Goal: Task Accomplishment & Management: Complete application form

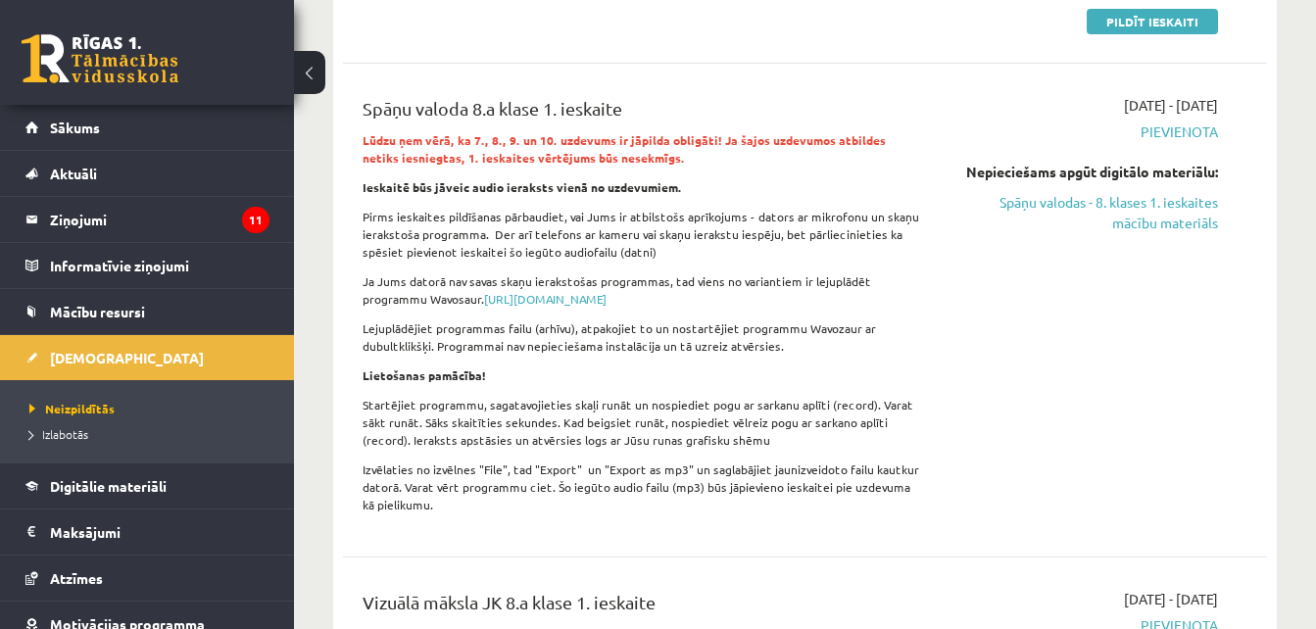
scroll to position [1462, 0]
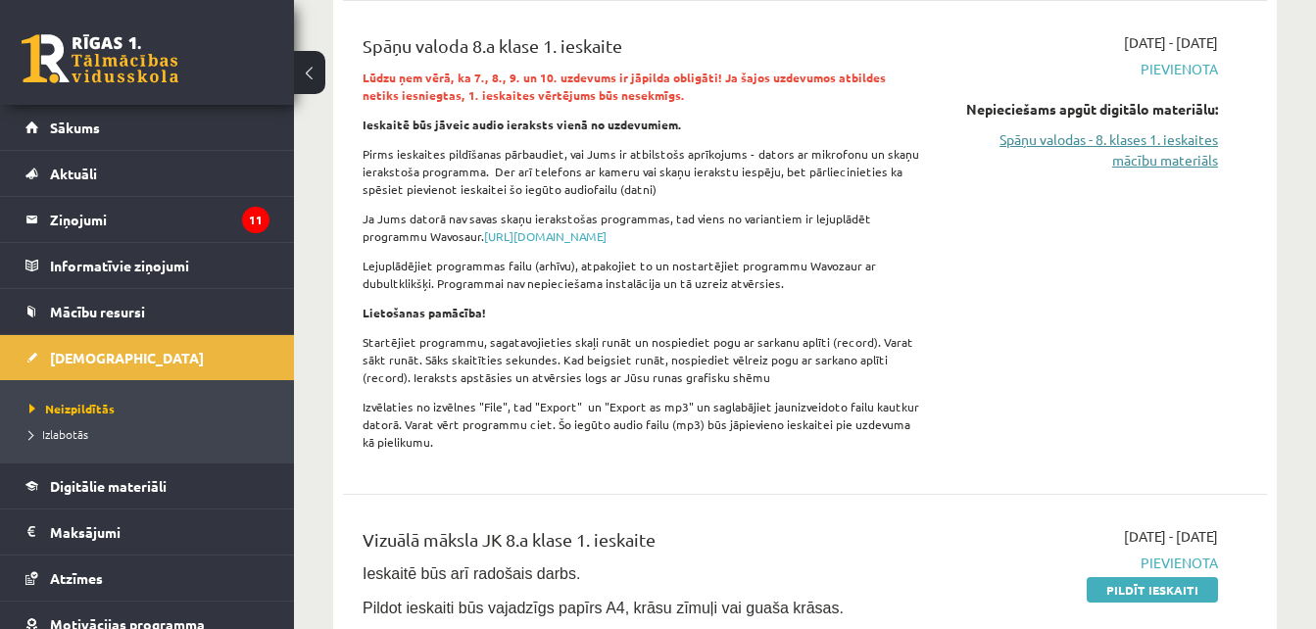
click at [1145, 142] on link "Spāņu valodas - 8. klases 1. ieskaites mācību materiāls" at bounding box center [1085, 149] width 266 height 41
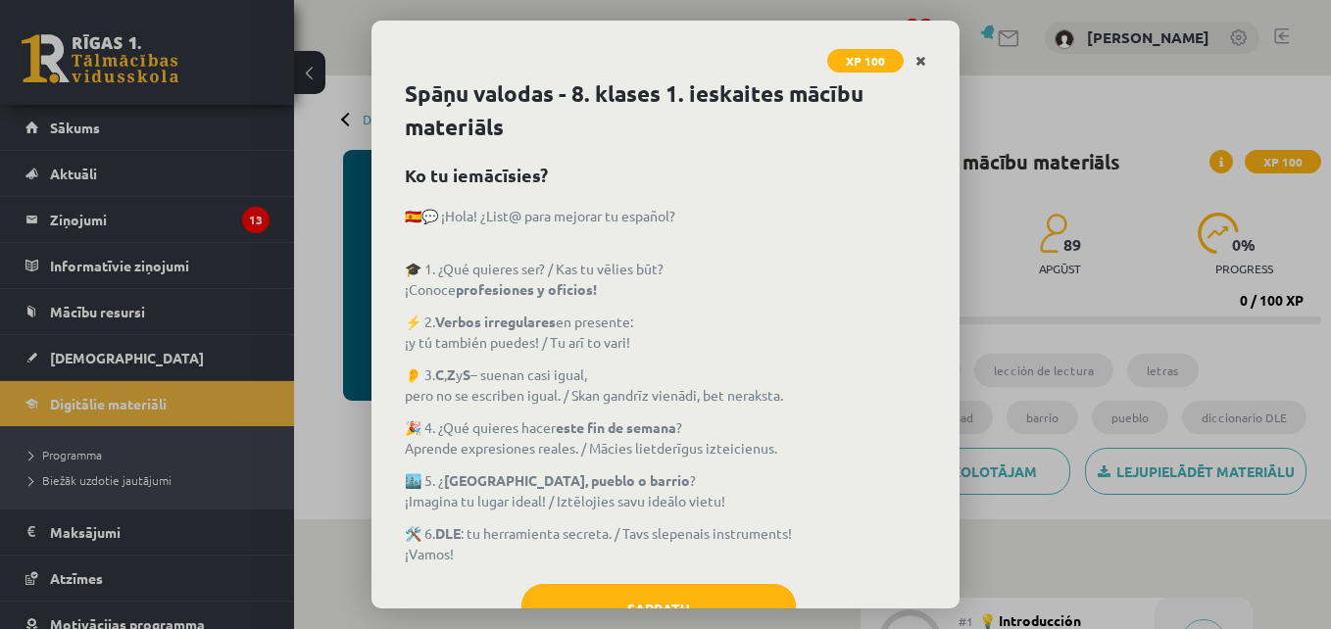
click at [926, 63] on link "Close" at bounding box center [920, 61] width 34 height 38
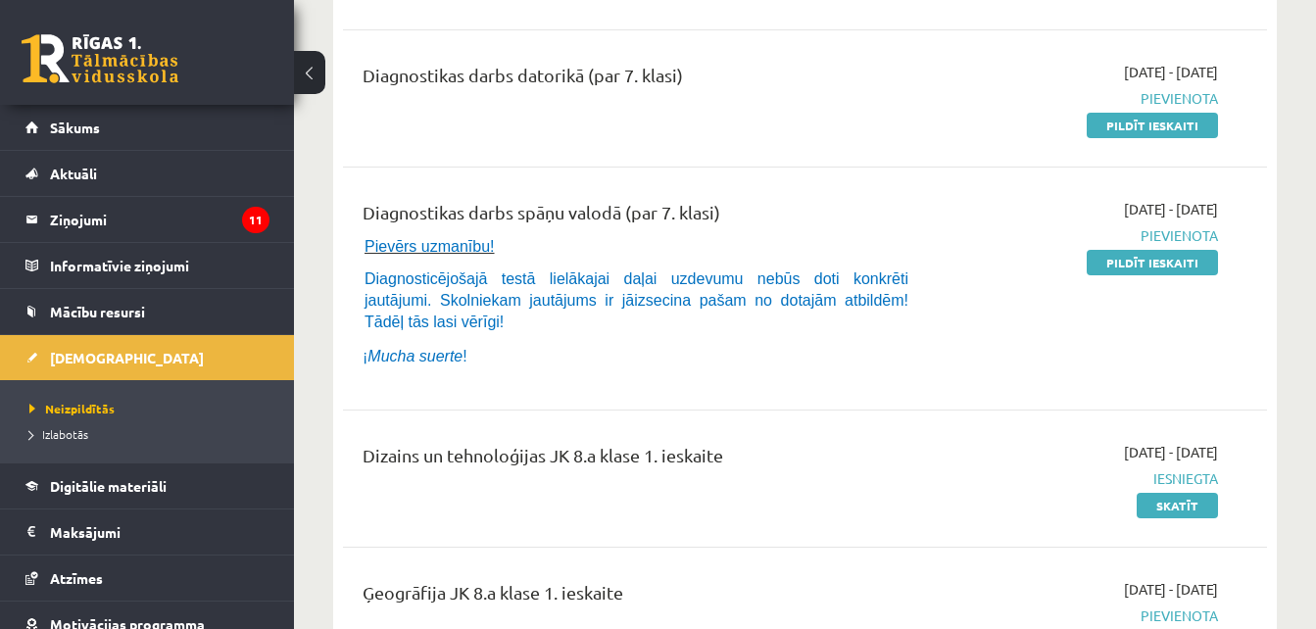
scroll to position [747, 0]
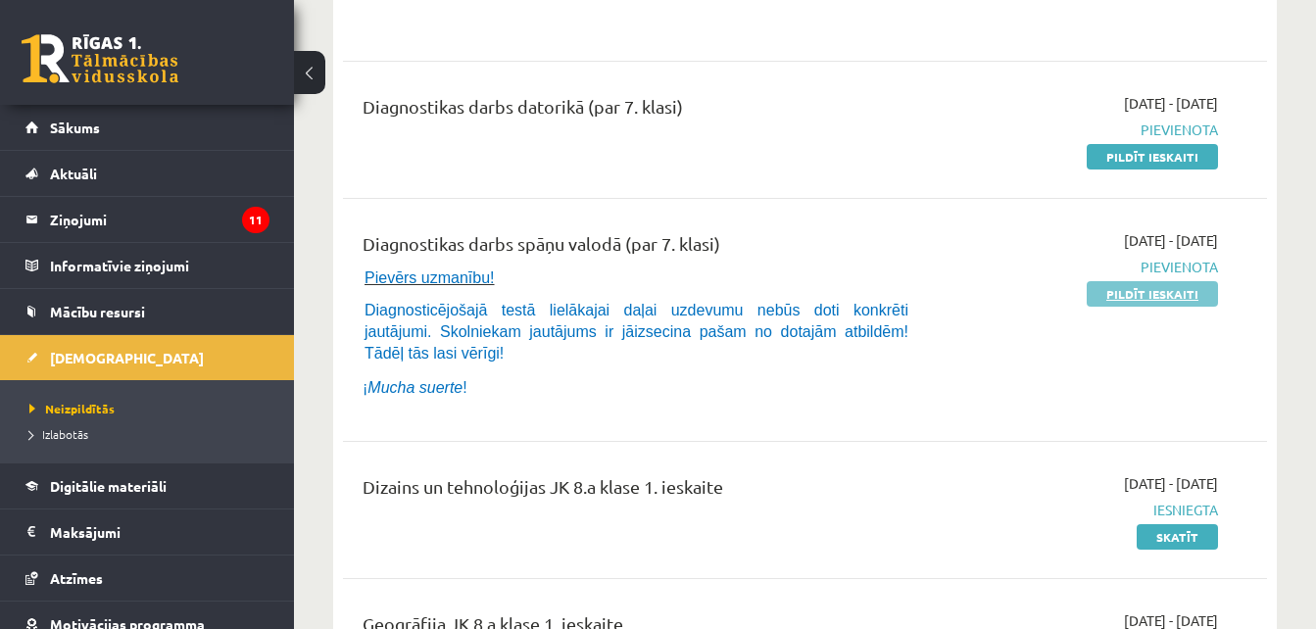
click at [1120, 287] on link "Pildīt ieskaiti" at bounding box center [1152, 293] width 131 height 25
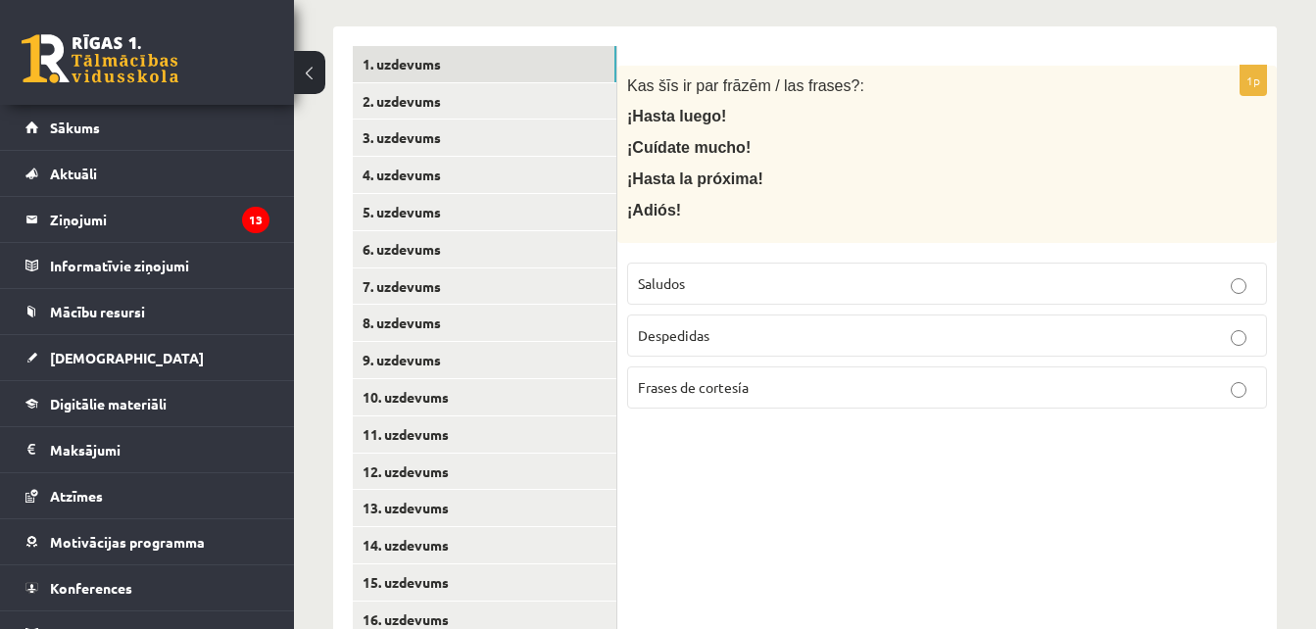
scroll to position [419, 0]
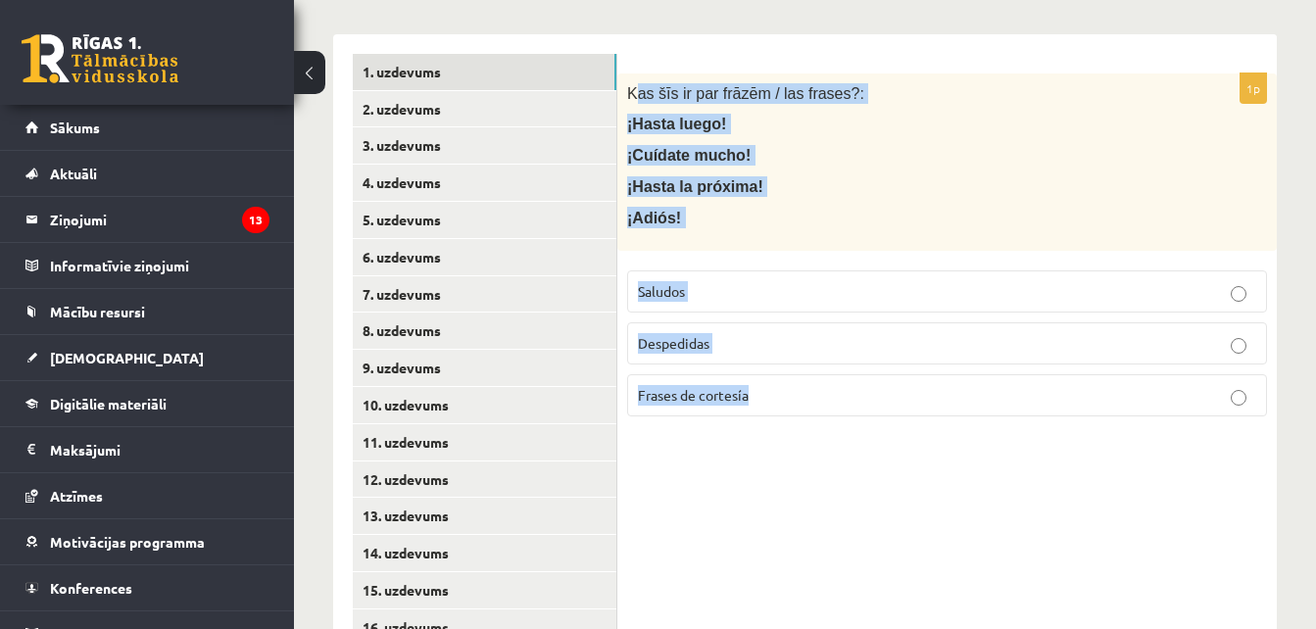
drag, startPoint x: 632, startPoint y: 102, endPoint x: 812, endPoint y: 436, distance: 379.7
click at [812, 436] on div "1p Kas šīs ir par frāzēm / las frases?: ¡Hasta luego! ¡Cuídate mucho! ¡Hasta la…" at bounding box center [946, 609] width 659 height 1150
drag, startPoint x: 812, startPoint y: 436, endPoint x: 790, endPoint y: 468, distance: 39.4
click at [790, 468] on div "1p Kas šīs ir par frāzēm / las frases?: ¡Hasta luego! ¡Cuídate mucho! ¡Hasta la…" at bounding box center [946, 609] width 659 height 1150
drag, startPoint x: 627, startPoint y: 92, endPoint x: 843, endPoint y: 434, distance: 404.2
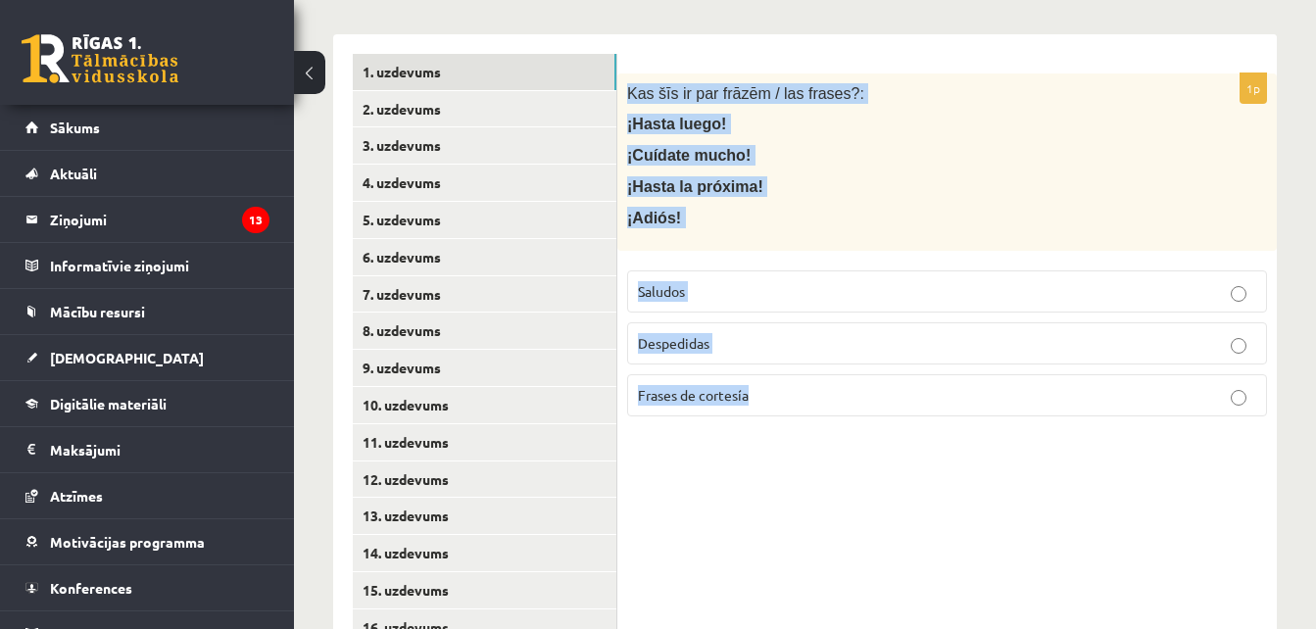
click at [843, 434] on div "1p Kas šīs ir par frāzēm / las frases?: ¡Hasta luego! ¡Cuídate mucho! ¡Hasta la…" at bounding box center [946, 609] width 659 height 1150
copy div "Kas šīs ir par frāzēm / las frases?: ¡Hasta luego! ¡Cuídate mucho! ¡Hasta la pr…"
click at [716, 341] on p "Despedidas" at bounding box center [947, 343] width 618 height 21
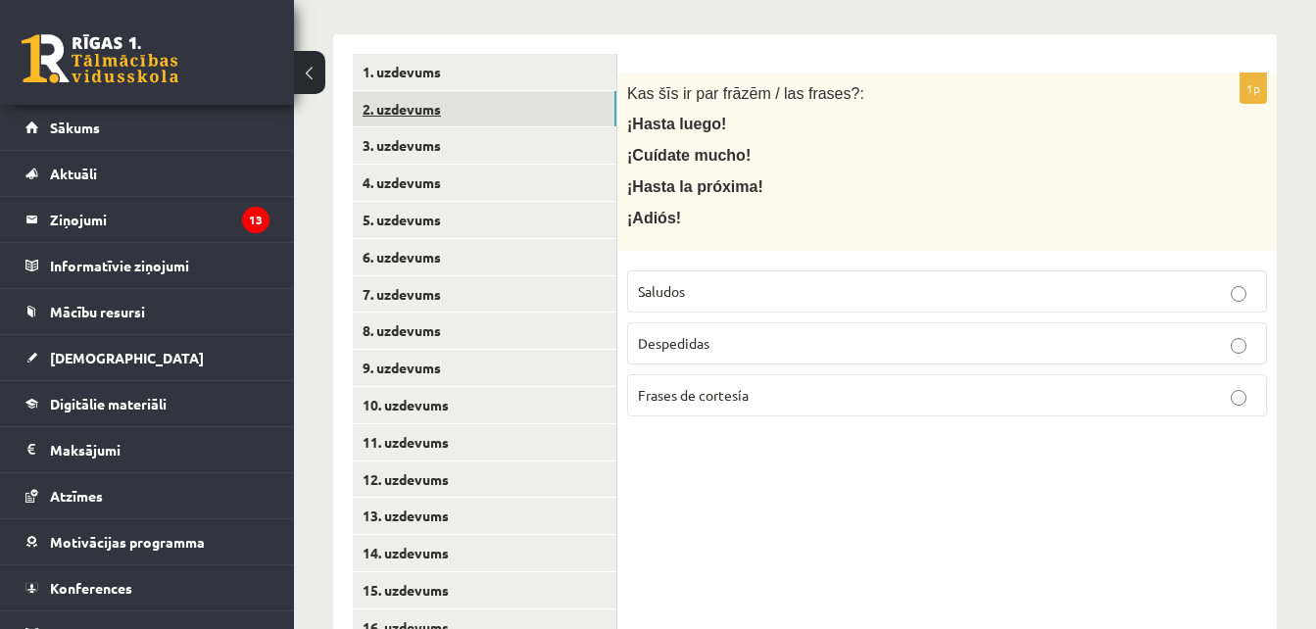
click at [525, 103] on link "2. uzdevums" at bounding box center [485, 109] width 264 height 36
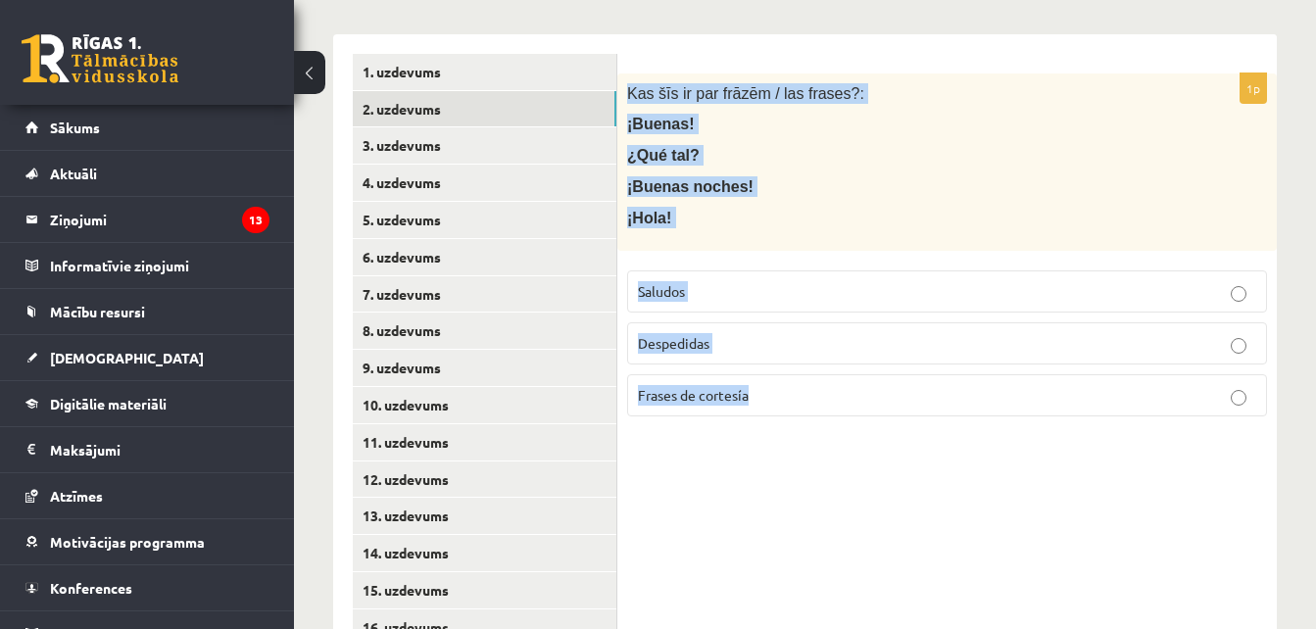
drag, startPoint x: 631, startPoint y: 90, endPoint x: 812, endPoint y: 439, distance: 393.1
click at [812, 439] on div "1p Kas šīs ir par frāzēm / las frases?: ¡Buenas! ¿Qué tal? ¡Buenas noches! ¡Hol…" at bounding box center [946, 609] width 659 height 1150
copy div "Kas šīs ir par frāzēm / las frases?: ¡Buenas! ¿Qué tal? ¡Buenas noches! ¡Hola! …"
click at [673, 281] on p "Saludos" at bounding box center [947, 291] width 618 height 21
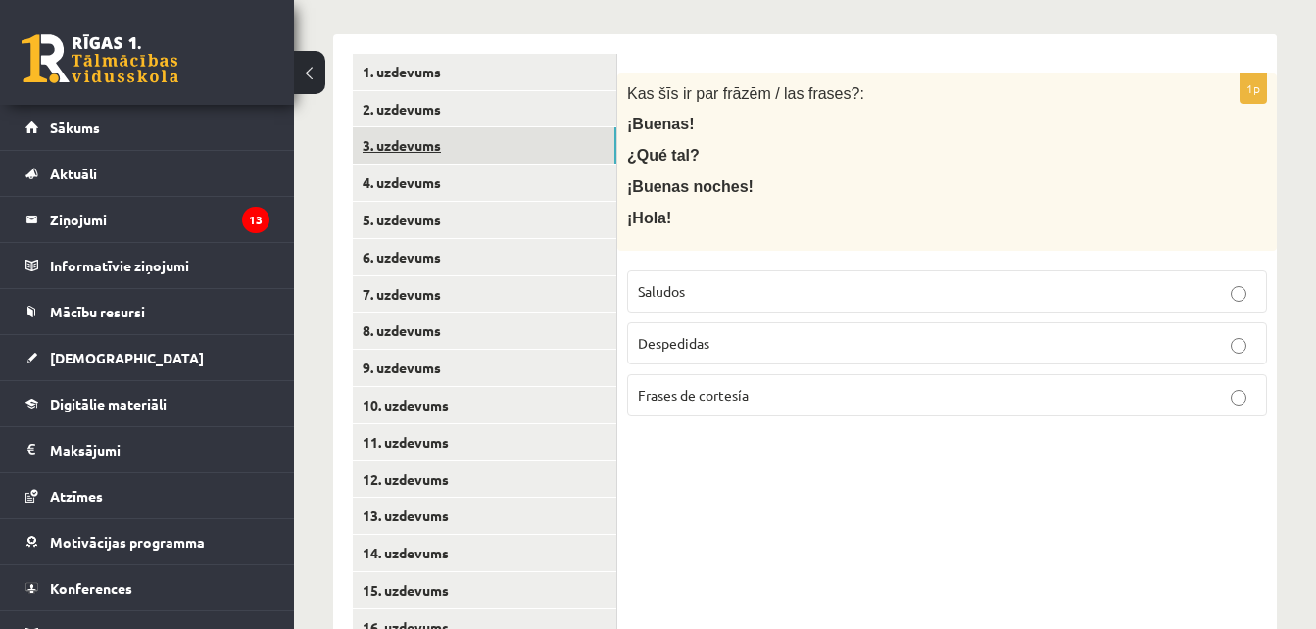
click at [558, 132] on link "3. uzdevums" at bounding box center [485, 145] width 264 height 36
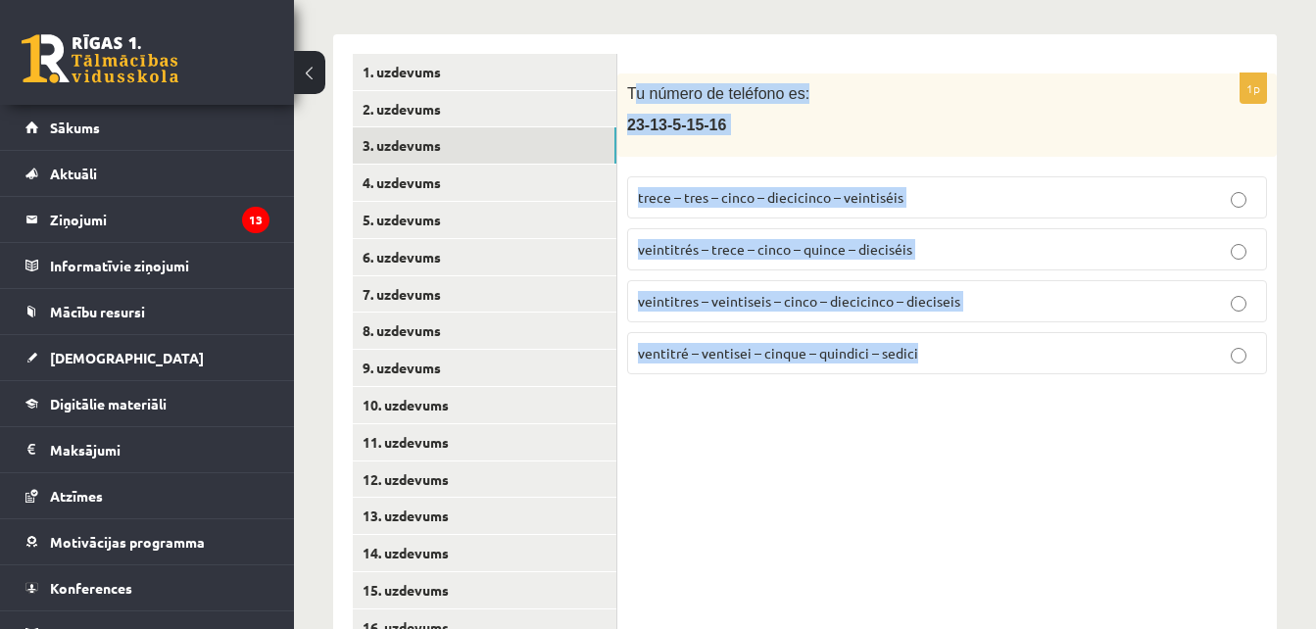
drag, startPoint x: 635, startPoint y: 86, endPoint x: 967, endPoint y: 423, distance: 473.2
click at [967, 423] on div "1p Tu número de teléfono es: 23-13-5-15-16 trece – tres – cinco – diecicinco – …" at bounding box center [946, 609] width 659 height 1150
click at [963, 424] on div "1p Tu número de teléfono es: 23-13-5-15-16 trece – tres – cinco – diecicinco – …" at bounding box center [946, 609] width 659 height 1150
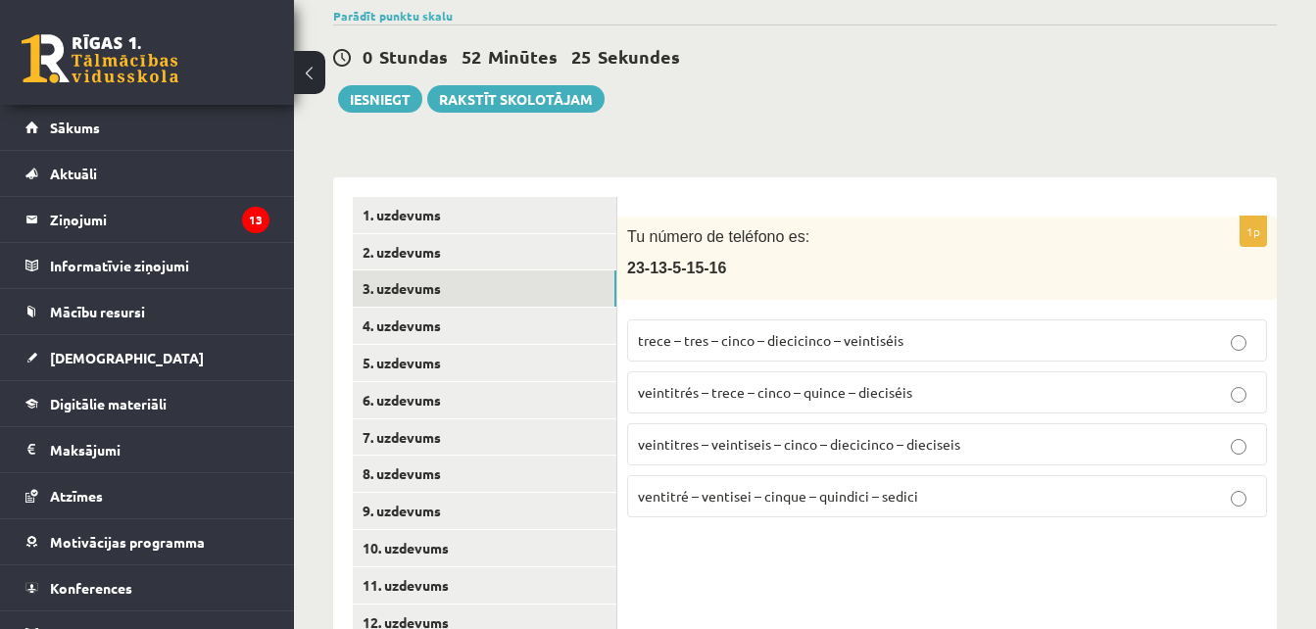
scroll to position [246, 0]
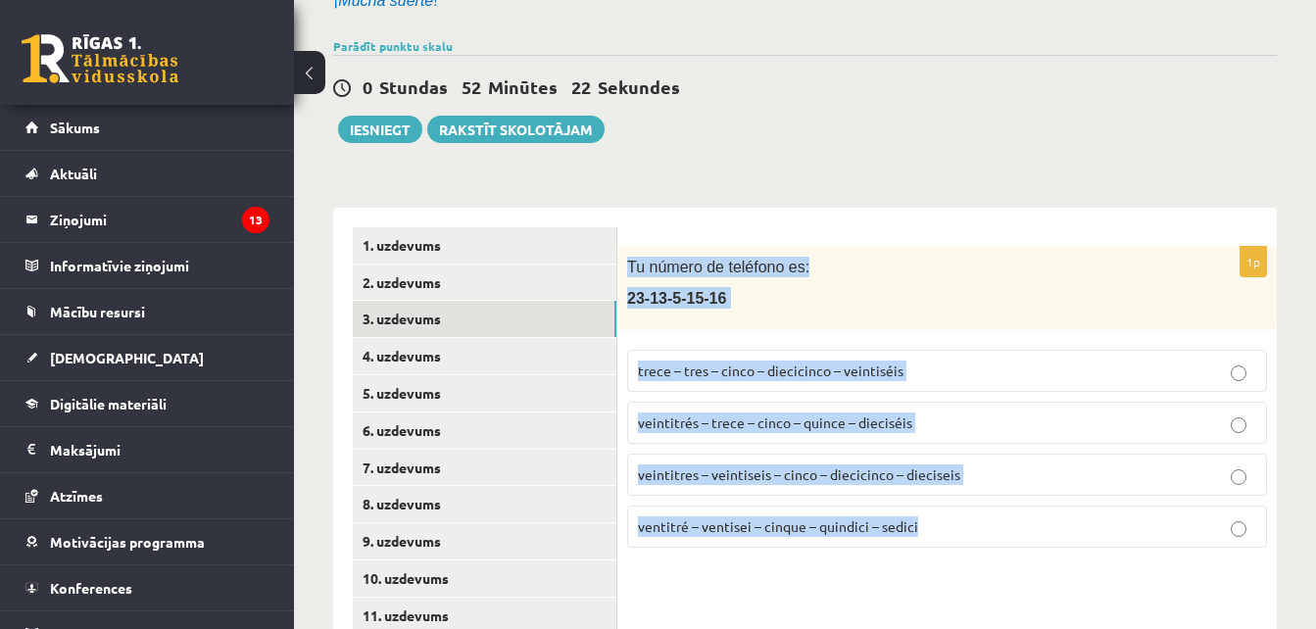
drag, startPoint x: 623, startPoint y: 261, endPoint x: 956, endPoint y: 575, distance: 458.2
copy div "Tu número de teléfono es: 23-13-5-15-16 trece – tres – cinco – diecicinco – vei…"
click at [803, 434] on label "veintitrés – trece – cinco – quince – dieciséis" at bounding box center [947, 423] width 640 height 42
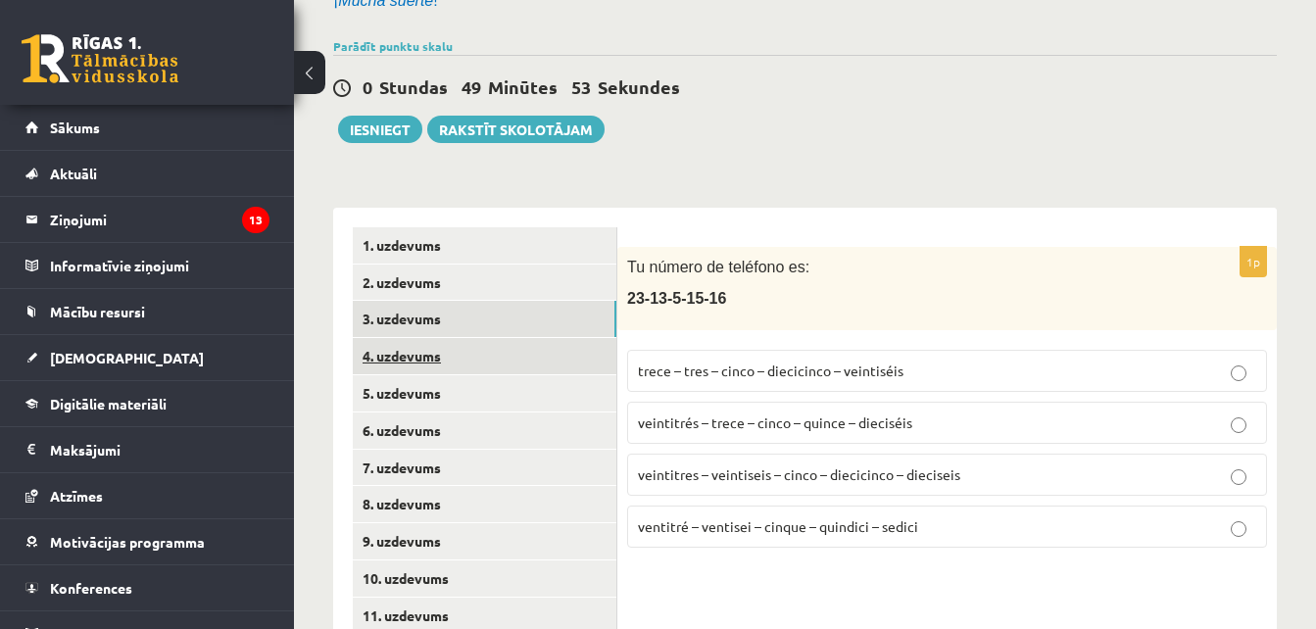
click at [461, 361] on link "4. uzdevums" at bounding box center [485, 356] width 264 height 36
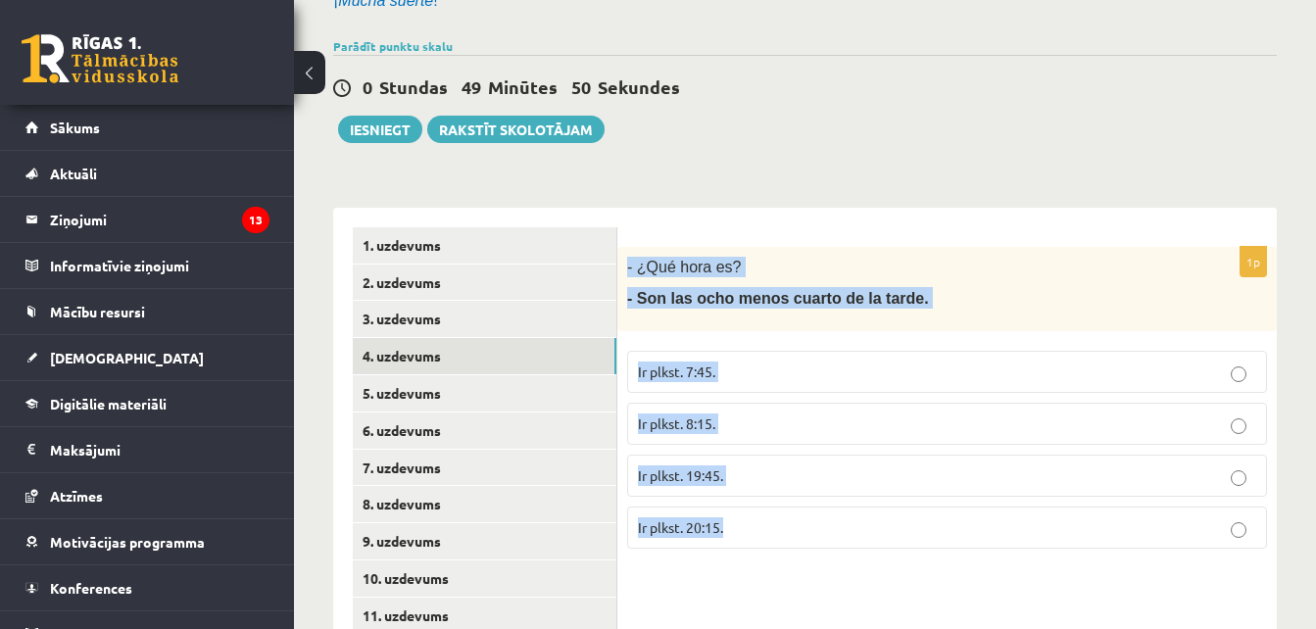
drag, startPoint x: 620, startPoint y: 261, endPoint x: 777, endPoint y: 536, distance: 316.8
click at [777, 536] on div "1p - ¿Qué hora es? - Son las ocho menos cuarto de la tarde. Ir plkst. 7:45. Ir …" at bounding box center [946, 405] width 659 height 317
copy div "- ¿Qué hora es? - Son las ocho menos cuarto de la tarde. Ir plkst. 7:45. Ir plk…"
click at [740, 470] on p "Ir plkst. 19:45." at bounding box center [947, 475] width 618 height 21
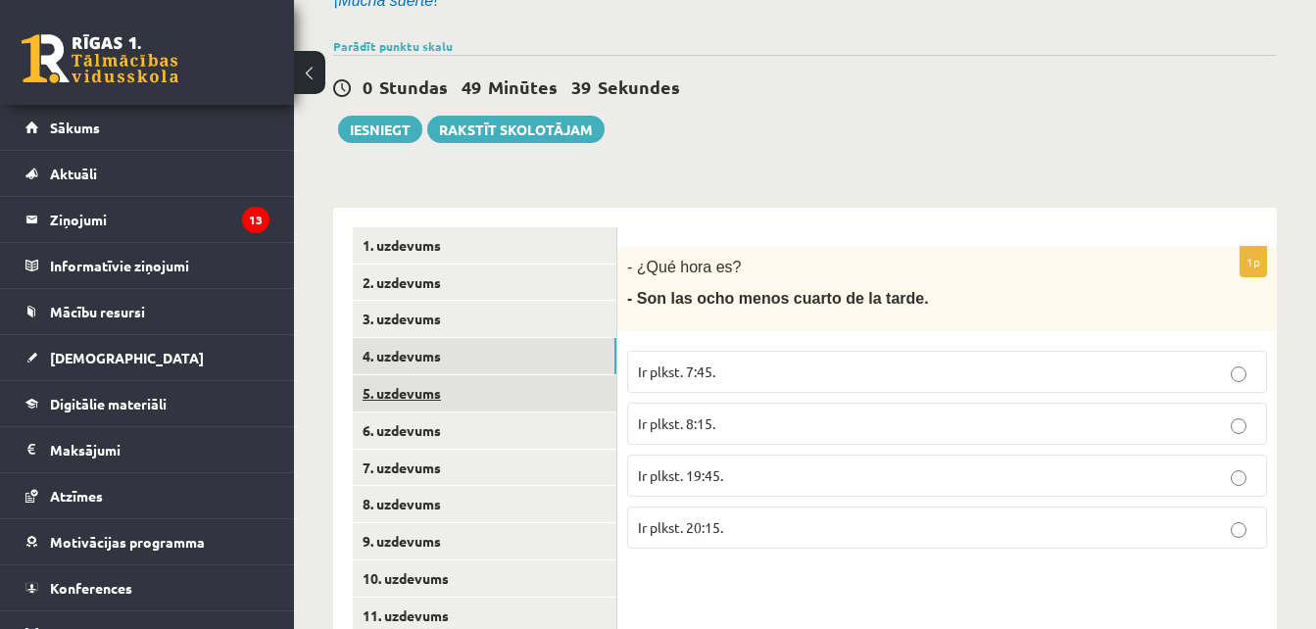
click at [524, 387] on link "5. uzdevums" at bounding box center [485, 393] width 264 height 36
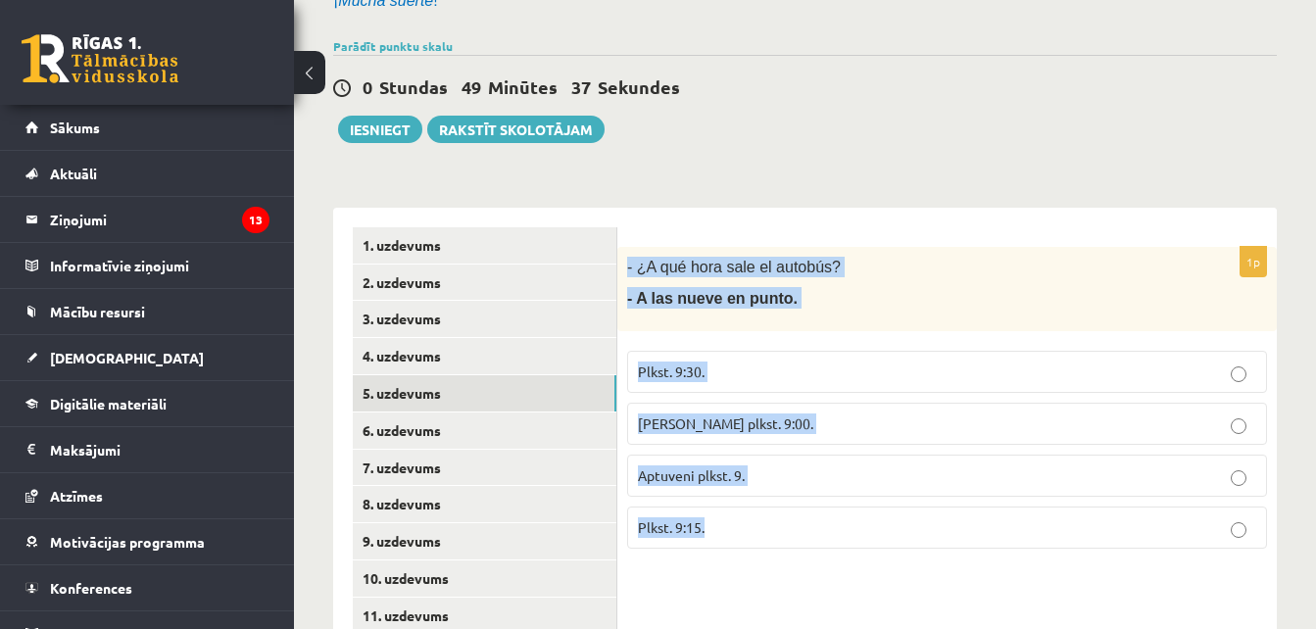
drag, startPoint x: 621, startPoint y: 256, endPoint x: 756, endPoint y: 542, distance: 316.4
click at [756, 542] on div "1p - ¿A qué hora sale el autobús? - A las nueve en punto. Plkst. 9:30. Tieši pl…" at bounding box center [946, 405] width 659 height 317
copy div "- ¿A qué hora sale el autobús? - A las nueve en punto. Plkst. 9:30. Tieši plkst…"
click at [742, 478] on span "Aptuveni plkst. 9." at bounding box center [691, 475] width 107 height 18
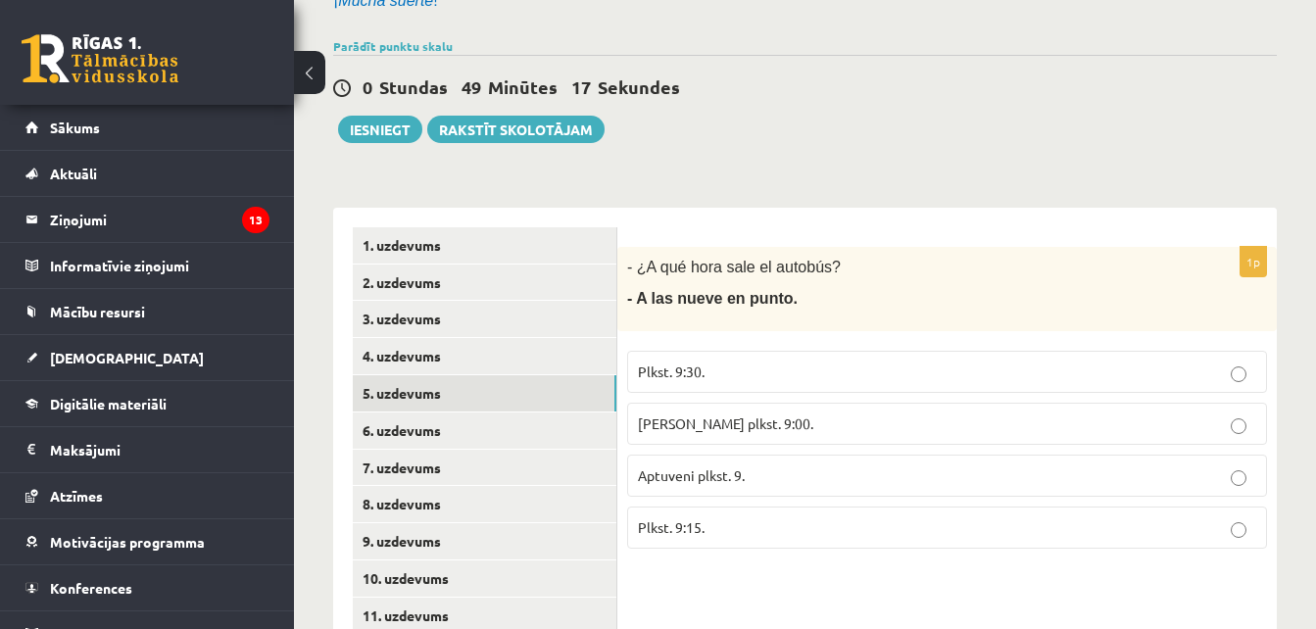
click at [726, 427] on span "Tieši plkst. 9:00." at bounding box center [725, 423] width 175 height 18
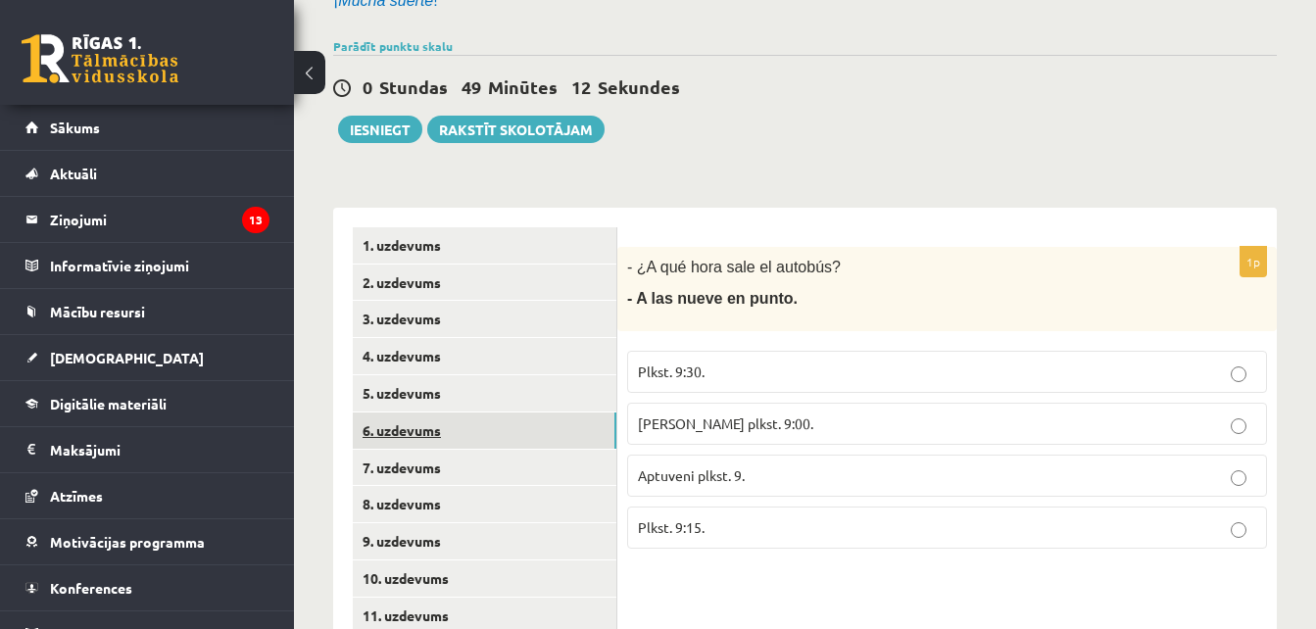
click at [428, 449] on link "6. uzdevums" at bounding box center [485, 431] width 264 height 36
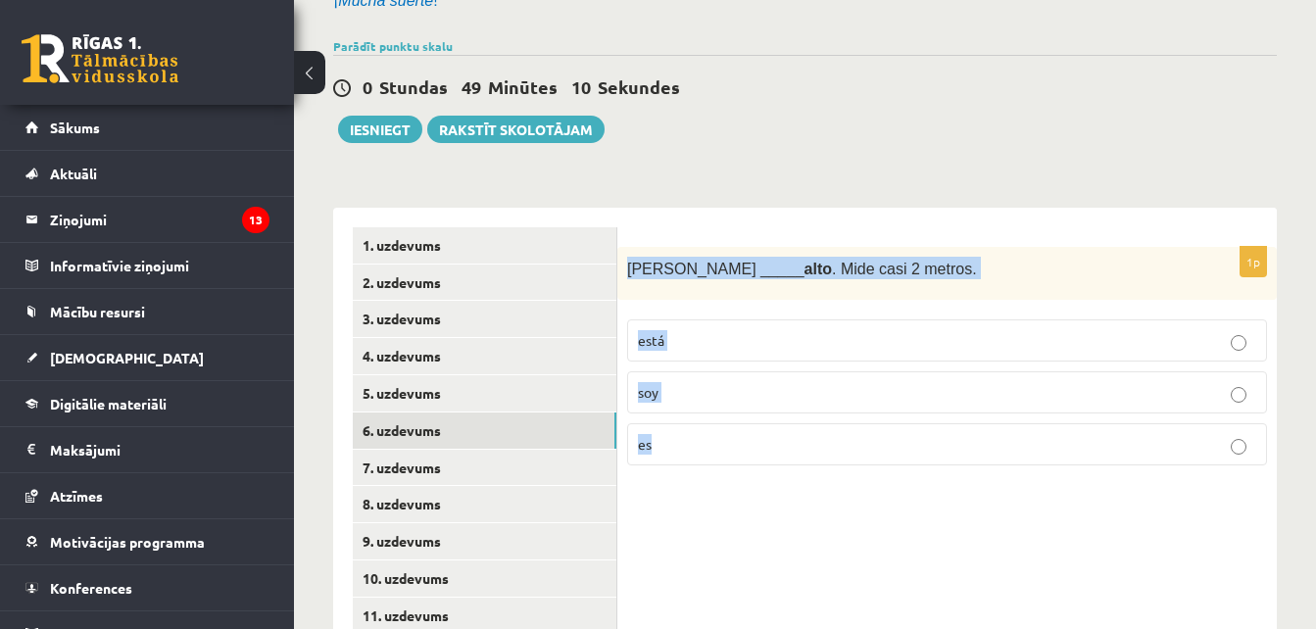
drag, startPoint x: 625, startPoint y: 260, endPoint x: 707, endPoint y: 478, distance: 233.5
click at [707, 478] on div "1p Antonio _____ alto . Mide casi 2 metros. está soy es" at bounding box center [946, 364] width 659 height 235
copy div "Antonio _____ alto . Mide casi 2 metros. está soy es"
click at [662, 444] on p "es" at bounding box center [947, 444] width 618 height 21
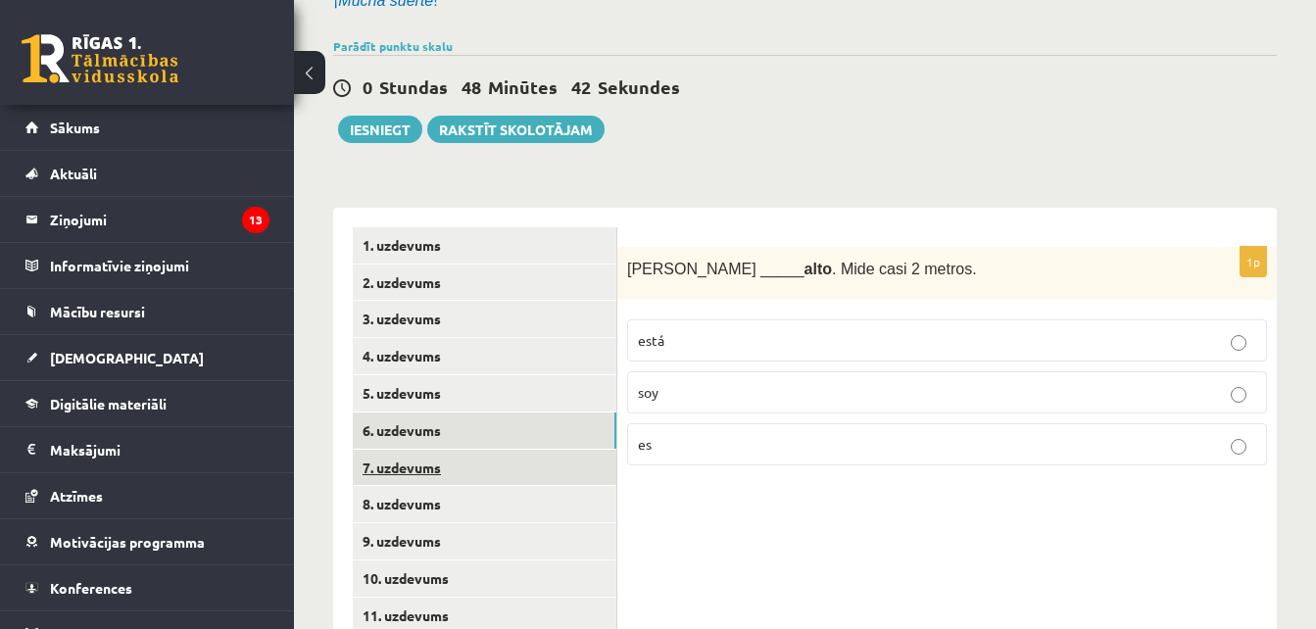
click at [478, 467] on link "7. uzdevums" at bounding box center [485, 468] width 264 height 36
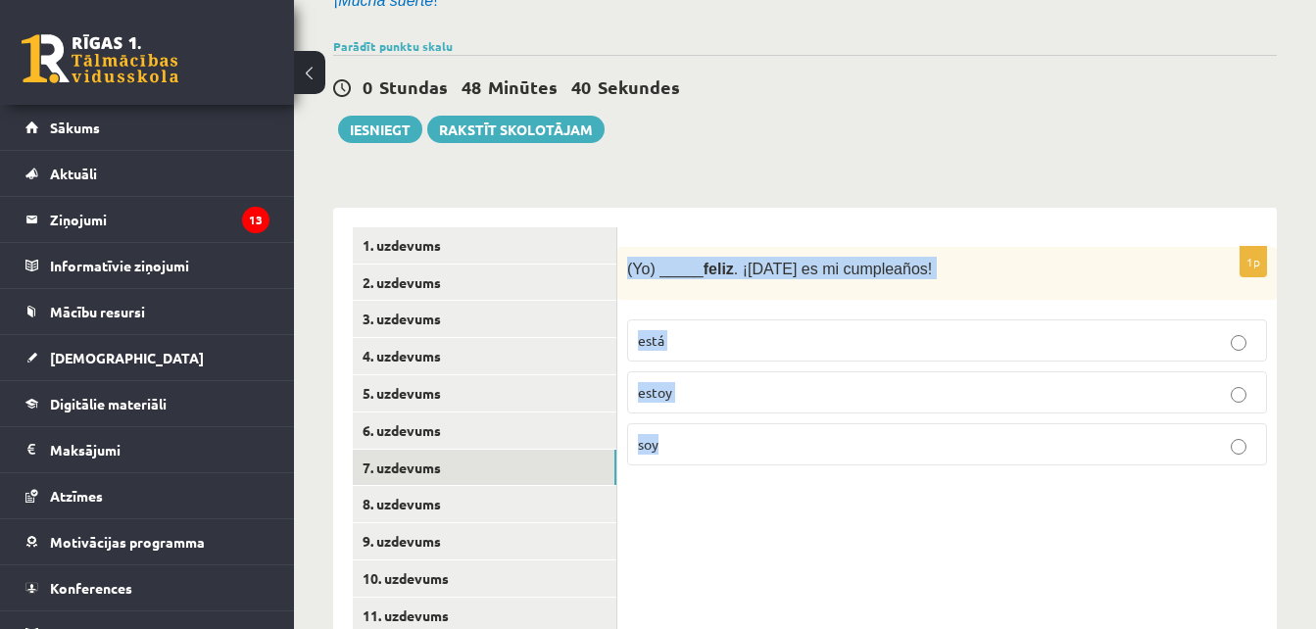
drag, startPoint x: 620, startPoint y: 263, endPoint x: 687, endPoint y: 475, distance: 222.8
click at [687, 475] on div "1p (Yo) _____ feliz . ¡Hoy es mi cumpleaños! está estoy soy" at bounding box center [946, 364] width 659 height 235
copy div "(Yo) _____ feliz . ¡Hoy es mi cumpleaños! está estoy soy"
click at [666, 398] on span "estoy" at bounding box center [655, 392] width 34 height 18
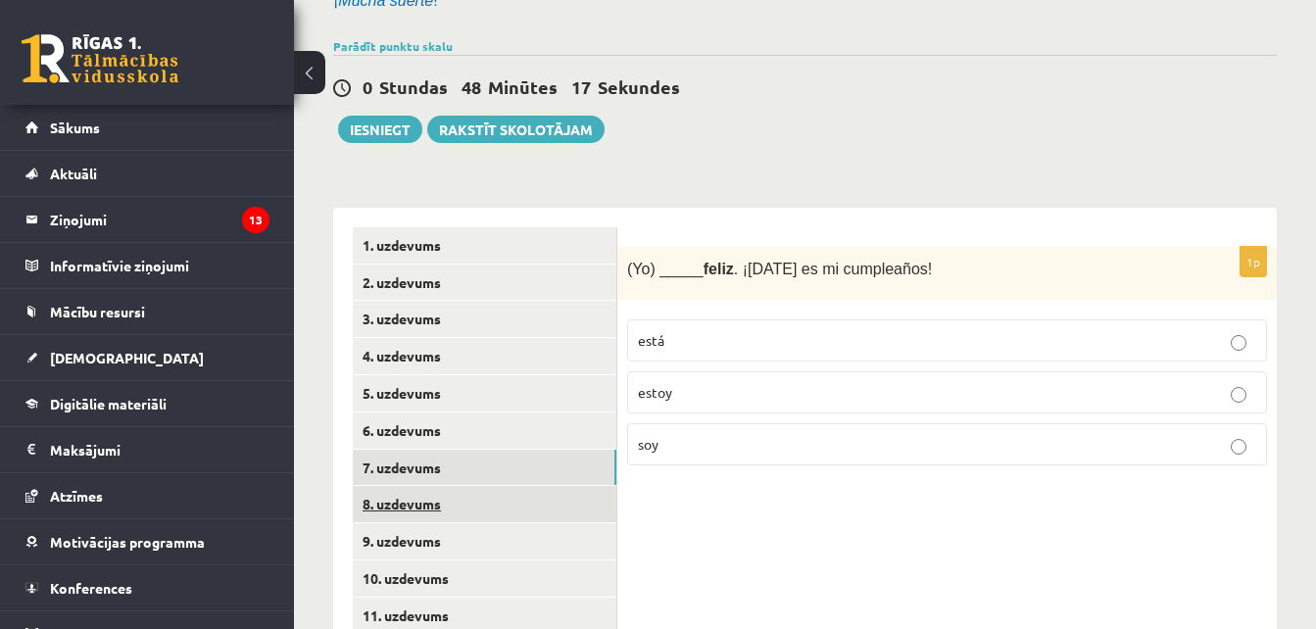
click at [537, 511] on link "8. uzdevums" at bounding box center [485, 504] width 264 height 36
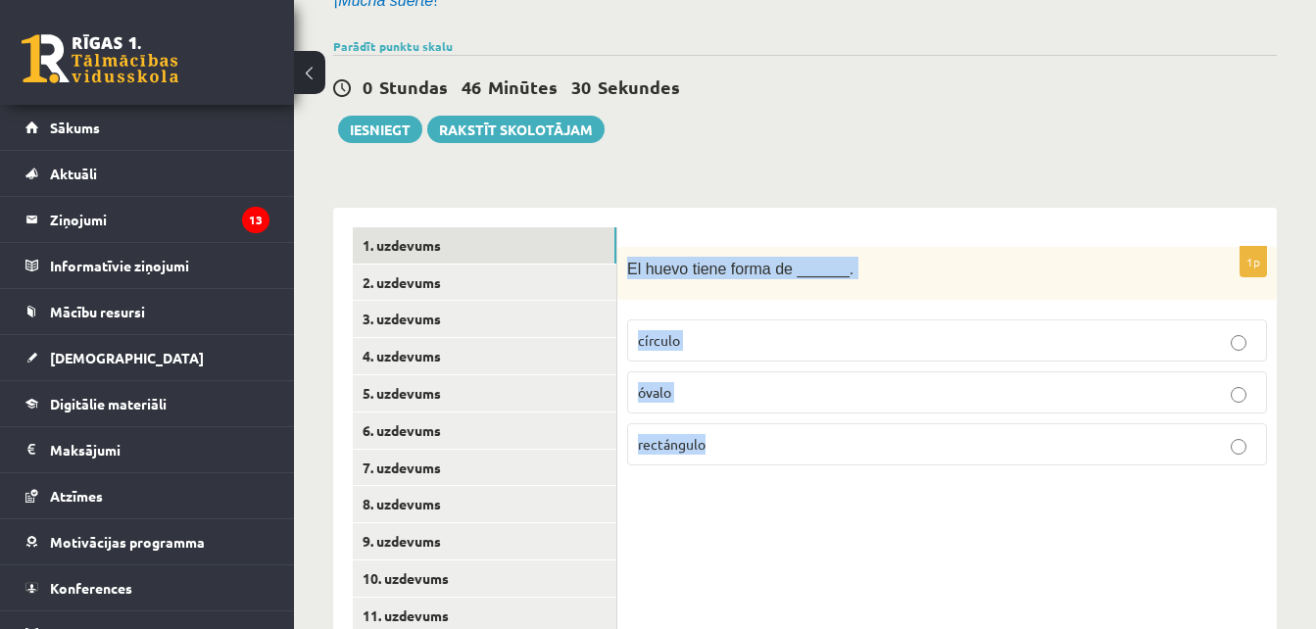
drag, startPoint x: 622, startPoint y: 265, endPoint x: 717, endPoint y: 461, distance: 218.7
click at [717, 461] on div "1p El huevo tiene forma de ______. círculo óvalo rectángulo" at bounding box center [946, 364] width 659 height 235
copy div "El huevo tiene forma de ______. círculo óvalo rectángulo"
click at [737, 388] on p "óvalo" at bounding box center [947, 392] width 618 height 21
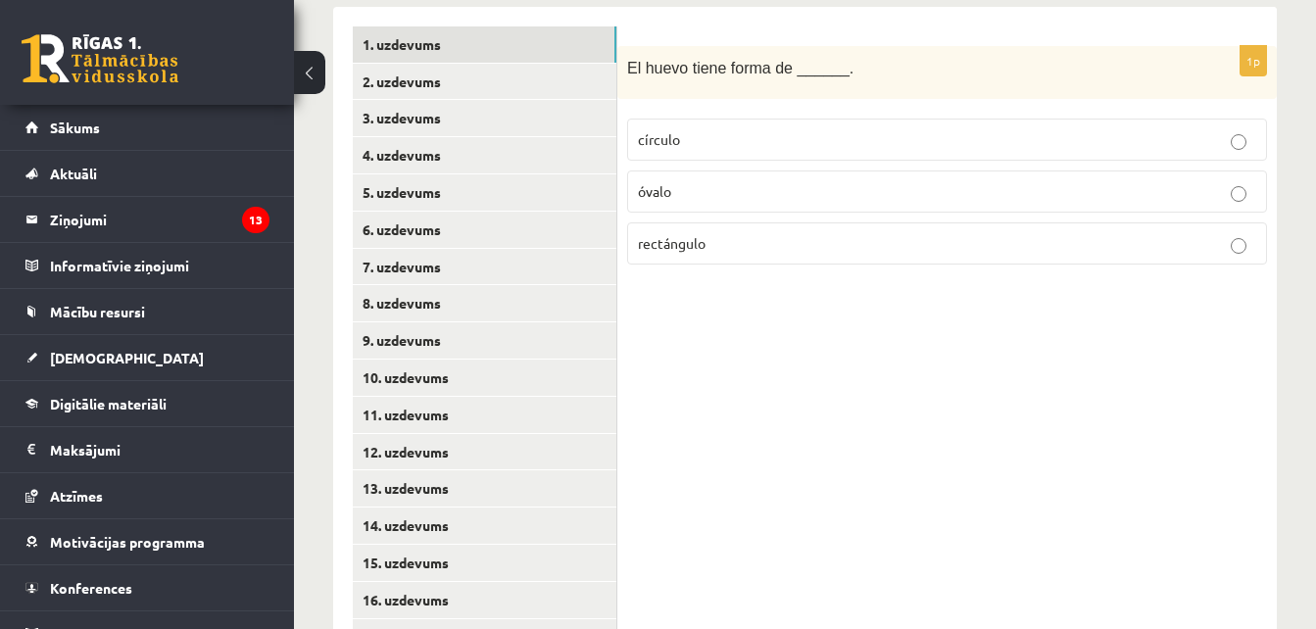
scroll to position [505, 0]
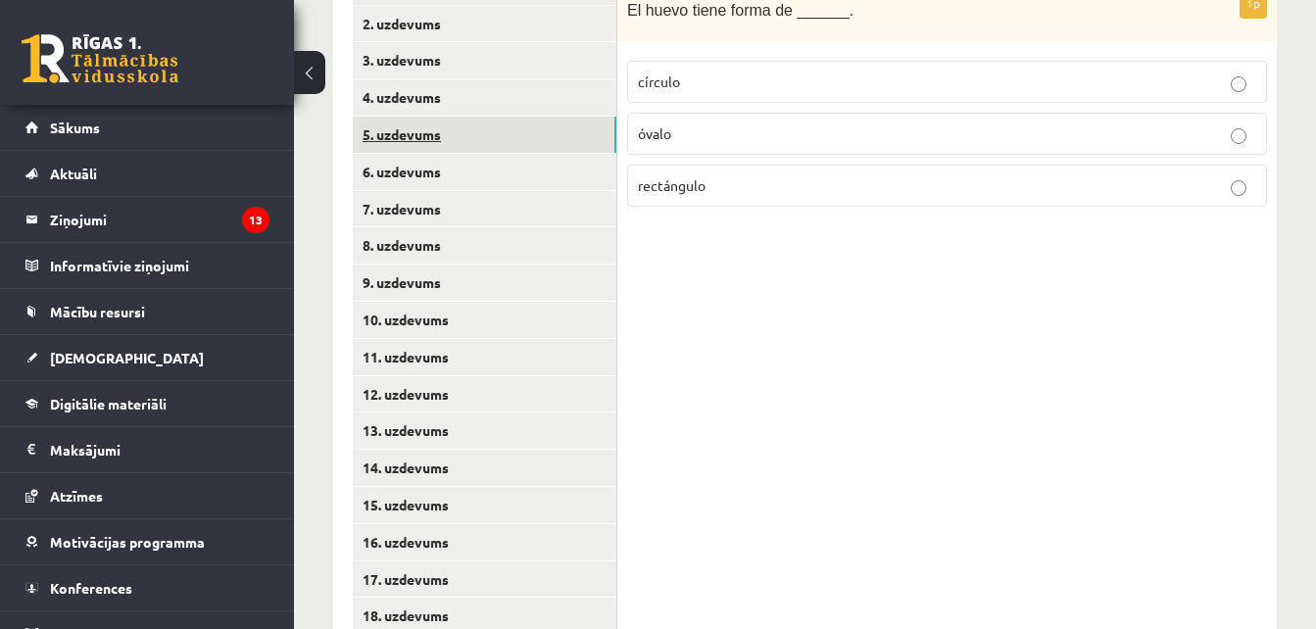
click at [555, 142] on link "5. uzdevums" at bounding box center [485, 135] width 264 height 36
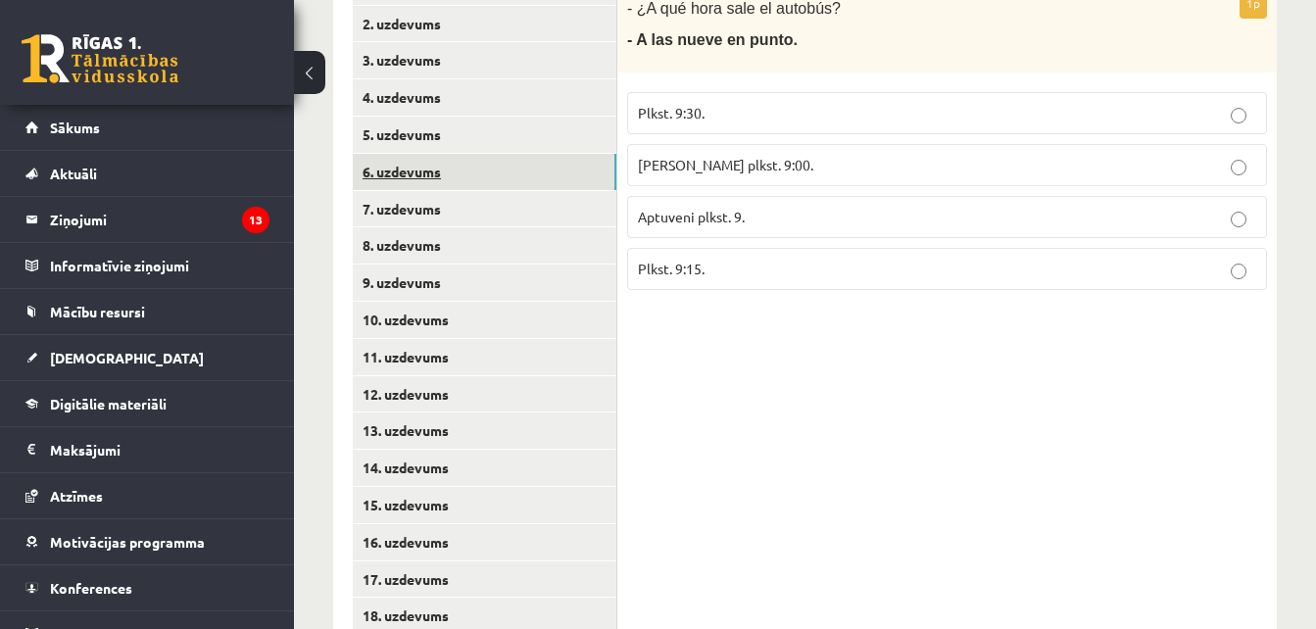
click at [536, 175] on link "6. uzdevums" at bounding box center [485, 172] width 264 height 36
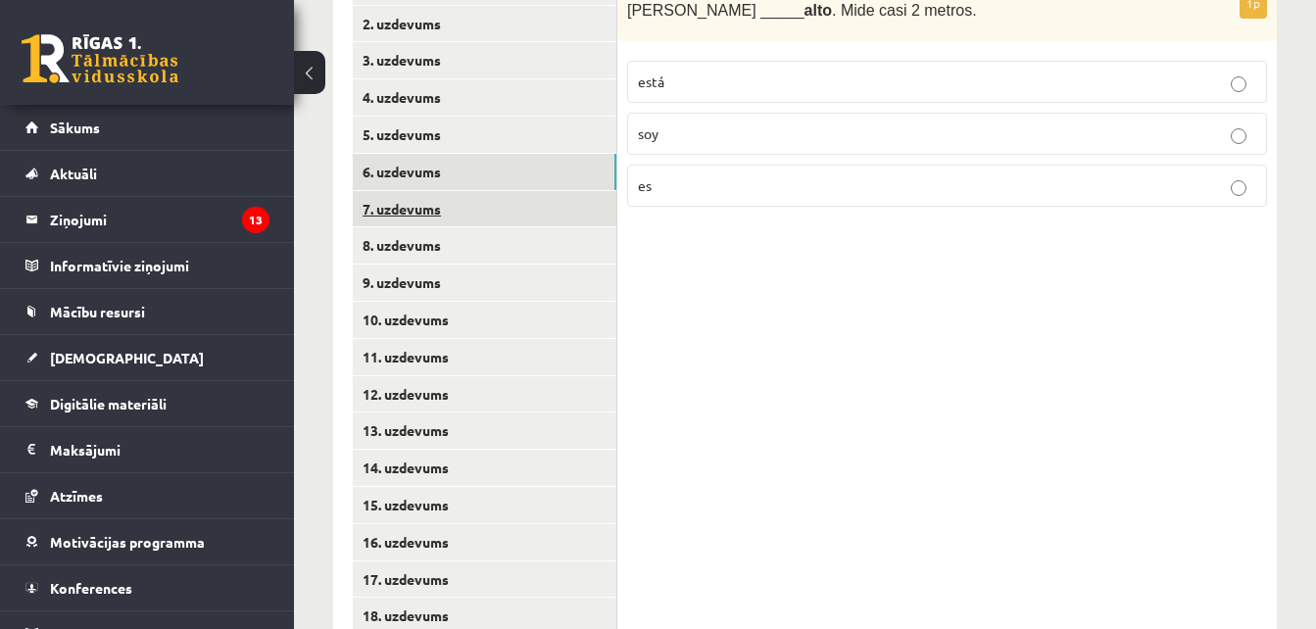
click at [523, 216] on link "7. uzdevums" at bounding box center [485, 209] width 264 height 36
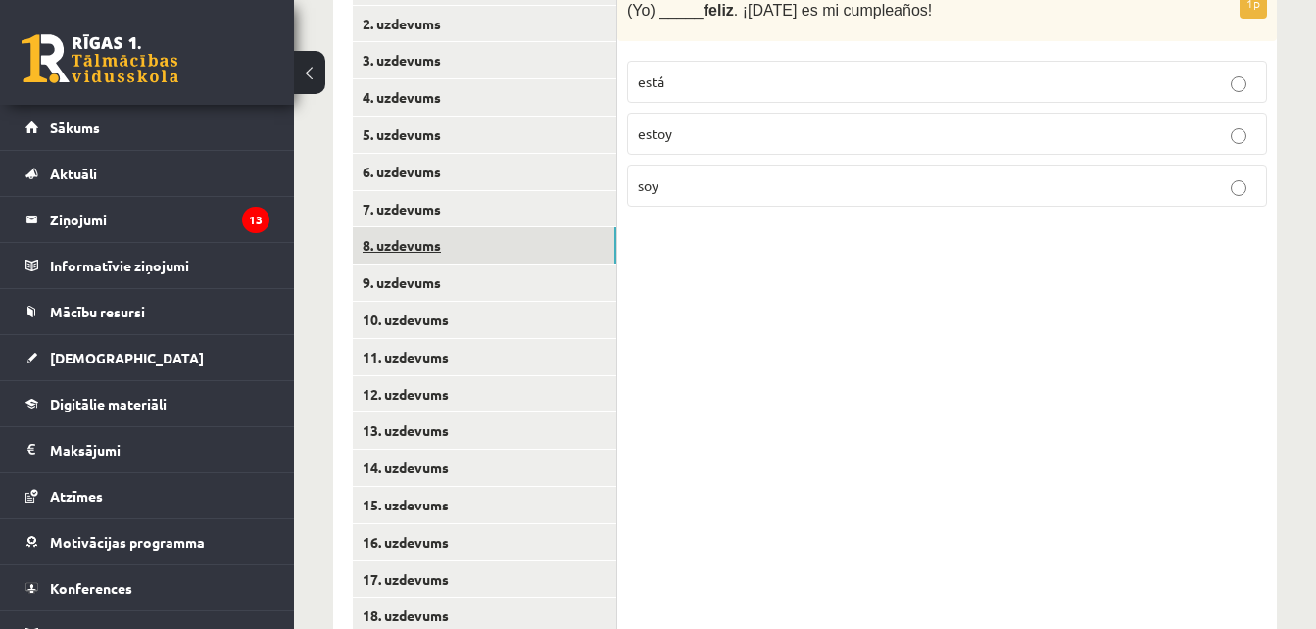
click at [527, 261] on link "8. uzdevums" at bounding box center [485, 245] width 264 height 36
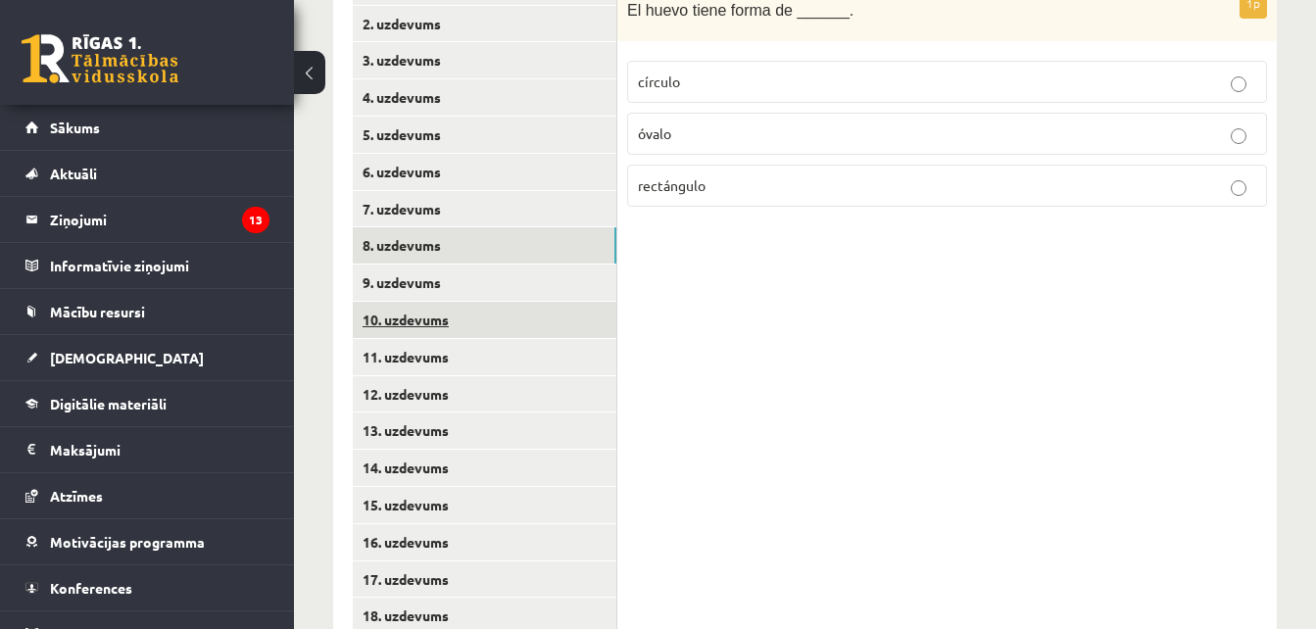
click at [545, 304] on link "10. uzdevums" at bounding box center [485, 320] width 264 height 36
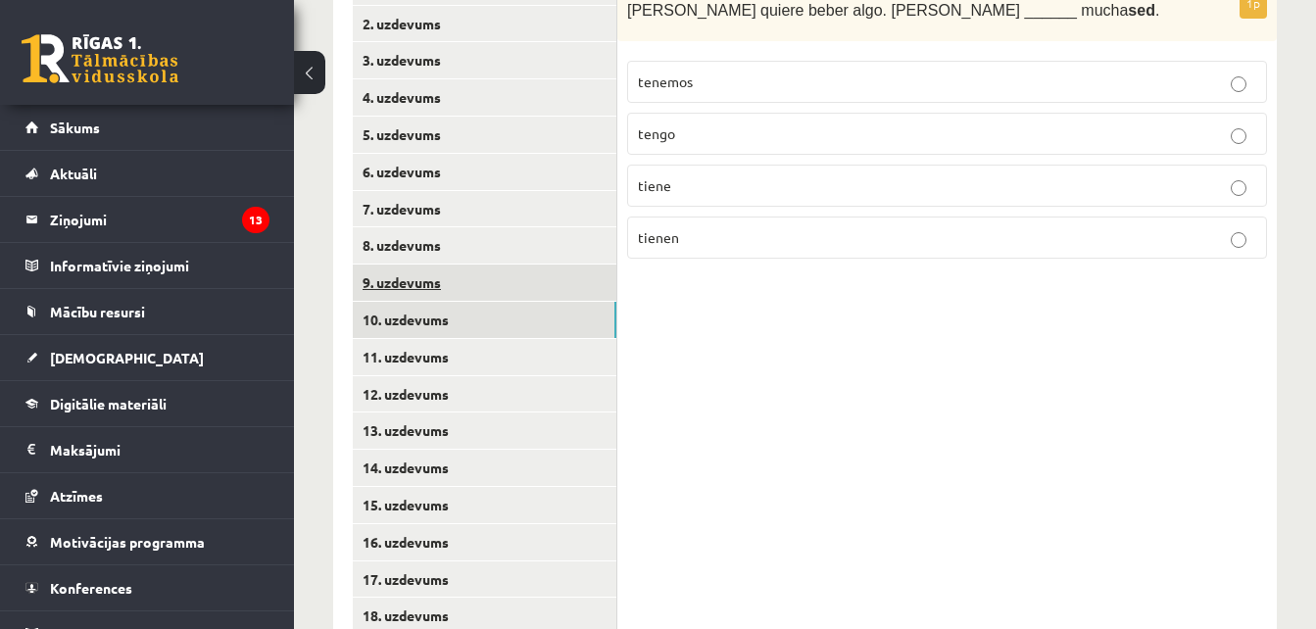
click at [532, 291] on link "9. uzdevums" at bounding box center [485, 283] width 264 height 36
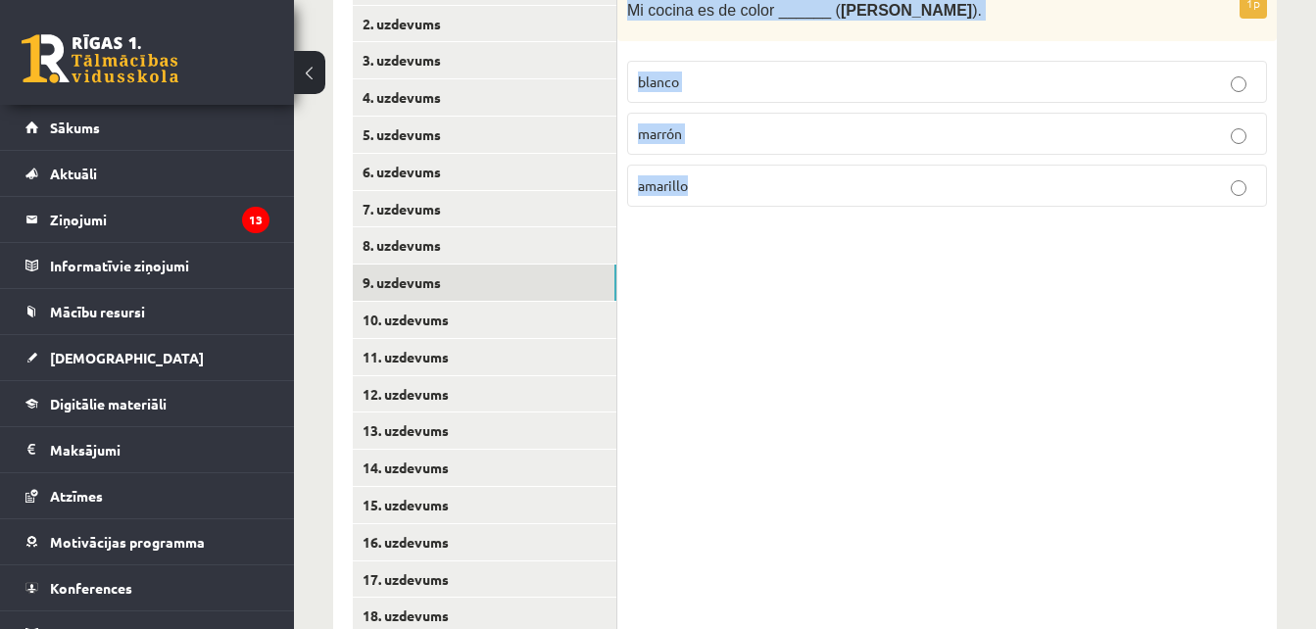
drag, startPoint x: 624, startPoint y: 5, endPoint x: 728, endPoint y: 184, distance: 207.2
click at [728, 184] on div "1p Mi cocina es de color ______ ( brūns ). blanco marrón amarillo" at bounding box center [946, 105] width 659 height 235
drag, startPoint x: 728, startPoint y: 184, endPoint x: 642, endPoint y: 269, distance: 121.2
click at [642, 269] on div "1p Mi cocina es de color ______ ( brūns ). blanco marrón amarillo" at bounding box center [946, 524] width 659 height 1150
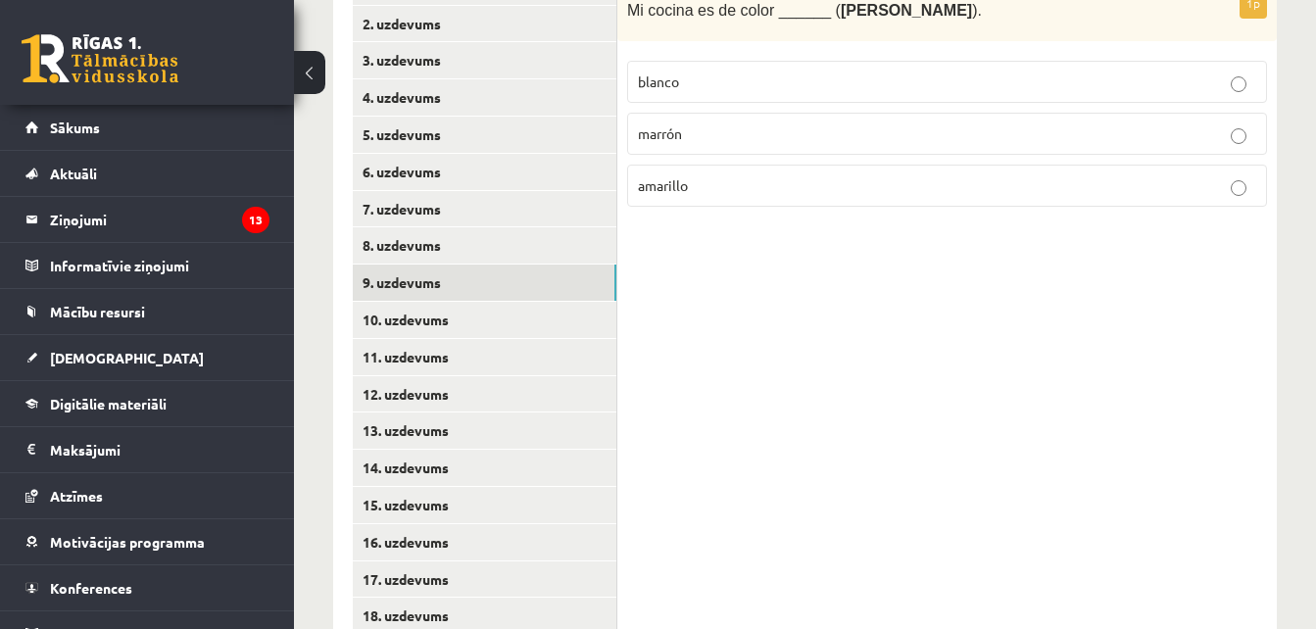
click at [668, 130] on span "marrón" at bounding box center [660, 133] width 44 height 18
click at [530, 336] on link "10. uzdevums" at bounding box center [485, 320] width 264 height 36
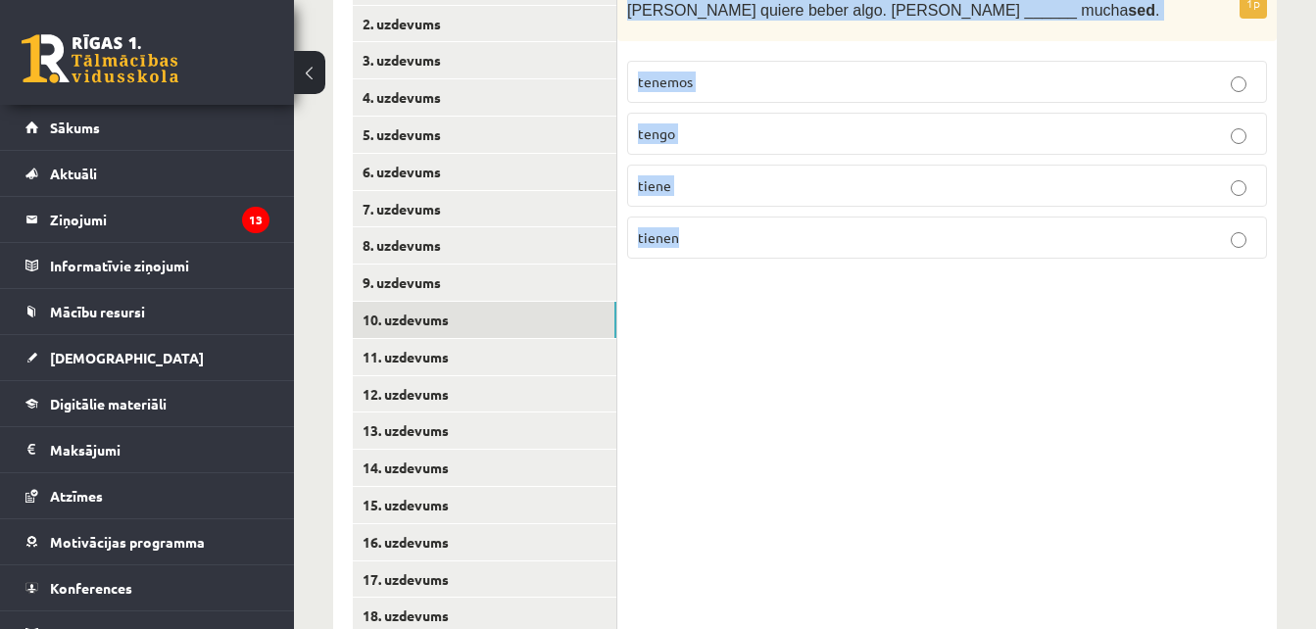
drag, startPoint x: 625, startPoint y: 0, endPoint x: 733, endPoint y: 292, distance: 311.2
click at [733, 292] on div "1p Ana quiere beber algo. Ana ______ mucha sed . tenemos tengo tiene tienen" at bounding box center [946, 524] width 659 height 1150
copy div "Ana quiere beber algo. Ana ______ mucha sed . tenemos tengo tiene tienen"
click at [712, 176] on p "tiene" at bounding box center [947, 185] width 618 height 21
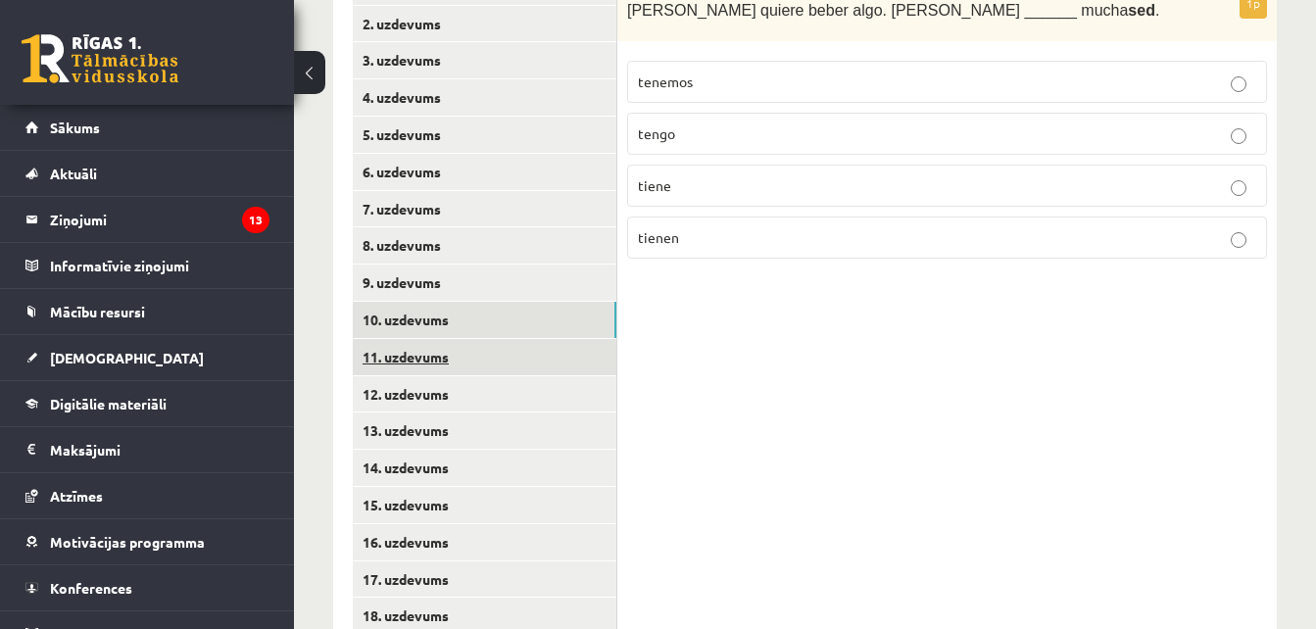
click at [512, 366] on link "11. uzdevums" at bounding box center [485, 357] width 264 height 36
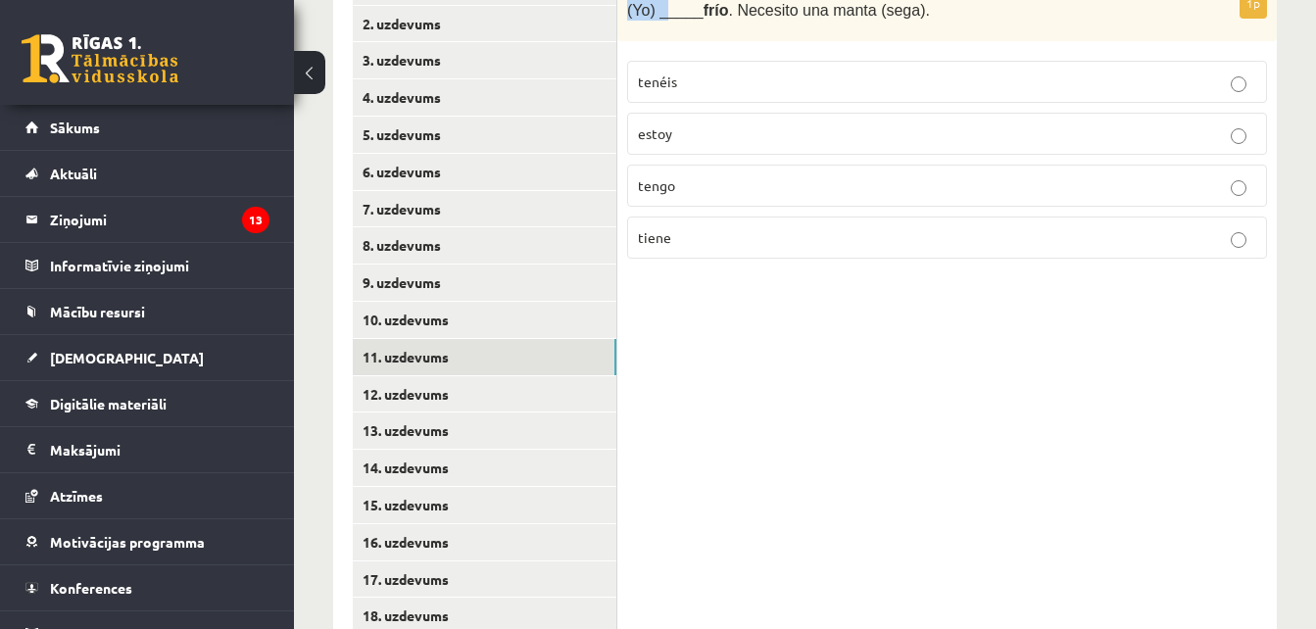
scroll to position [500, 0]
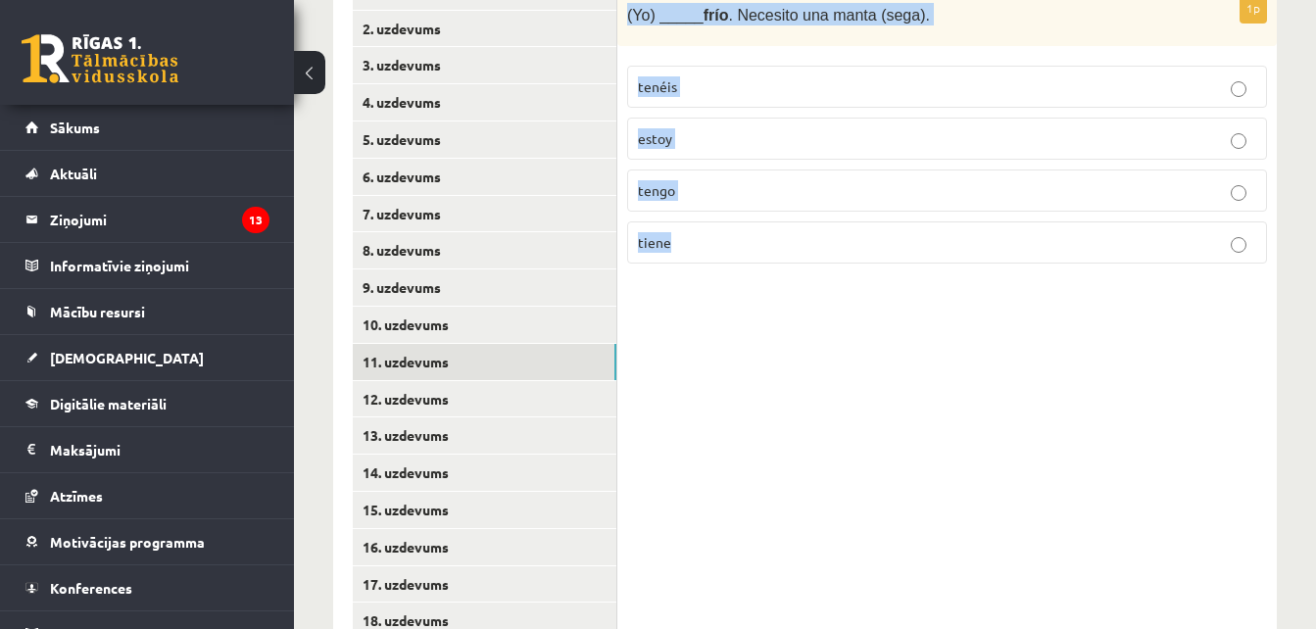
drag, startPoint x: 627, startPoint y: 8, endPoint x: 753, endPoint y: 259, distance: 280.9
click at [753, 259] on div "1p (Yo) _____ frío . Necesito una manta (sega). tenéis estoy tengo tiene" at bounding box center [946, 136] width 659 height 287
copy div "(Yo) _____ frío . Necesito una manta (sega). tenéis estoy tengo tiene"
click at [679, 180] on label "tengo" at bounding box center [947, 191] width 640 height 42
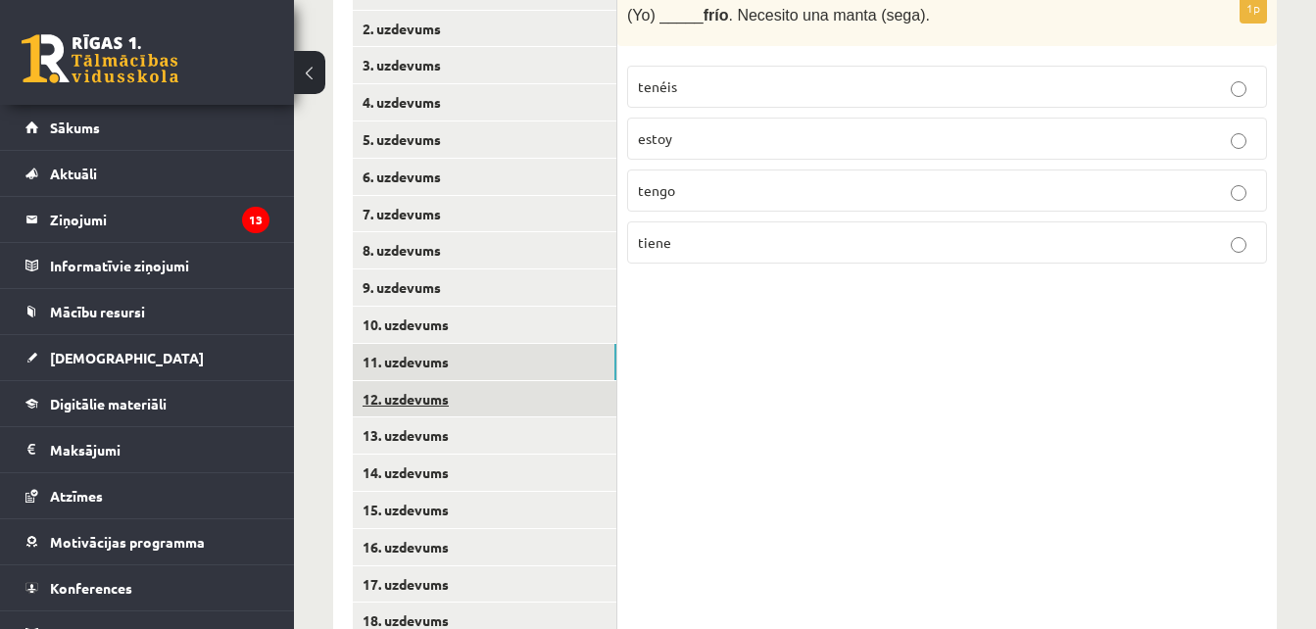
click at [486, 394] on link "12. uzdevums" at bounding box center [485, 399] width 264 height 36
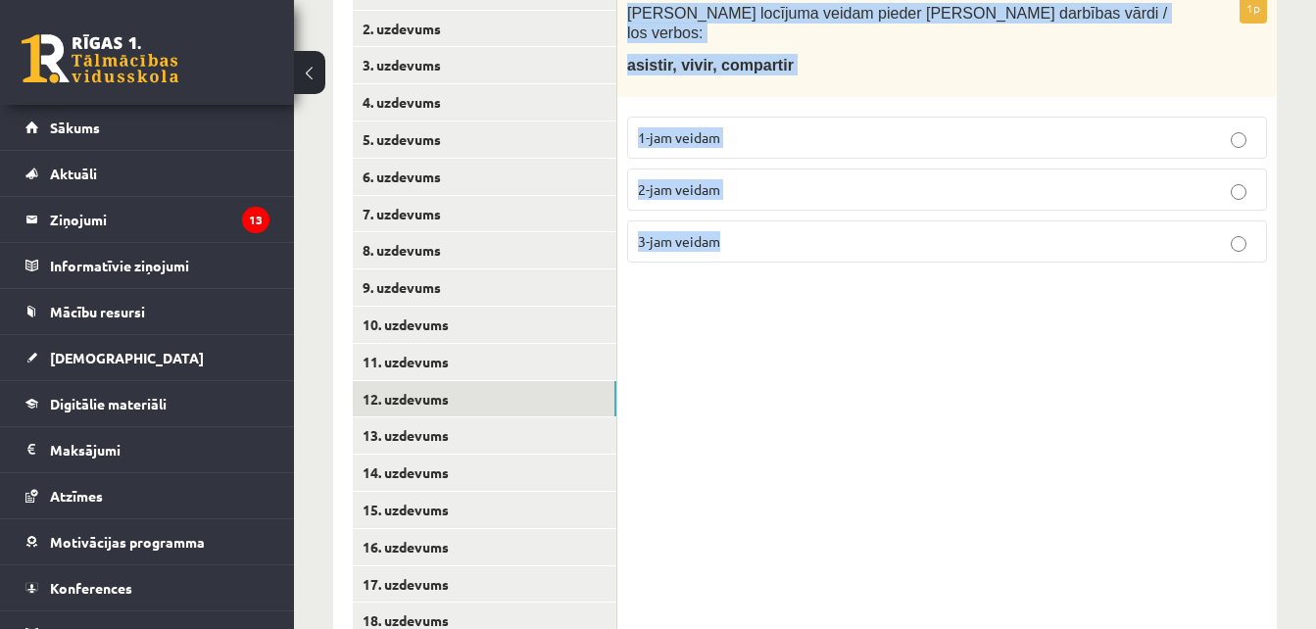
drag, startPoint x: 623, startPoint y: 6, endPoint x: 788, endPoint y: 229, distance: 277.5
click at [788, 229] on div "1p Kādam locījuma veidam pieder dotie darbības vārdi / los verbos: asistir, viv…" at bounding box center [946, 136] width 659 height 286
click at [708, 232] on span "3-jam veidam" at bounding box center [679, 241] width 82 height 18
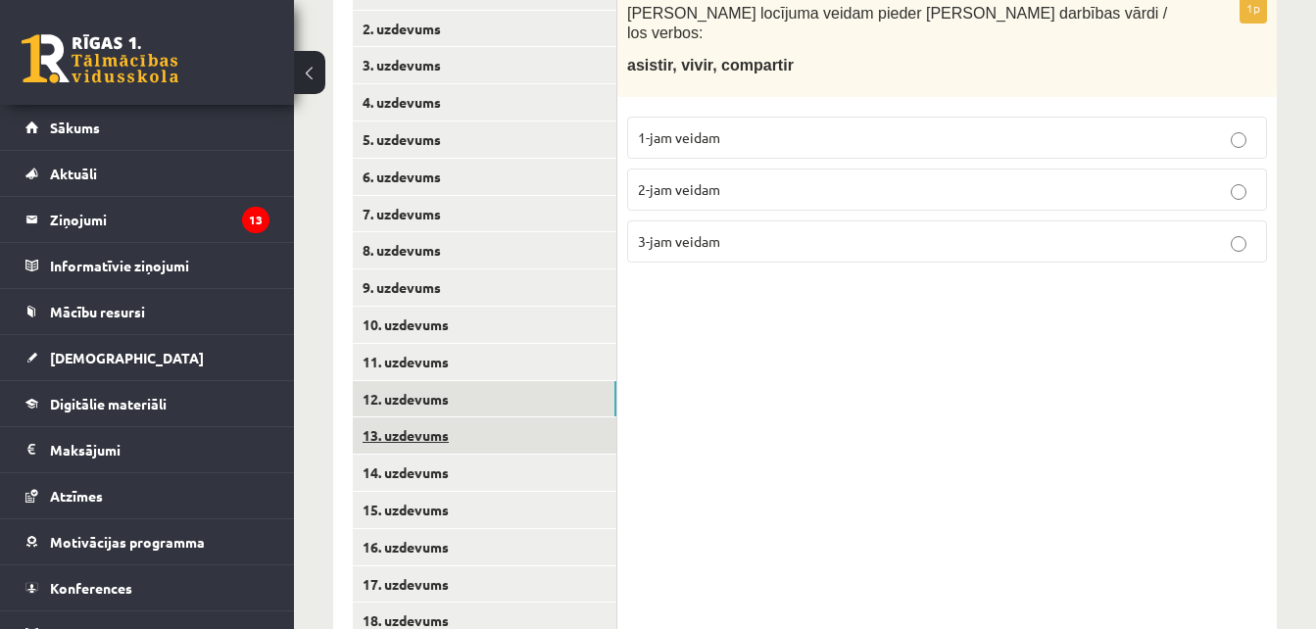
click at [554, 428] on link "13. uzdevums" at bounding box center [485, 435] width 264 height 36
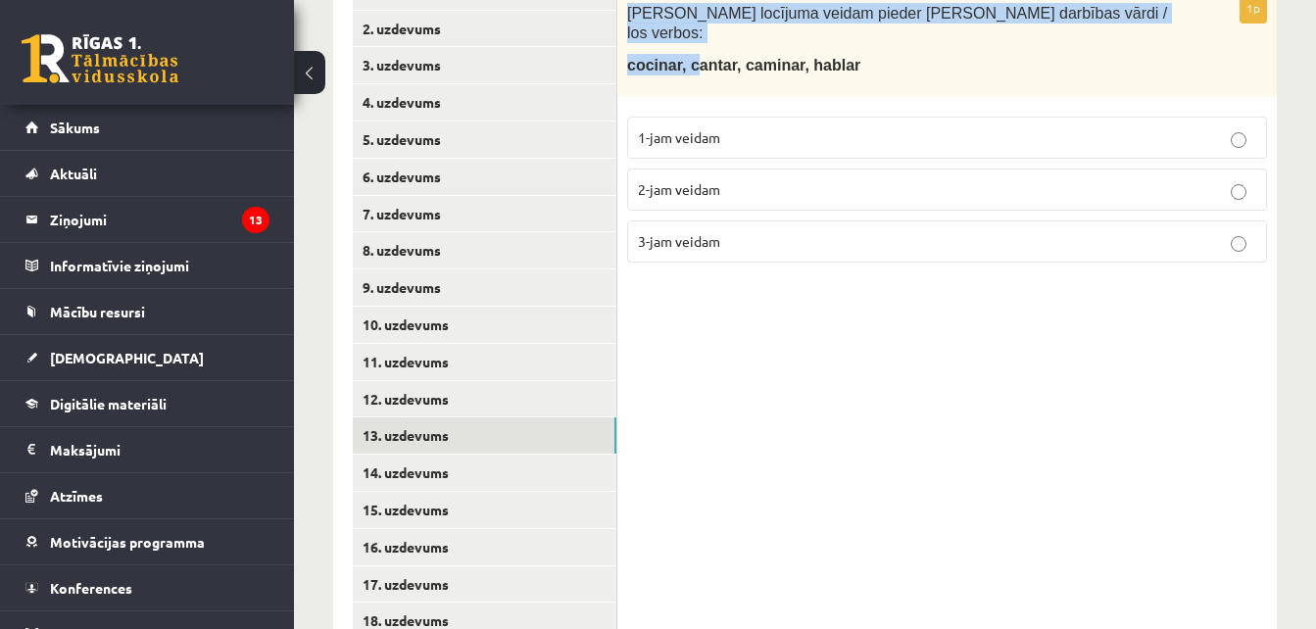
scroll to position [496, 0]
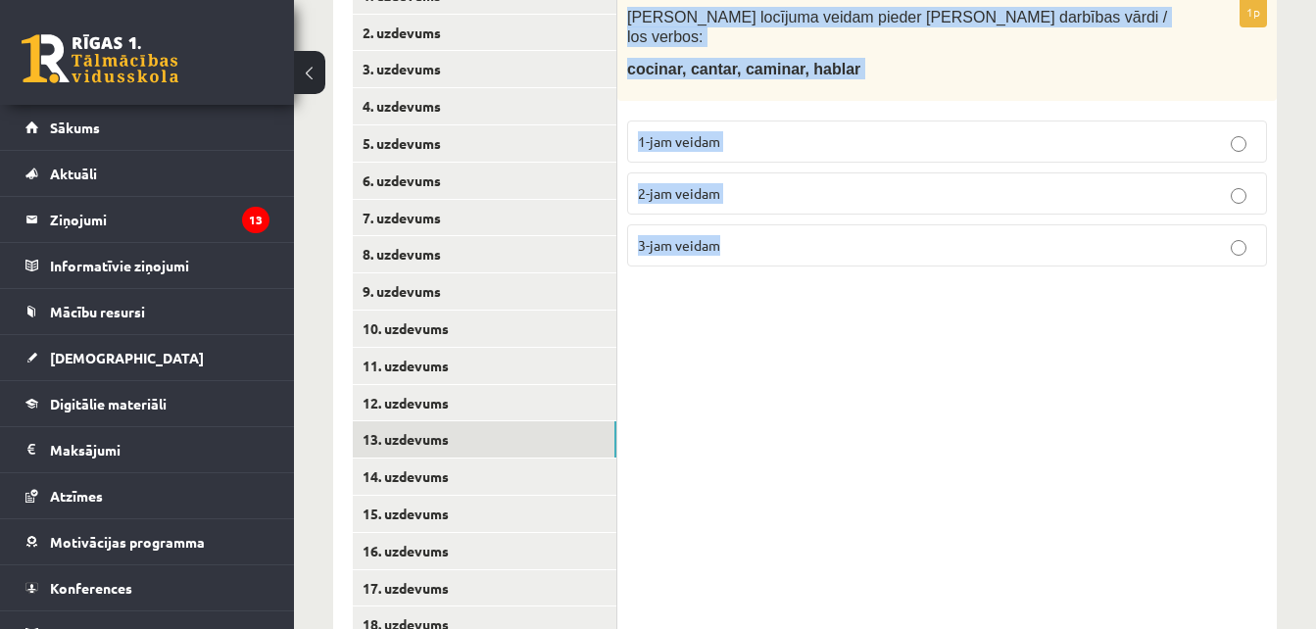
drag, startPoint x: 623, startPoint y: 9, endPoint x: 799, endPoint y: 219, distance: 274.1
click at [799, 219] on div "1p Kādam locījuma veidam pieder dotie darbības vārdi / los verbos: cocinar, can…" at bounding box center [946, 140] width 659 height 286
click at [643, 132] on span "1-jam veidam" at bounding box center [679, 141] width 82 height 18
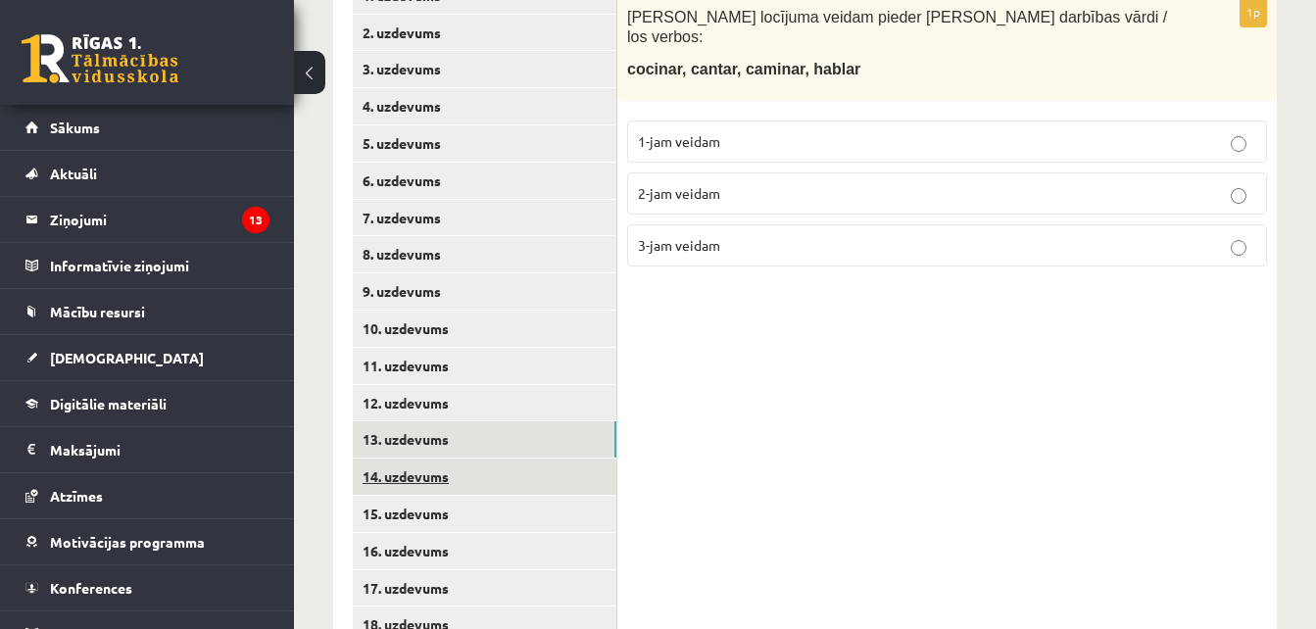
click at [473, 479] on link "14. uzdevums" at bounding box center [485, 477] width 264 height 36
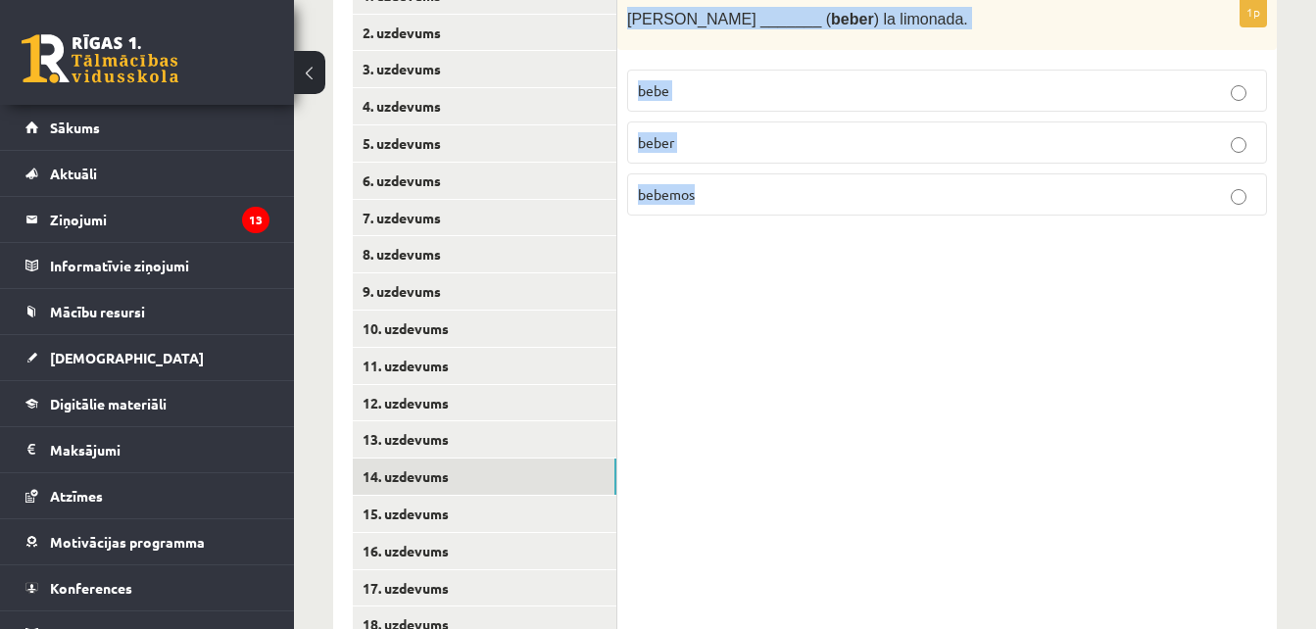
drag, startPoint x: 623, startPoint y: 9, endPoint x: 730, endPoint y: 194, distance: 213.8
click at [730, 194] on div "1p Enrique _______ ( beber ) la limonada. bebe beber bebemos" at bounding box center [946, 114] width 659 height 235
click at [794, 74] on label "bebe" at bounding box center [947, 91] width 640 height 42
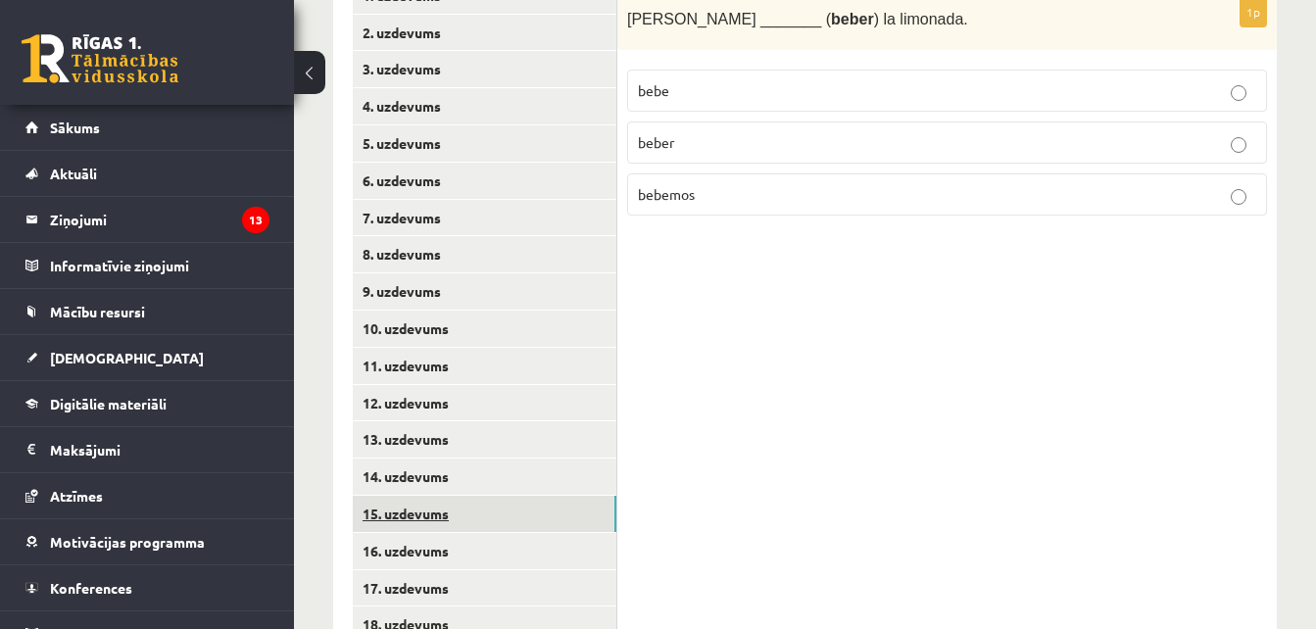
click at [540, 509] on link "15. uzdevums" at bounding box center [485, 514] width 264 height 36
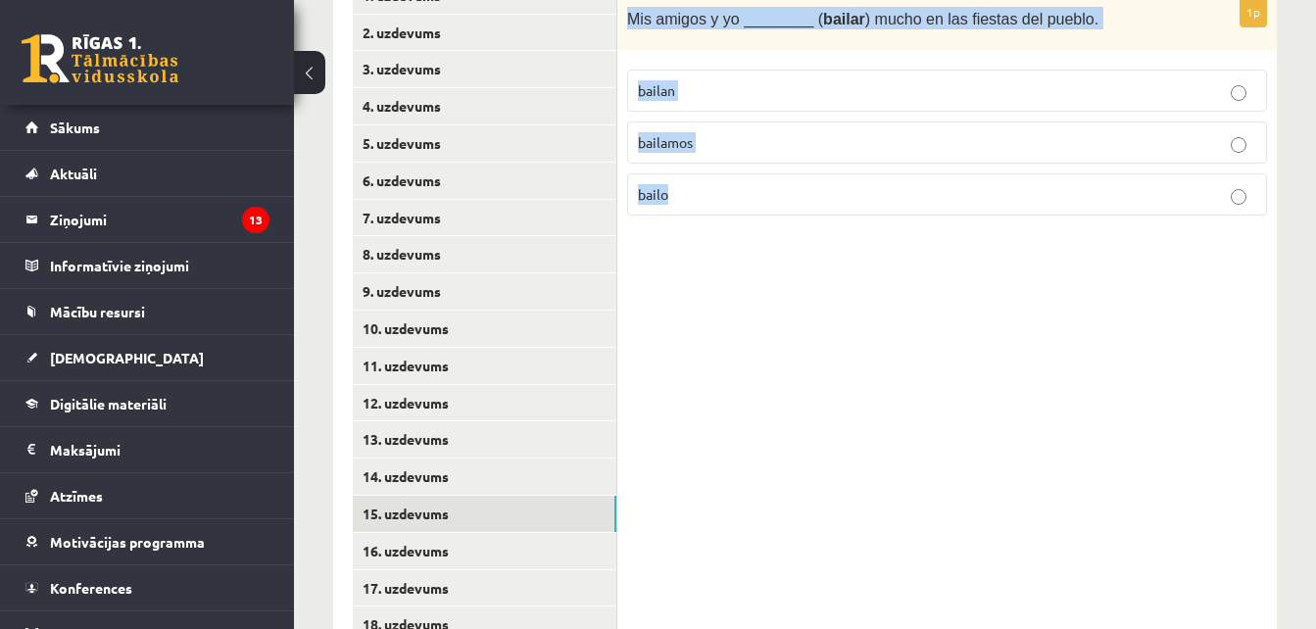
drag, startPoint x: 626, startPoint y: 12, endPoint x: 733, endPoint y: 193, distance: 210.4
click at [733, 193] on div "1p Mis amigos y yo ________ ( bailar ) mucho en las fiestas del pueblo. bailan …" at bounding box center [946, 114] width 659 height 235
click at [693, 128] on label "bailamos" at bounding box center [947, 142] width 640 height 42
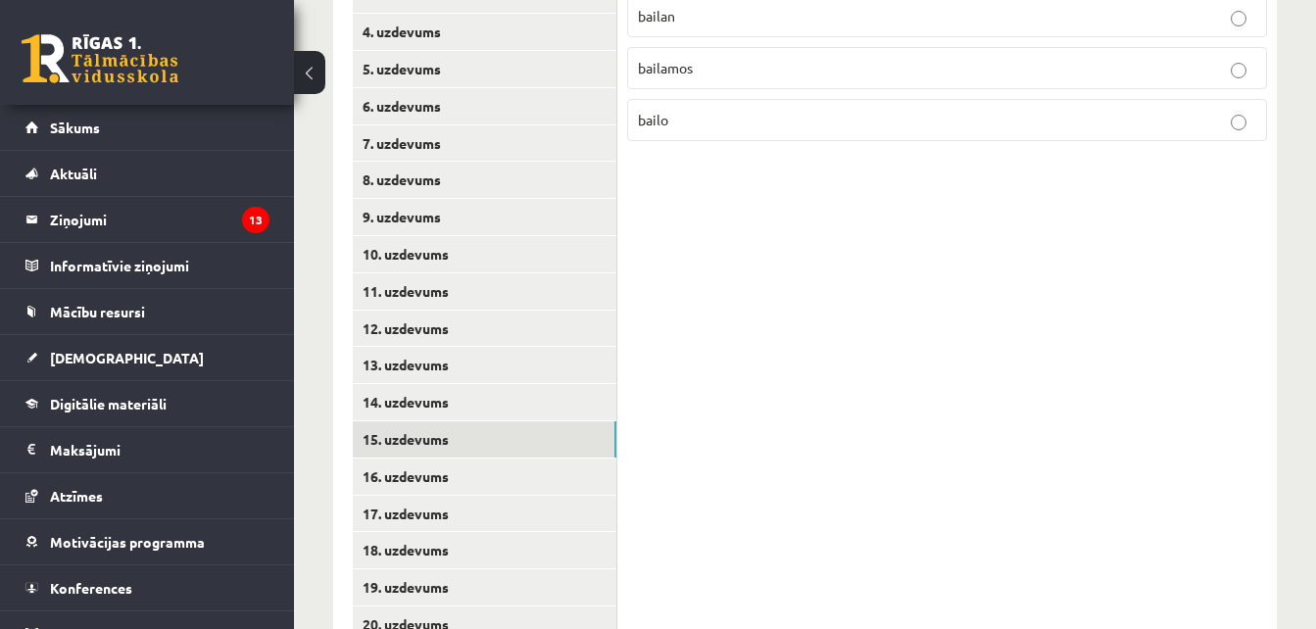
scroll to position [562, 0]
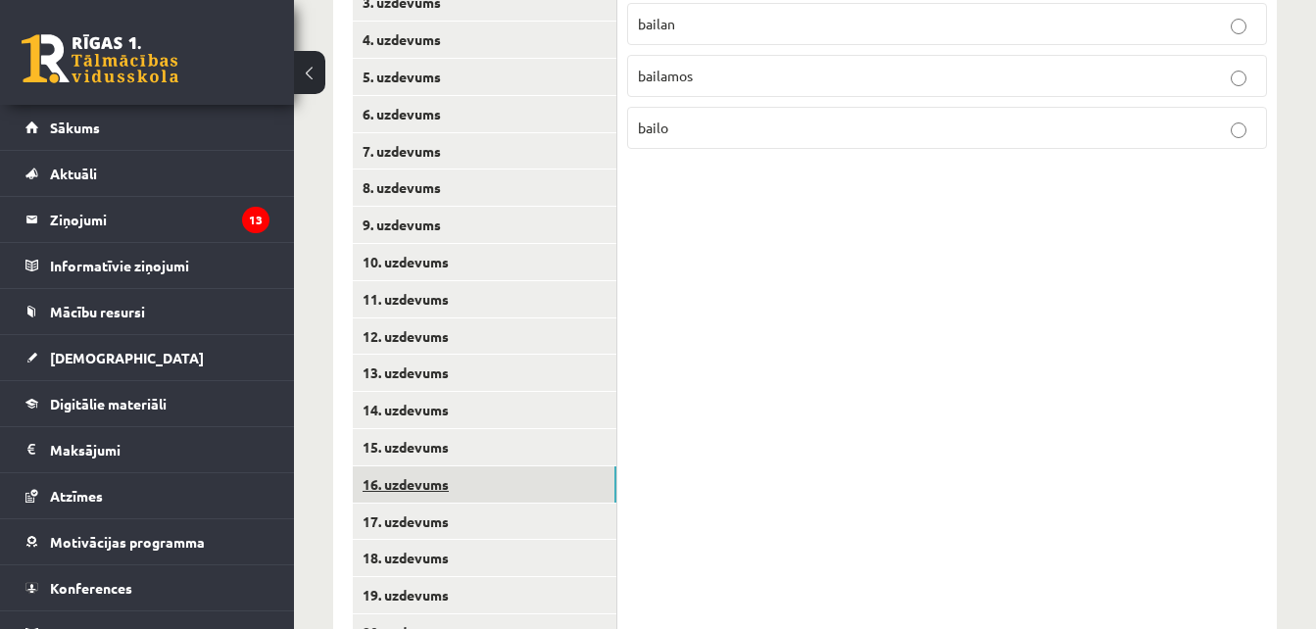
click at [450, 475] on link "16. uzdevums" at bounding box center [485, 484] width 264 height 36
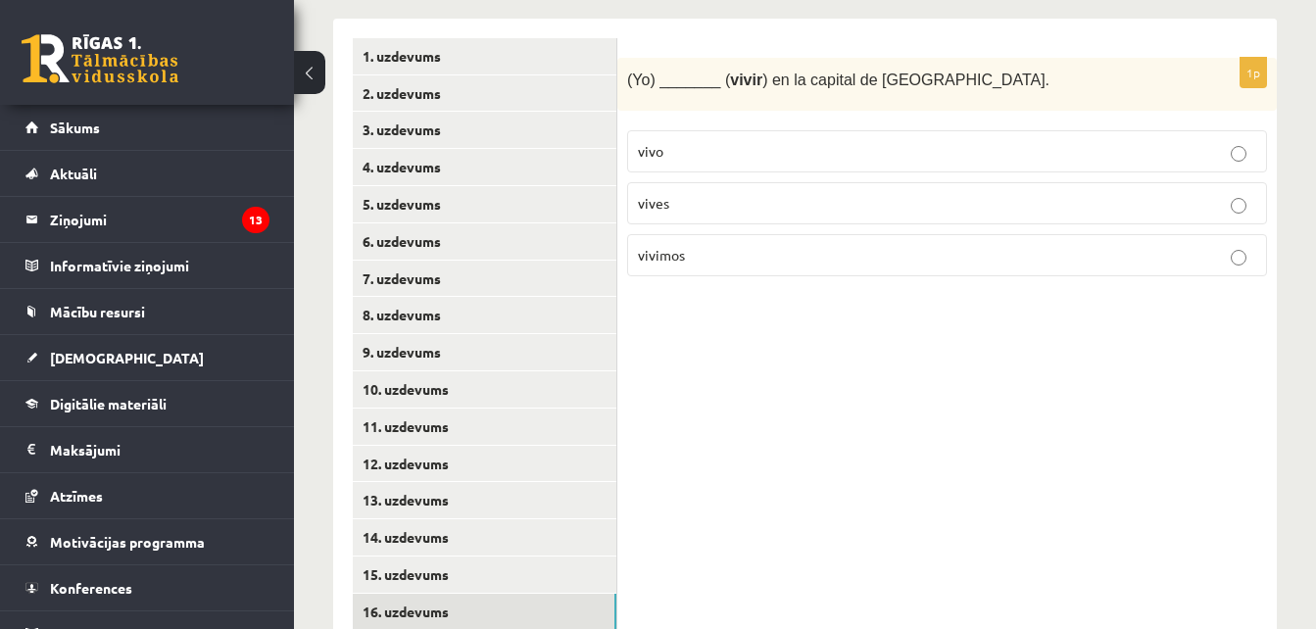
scroll to position [430, 0]
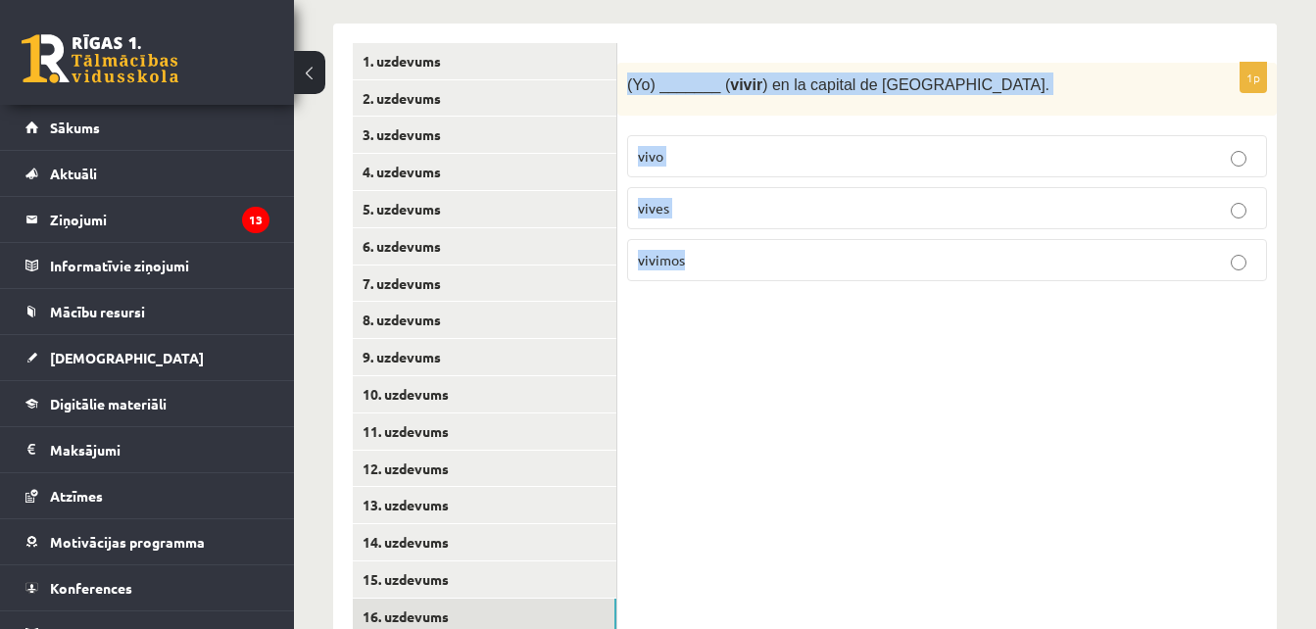
drag, startPoint x: 623, startPoint y: 71, endPoint x: 705, endPoint y: 267, distance: 213.4
click at [705, 267] on div "1p (Yo) _______ ( vivir ) en la capital de Letonia. vivo vives vivimos" at bounding box center [946, 180] width 659 height 235
click at [650, 149] on span "vivo" at bounding box center [650, 156] width 25 height 18
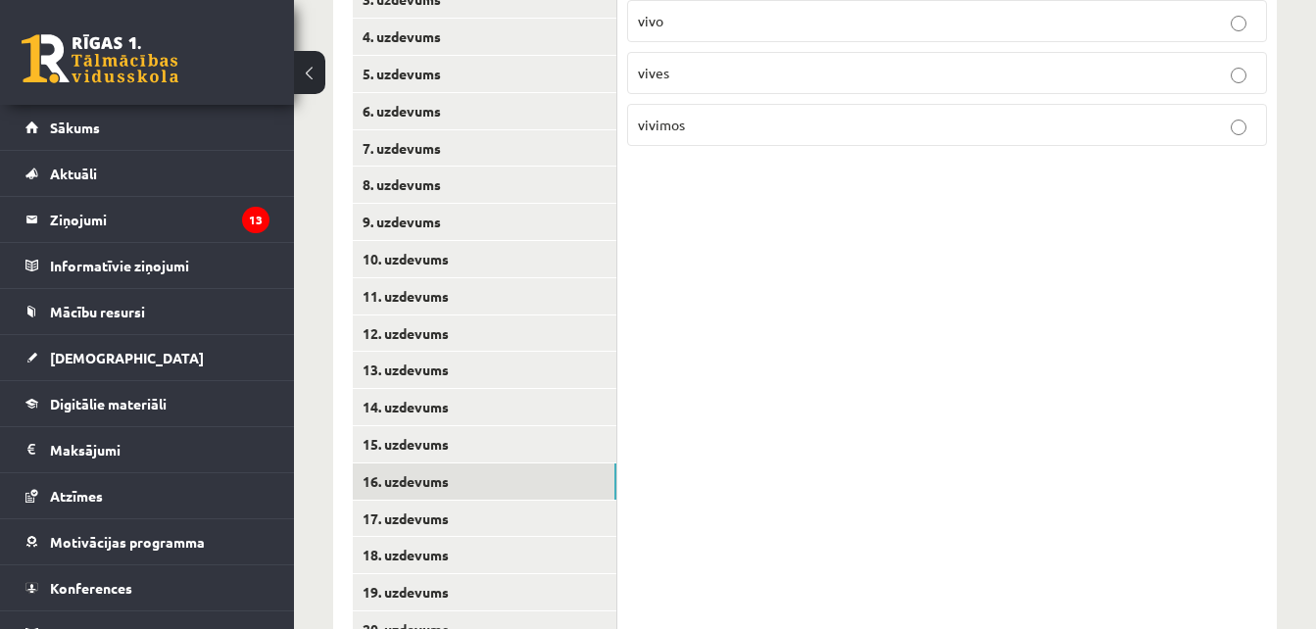
scroll to position [587, 0]
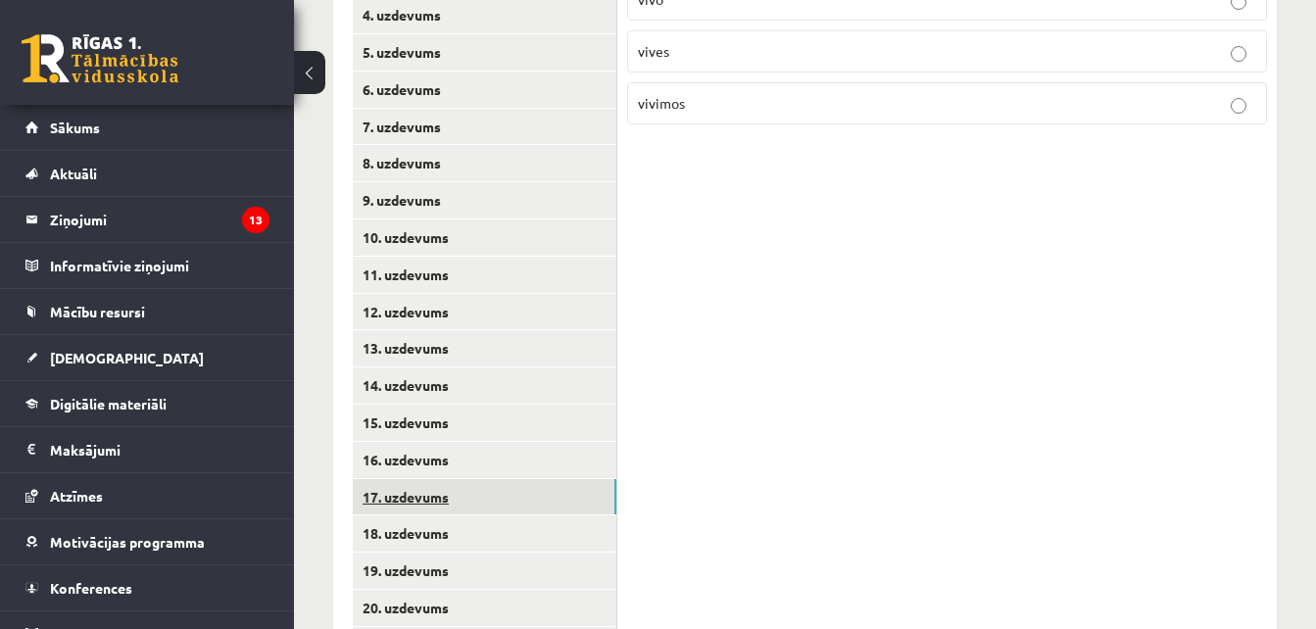
click at [534, 488] on link "17. uzdevums" at bounding box center [485, 497] width 264 height 36
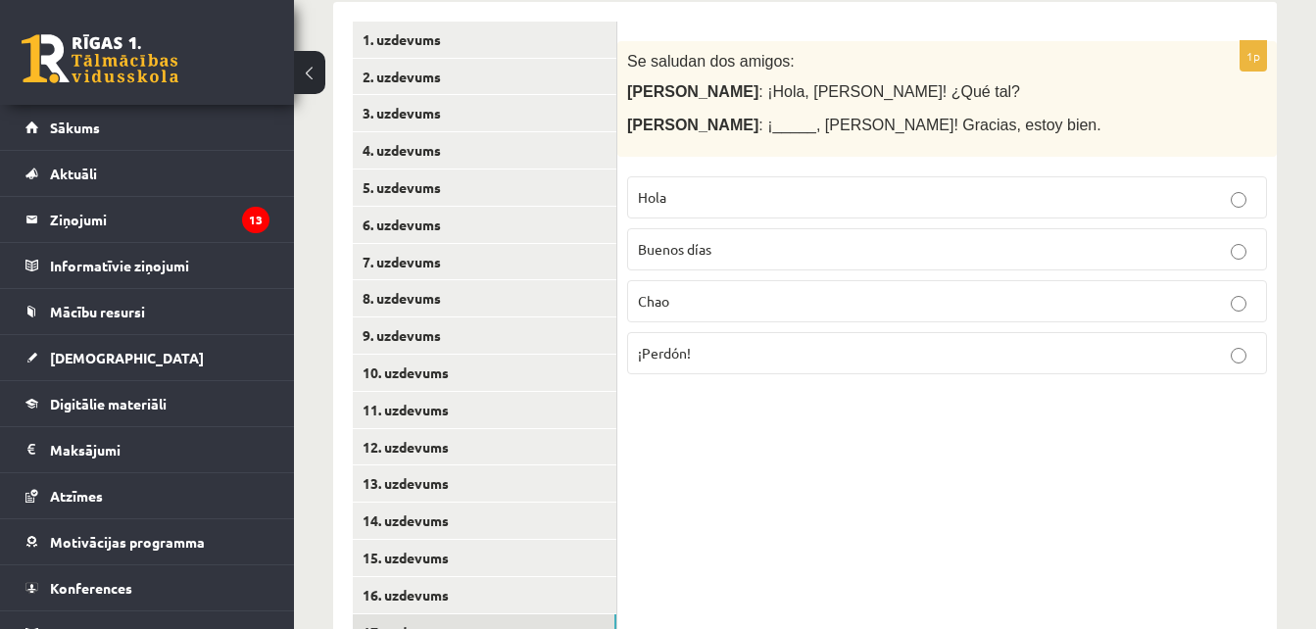
scroll to position [424, 0]
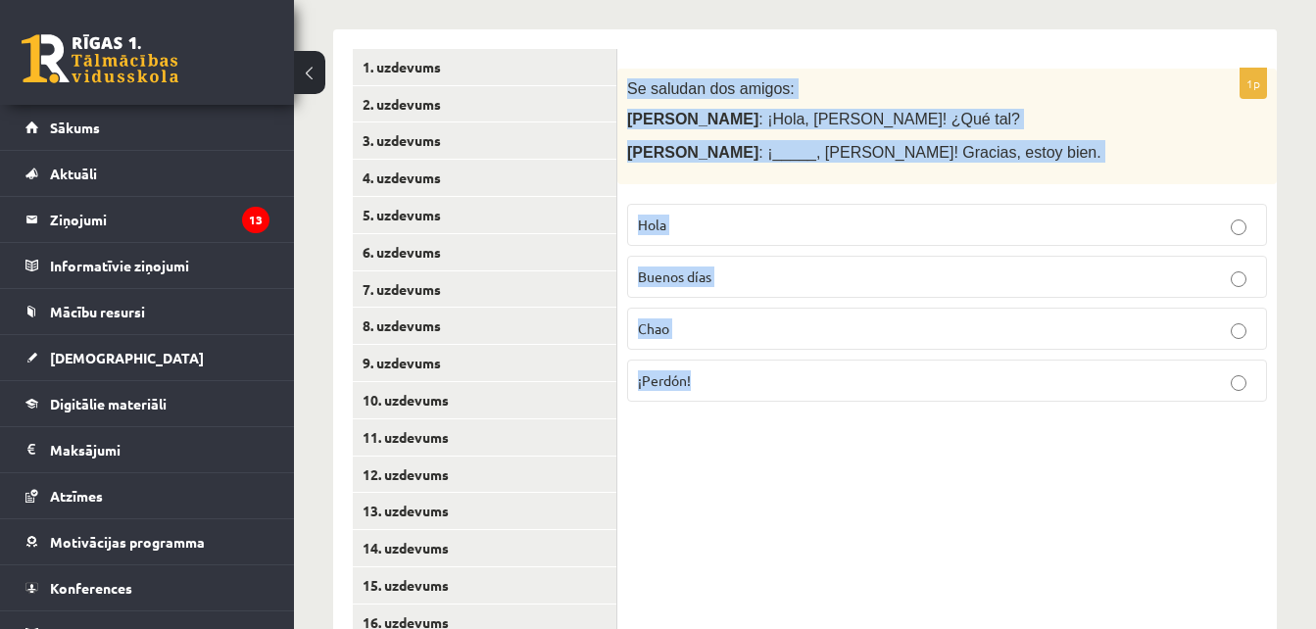
drag, startPoint x: 624, startPoint y: 69, endPoint x: 760, endPoint y: 383, distance: 342.7
click at [760, 383] on div "1p Se saludan dos amigos: María : ¡Hola, Juan! ¿Qué tal? Juan : ¡_____, María! …" at bounding box center [946, 244] width 659 height 350
click at [709, 235] on p "Hola" at bounding box center [947, 225] width 618 height 21
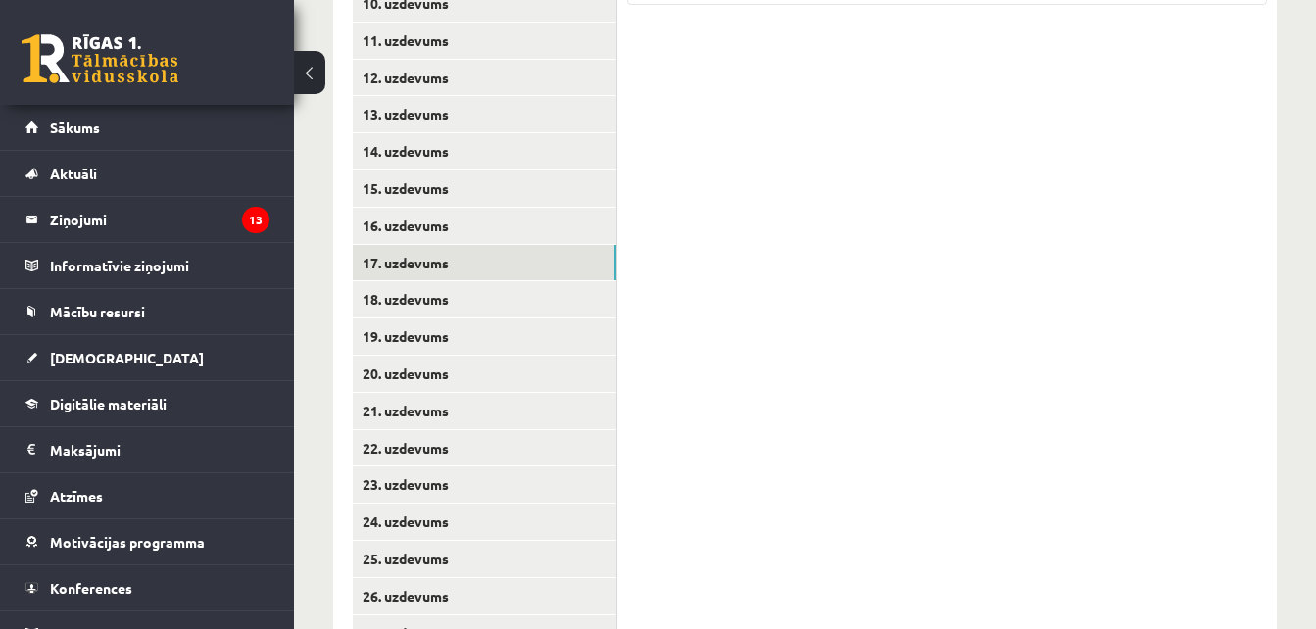
scroll to position [835, 0]
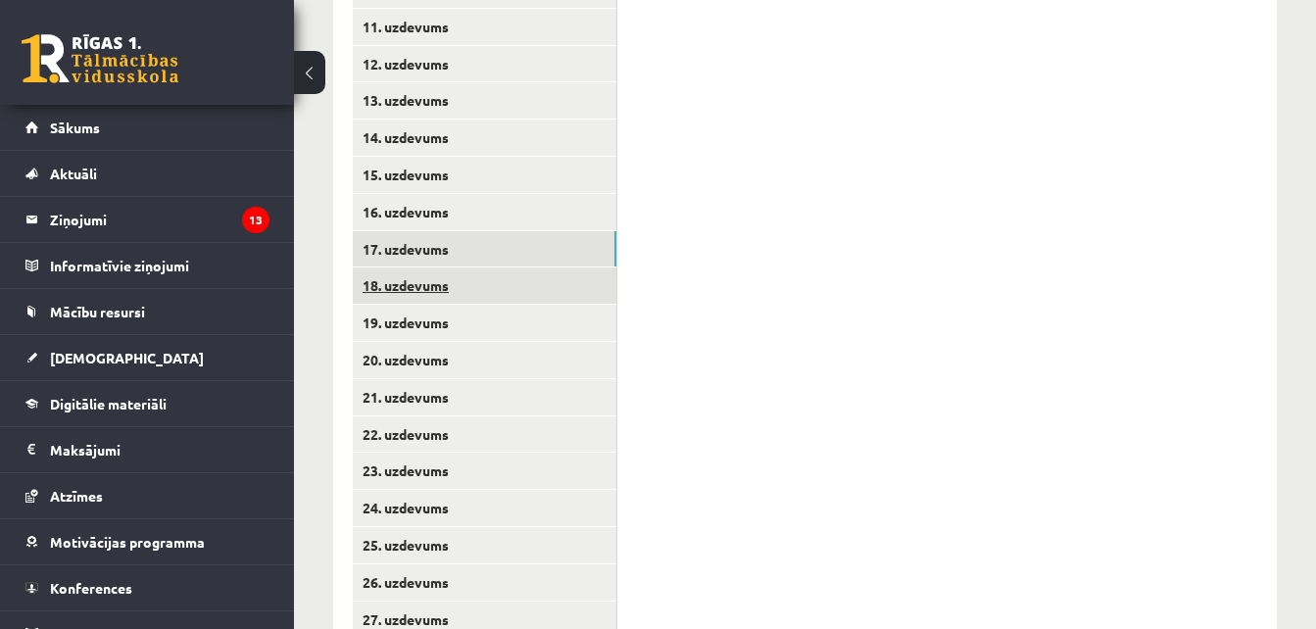
click at [481, 288] on link "18. uzdevums" at bounding box center [485, 285] width 264 height 36
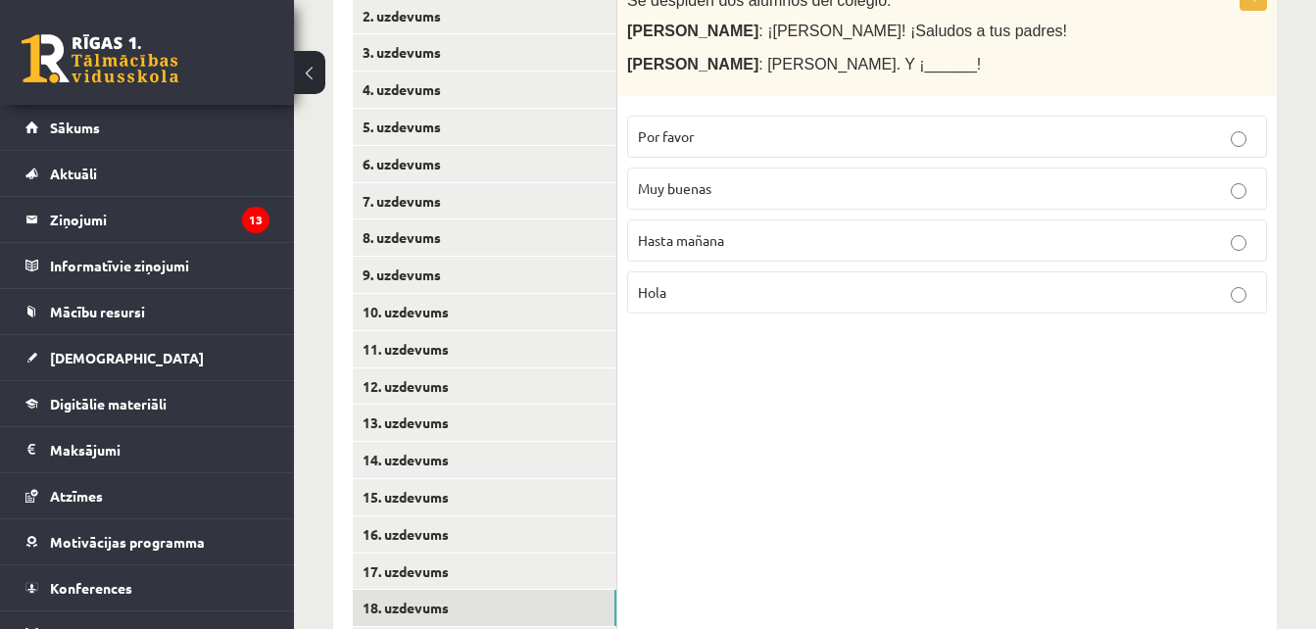
scroll to position [471, 0]
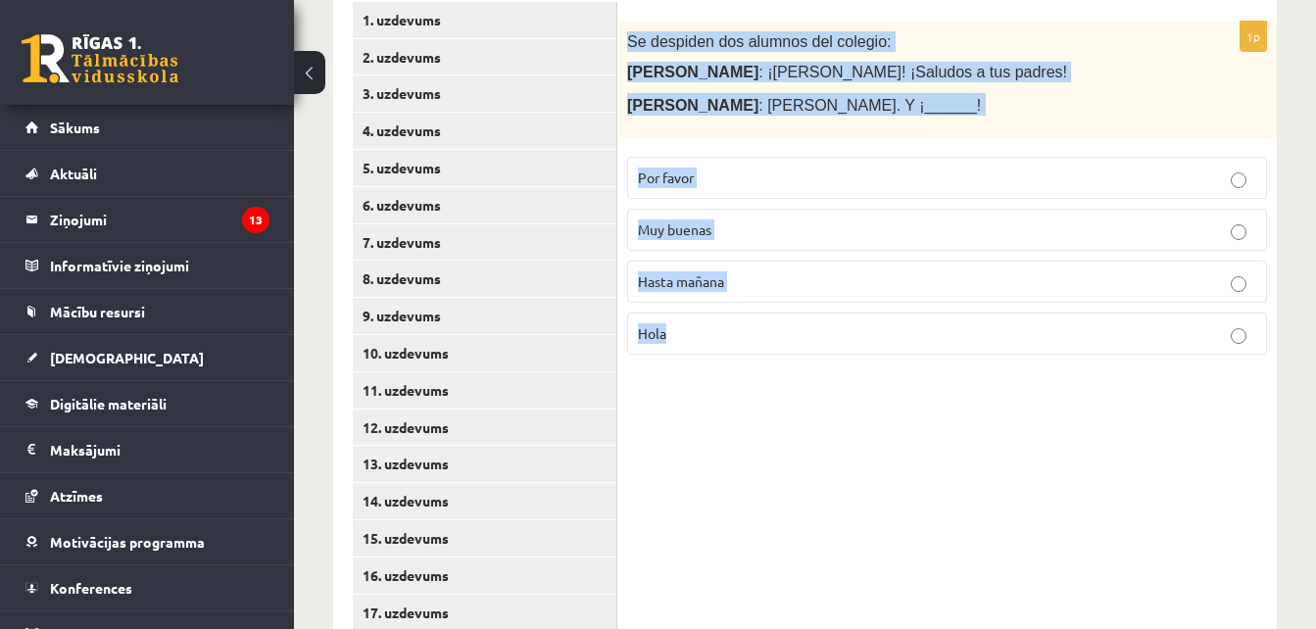
drag, startPoint x: 625, startPoint y: 31, endPoint x: 785, endPoint y: 324, distance: 333.7
click at [785, 324] on div "1p Se despiden dos alumnos del colegio: Marta : ¡Chao, José! ¡Saludos a tus pad…" at bounding box center [946, 197] width 659 height 350
click at [715, 284] on span "Hasta mañana" at bounding box center [681, 281] width 86 height 18
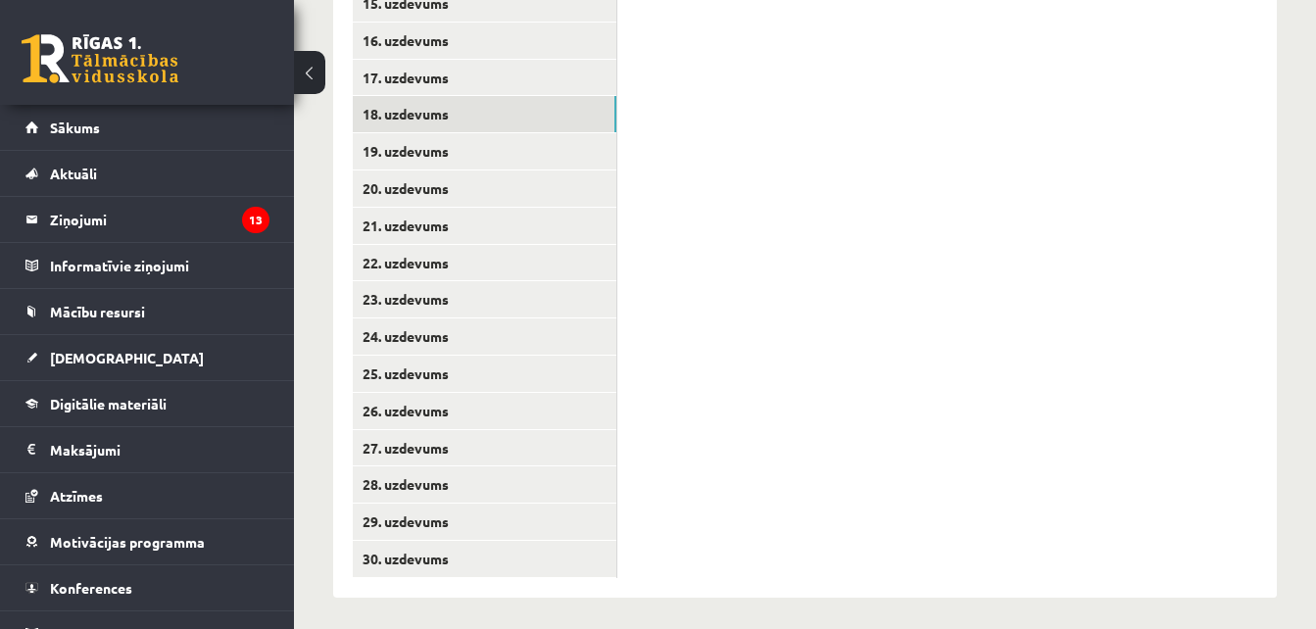
scroll to position [1015, 0]
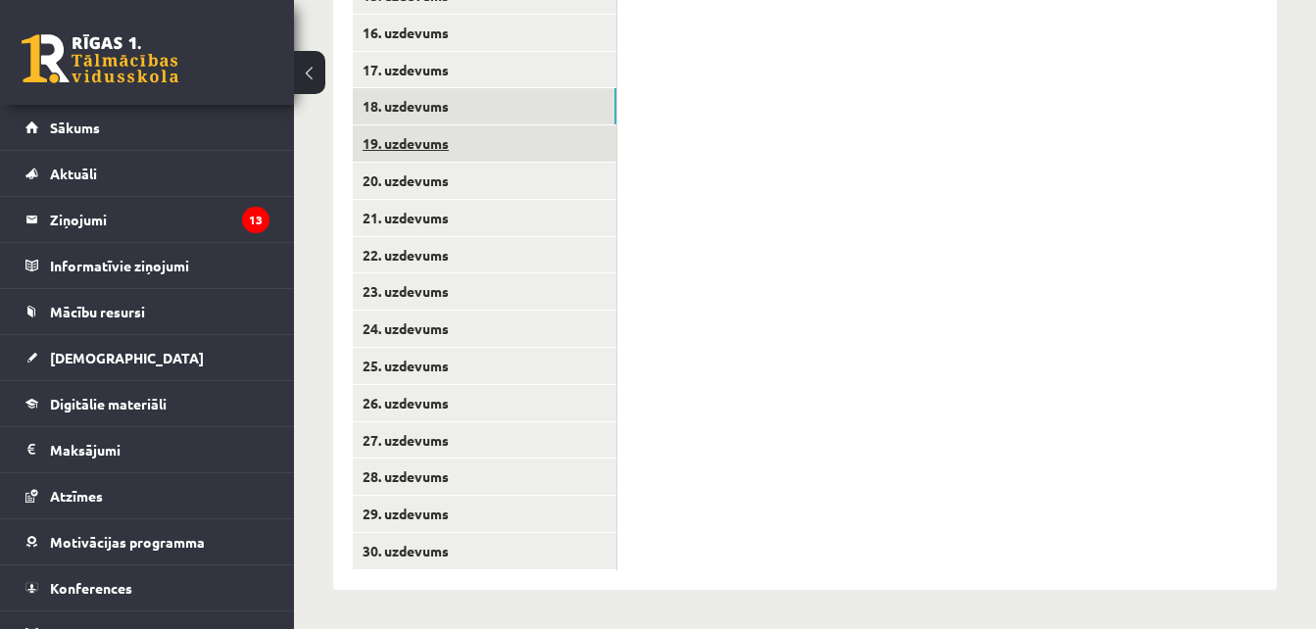
click at [459, 146] on link "19. uzdevums" at bounding box center [485, 143] width 264 height 36
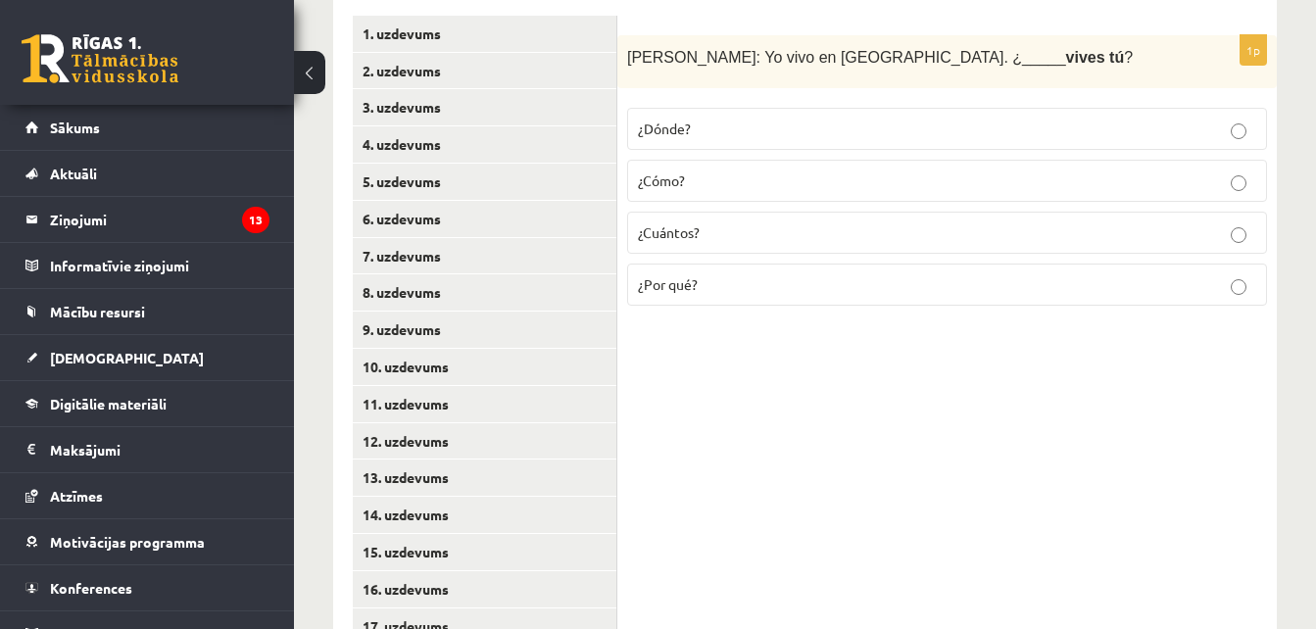
scroll to position [463, 0]
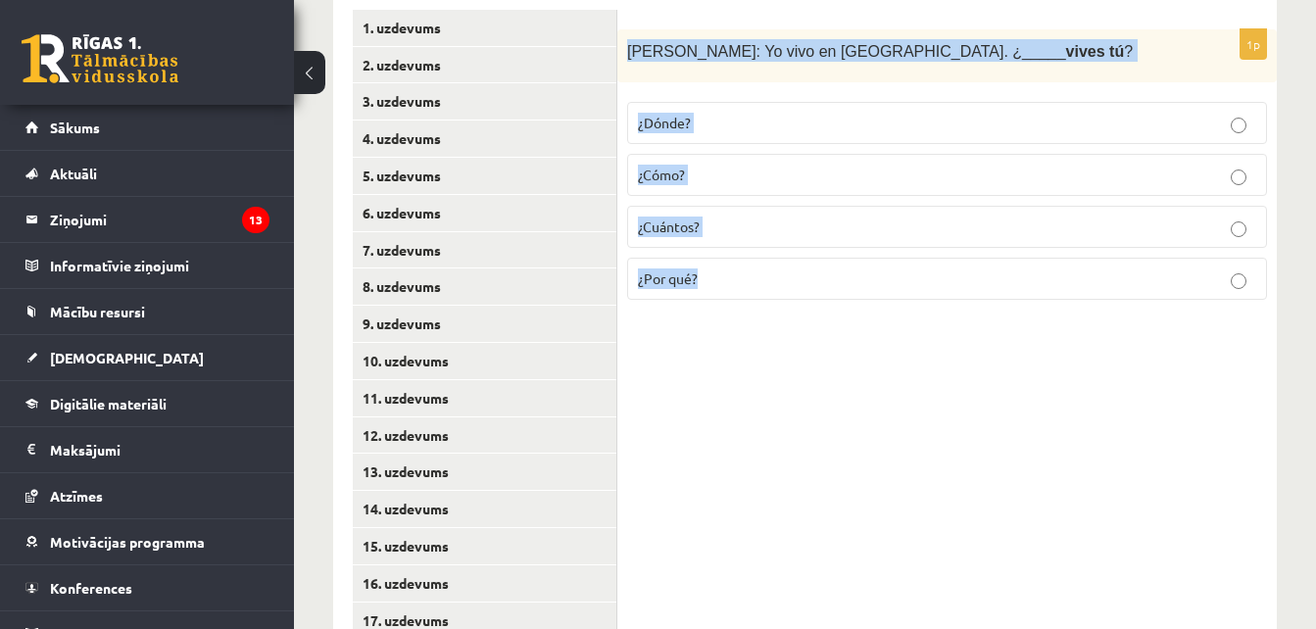
drag, startPoint x: 625, startPoint y: 40, endPoint x: 795, endPoint y: 305, distance: 314.2
click at [795, 305] on div "1p Alberto: Yo vivo en Madrid. ¿_____ vives tú ? ¿Dónde? ¿Cómo? ¿Cuántos? ¿Por …" at bounding box center [946, 172] width 659 height 287
click at [654, 129] on span "¿Dónde?" at bounding box center [664, 123] width 53 height 18
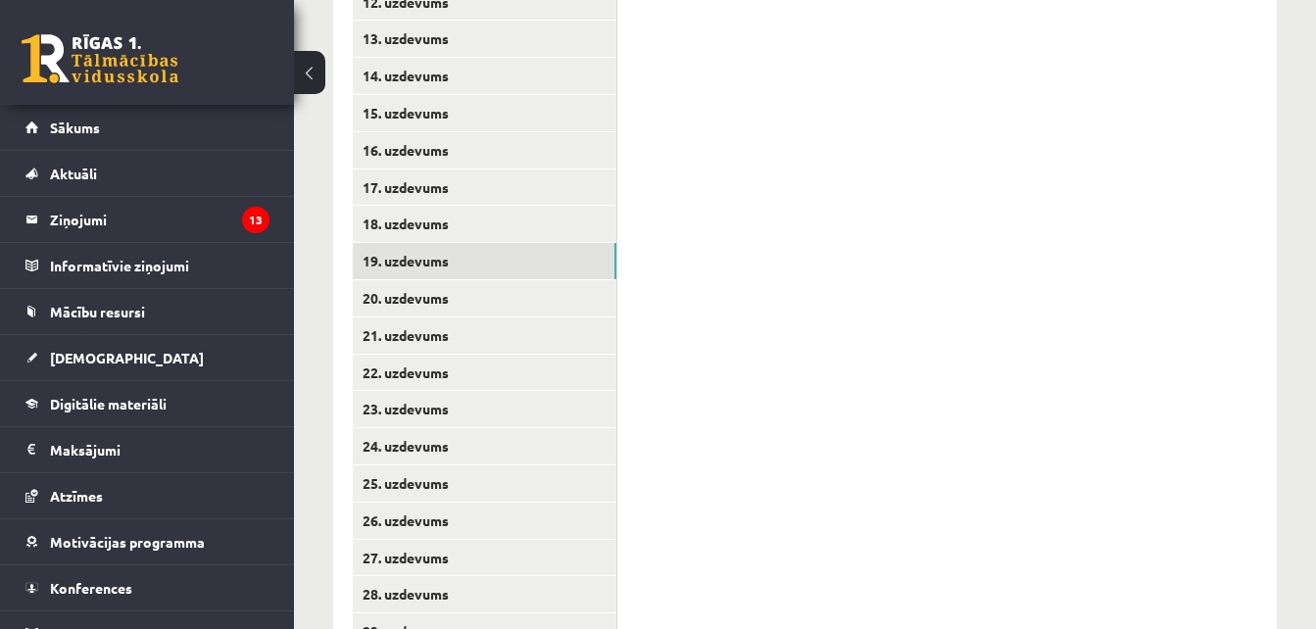
scroll to position [924, 0]
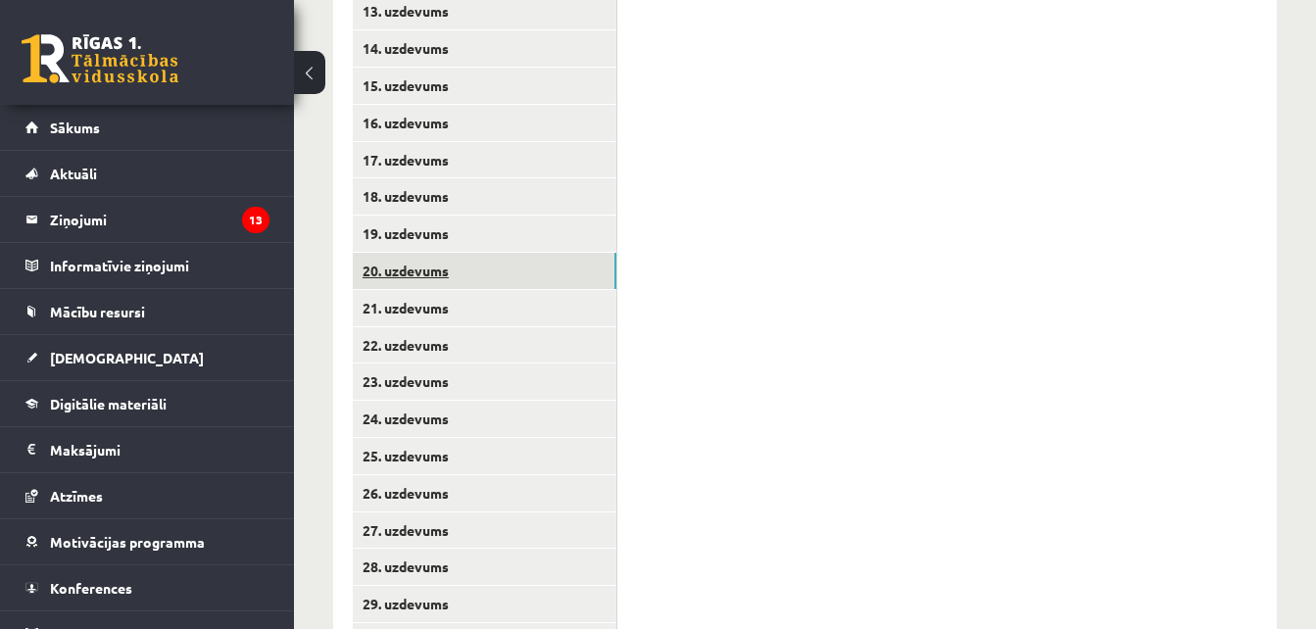
click at [566, 285] on link "20. uzdevums" at bounding box center [485, 271] width 264 height 36
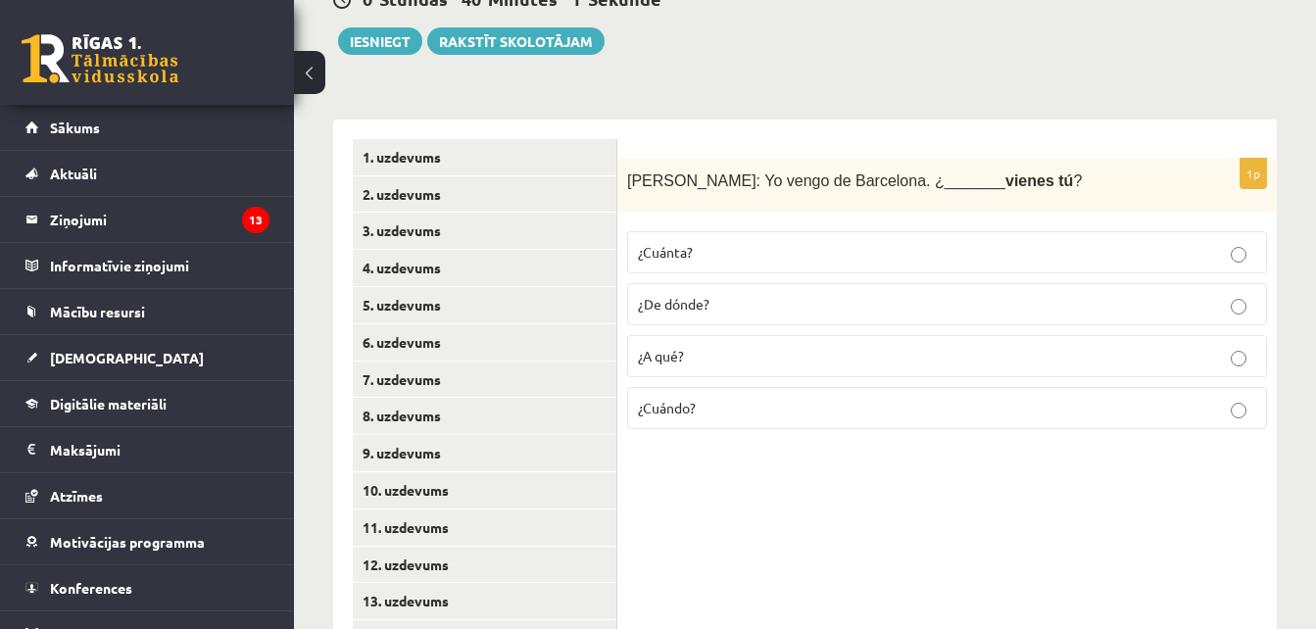
scroll to position [331, 0]
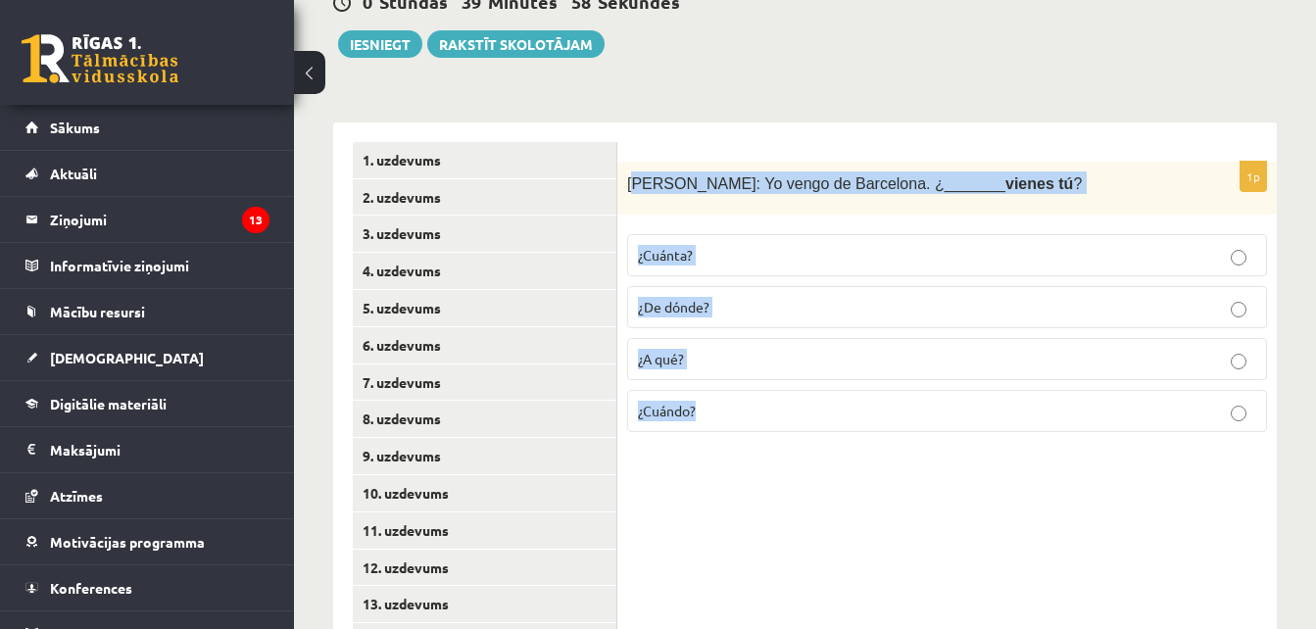
drag, startPoint x: 633, startPoint y: 177, endPoint x: 747, endPoint y: 425, distance: 272.7
click at [747, 425] on div "1p Antonio: Yo vengo de Barcelona. ¿_______ vienes tú ? ¿Cuánta? ¿De dónde? ¿A …" at bounding box center [946, 305] width 659 height 287
click at [715, 94] on div "**********" at bounding box center [805, 528] width 1022 height 1568
drag, startPoint x: 625, startPoint y: 174, endPoint x: 739, endPoint y: 421, distance: 271.8
click at [739, 421] on div "1p Antonio: Yo vengo de Barcelona. ¿_______ vienes tú ? ¿Cuánta? ¿De dónde? ¿A …" at bounding box center [946, 305] width 659 height 287
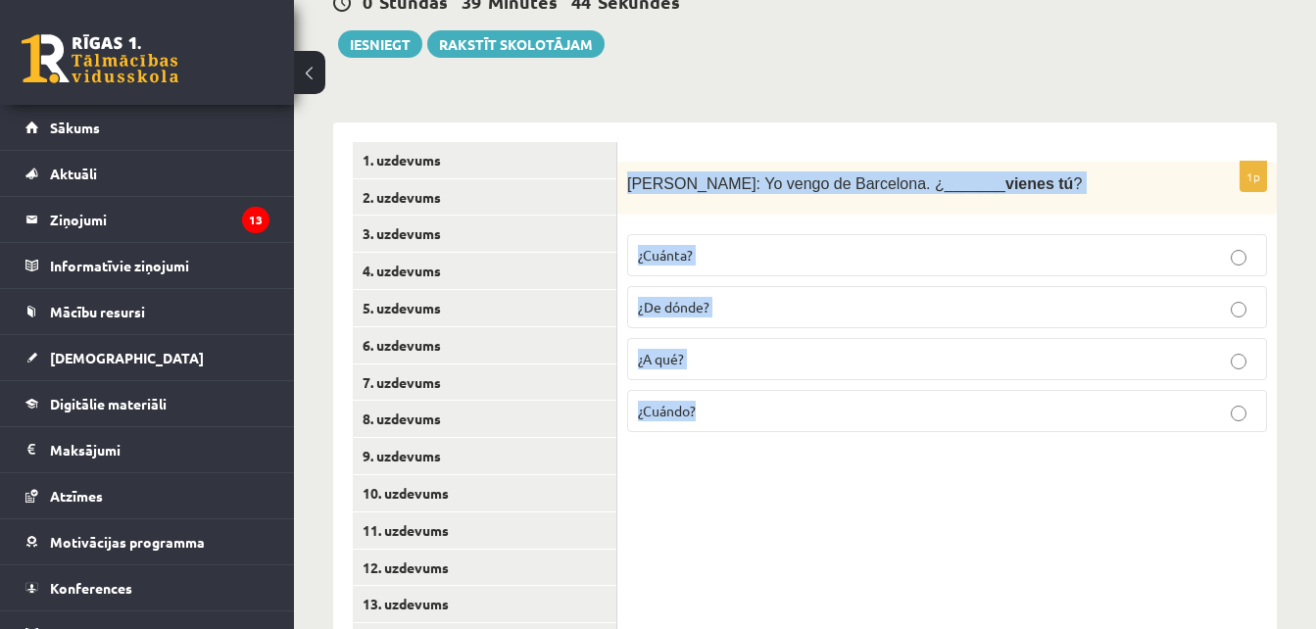
click at [765, 310] on p "¿De dónde?" at bounding box center [947, 307] width 618 height 21
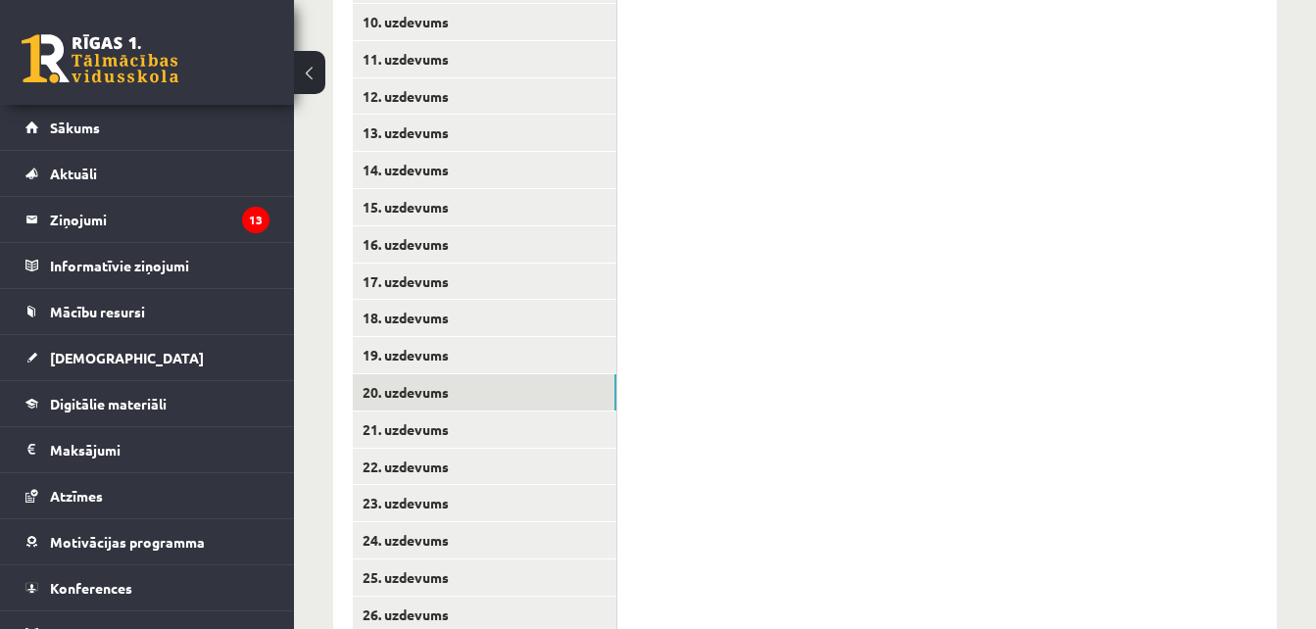
scroll to position [842, 0]
click at [400, 393] on link "21. uzdevums" at bounding box center [485, 390] width 264 height 36
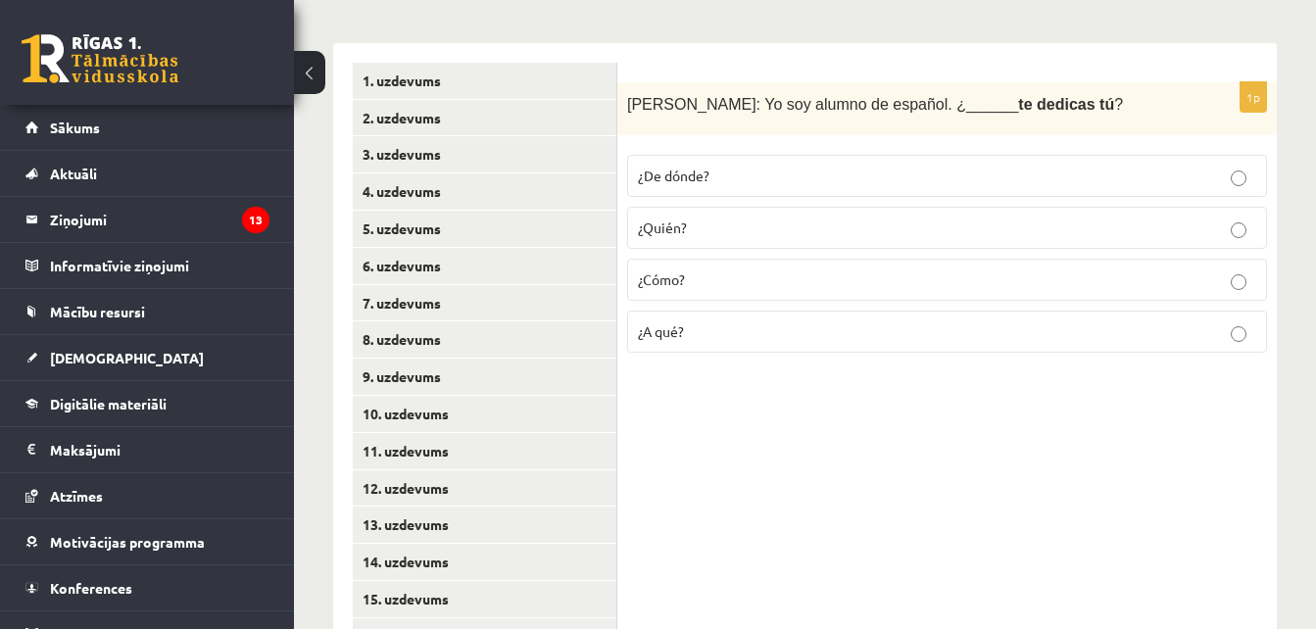
scroll to position [369, 0]
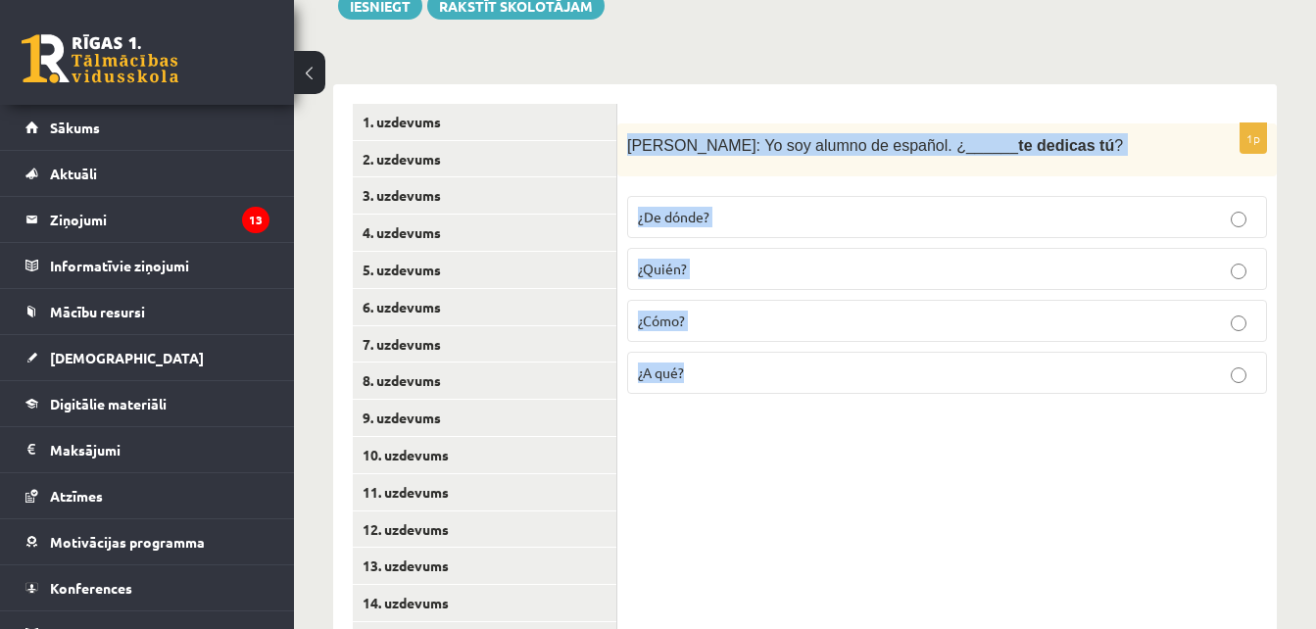
drag, startPoint x: 621, startPoint y: 140, endPoint x: 755, endPoint y: 387, distance: 281.0
click at [755, 387] on div "1p Javier: Yo soy alumno de español. ¿______ te dedicas tú ? ¿De dónde? ¿Quién?…" at bounding box center [946, 266] width 659 height 287
click at [688, 364] on p "¿A qué?" at bounding box center [947, 373] width 618 height 21
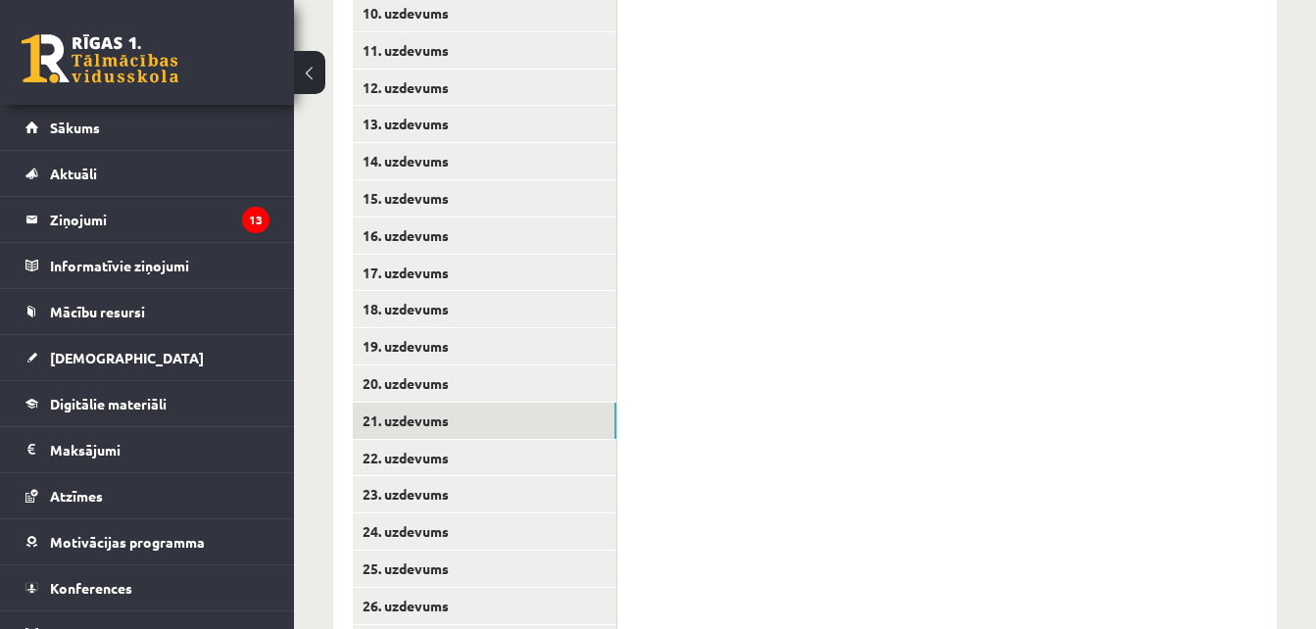
scroll to position [836, 0]
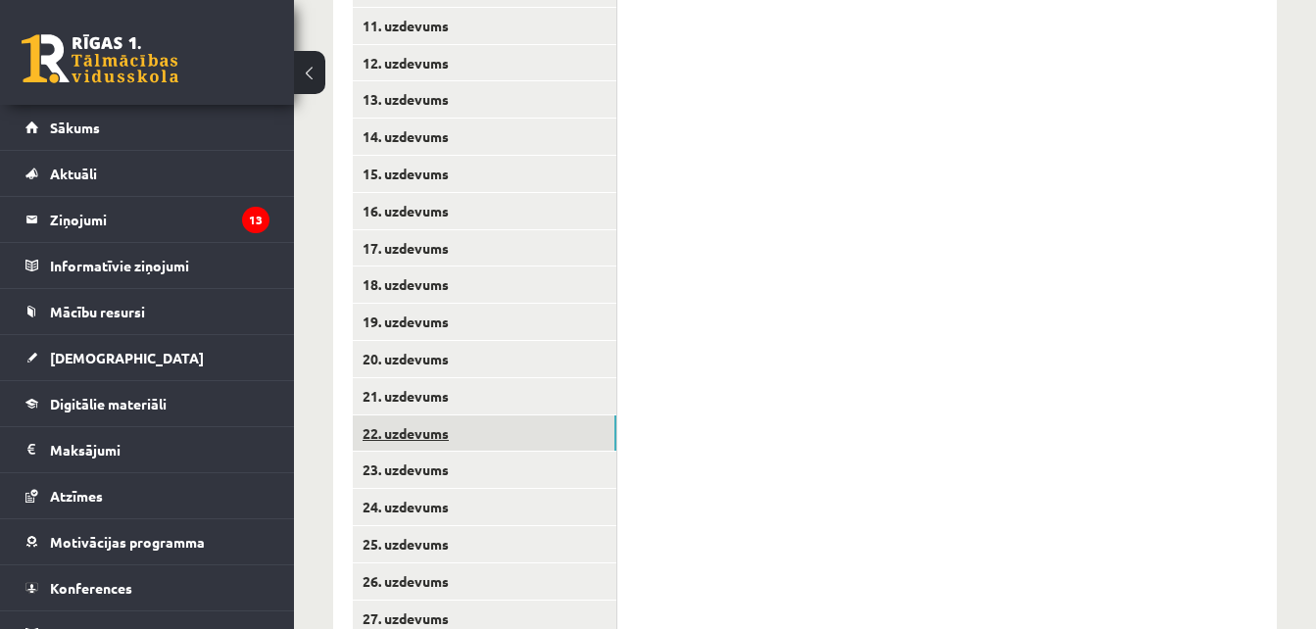
click at [410, 439] on link "22. uzdevums" at bounding box center [485, 433] width 264 height 36
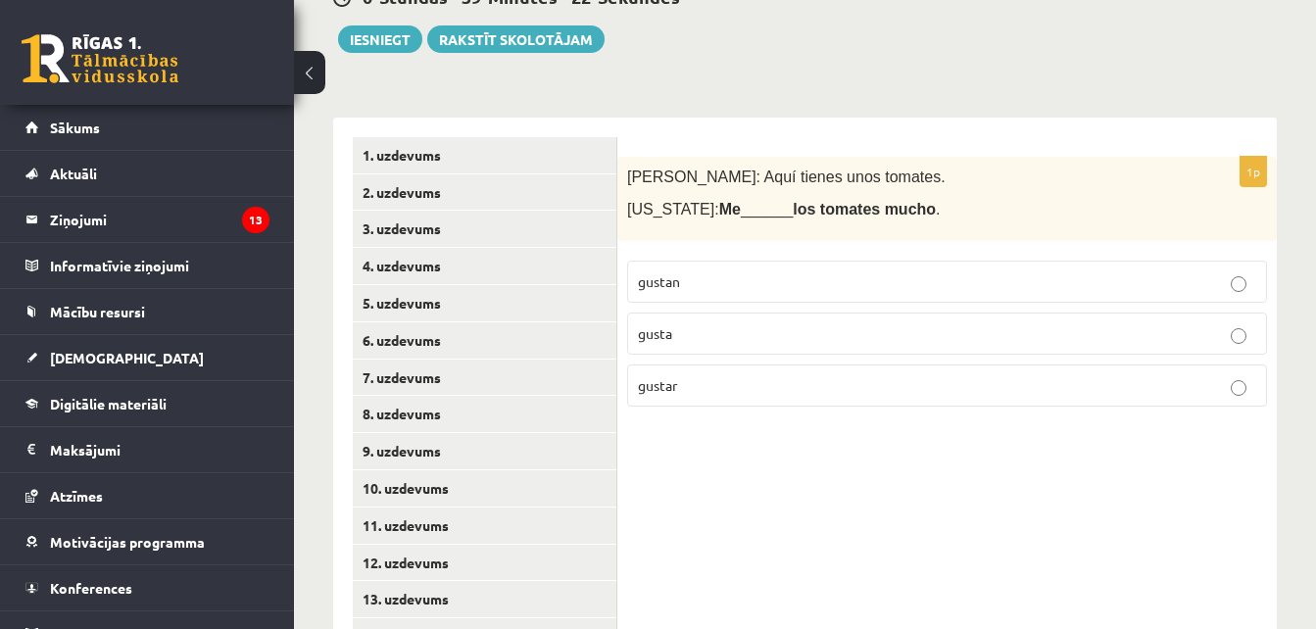
scroll to position [348, 0]
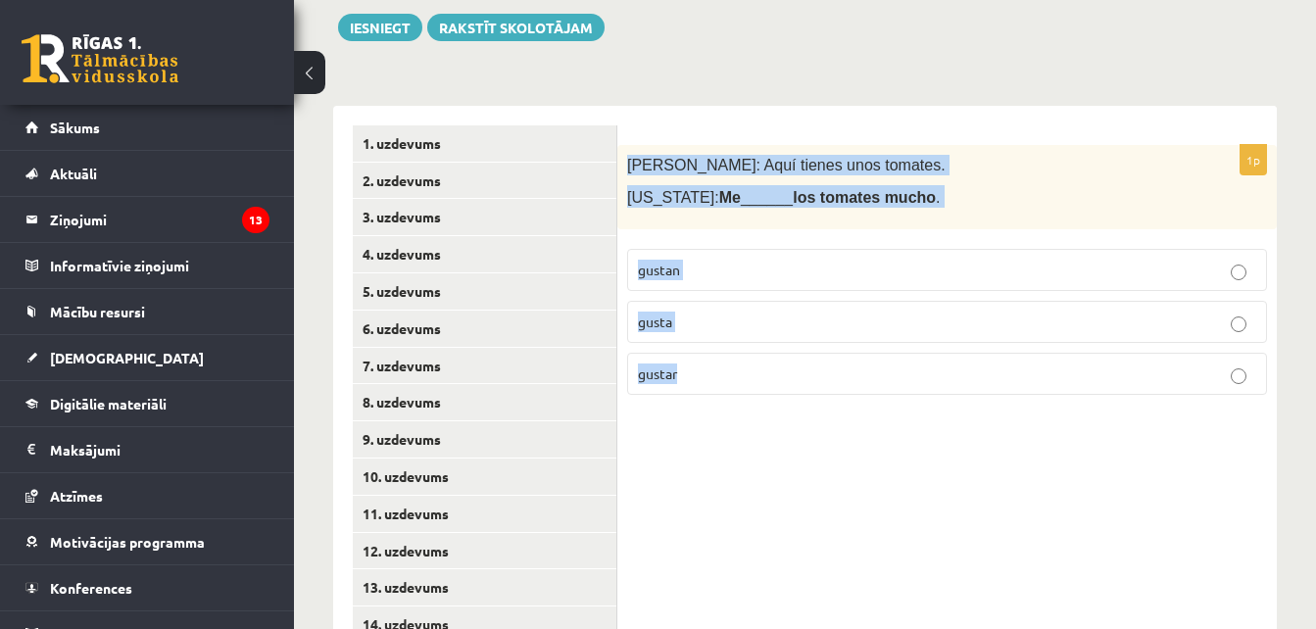
drag, startPoint x: 627, startPoint y: 158, endPoint x: 763, endPoint y: 386, distance: 265.8
click at [763, 386] on div "1p Pedro: Aquí tienes unos tomates. Virginia: Me ______ los tomates mucho . gus…" at bounding box center [946, 278] width 659 height 266
click at [691, 276] on p "gustan" at bounding box center [947, 270] width 618 height 21
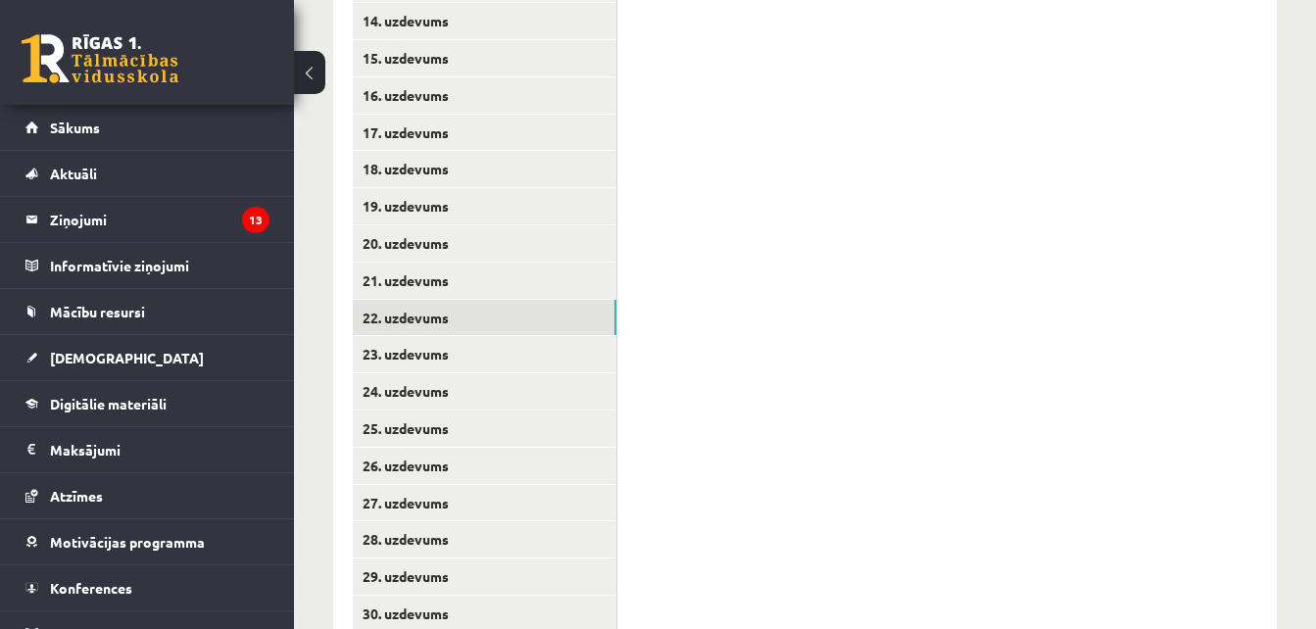
scroll to position [960, 0]
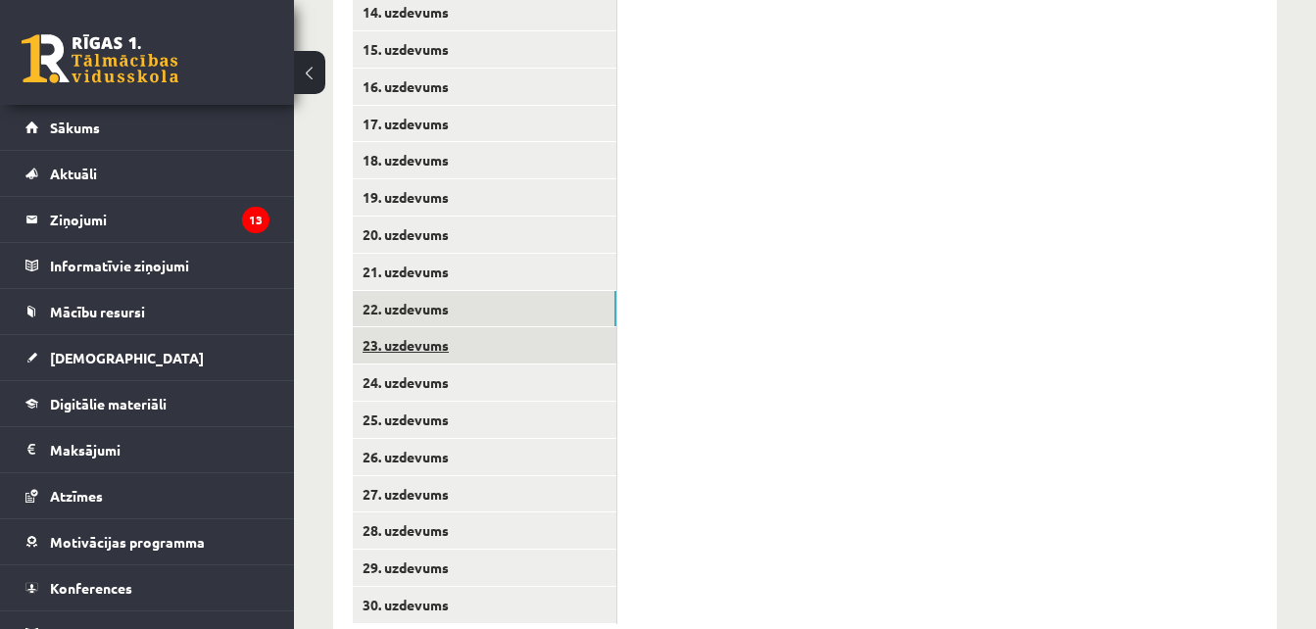
click at [426, 343] on link "23. uzdevums" at bounding box center [485, 345] width 264 height 36
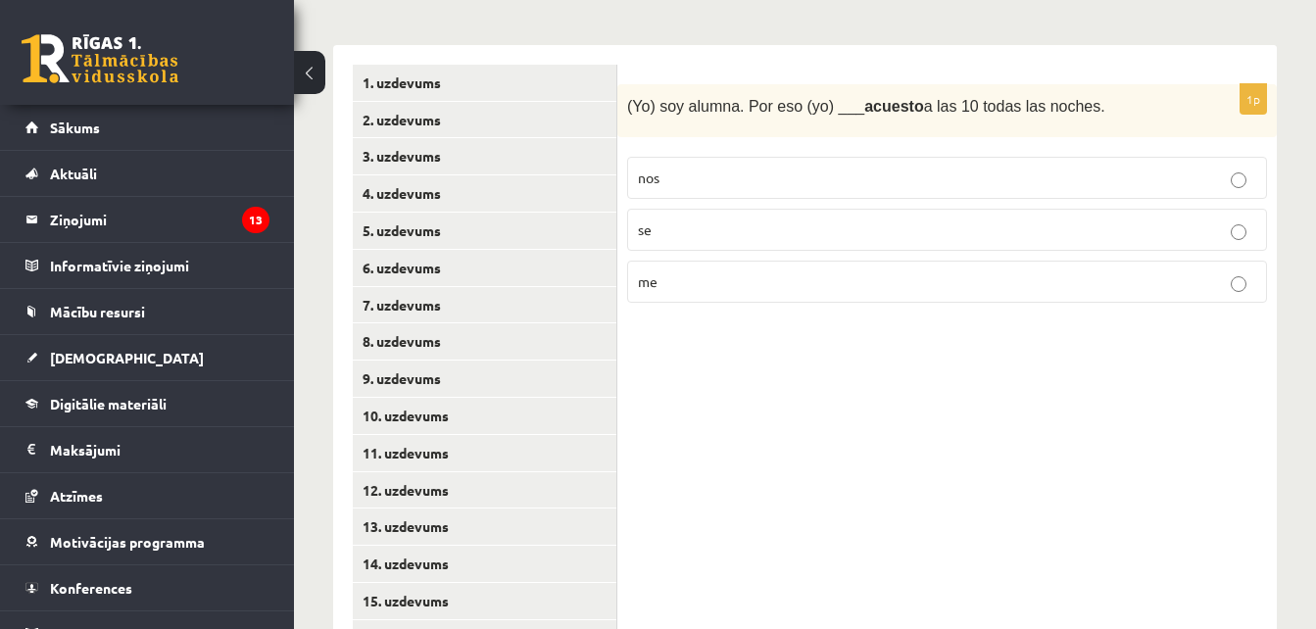
scroll to position [380, 0]
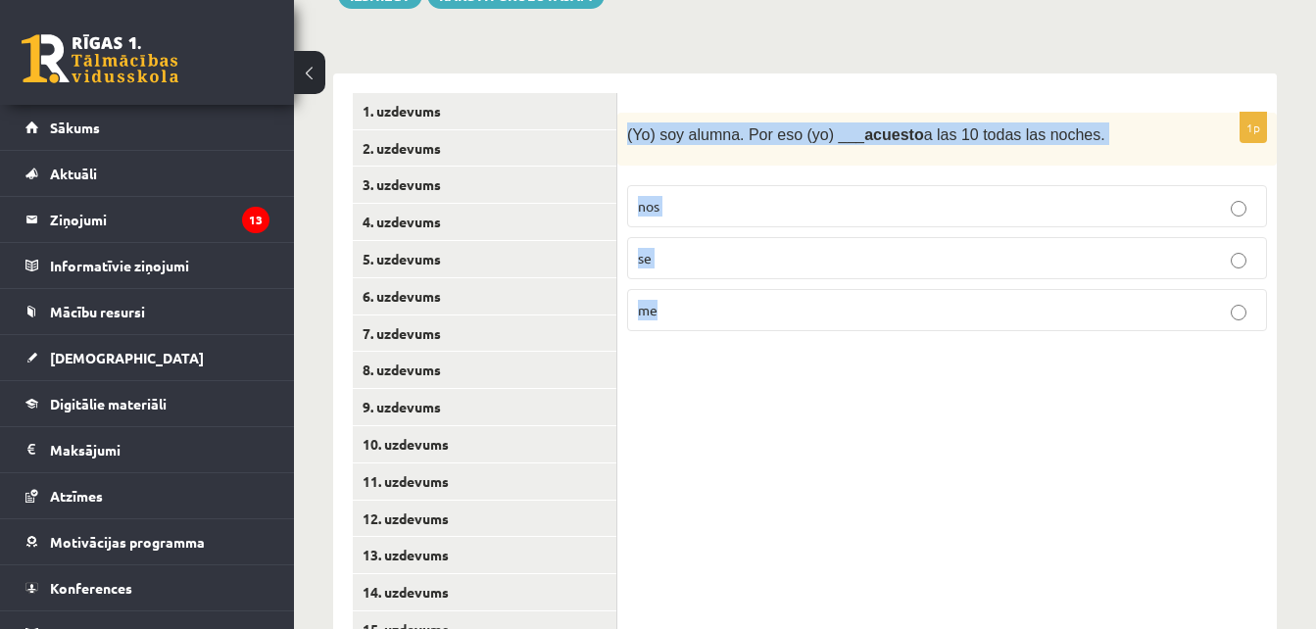
drag, startPoint x: 625, startPoint y: 129, endPoint x: 732, endPoint y: 341, distance: 237.1
click at [732, 341] on div "1p (Yo) soy alumna. Por eso (yo) ___ acuesto a las 10 todas las noches. nos se …" at bounding box center [946, 230] width 659 height 235
click at [675, 316] on p "me" at bounding box center [947, 310] width 618 height 21
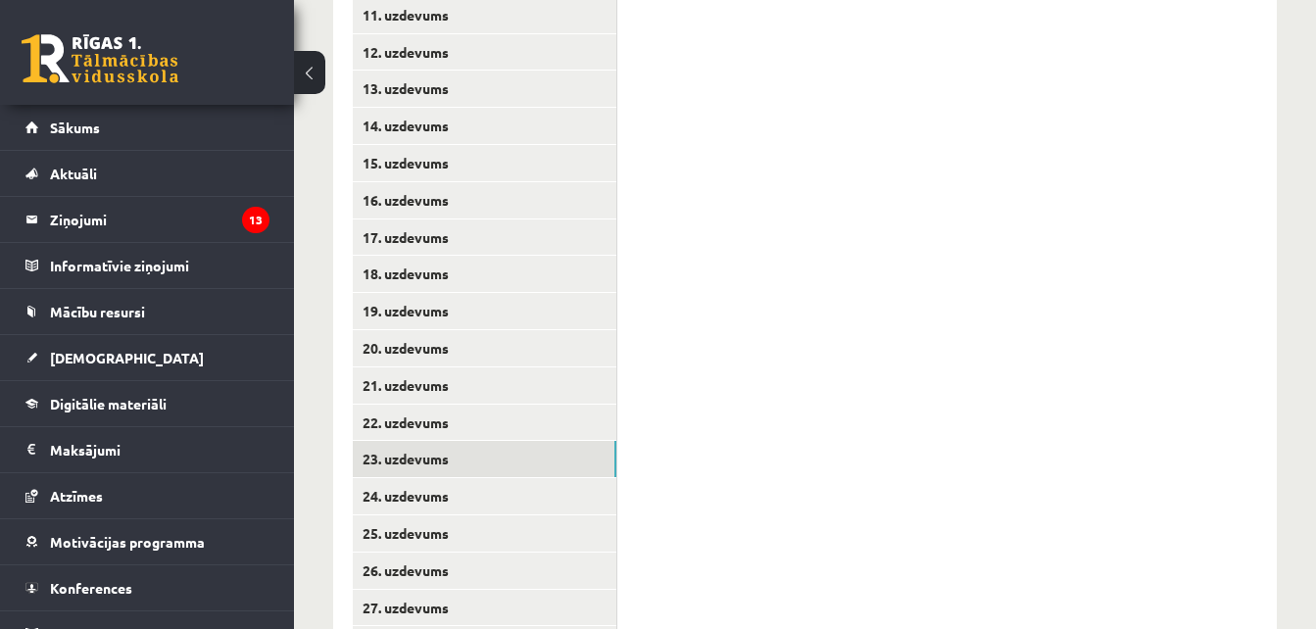
scroll to position [869, 0]
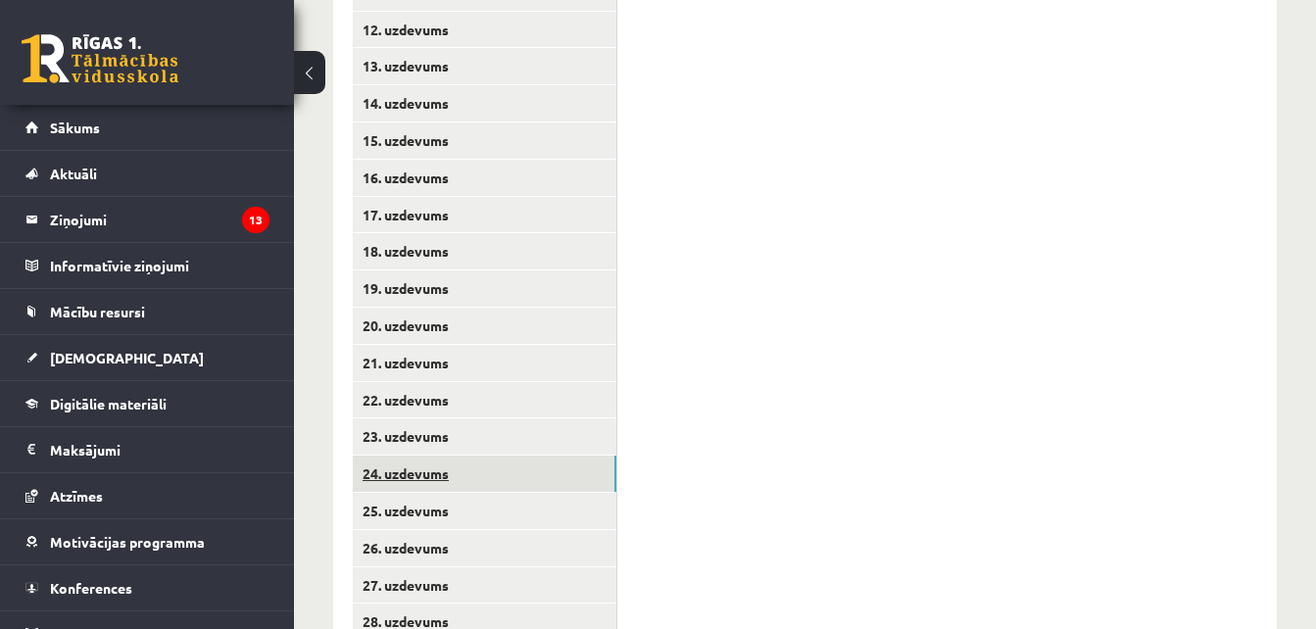
click at [547, 466] on link "24. uzdevums" at bounding box center [485, 474] width 264 height 36
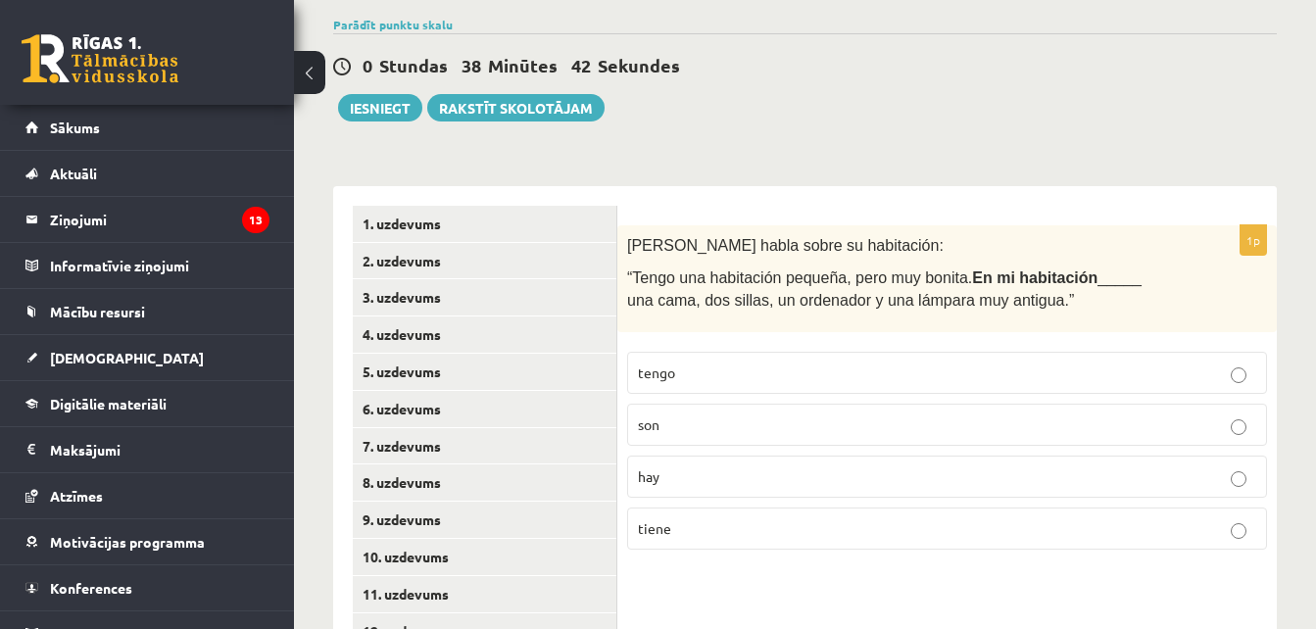
scroll to position [262, 0]
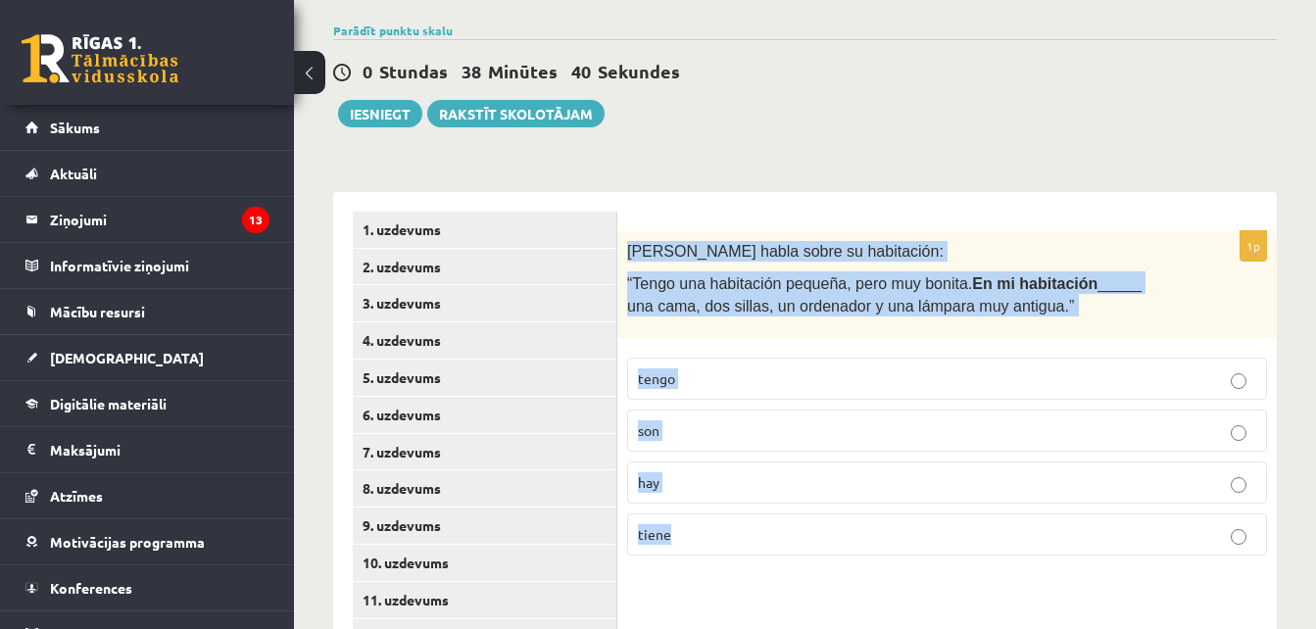
drag, startPoint x: 630, startPoint y: 237, endPoint x: 739, endPoint y: 549, distance: 330.0
click at [739, 549] on div "1p Pilar habla sobre su habitación: “Tengo una habitación pequeña, pero muy bon…" at bounding box center [946, 401] width 659 height 340
click at [662, 461] on fieldset "tengo son hay tiene" at bounding box center [947, 455] width 640 height 214
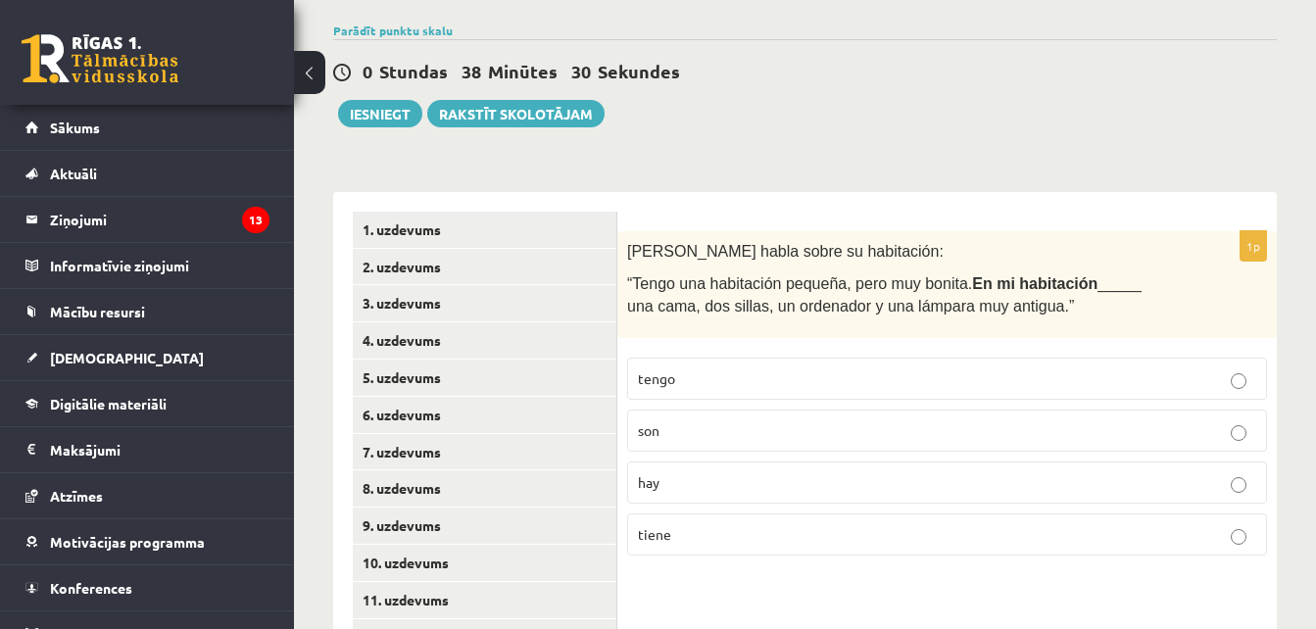
click at [942, 462] on label "hay" at bounding box center [947, 482] width 640 height 42
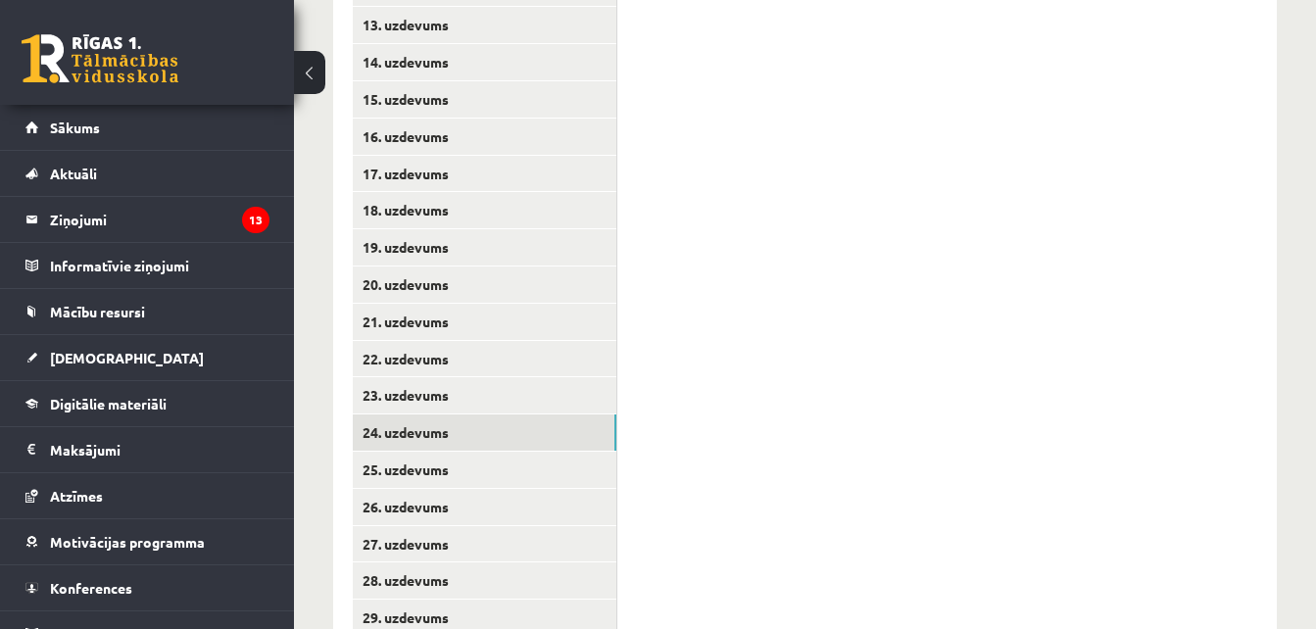
scroll to position [1015, 0]
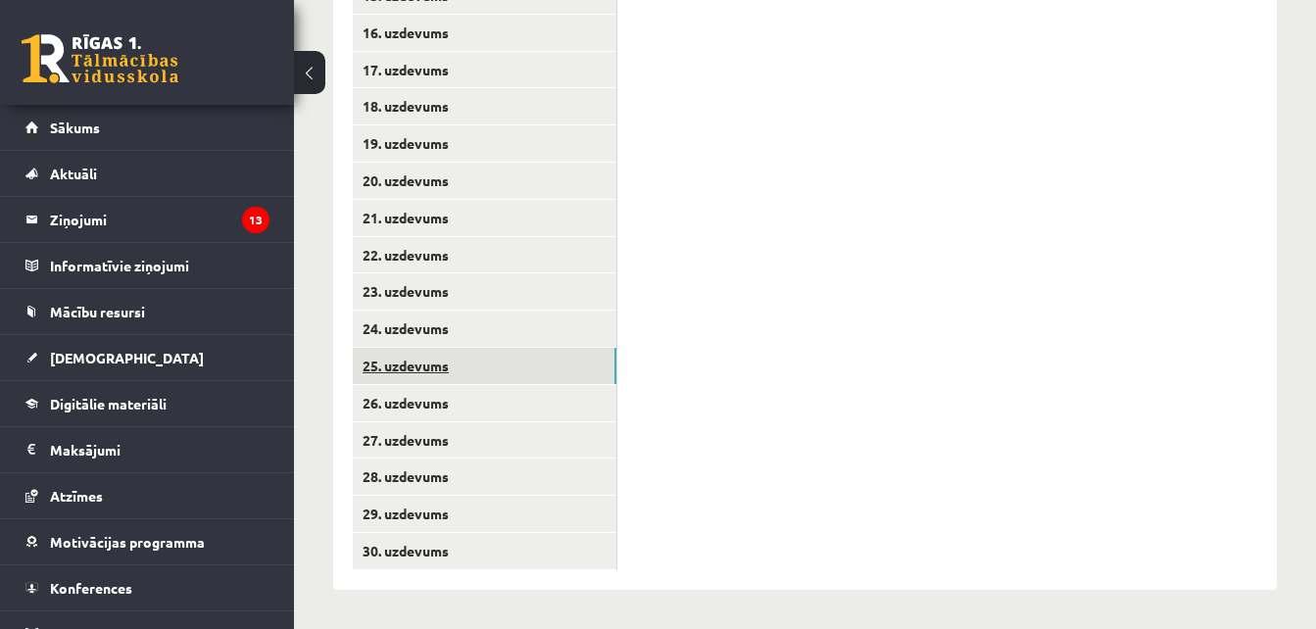
click at [593, 365] on link "25. uzdevums" at bounding box center [485, 366] width 264 height 36
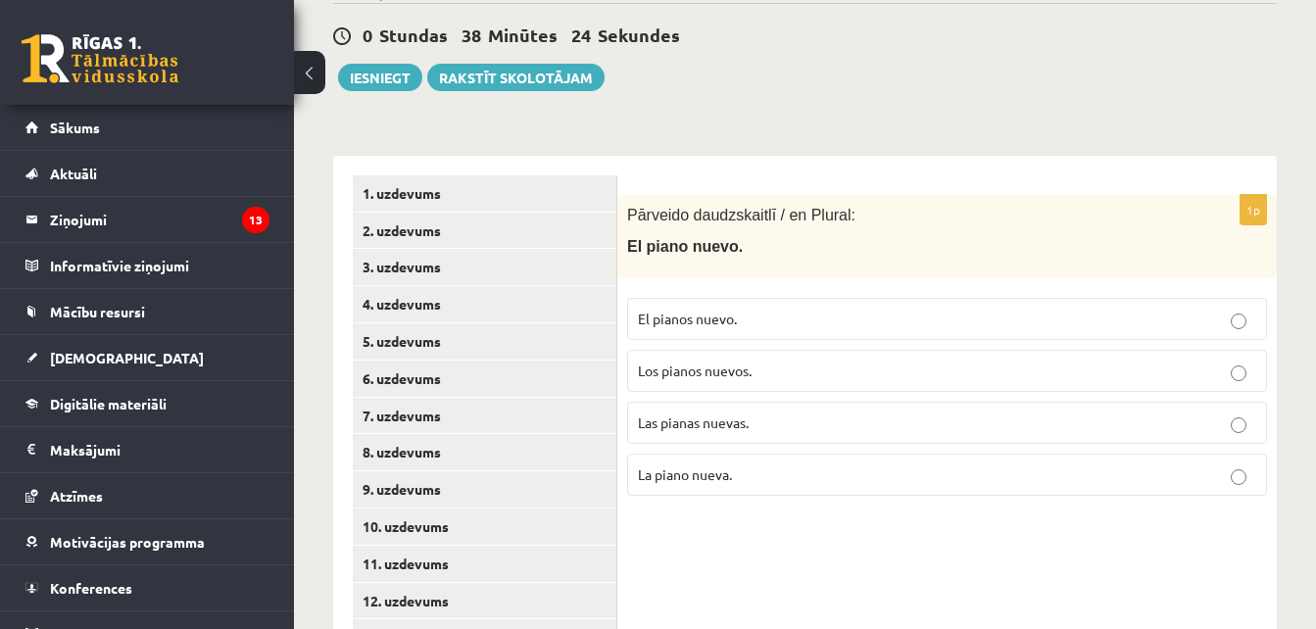
scroll to position [315, 0]
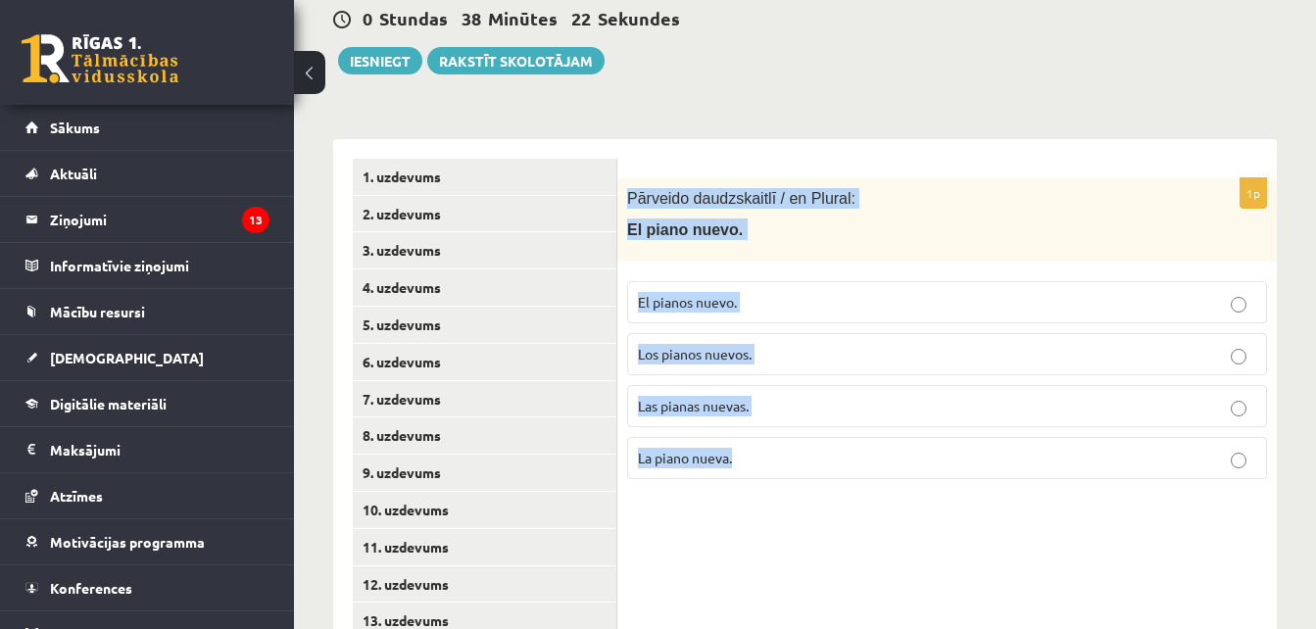
drag, startPoint x: 623, startPoint y: 189, endPoint x: 801, endPoint y: 480, distance: 340.8
click at [801, 480] on div "1p Pārveido daudzskaitlī / en Plural: El piano nuevo. El pianos nuevo. Los pian…" at bounding box center [946, 336] width 659 height 316
click at [745, 364] on p "Los pianos nuevos." at bounding box center [947, 354] width 618 height 21
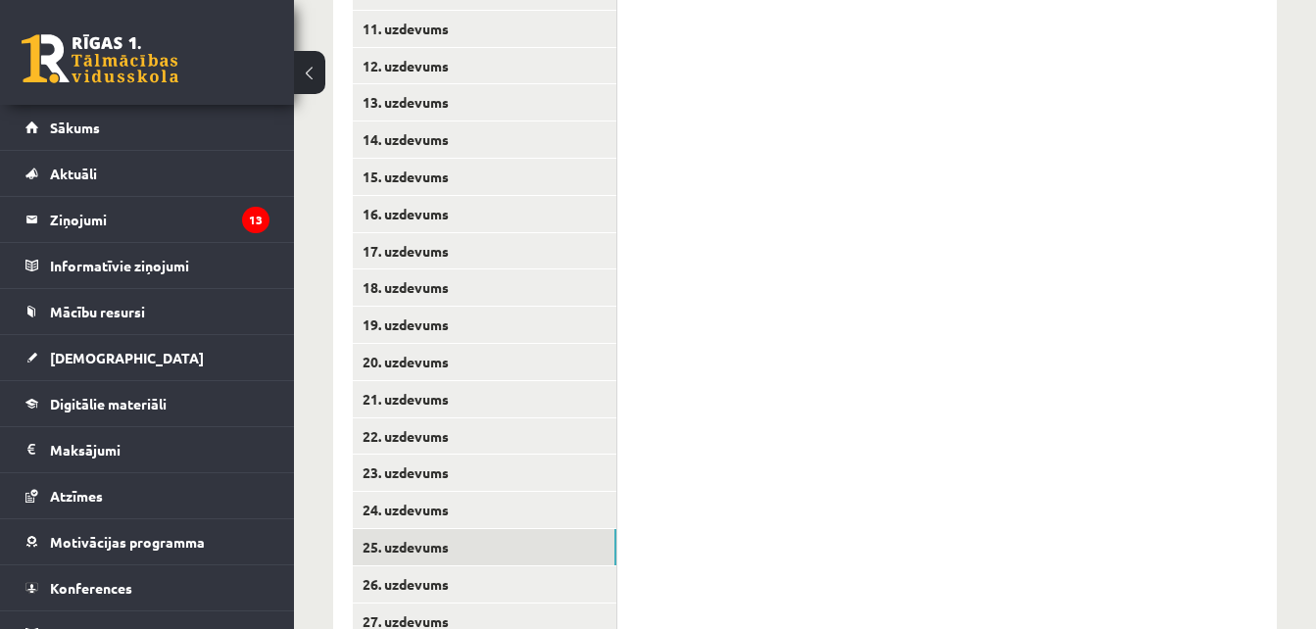
scroll to position [910, 0]
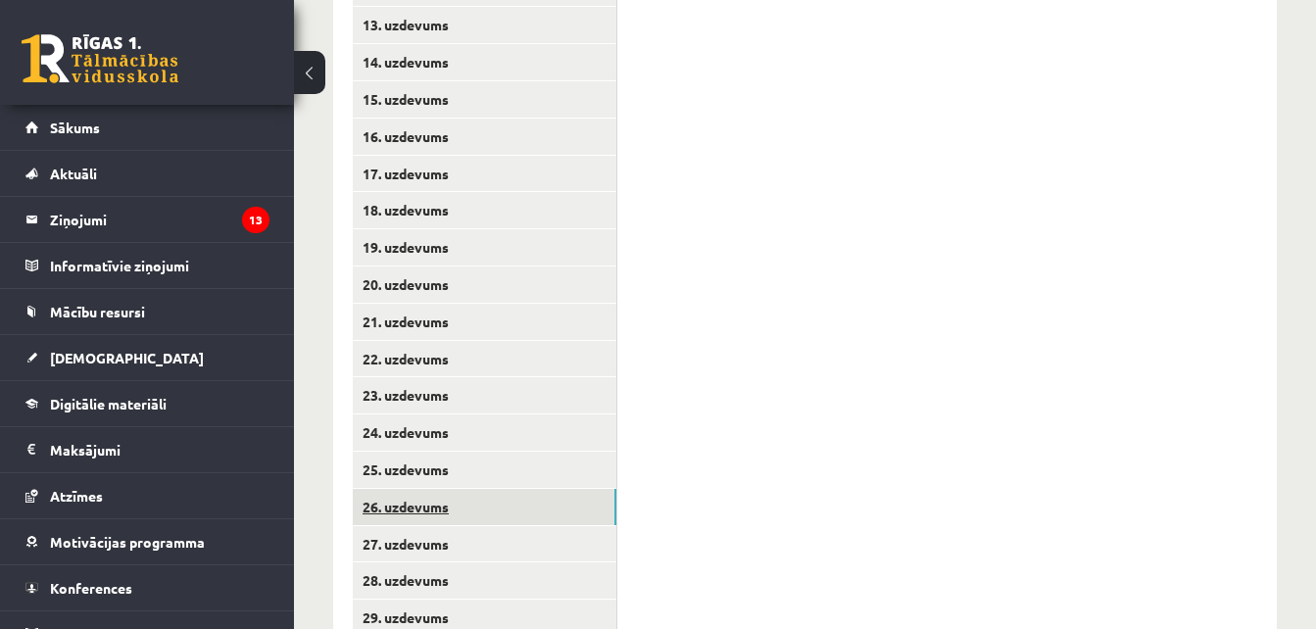
click at [389, 505] on link "26. uzdevums" at bounding box center [485, 507] width 264 height 36
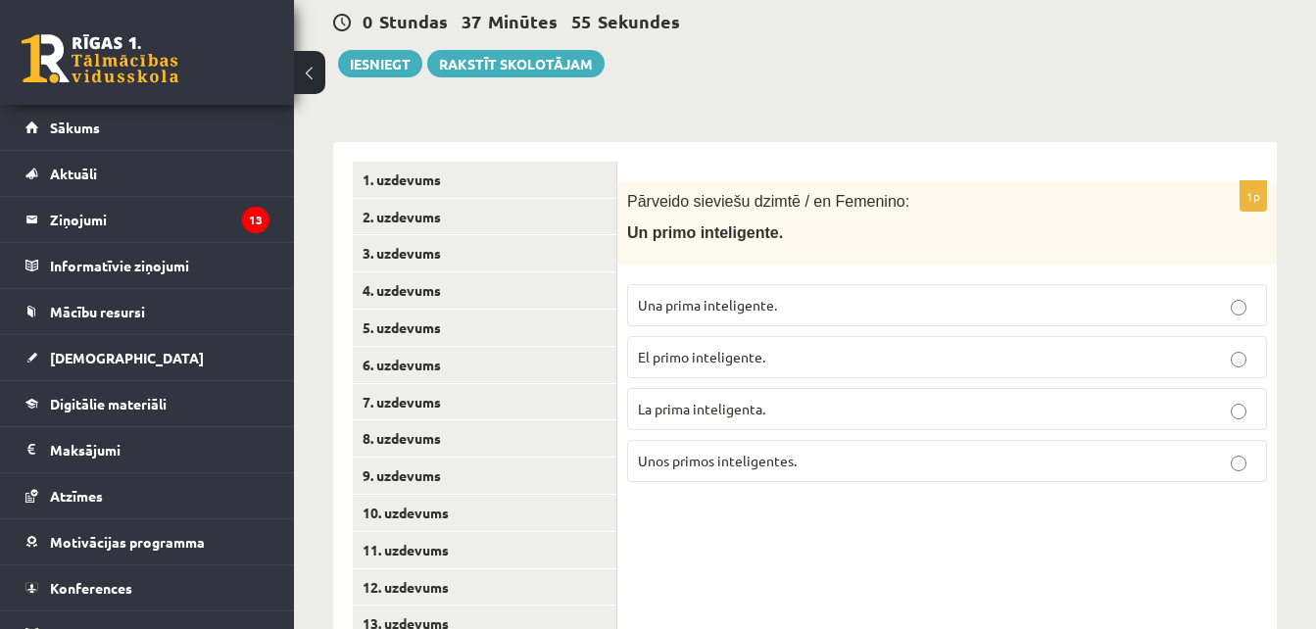
scroll to position [284, 0]
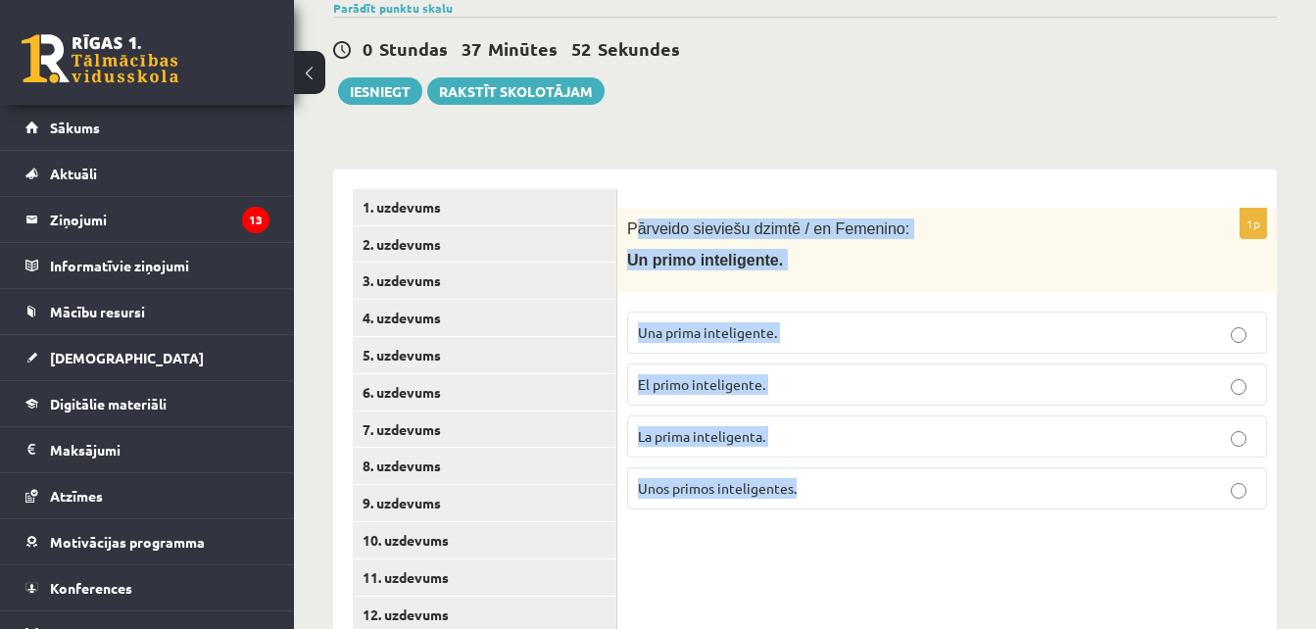
drag, startPoint x: 631, startPoint y: 230, endPoint x: 832, endPoint y: 503, distance: 338.4
click at [832, 503] on div "1p Pārveido sieviešu dzimtē / en Femenino: Un primo inteligente. Una prima inte…" at bounding box center [946, 367] width 659 height 316
click at [813, 118] on div "**********" at bounding box center [805, 575] width 1022 height 1568
drag, startPoint x: 623, startPoint y: 220, endPoint x: 818, endPoint y: 487, distance: 330.2
click at [818, 487] on div "1p Pārveido sieviešu dzimtē / en Femenino: Un primo inteligente. Una prima inte…" at bounding box center [946, 367] width 659 height 316
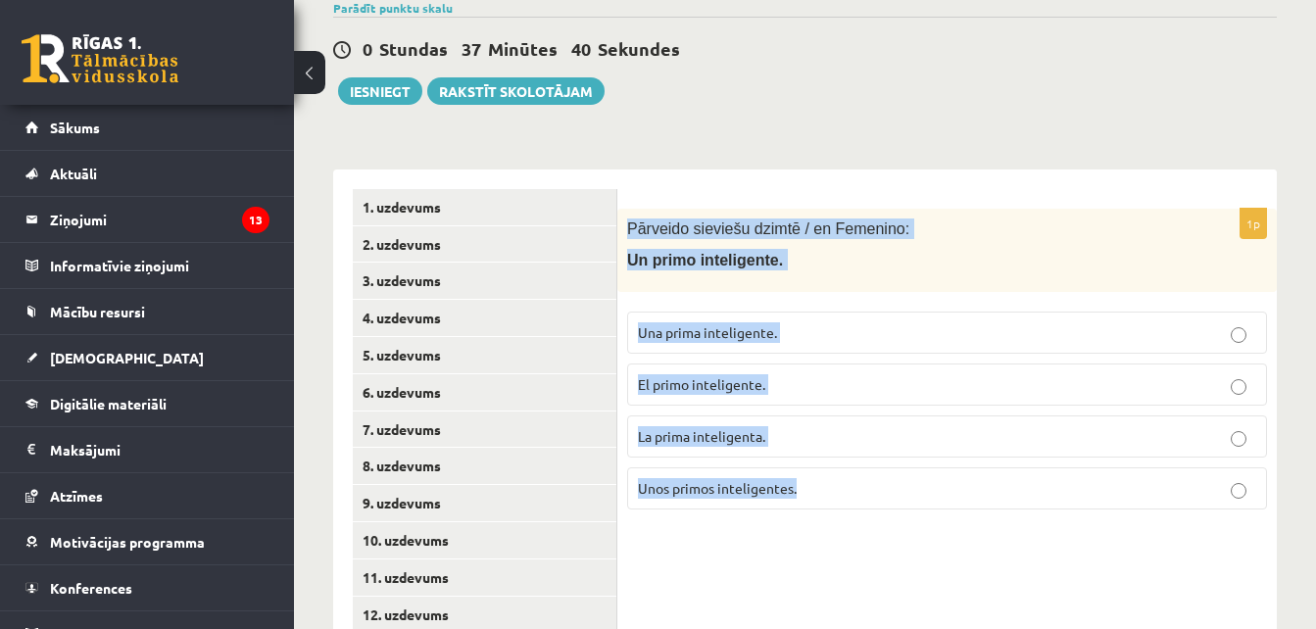
click at [694, 335] on span "Una prima inteligente." at bounding box center [707, 332] width 139 height 18
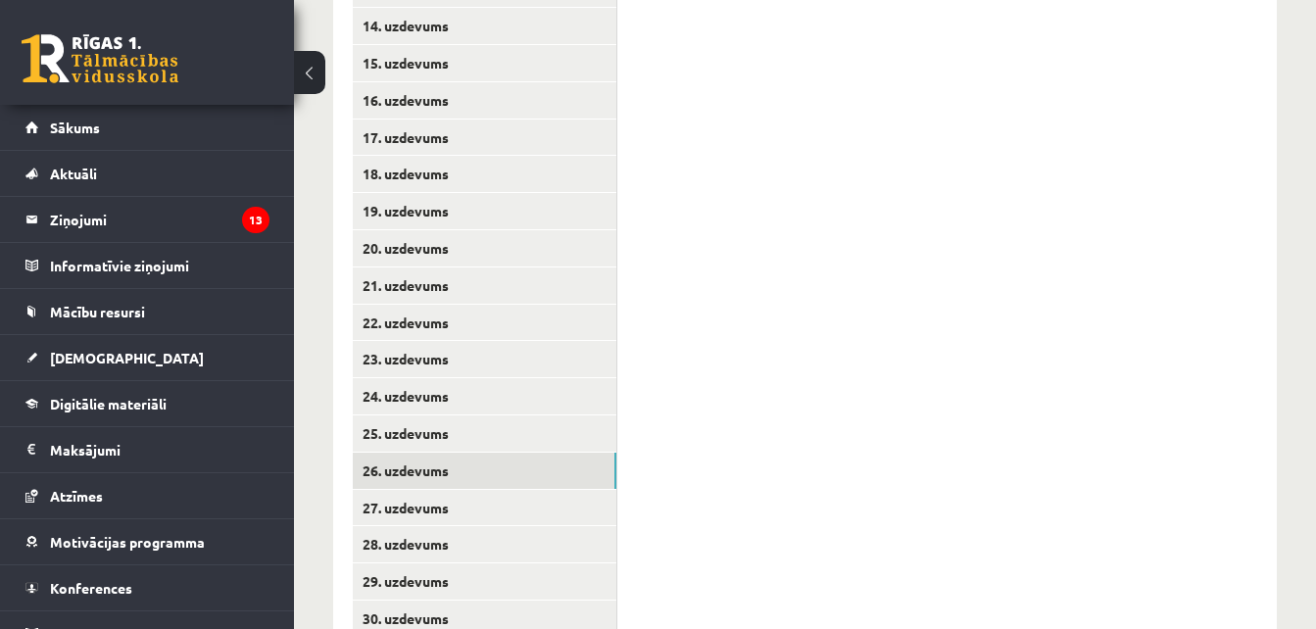
scroll to position [1015, 0]
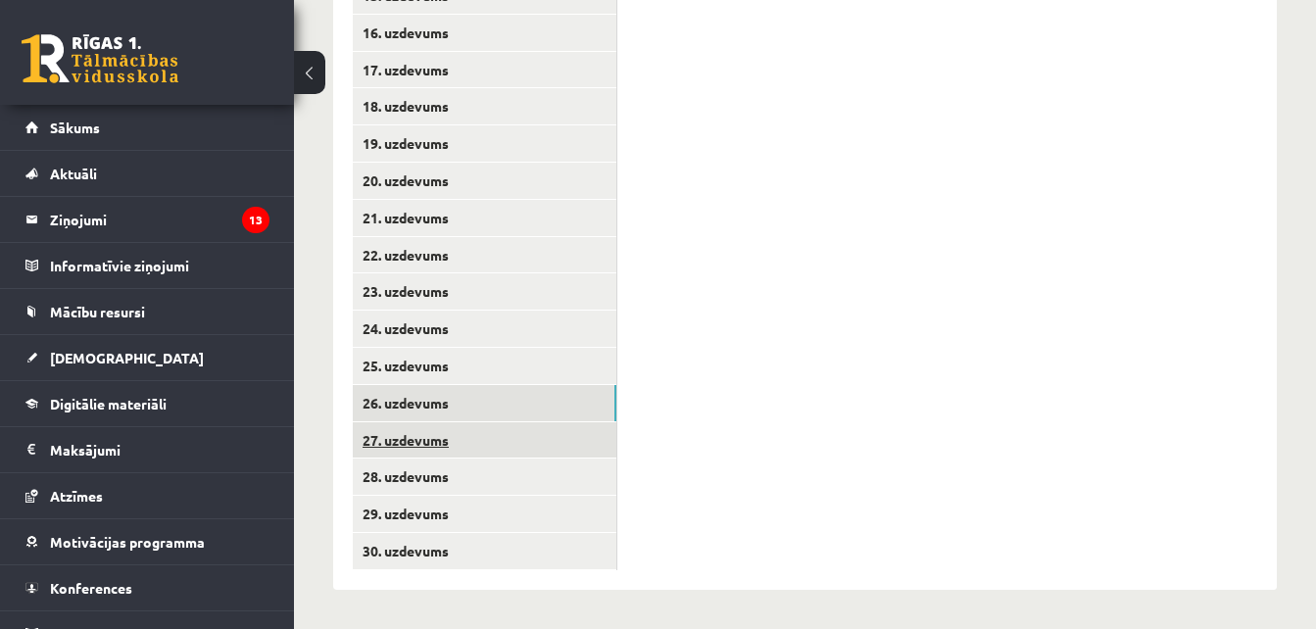
click at [395, 441] on link "27. uzdevums" at bounding box center [485, 440] width 264 height 36
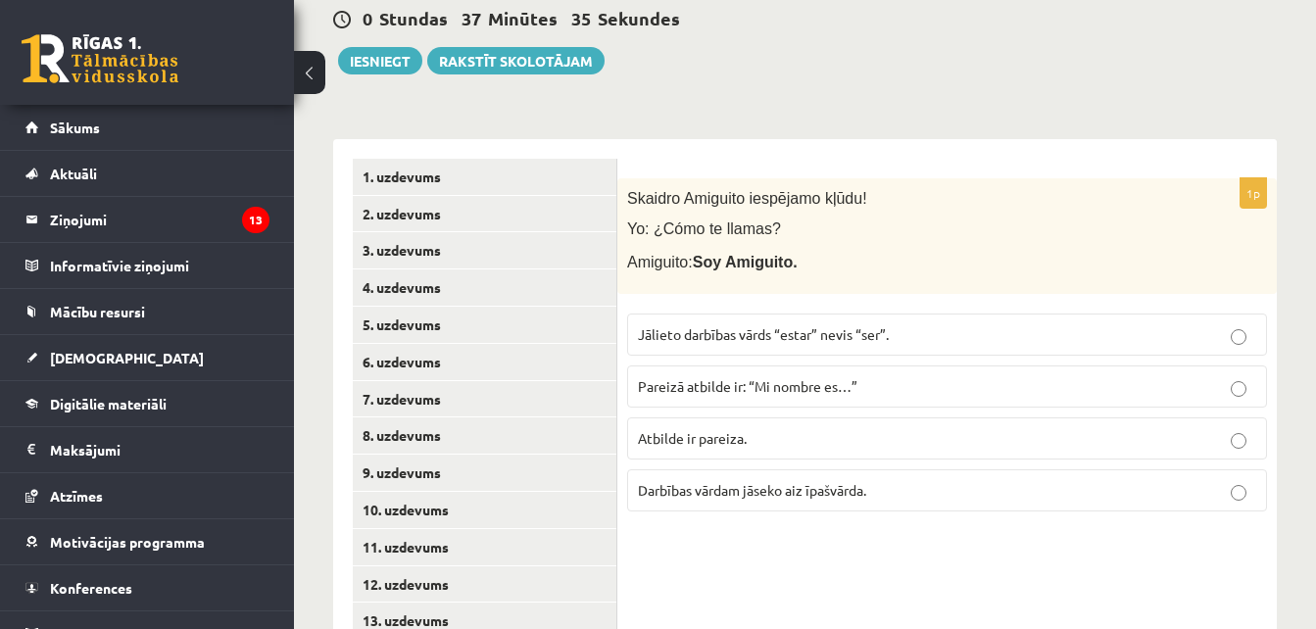
scroll to position [317, 0]
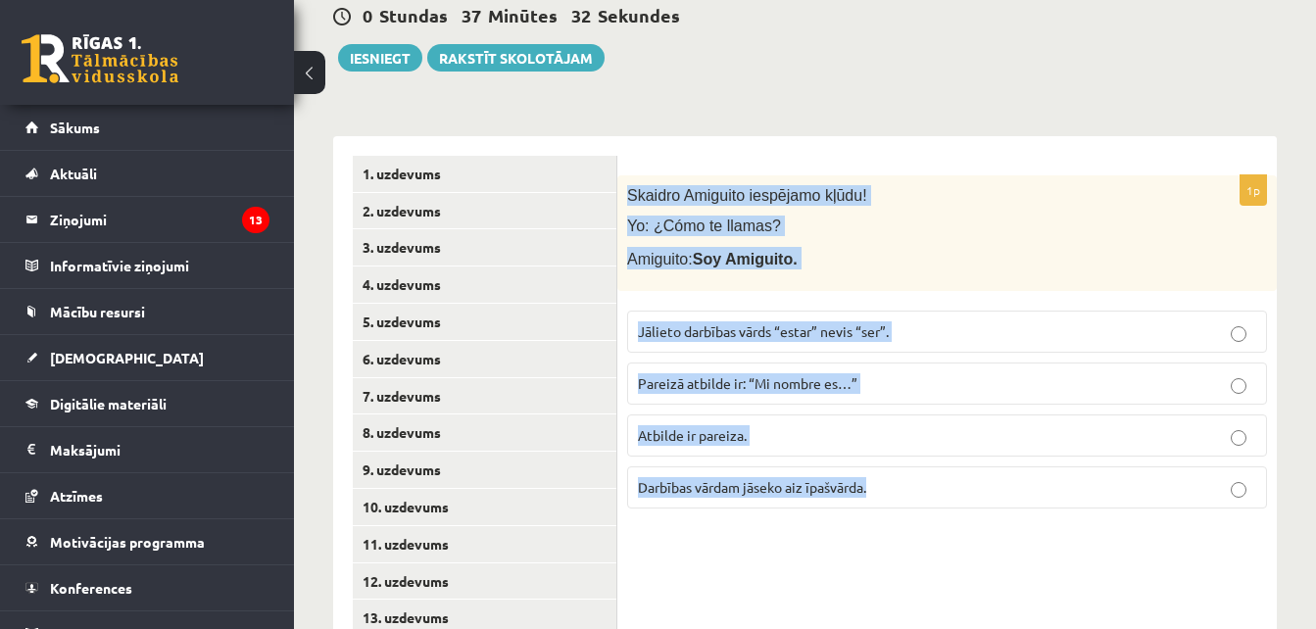
drag, startPoint x: 625, startPoint y: 192, endPoint x: 896, endPoint y: 507, distance: 414.8
click at [896, 507] on div "1p Skaidro Amiguito iespējamo kļūdu! Yo: ¿Cómo te llamas? Amiguito: Soy Amiguit…" at bounding box center [946, 349] width 659 height 349
click at [744, 377] on span "Pareizā atbilde ir: “Mi nombre es…”" at bounding box center [747, 383] width 219 height 18
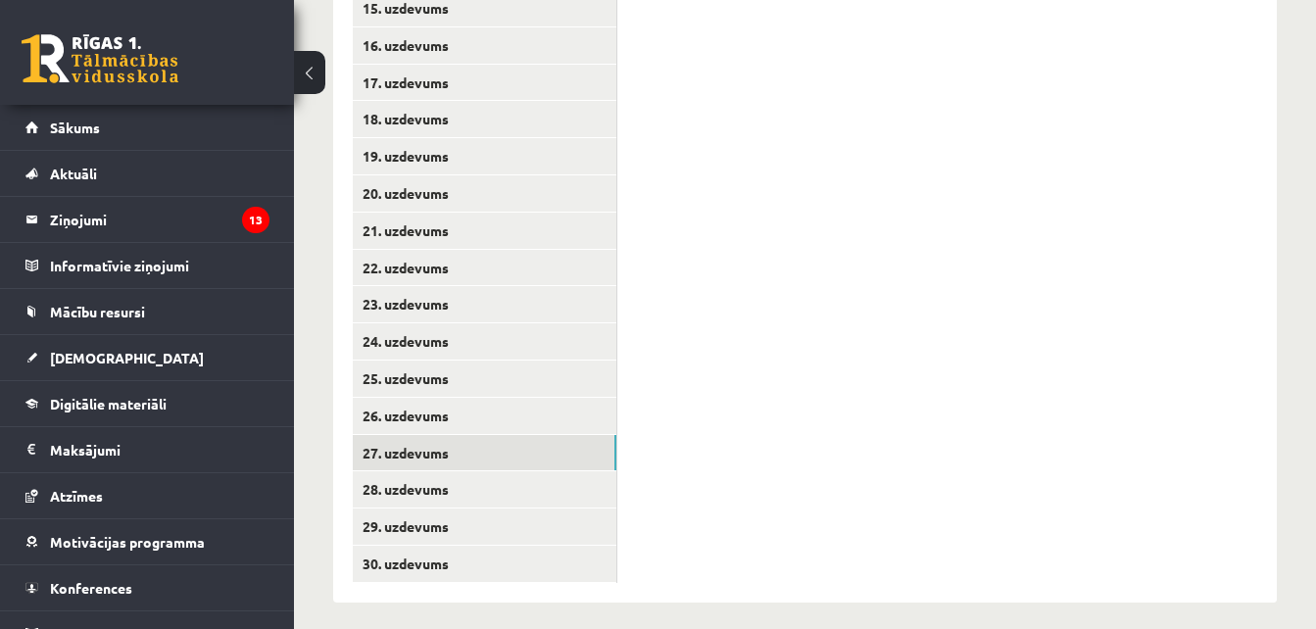
scroll to position [1015, 0]
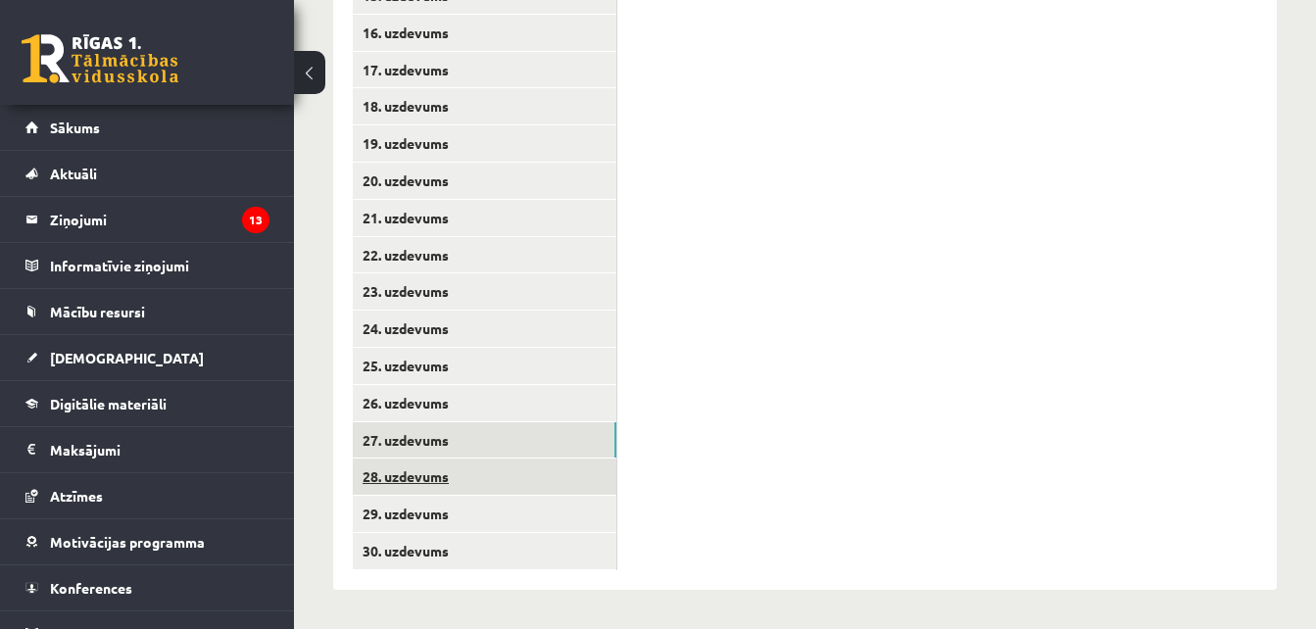
click at [559, 488] on link "28. uzdevums" at bounding box center [485, 477] width 264 height 36
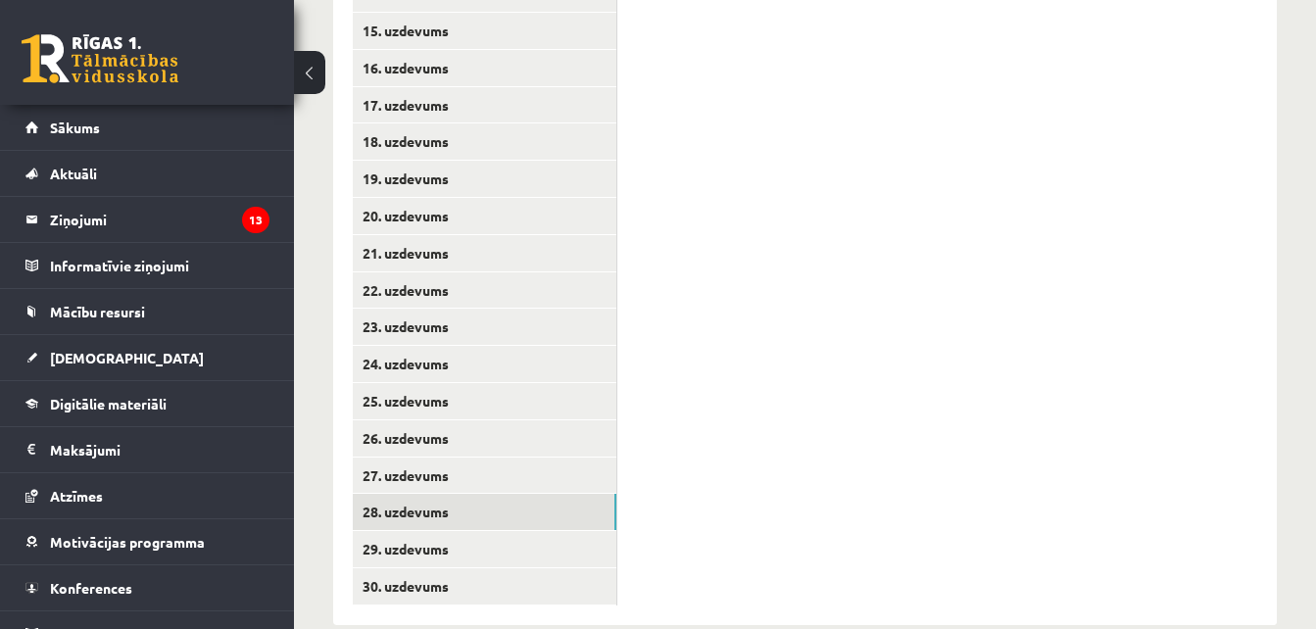
scroll to position [951, 0]
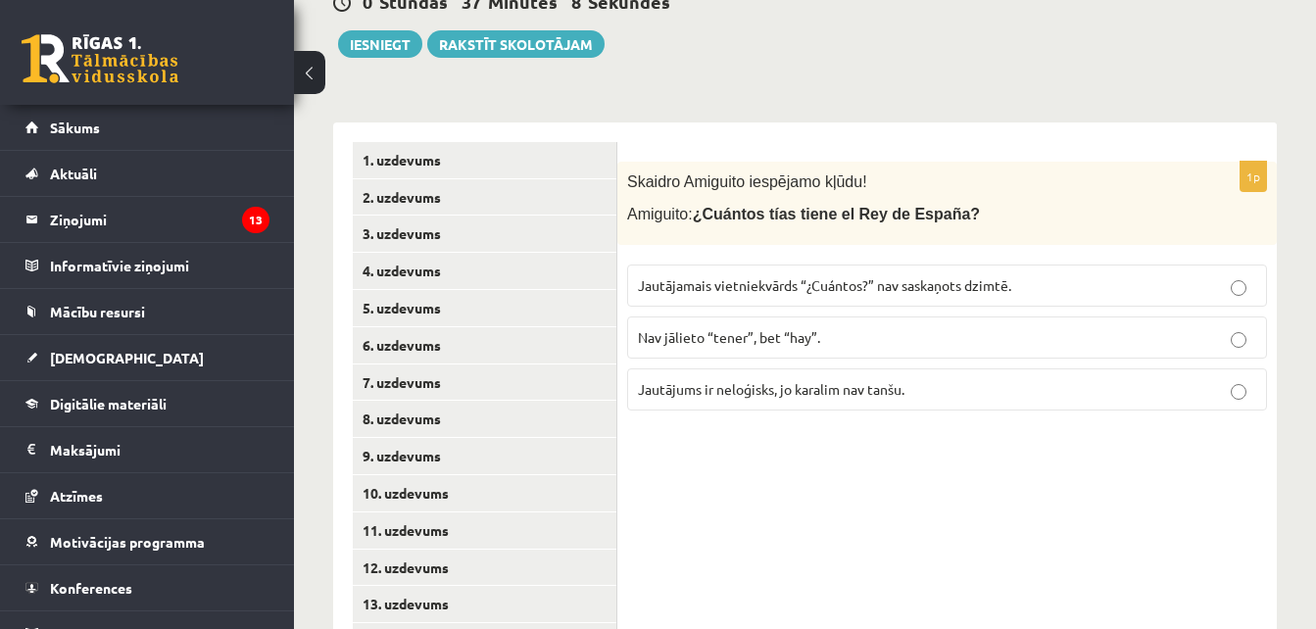
scroll to position [292, 0]
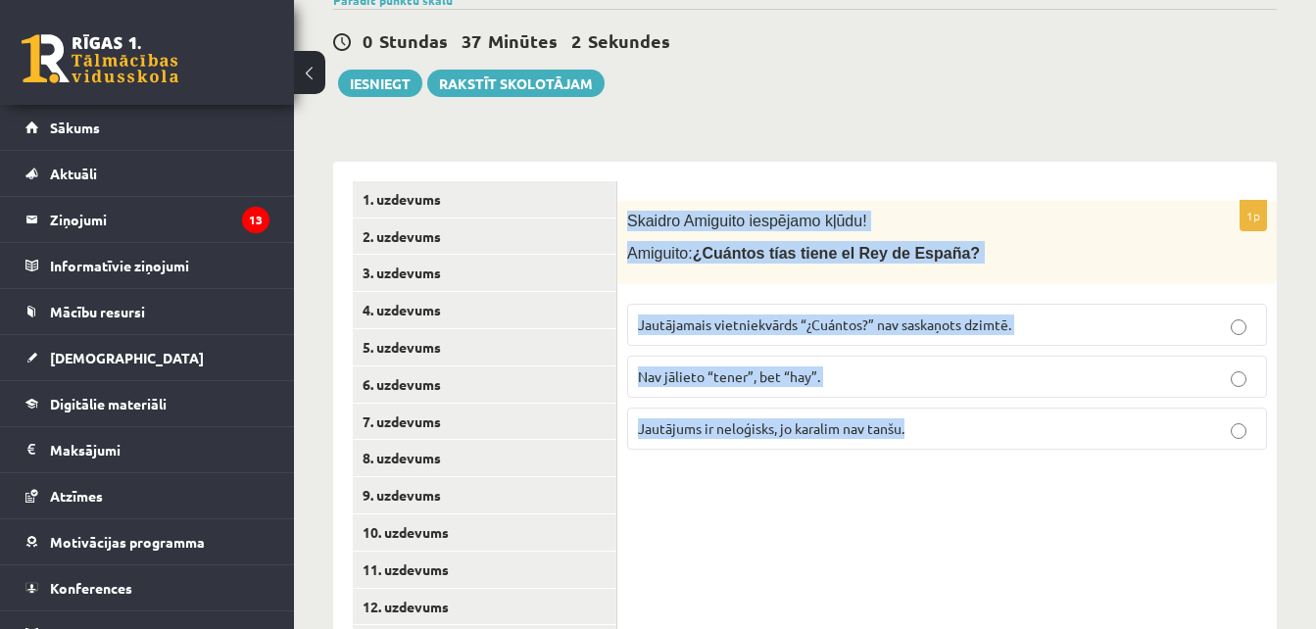
drag, startPoint x: 623, startPoint y: 211, endPoint x: 932, endPoint y: 454, distance: 392.8
click at [932, 454] on div "1p Skaidro Amiguito iespējamo kļūdu! Amiguito: ¿Cuántos tías tiene el Rey de Es…" at bounding box center [946, 333] width 659 height 265
click at [960, 327] on span "Jautājamais vietniekvārds “¿Cuántos?” nav saskaņots dzimtē." at bounding box center [824, 325] width 373 height 18
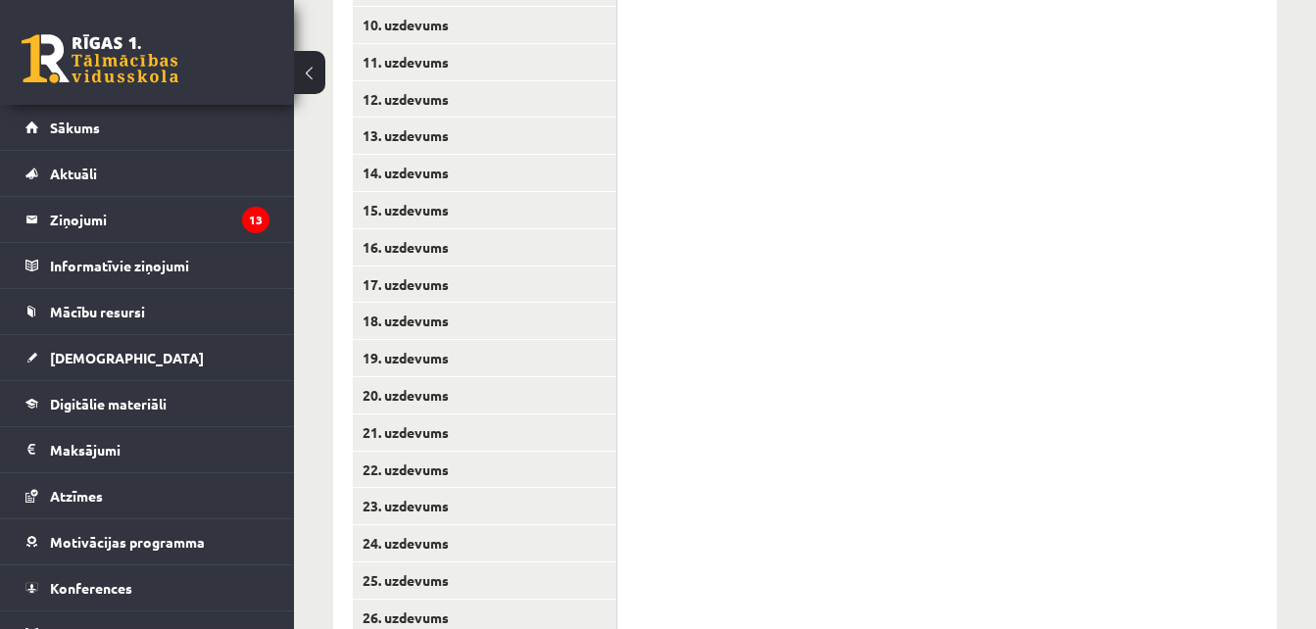
scroll to position [1015, 0]
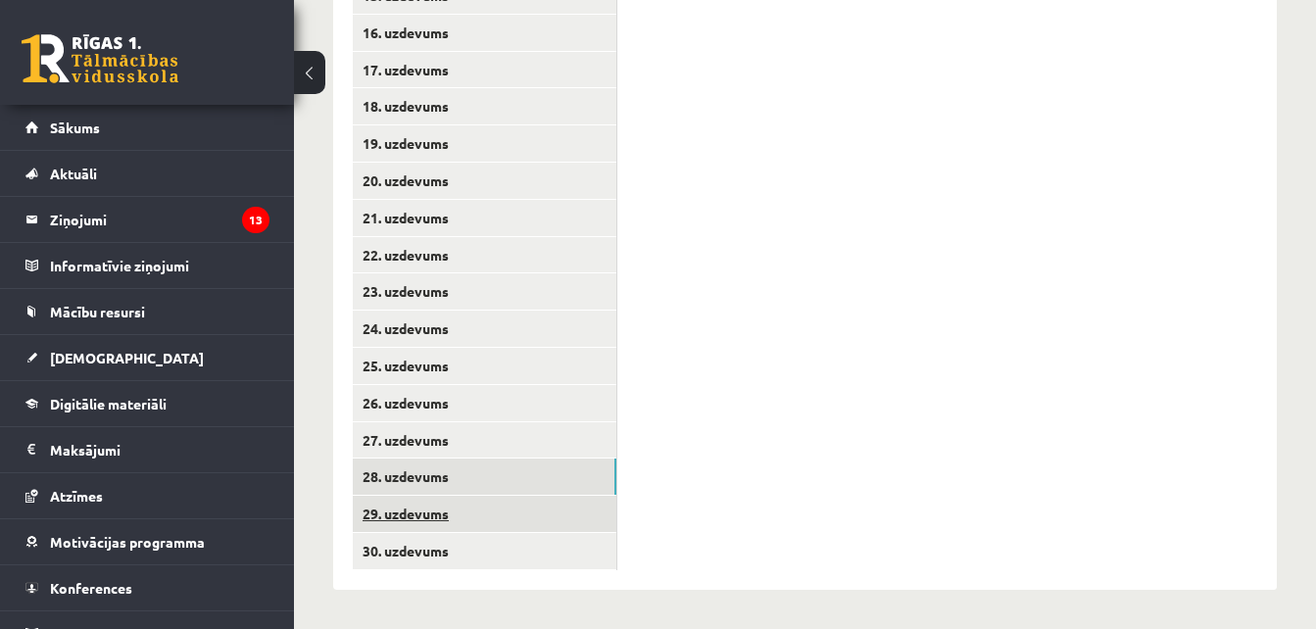
click at [435, 527] on link "29. uzdevums" at bounding box center [485, 514] width 264 height 36
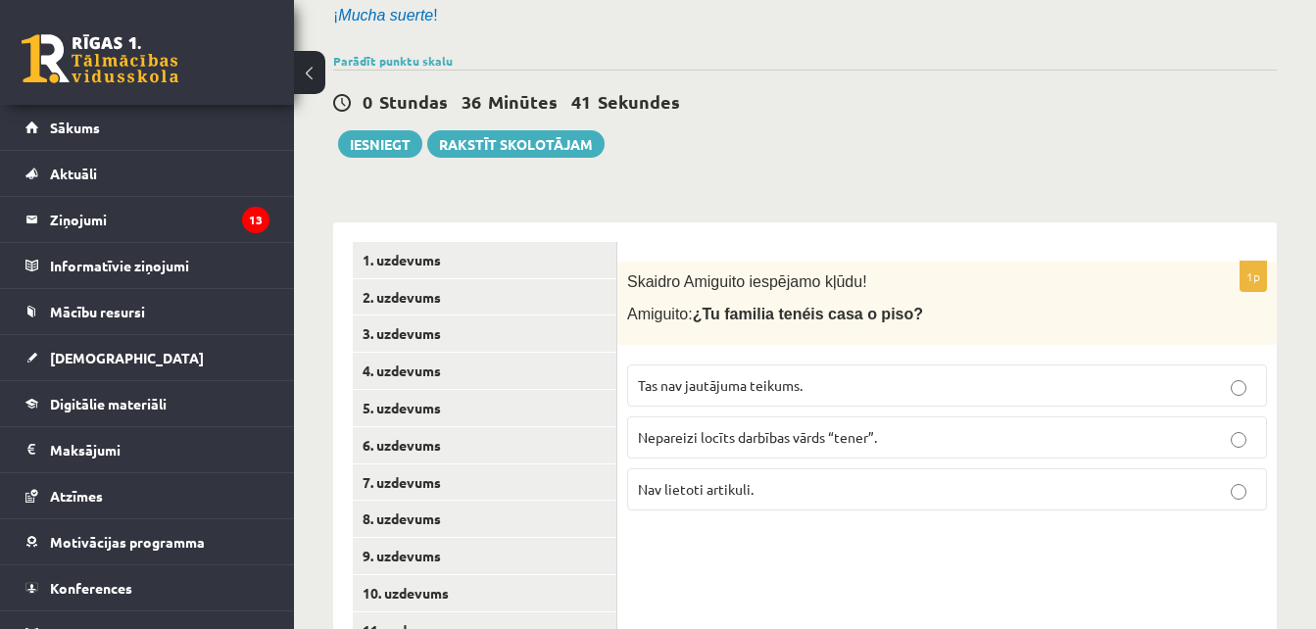
scroll to position [312, 0]
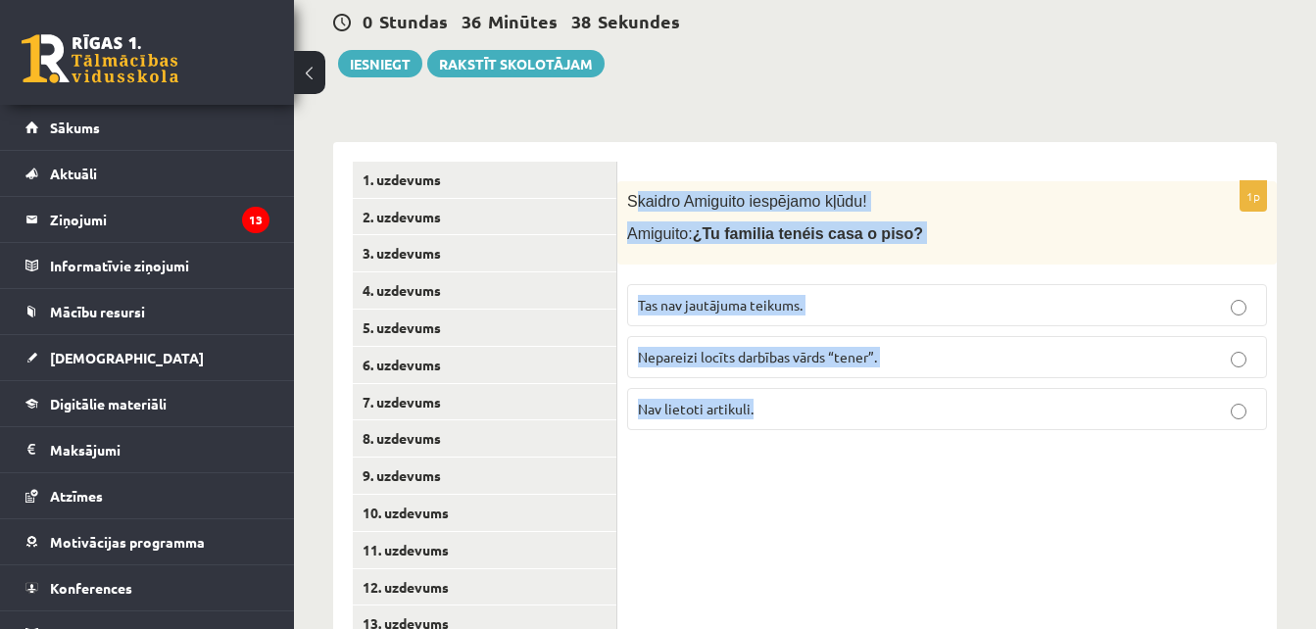
drag, startPoint x: 631, startPoint y: 186, endPoint x: 801, endPoint y: 411, distance: 281.8
click at [801, 411] on div "1p Skaidro Amiguito iespējamo kļūdu! Amiguito: ¿Tu familia tenéis casa o piso? …" at bounding box center [946, 313] width 659 height 265
drag, startPoint x: 801, startPoint y: 411, endPoint x: 942, endPoint y: 111, distance: 330.9
click at [942, 111] on div "**********" at bounding box center [805, 548] width 1022 height 1568
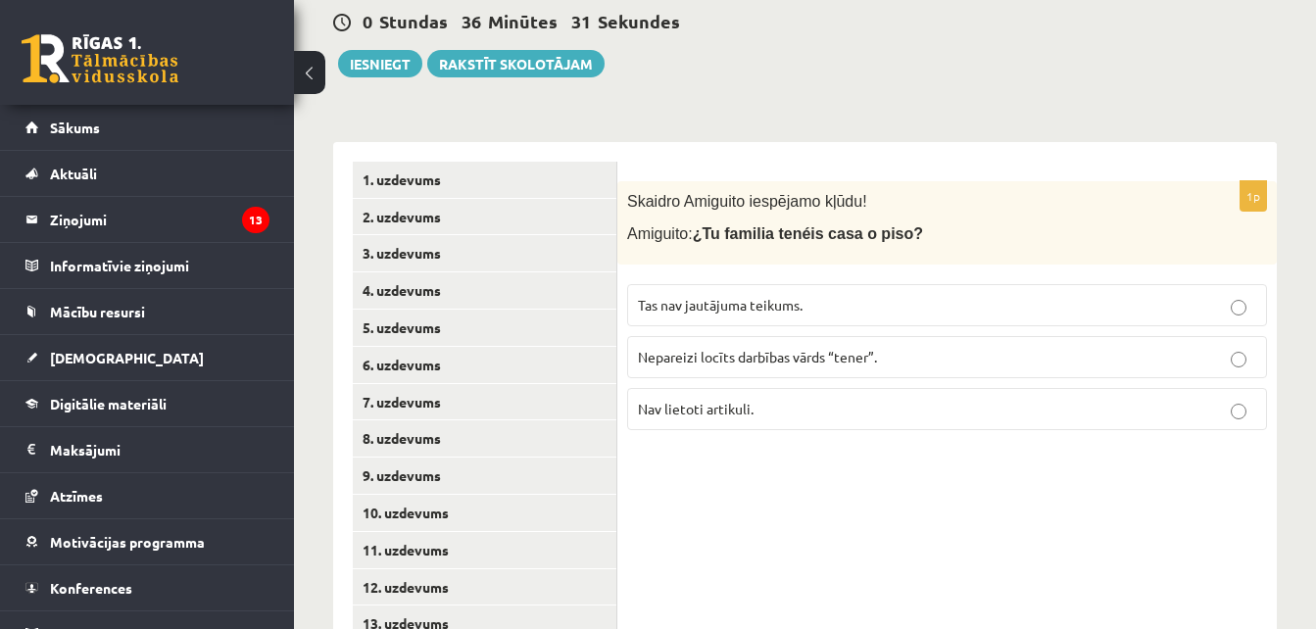
click at [841, 404] on p "Nav lietoti artikuli." at bounding box center [947, 409] width 618 height 21
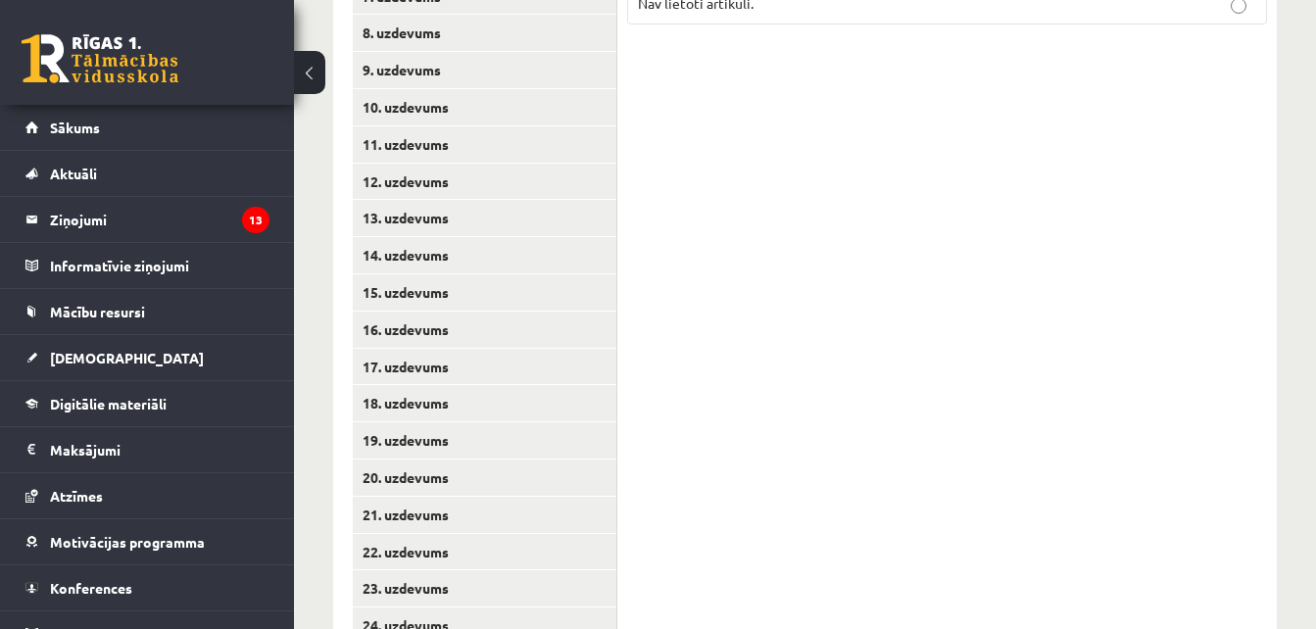
scroll to position [1015, 0]
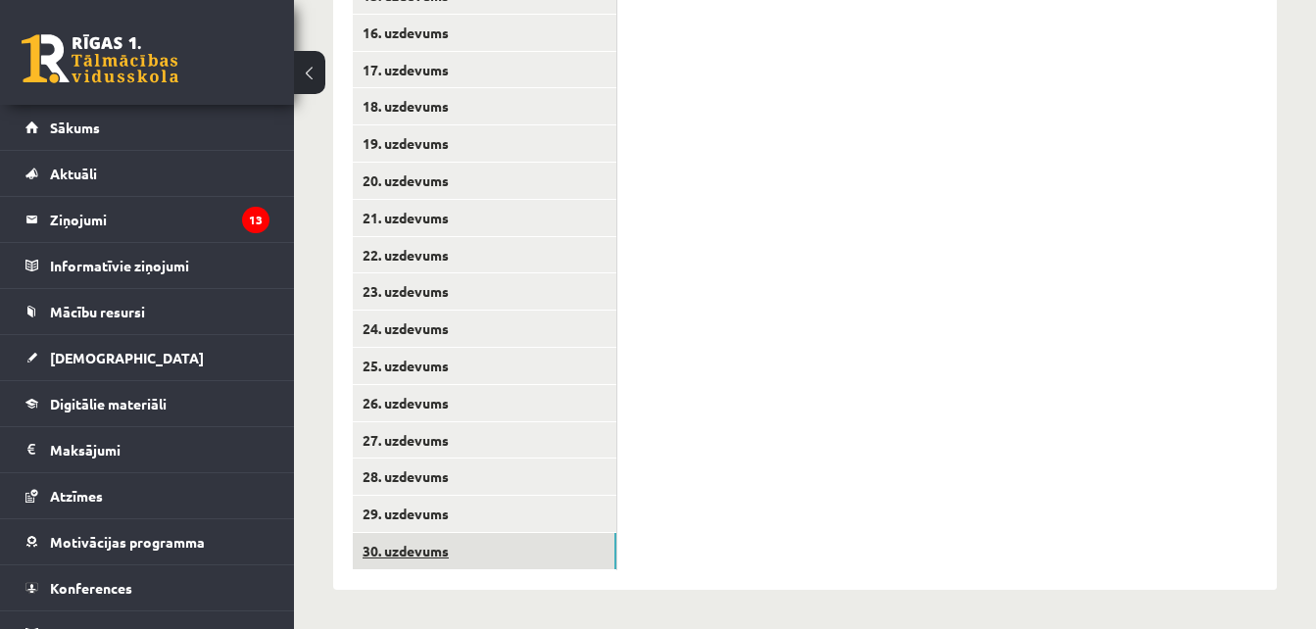
click at [525, 557] on link "30. uzdevums" at bounding box center [485, 551] width 264 height 36
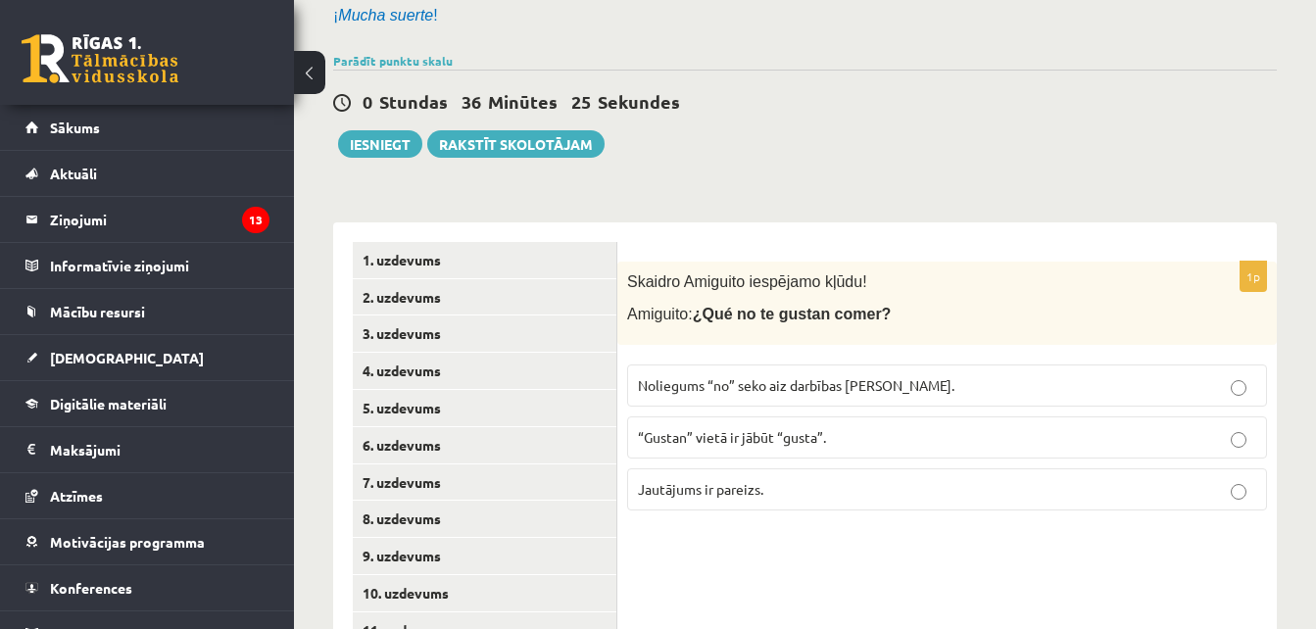
scroll to position [290, 0]
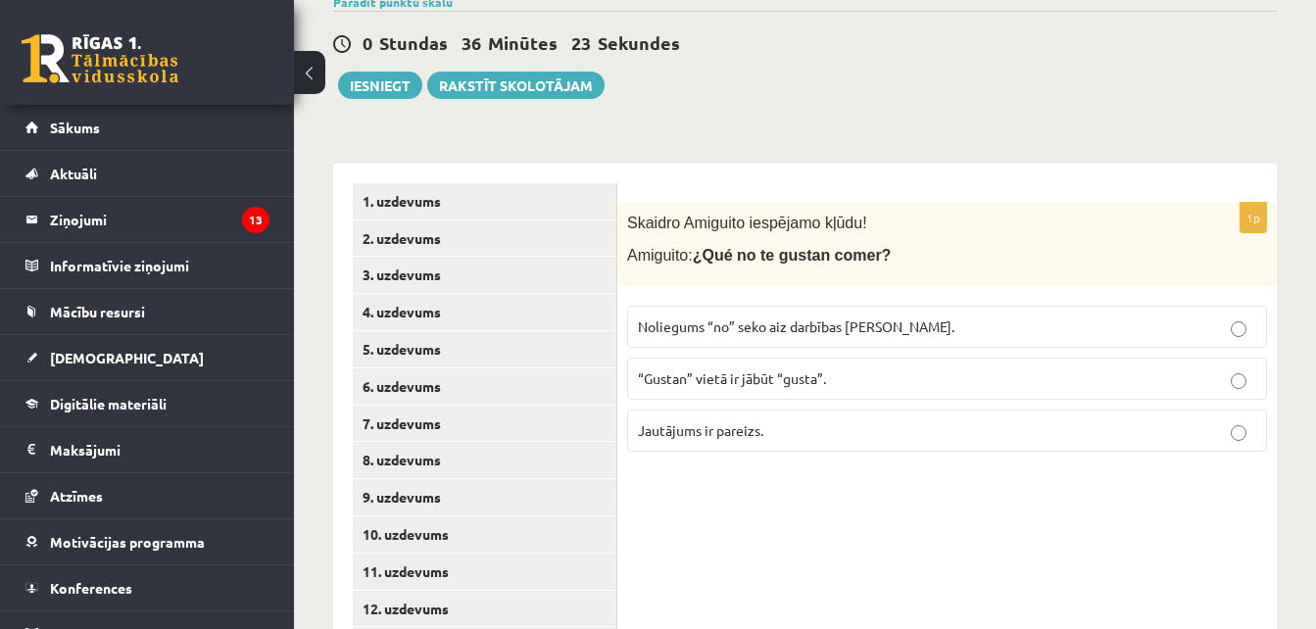
click at [832, 326] on span "Noliegums “no” seko aiz darbības vārda." at bounding box center [796, 326] width 316 height 18
click at [854, 382] on p "“Gustan” vietā ir jābūt “gusta”." at bounding box center [947, 378] width 618 height 21
click at [814, 328] on span "Noliegums “no” seko aiz darbības vārda." at bounding box center [796, 326] width 316 height 18
click at [541, 212] on link "1. uzdevums" at bounding box center [485, 201] width 264 height 36
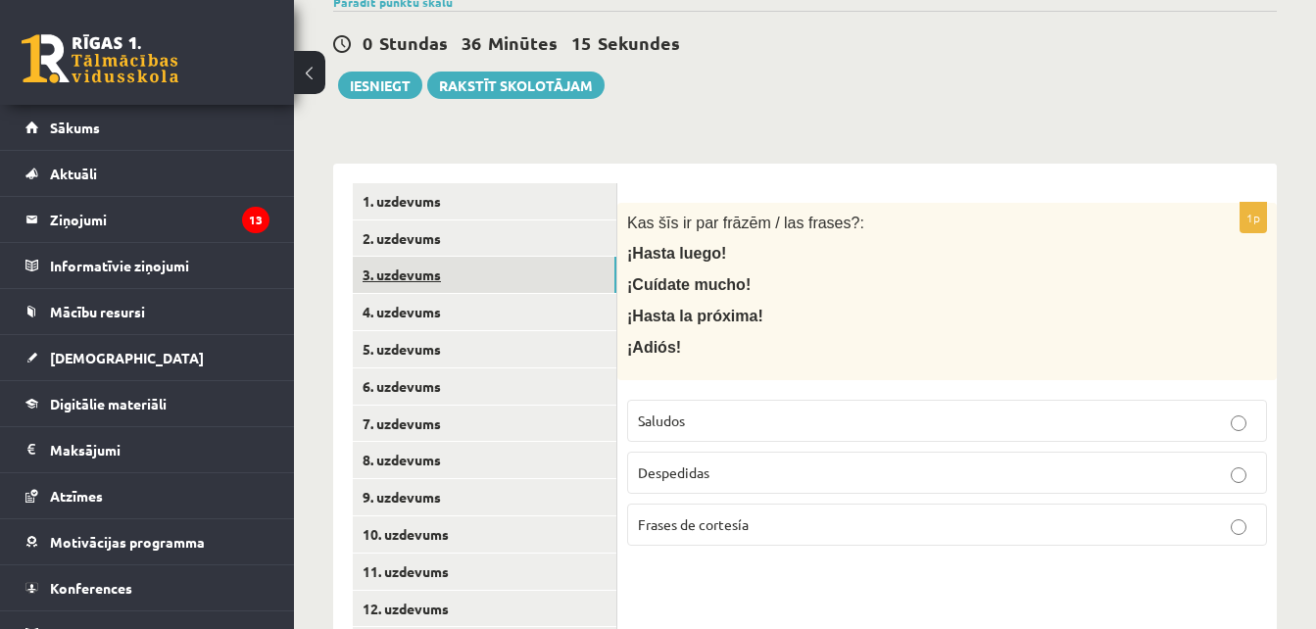
click at [542, 280] on link "3. uzdevums" at bounding box center [485, 275] width 264 height 36
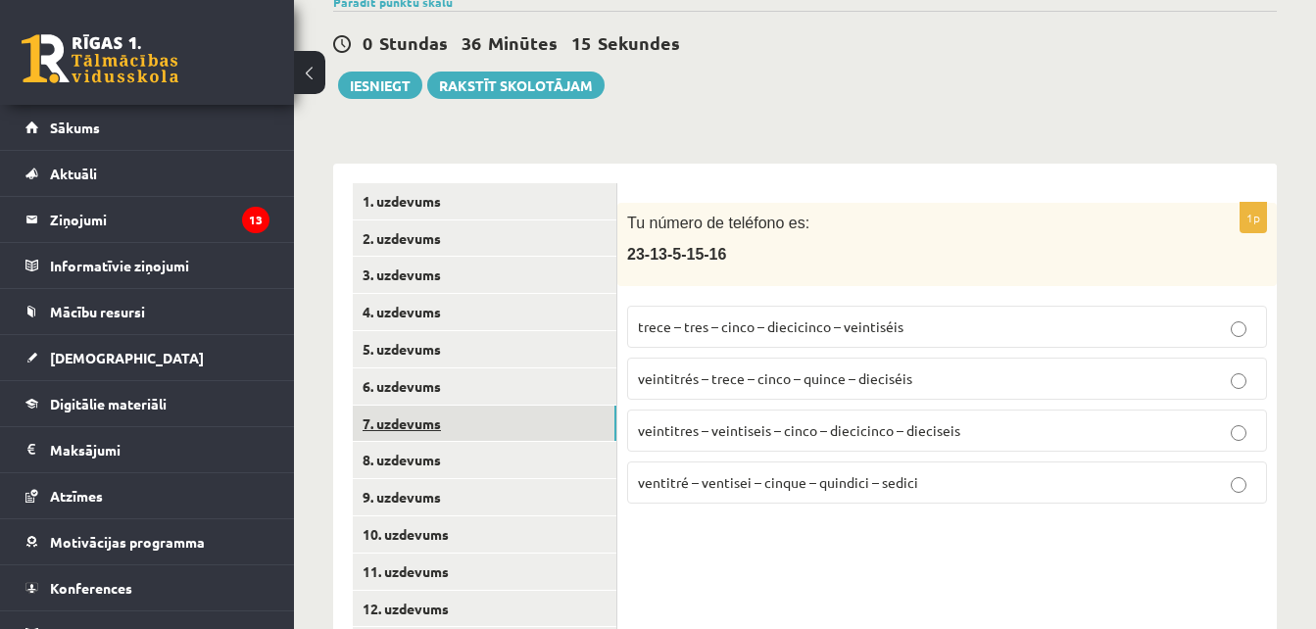
click at [511, 438] on link "7. uzdevums" at bounding box center [485, 424] width 264 height 36
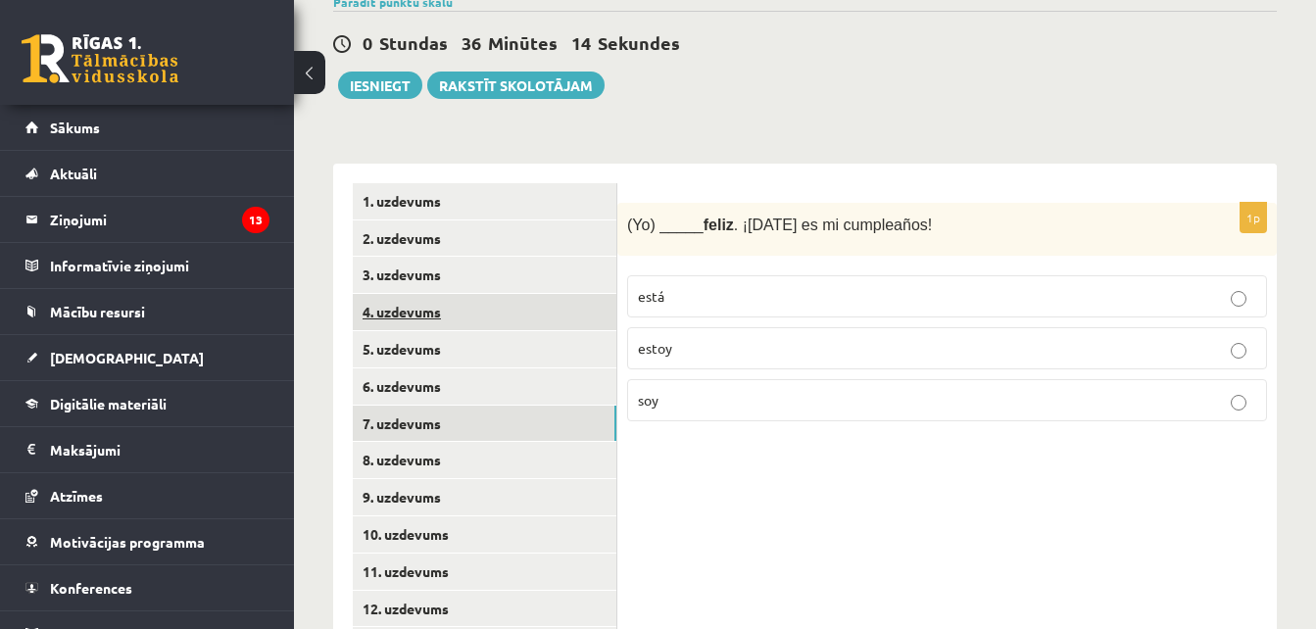
click at [510, 309] on link "4. uzdevums" at bounding box center [485, 312] width 264 height 36
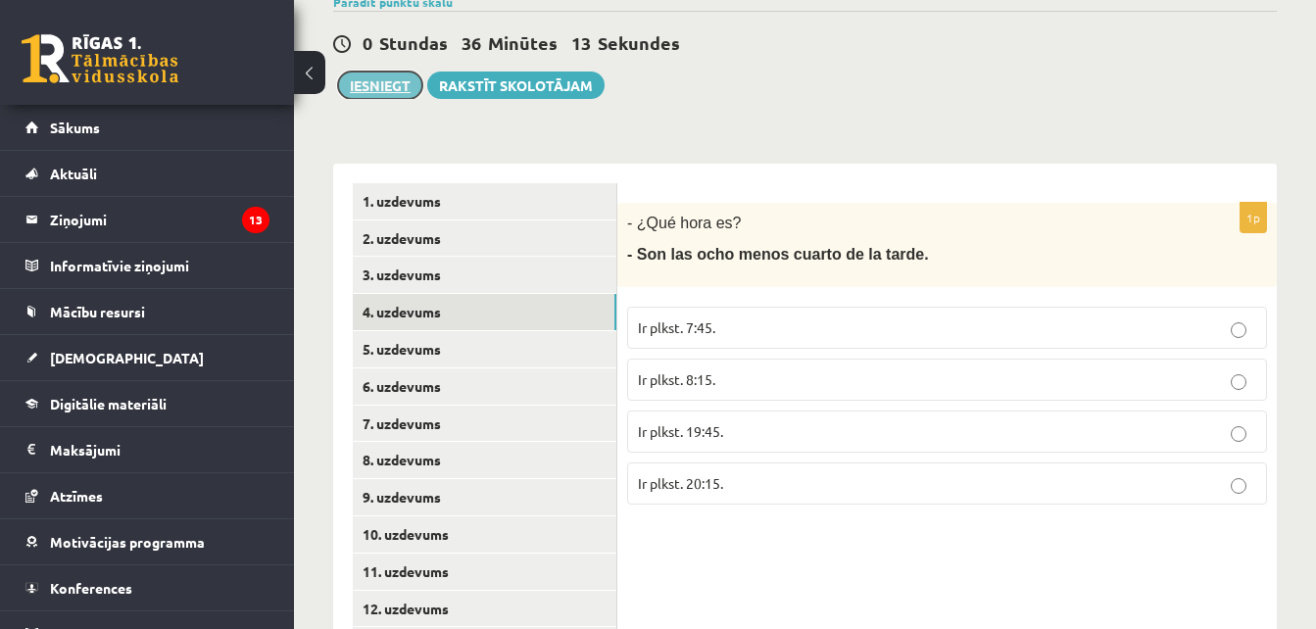
click at [373, 89] on button "Iesniegt" at bounding box center [380, 85] width 84 height 27
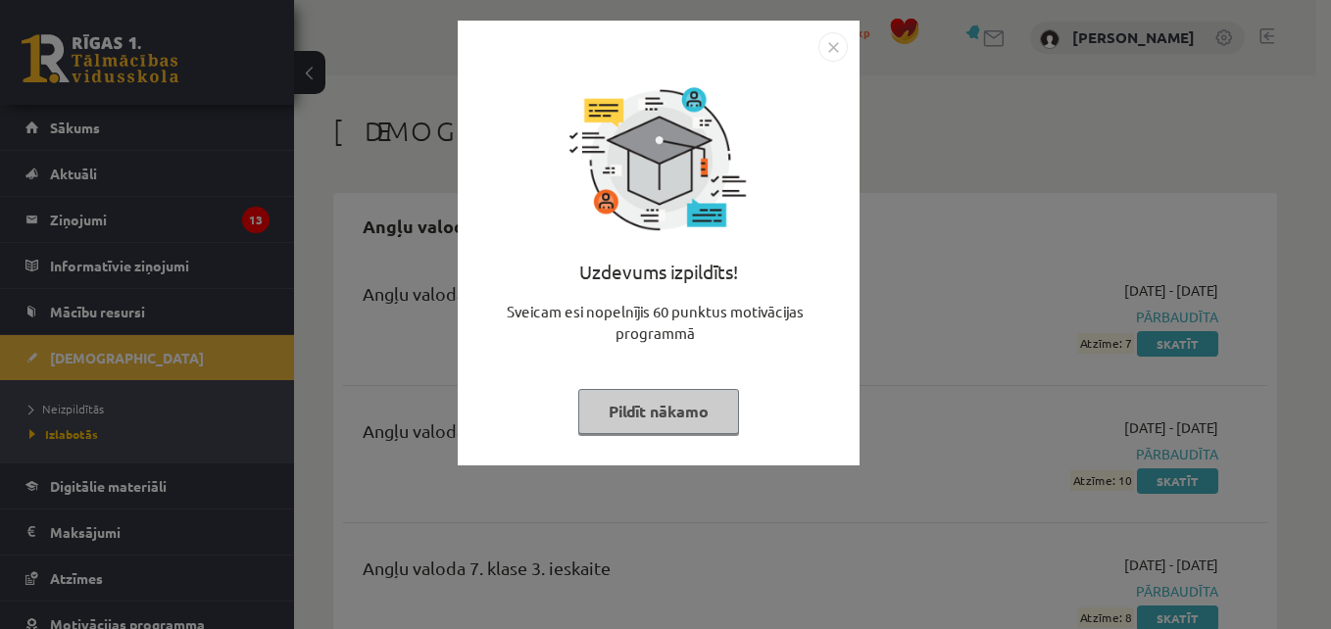
click at [682, 430] on button "Pildīt nākamo" at bounding box center [658, 411] width 161 height 45
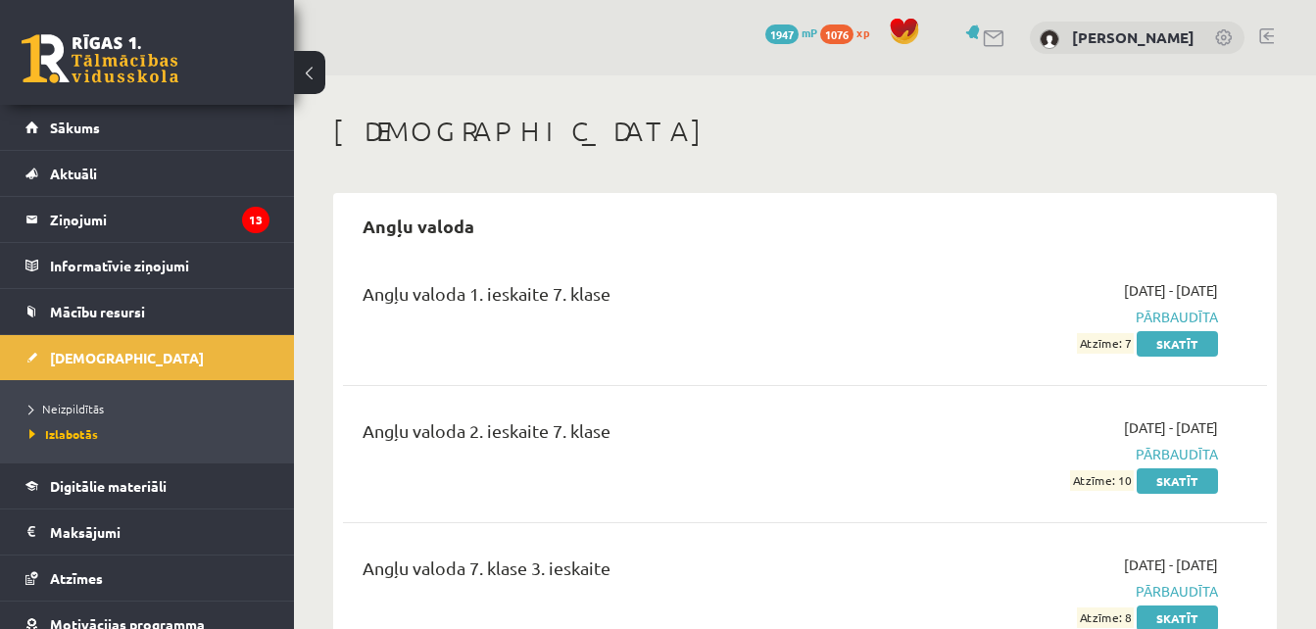
click at [777, 34] on span "1947" at bounding box center [781, 34] width 33 height 20
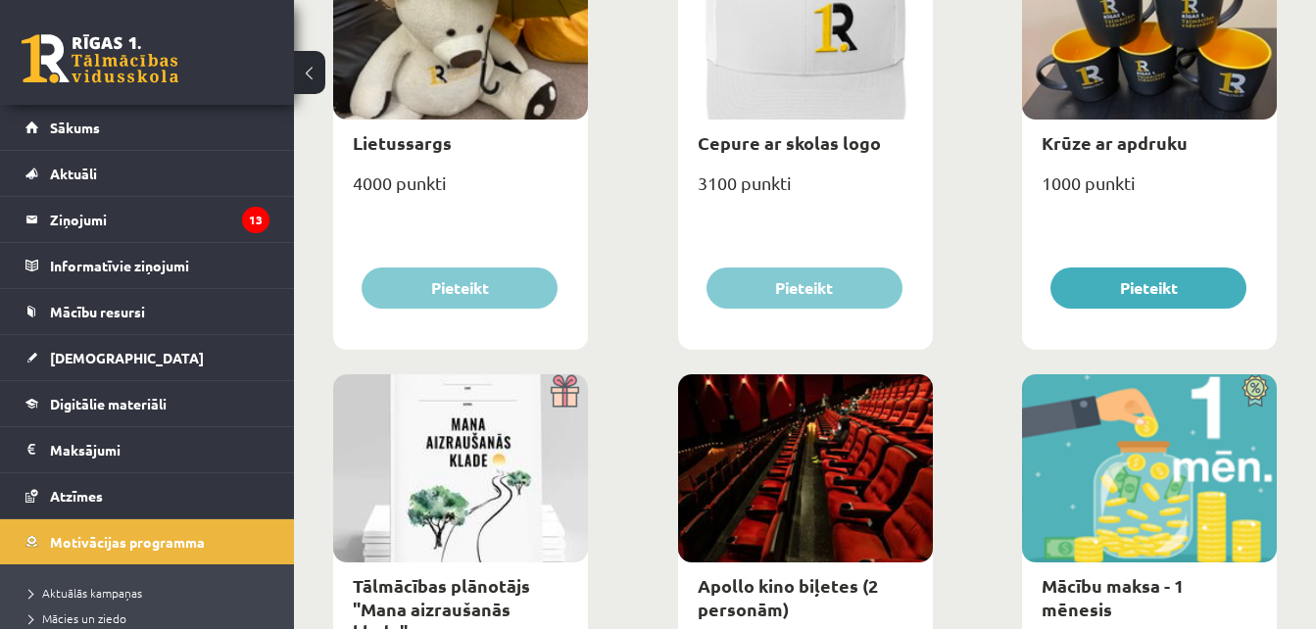
scroll to position [7, 0]
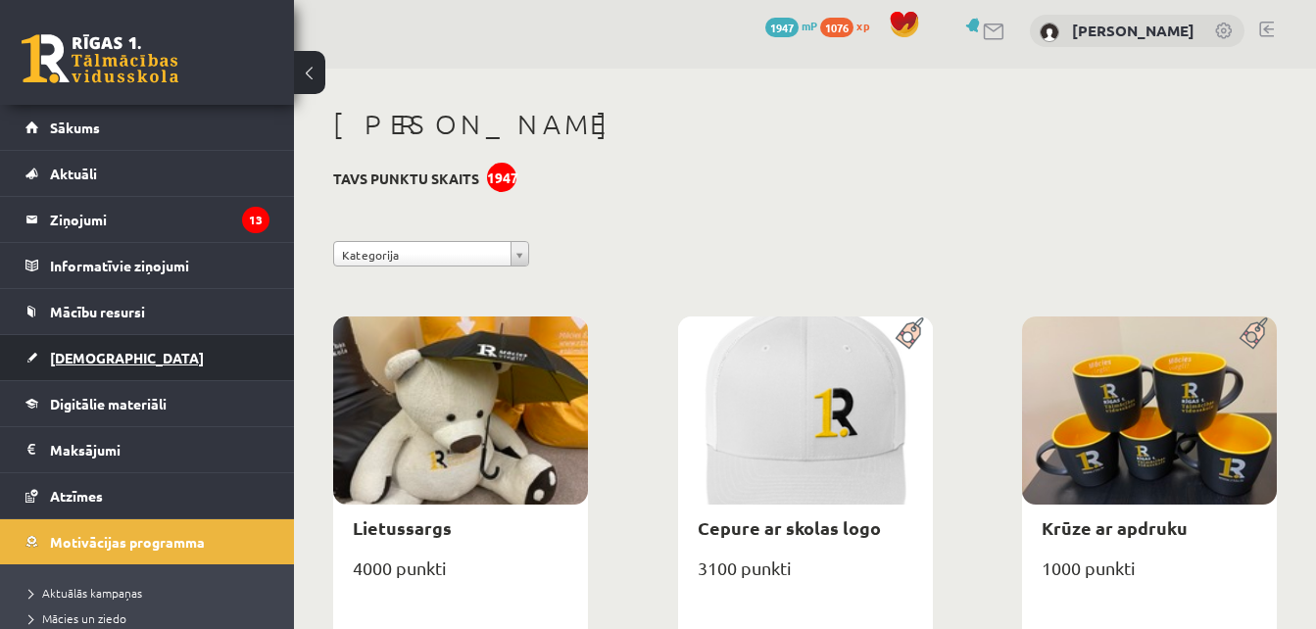
click at [124, 355] on link "[DEMOGRAPHIC_DATA]" at bounding box center [147, 357] width 244 height 45
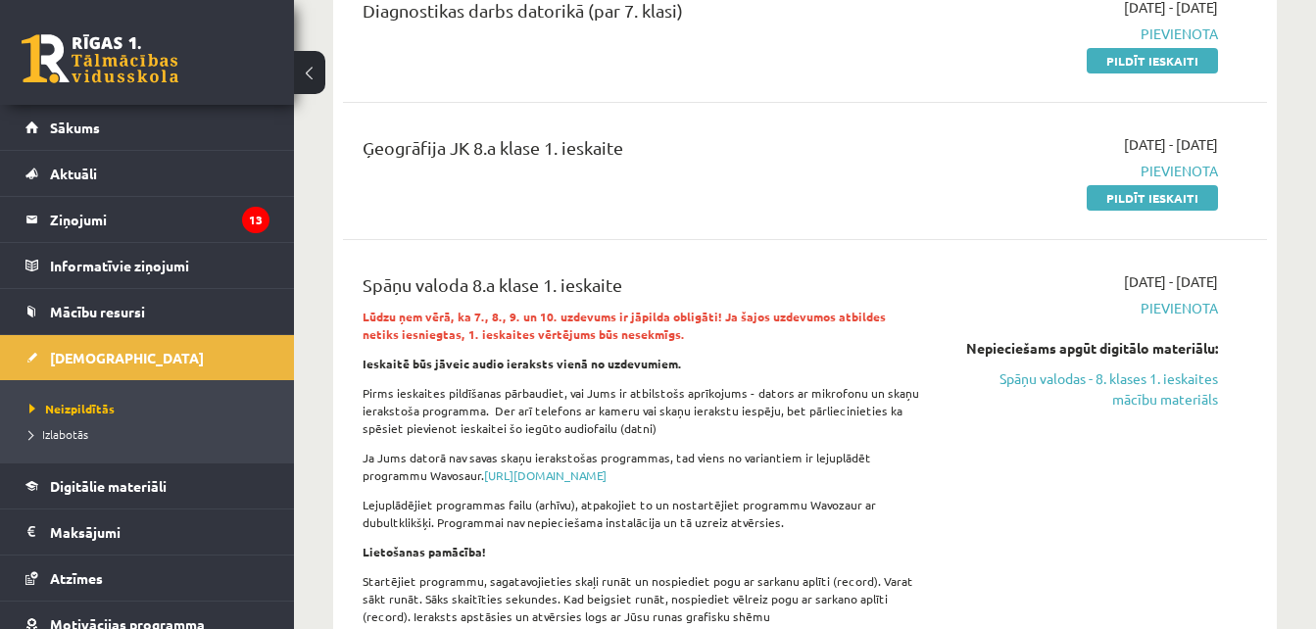
scroll to position [750, 0]
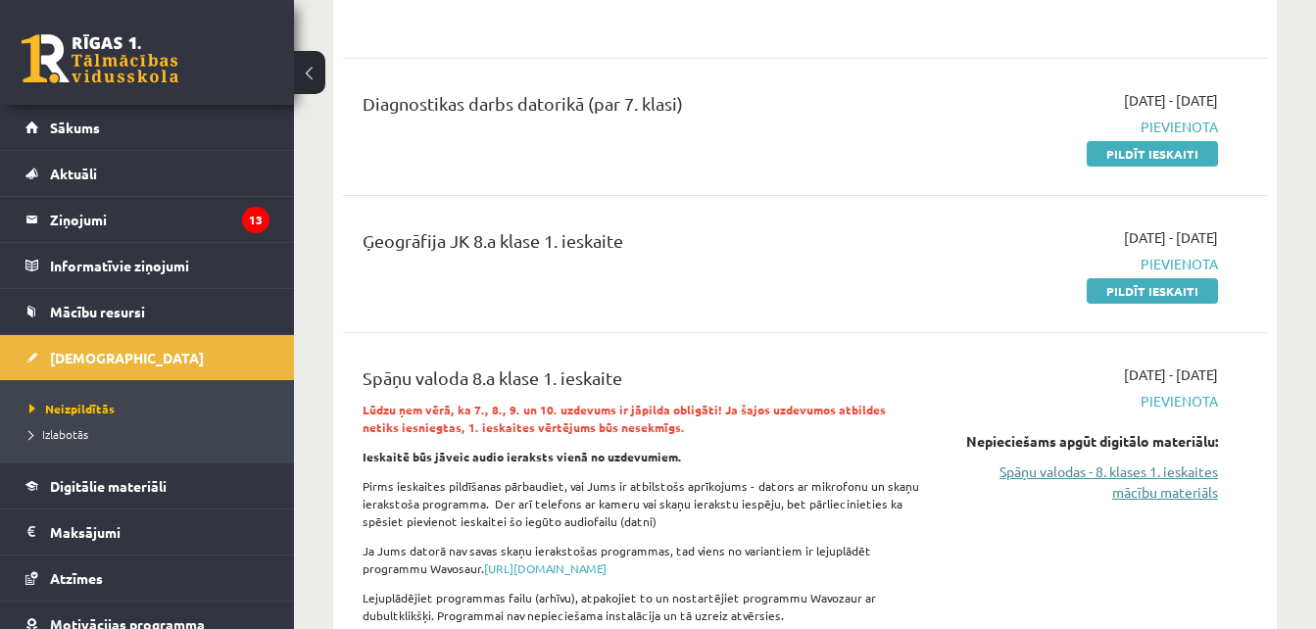
click at [1064, 480] on link "Spāņu valodas - 8. klases 1. ieskaites mācību materiāls" at bounding box center [1085, 481] width 266 height 41
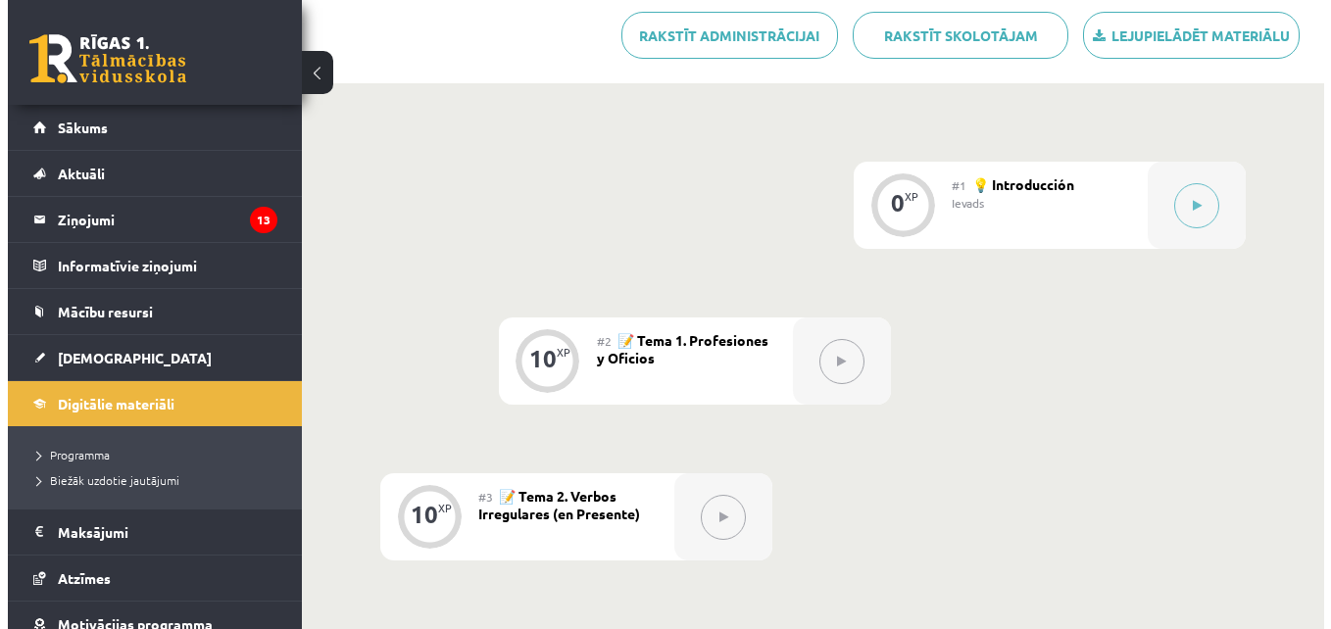
scroll to position [487, 0]
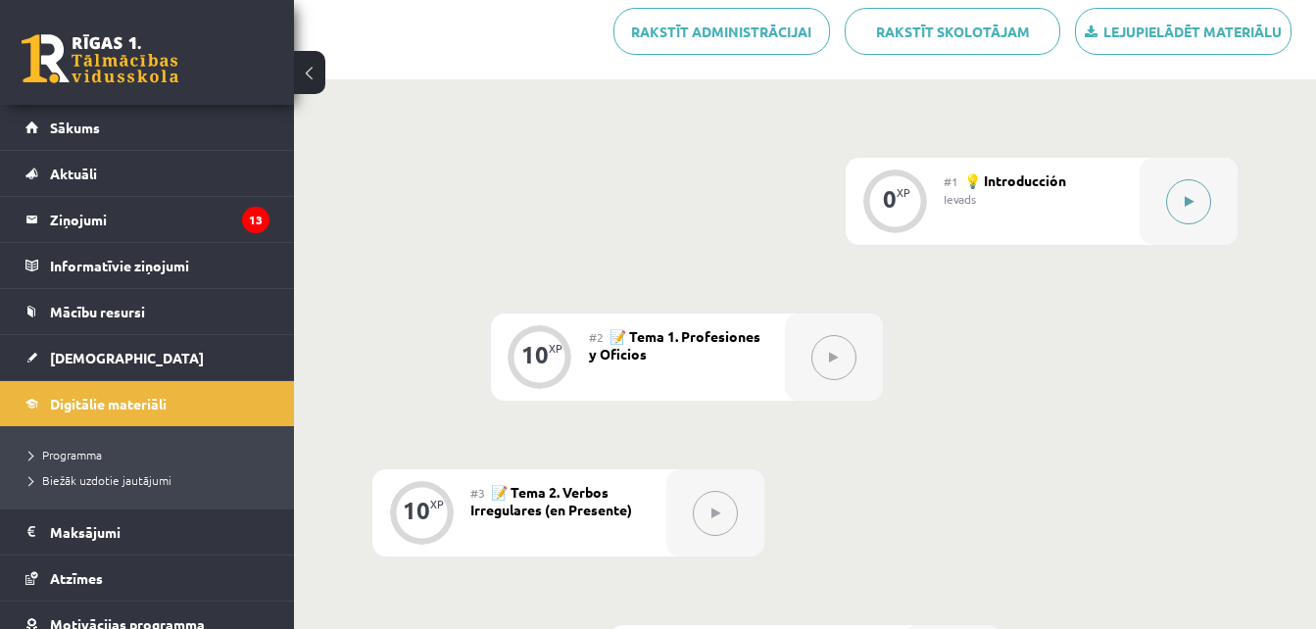
click at [1185, 190] on button at bounding box center [1188, 201] width 45 height 45
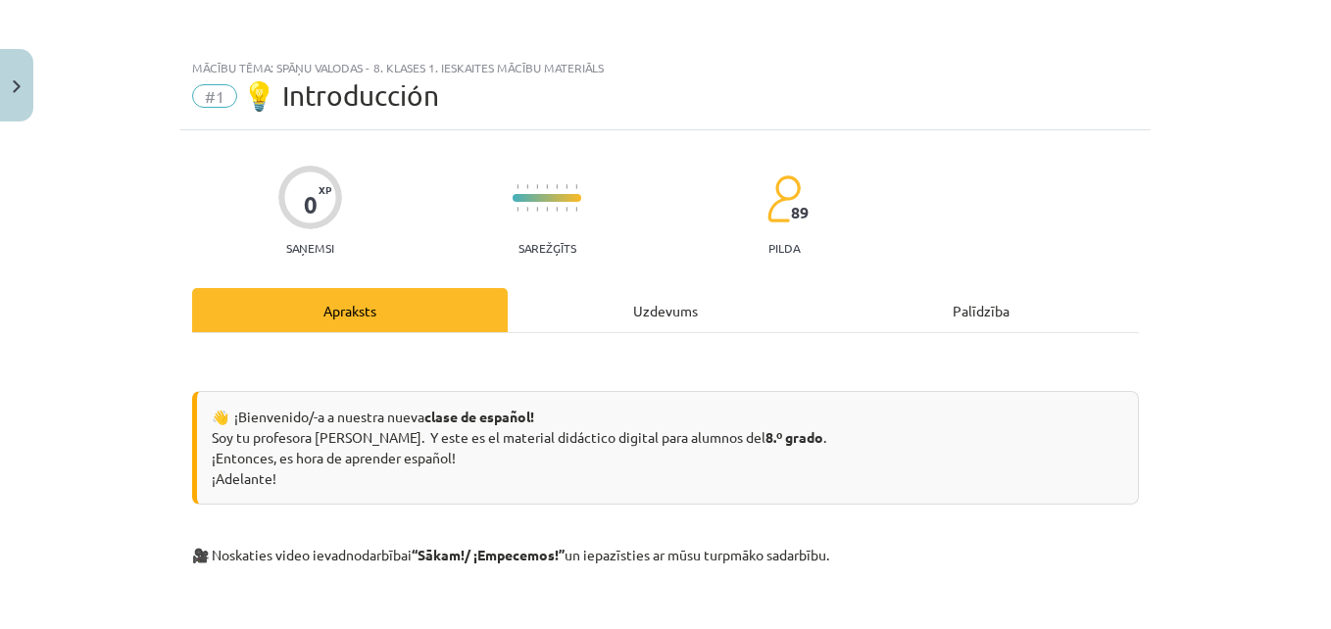
click at [669, 293] on div "Uzdevums" at bounding box center [666, 310] width 316 height 44
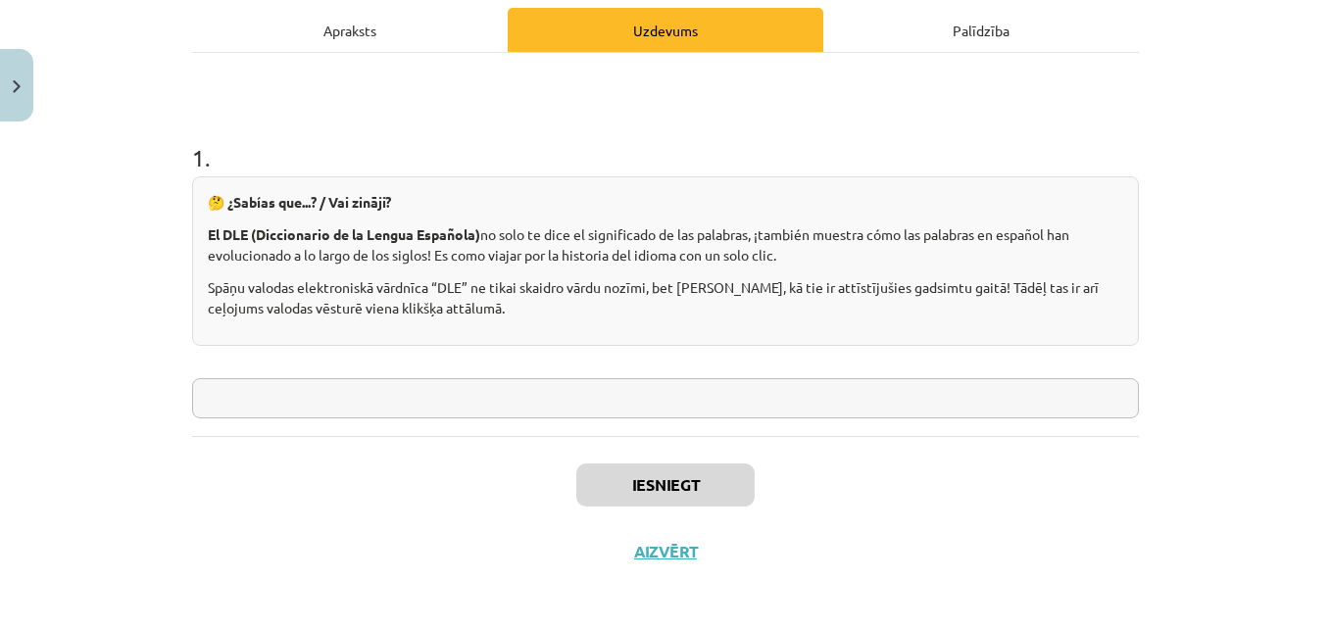
scroll to position [279, 0]
click at [514, 386] on input "text" at bounding box center [665, 399] width 947 height 40
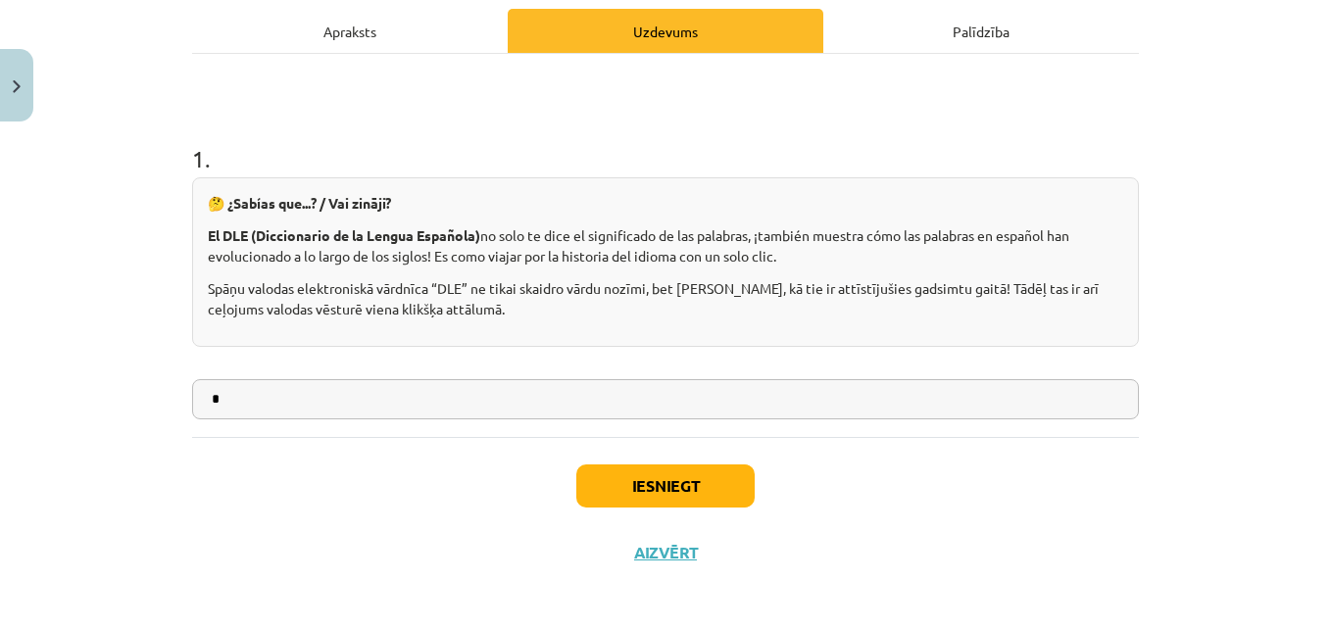
click at [678, 402] on input "*" at bounding box center [665, 399] width 947 height 40
click at [687, 424] on div "1 . 🤔 ¿Sabías que...? / Vai zināji? El DLE (Diccionario de la Lengua Española) …" at bounding box center [665, 245] width 947 height 383
click at [684, 420] on div "1 . 🤔 ¿Sabías que...? / Vai zināji? El DLE (Diccionario de la Lengua Española) …" at bounding box center [665, 245] width 947 height 383
click at [661, 402] on input "*" at bounding box center [665, 399] width 947 height 40
type input "**"
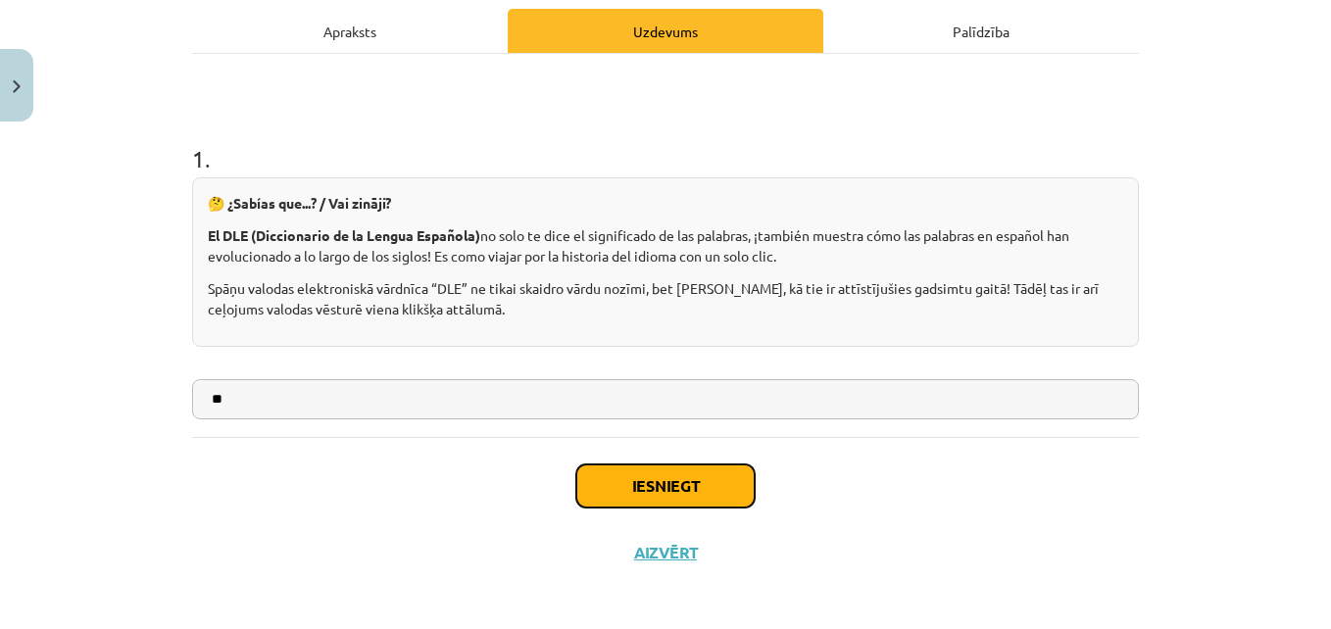
click at [684, 481] on button "Iesniegt" at bounding box center [665, 485] width 178 height 43
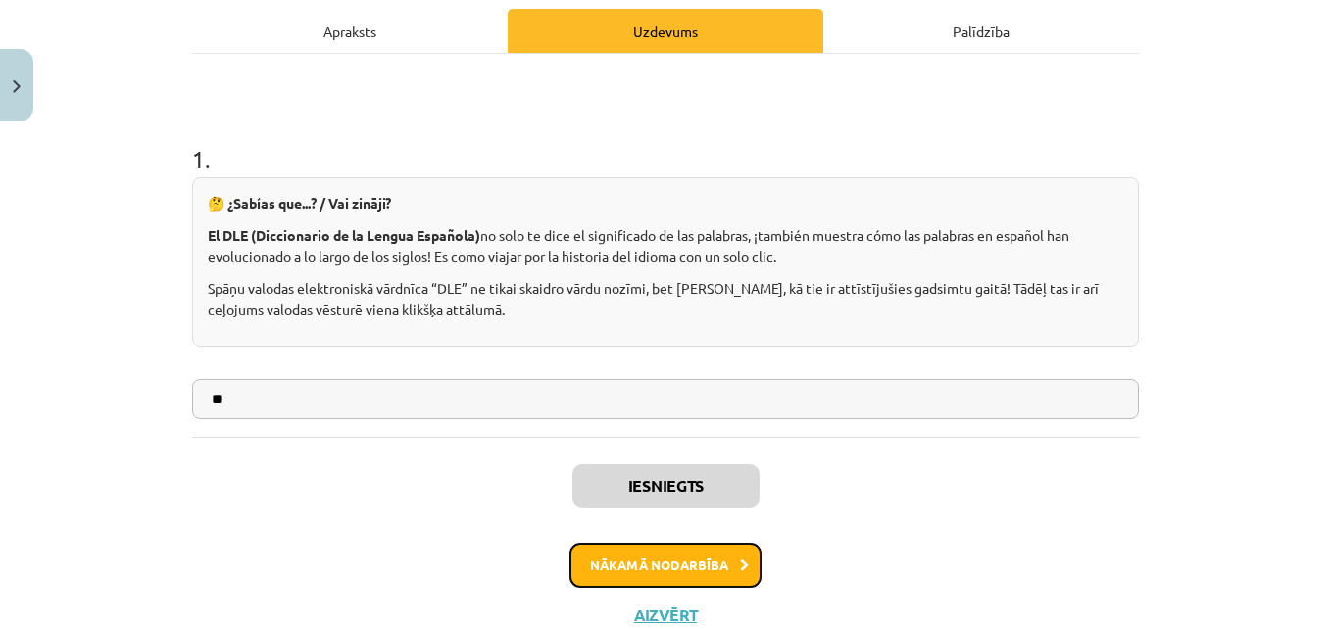
click at [710, 564] on button "Nākamā nodarbība" at bounding box center [665, 565] width 192 height 45
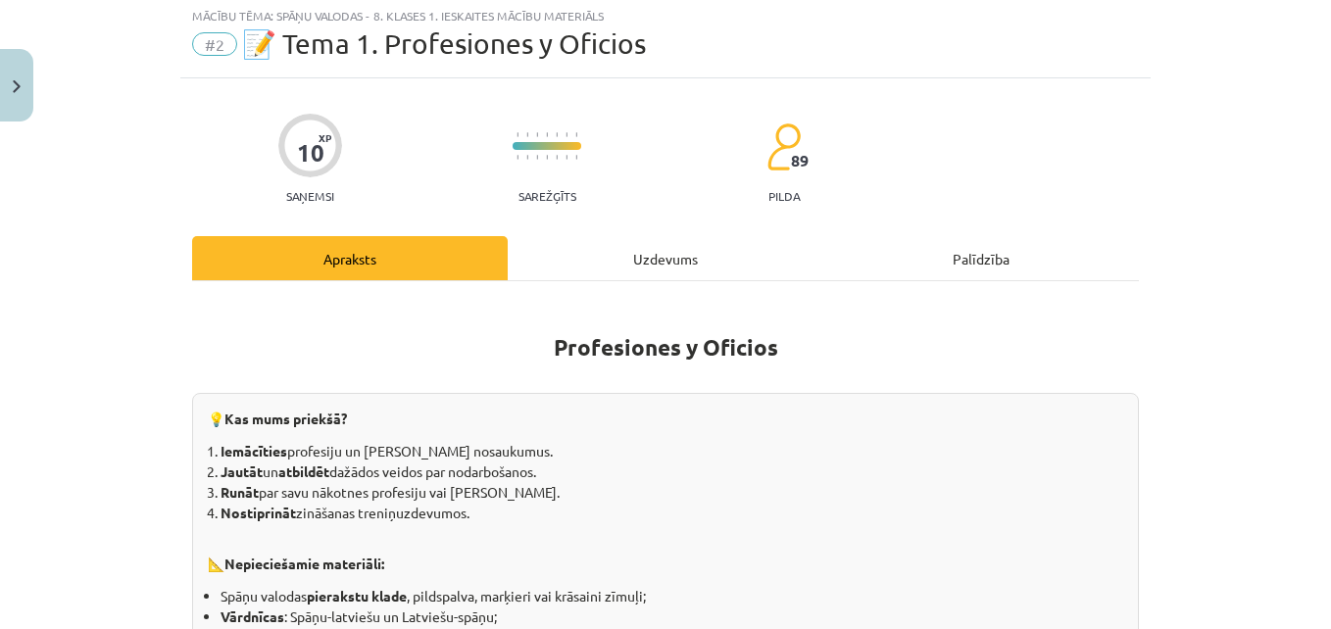
scroll to position [49, 0]
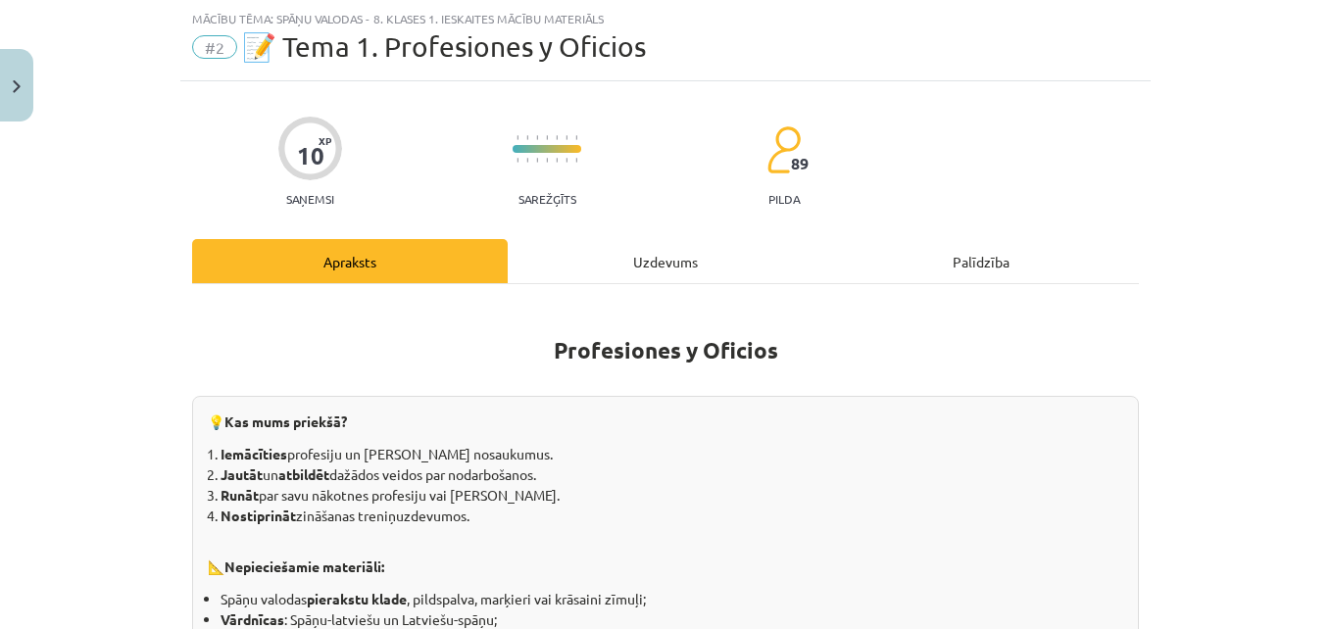
click at [616, 266] on div "Uzdevums" at bounding box center [666, 261] width 316 height 44
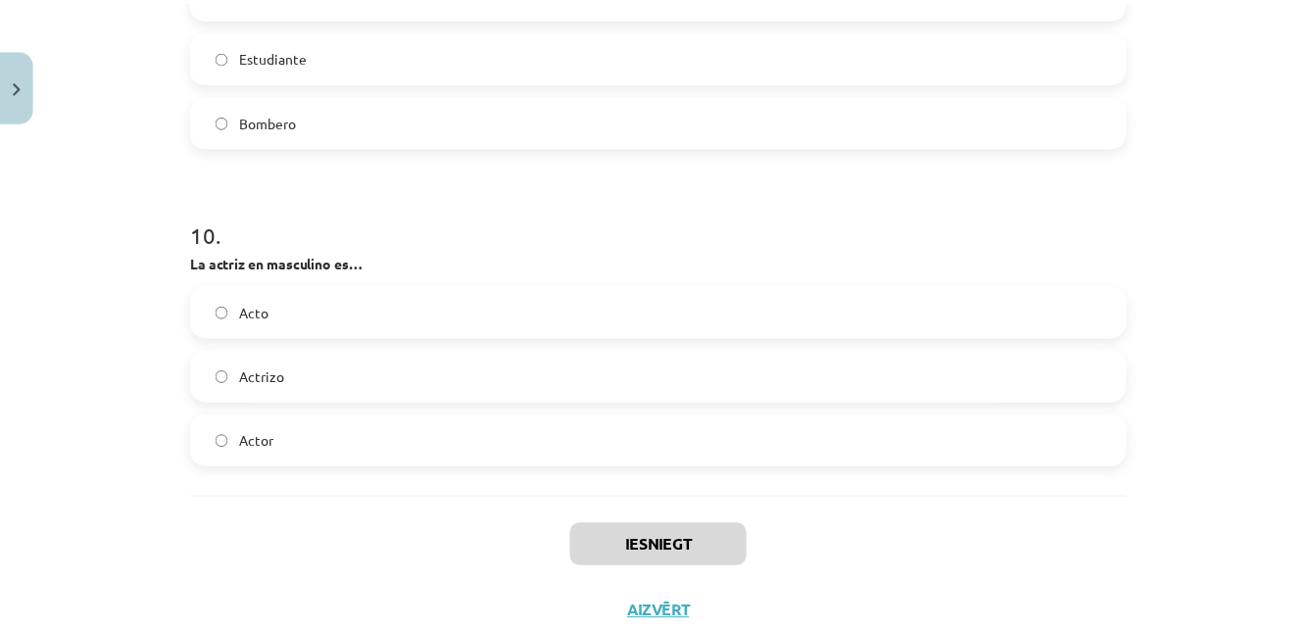
scroll to position [3153, 0]
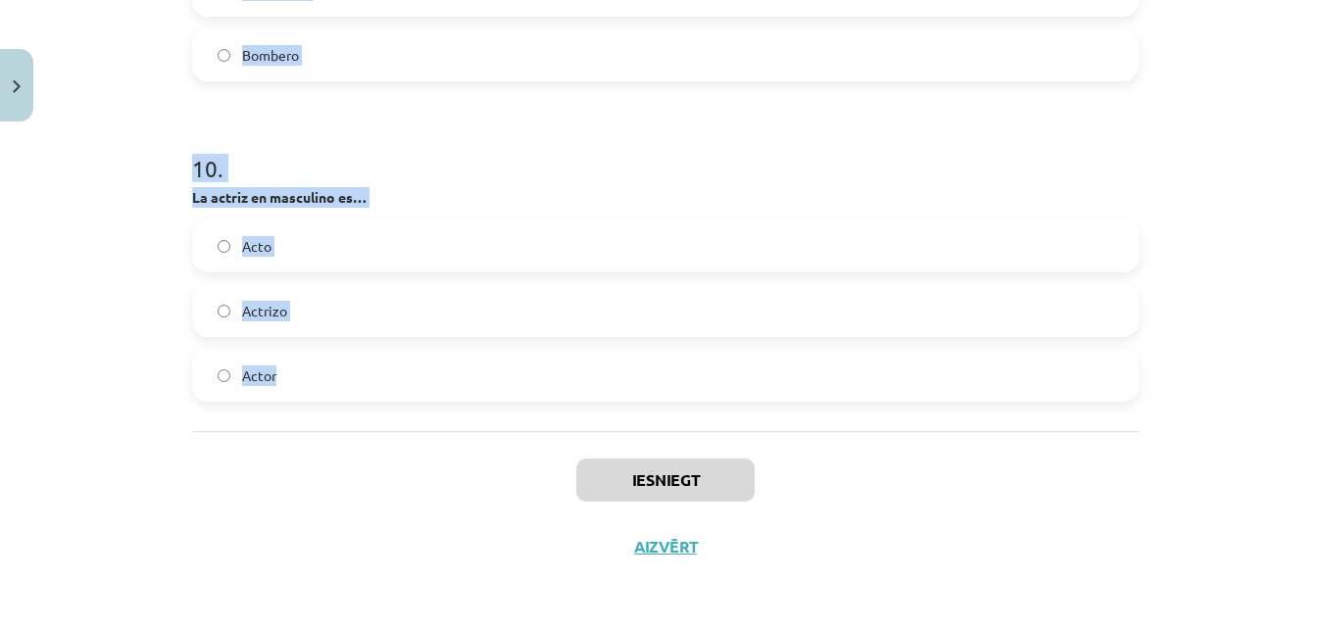
drag, startPoint x: 166, startPoint y: 371, endPoint x: 327, endPoint y: 370, distance: 161.7
click at [327, 370] on div "Mācību tēma: Spāņu valodas - 8. klases 1. ieskaites mācību materiāls #2 📝 Tema …" at bounding box center [665, 314] width 1331 height 629
copy form "1 . ¿Quién conduce los autobuses o los coches? Conductor Piloto Taxista 2 . ¿Qu…"
click at [14, 75] on button "Close" at bounding box center [16, 85] width 33 height 73
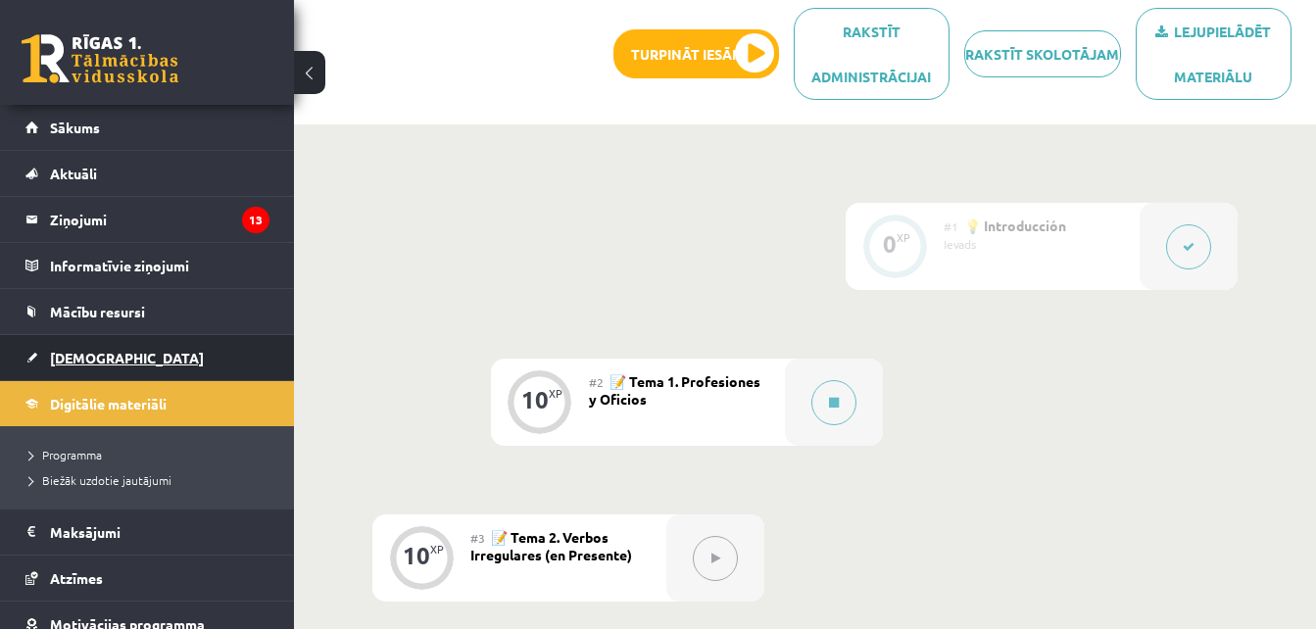
click at [146, 352] on link "[DEMOGRAPHIC_DATA]" at bounding box center [147, 357] width 244 height 45
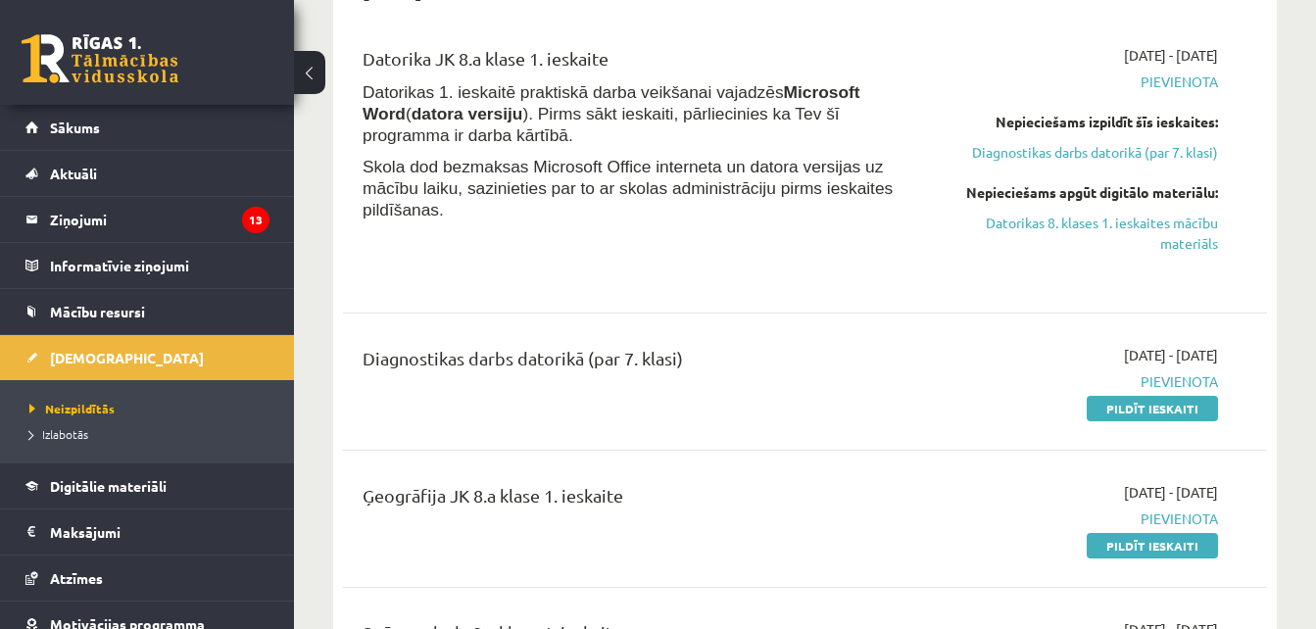
scroll to position [433, 0]
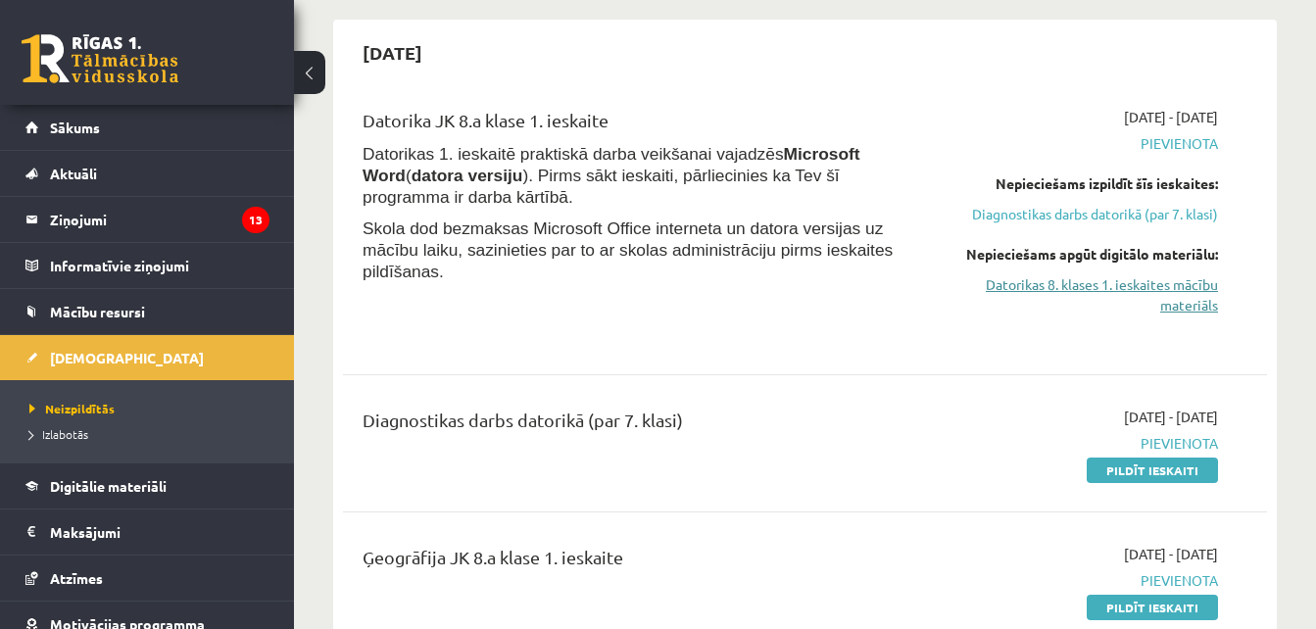
click at [1064, 287] on link "Datorikas 8. klases 1. ieskaites mācību materiāls" at bounding box center [1085, 294] width 266 height 41
click at [1030, 206] on link "Diagnostikas darbs datorikā (par 7. klasi)" at bounding box center [1085, 214] width 266 height 21
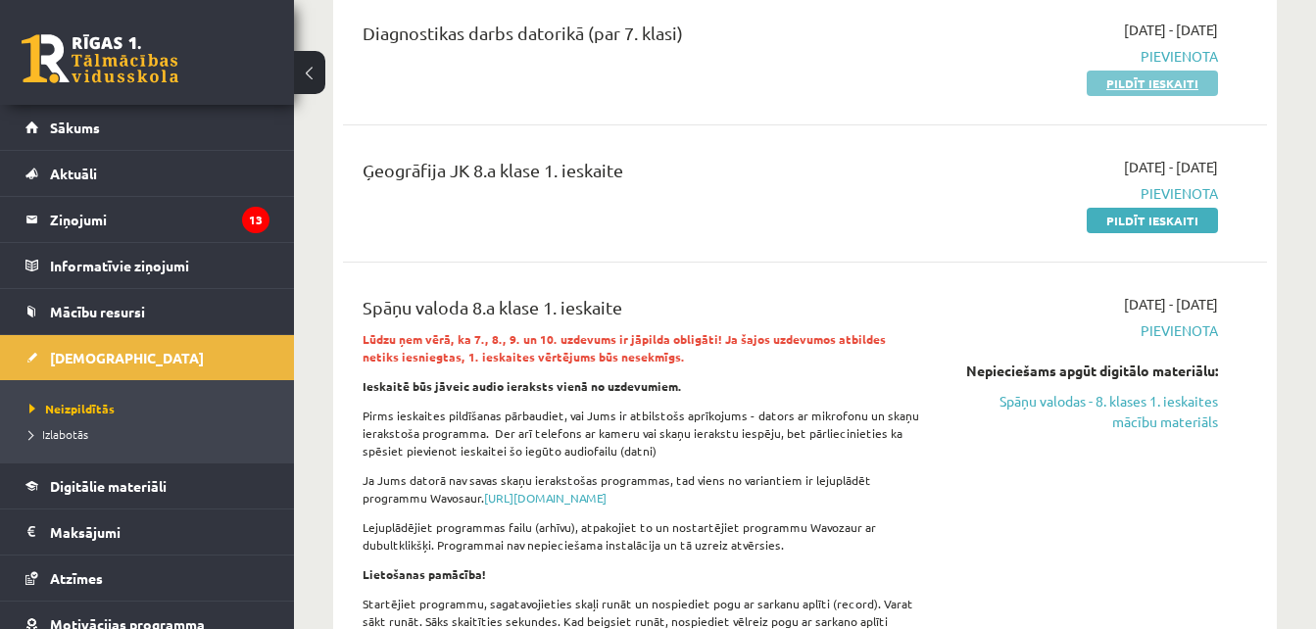
click at [1163, 87] on link "Pildīt ieskaiti" at bounding box center [1152, 83] width 131 height 25
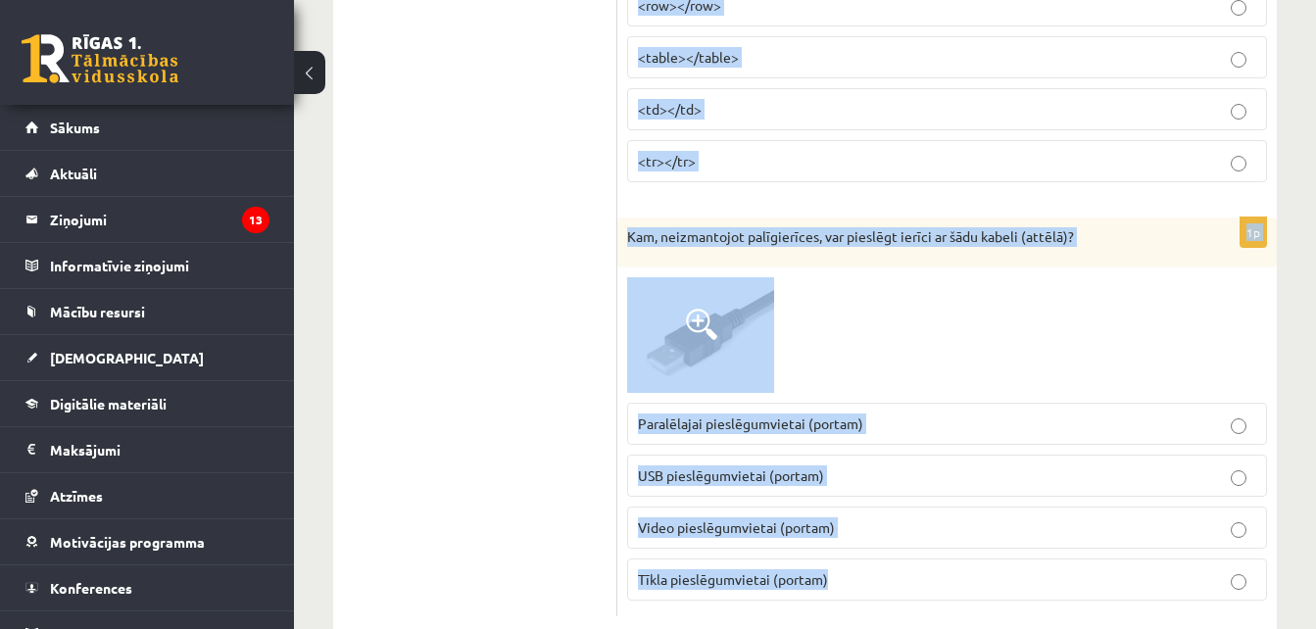
scroll to position [9849, 0]
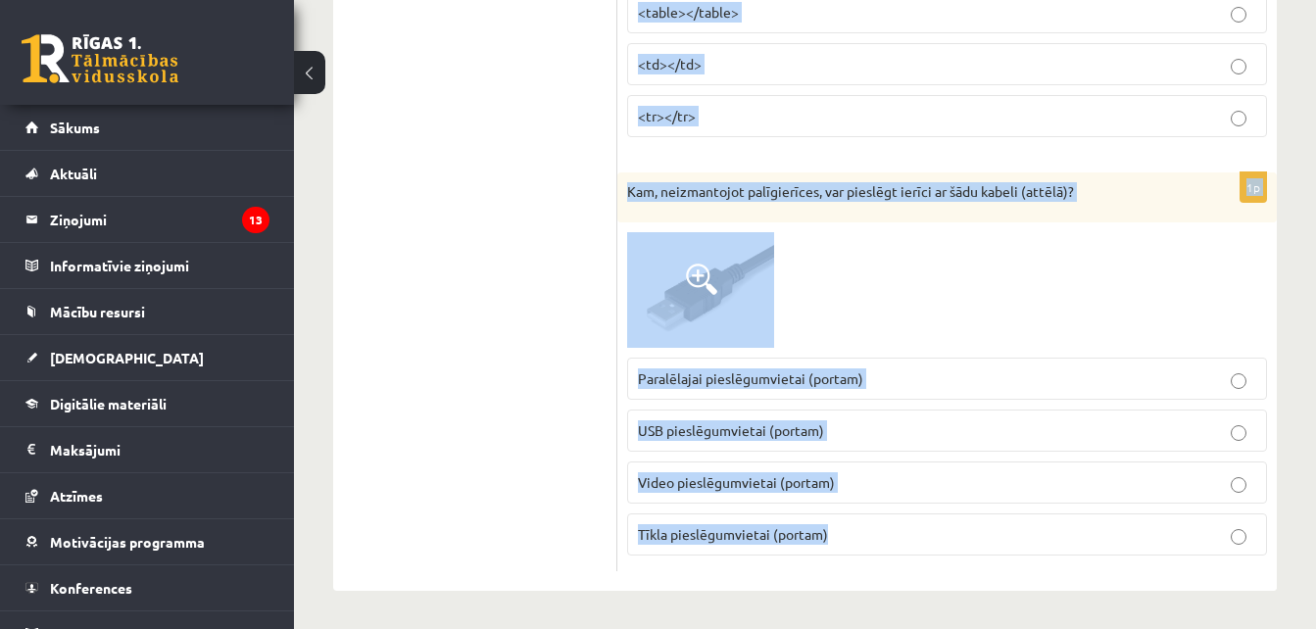
drag, startPoint x: 618, startPoint y: 328, endPoint x: 867, endPoint y: 524, distance: 316.8
copy form "Ar kuru no piedāvātajām Excel pogām var nomainīt šūnas formātu uz, piemēram, Sk…"
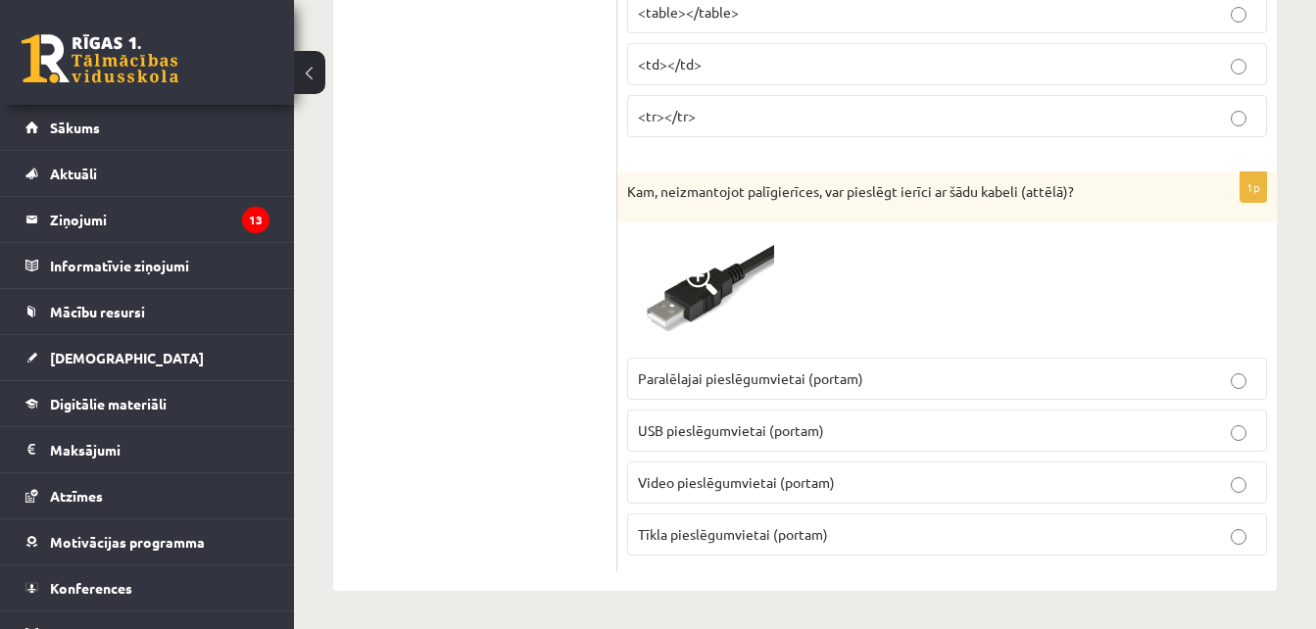
click at [730, 441] on label "USB pieslēgumvietai (portam)" at bounding box center [947, 431] width 640 height 42
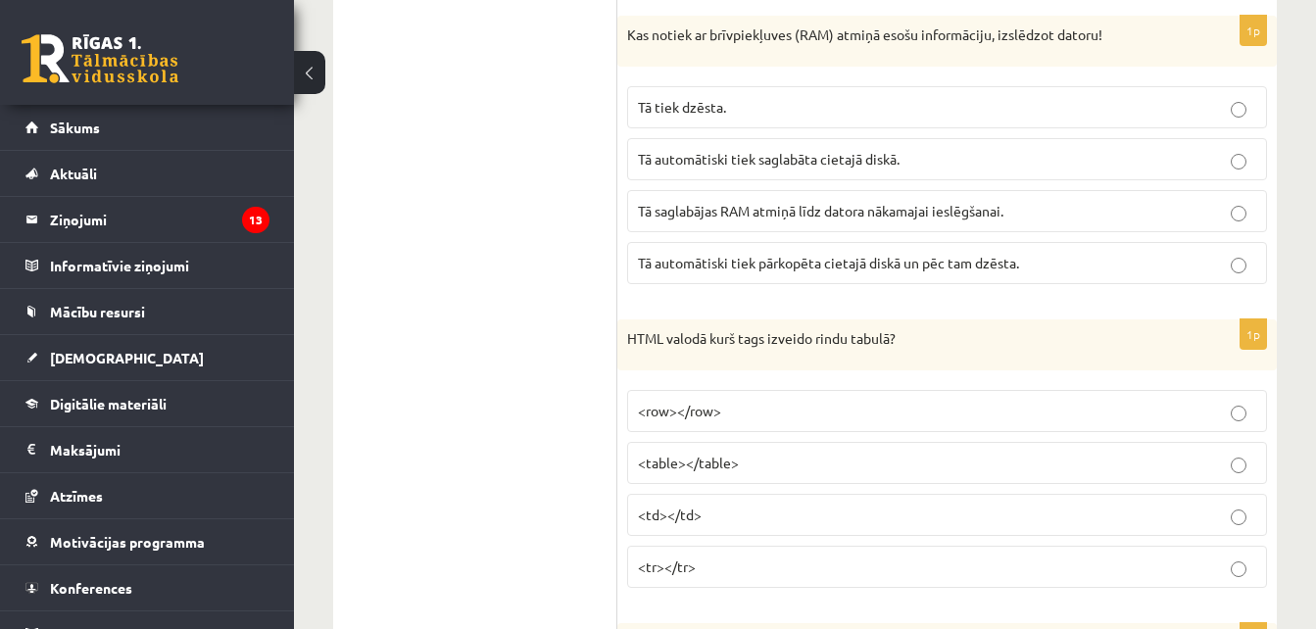
scroll to position [9340, 0]
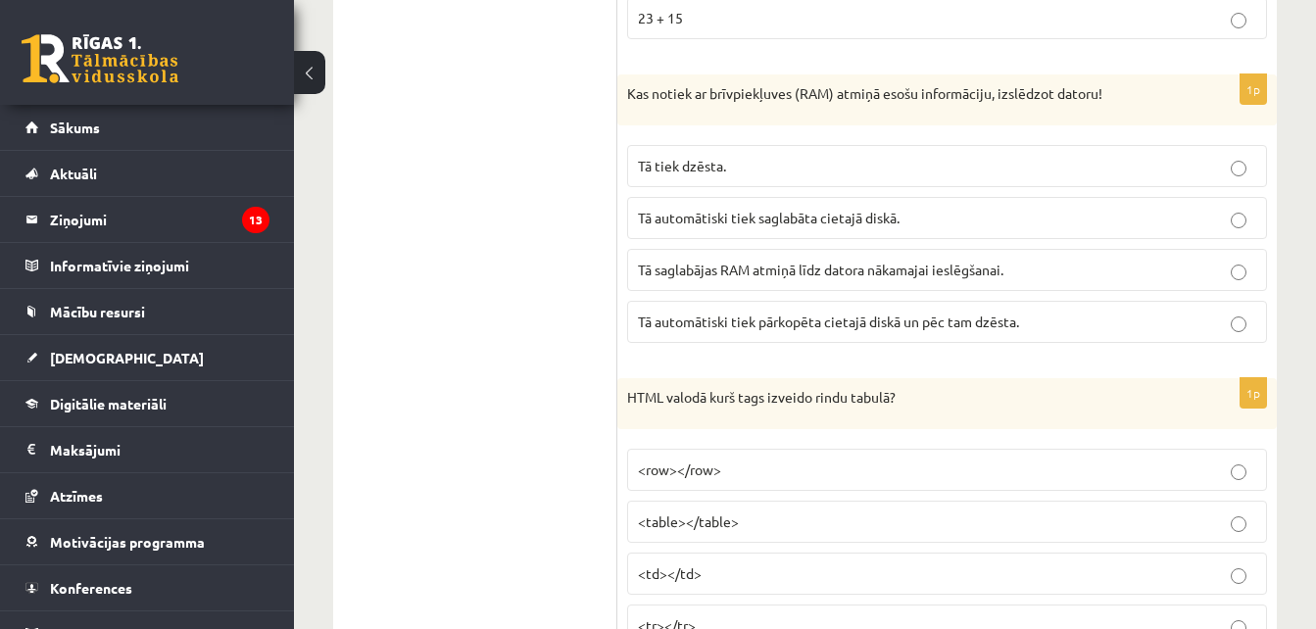
click at [683, 170] on span "Tā tiek dzēsta." at bounding box center [682, 166] width 88 height 18
click at [695, 616] on span "<tr></tr>" at bounding box center [667, 625] width 58 height 18
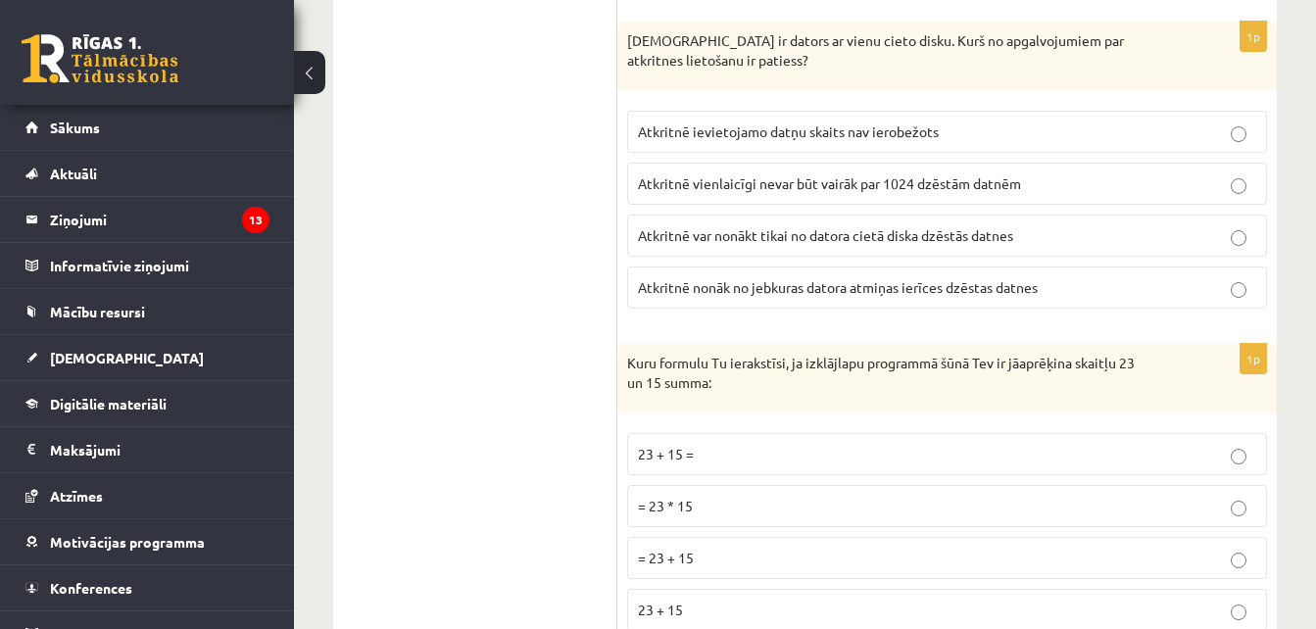
scroll to position [8783, 0]
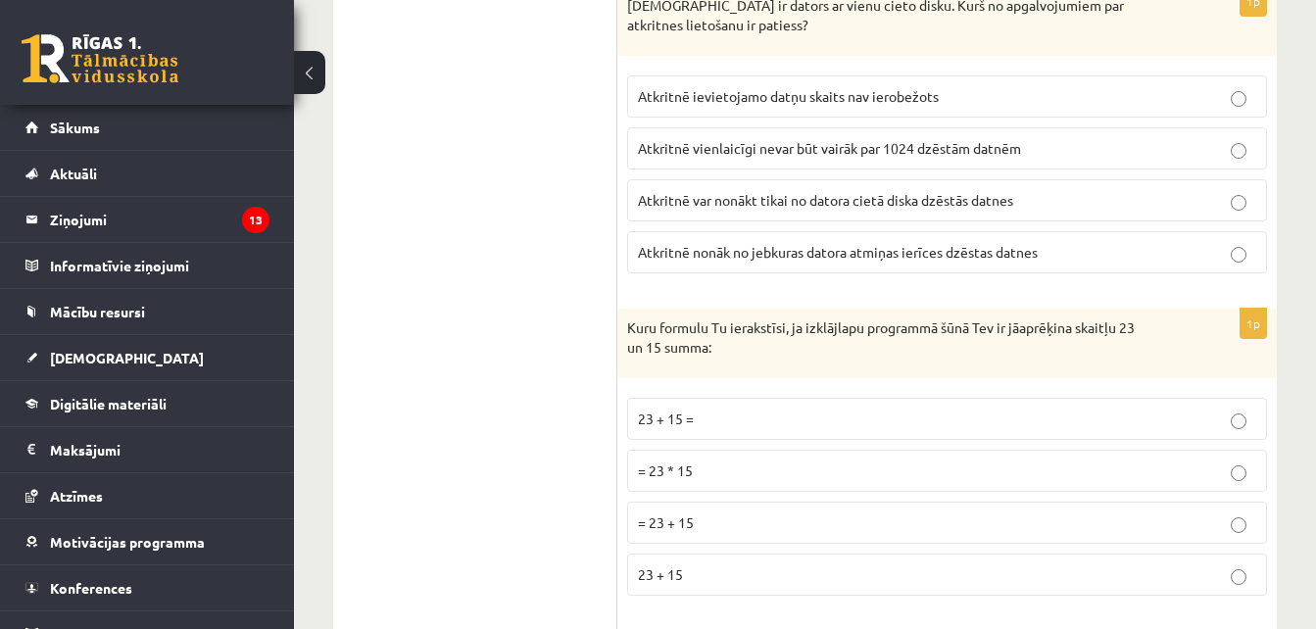
click at [766, 546] on fieldset "23 + 15 = = 23 * 15 = 23 + 15 23 + 15" at bounding box center [947, 495] width 640 height 214
click at [858, 510] on label "= 23 + 15" at bounding box center [947, 523] width 640 height 42
click at [875, 207] on span "Atkritnē var nonākt tikai no datora cietā diska dzēstās datnes" at bounding box center [825, 200] width 375 height 18
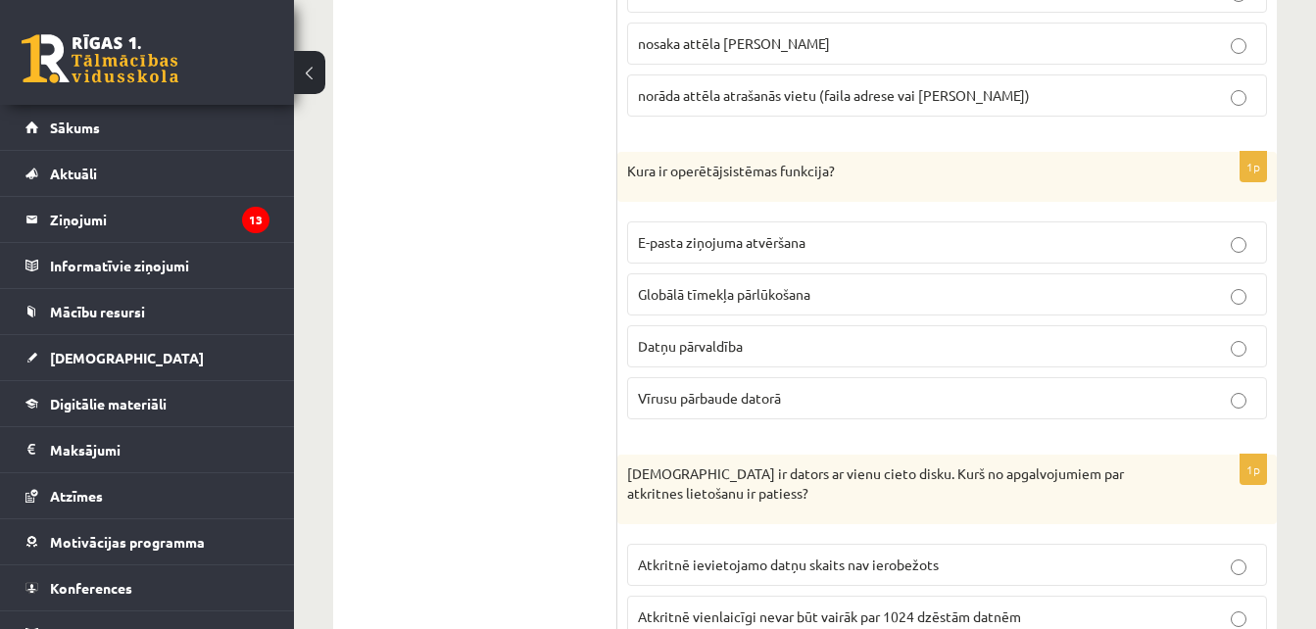
scroll to position [8313, 0]
click at [672, 330] on label "Datņu pārvaldība" at bounding box center [947, 348] width 640 height 42
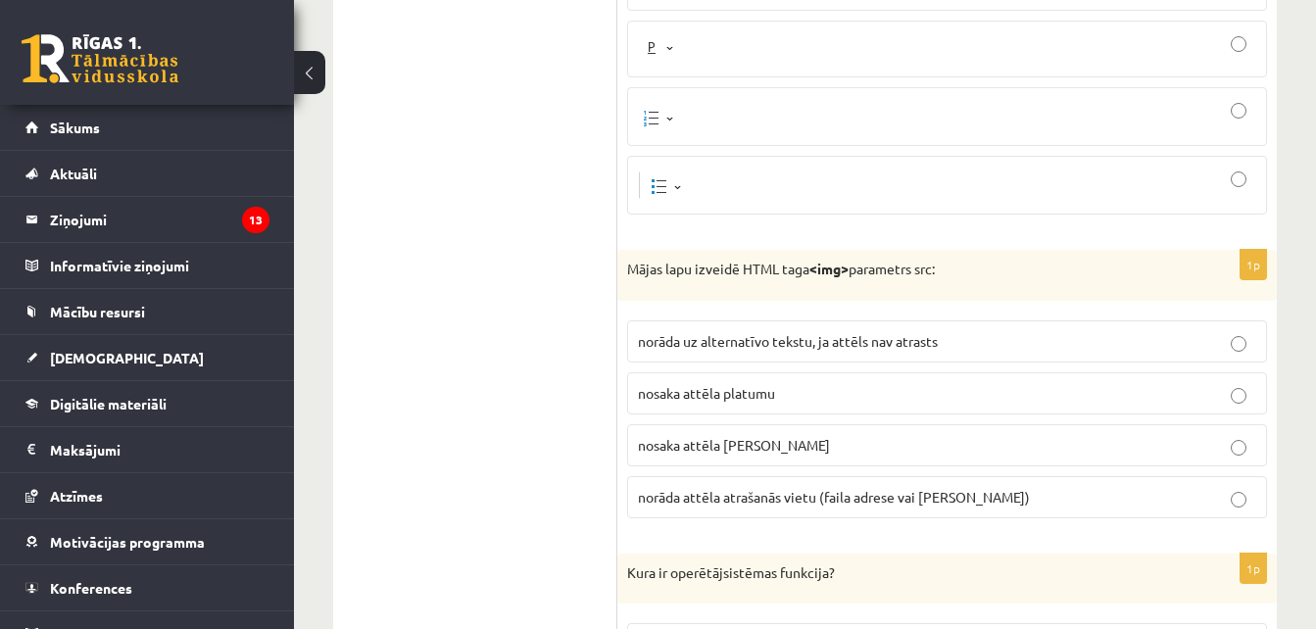
scroll to position [7882, 0]
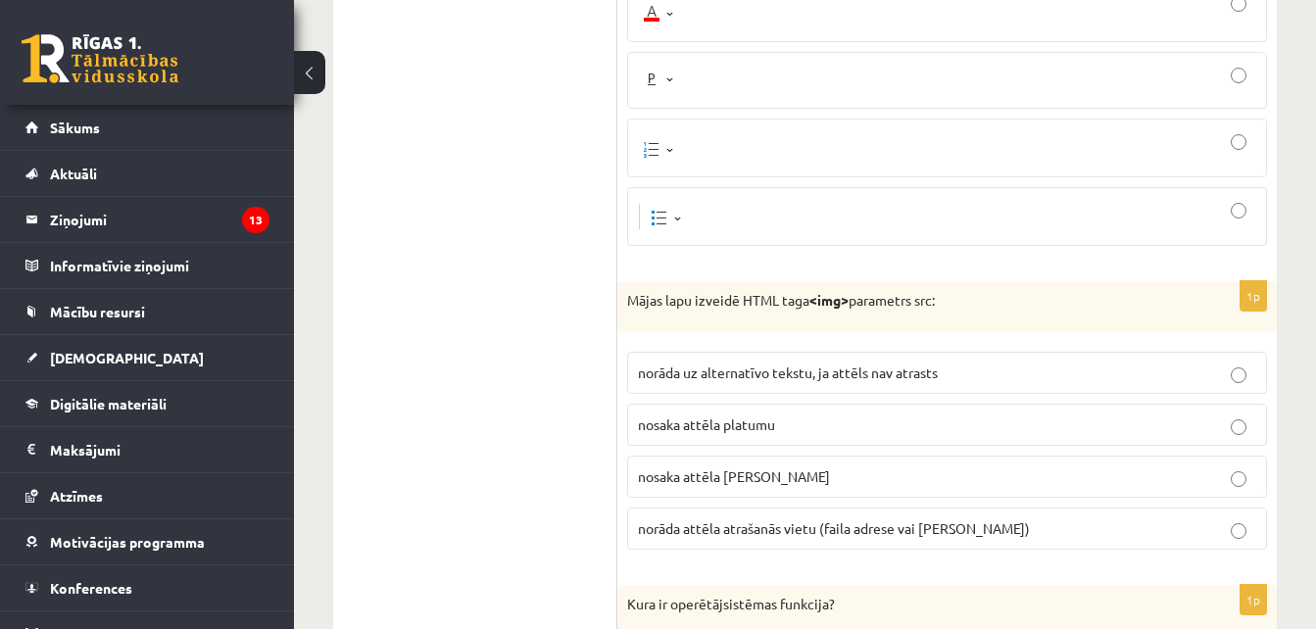
click at [914, 408] on label "nosaka attēla platumu" at bounding box center [947, 425] width 640 height 42
click at [922, 514] on label "norāda attēla atrašanās vietu (faila adrese vai saite)" at bounding box center [947, 529] width 640 height 42
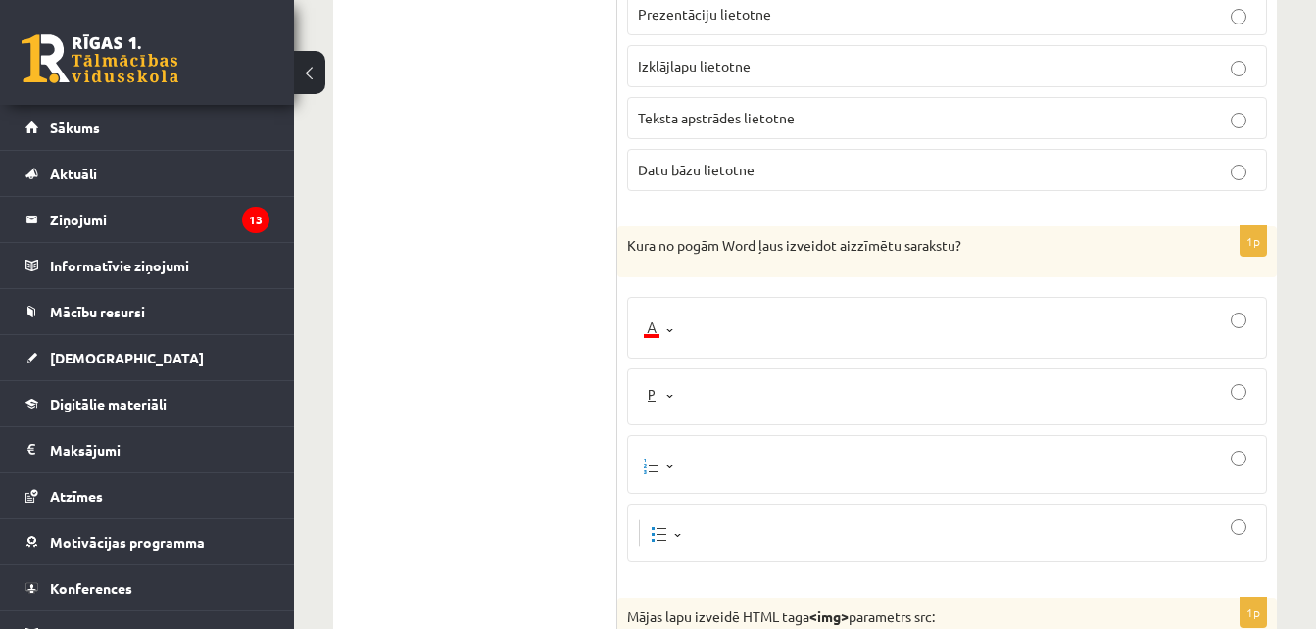
scroll to position [7530, 0]
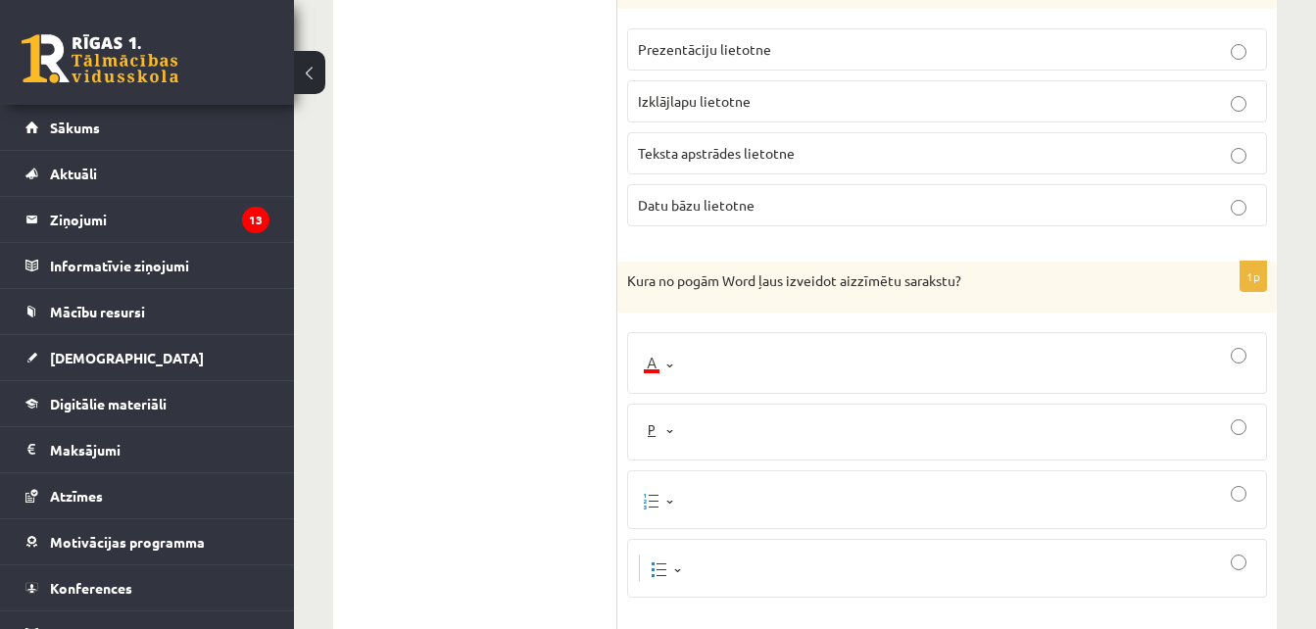
click at [752, 364] on div at bounding box center [947, 363] width 618 height 40
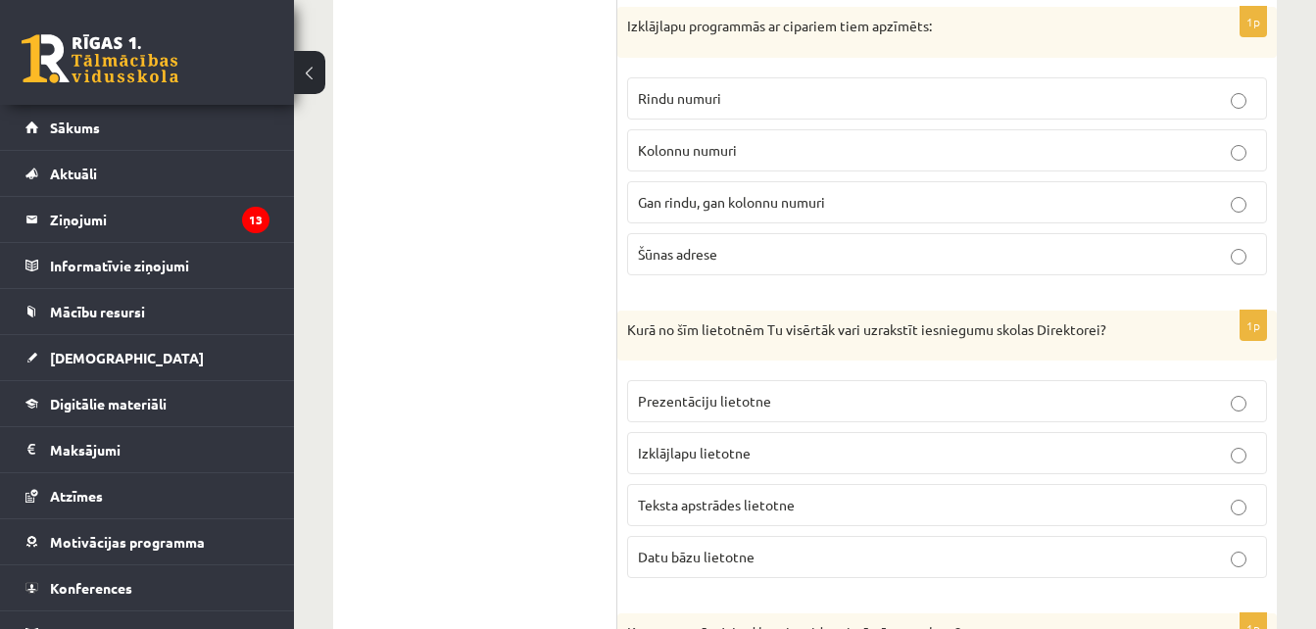
scroll to position [7143, 0]
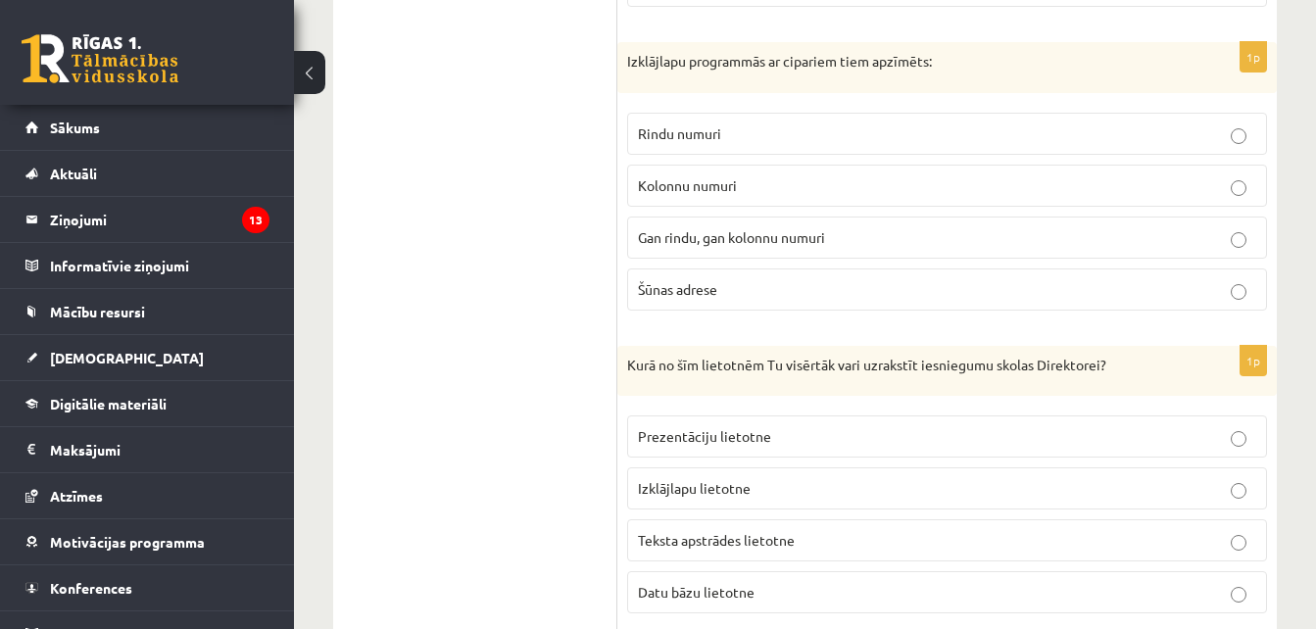
click at [704, 125] on span "Rindu numuri" at bounding box center [679, 133] width 83 height 18
click at [659, 534] on span "Teksta apstrādes lietotne" at bounding box center [716, 540] width 157 height 18
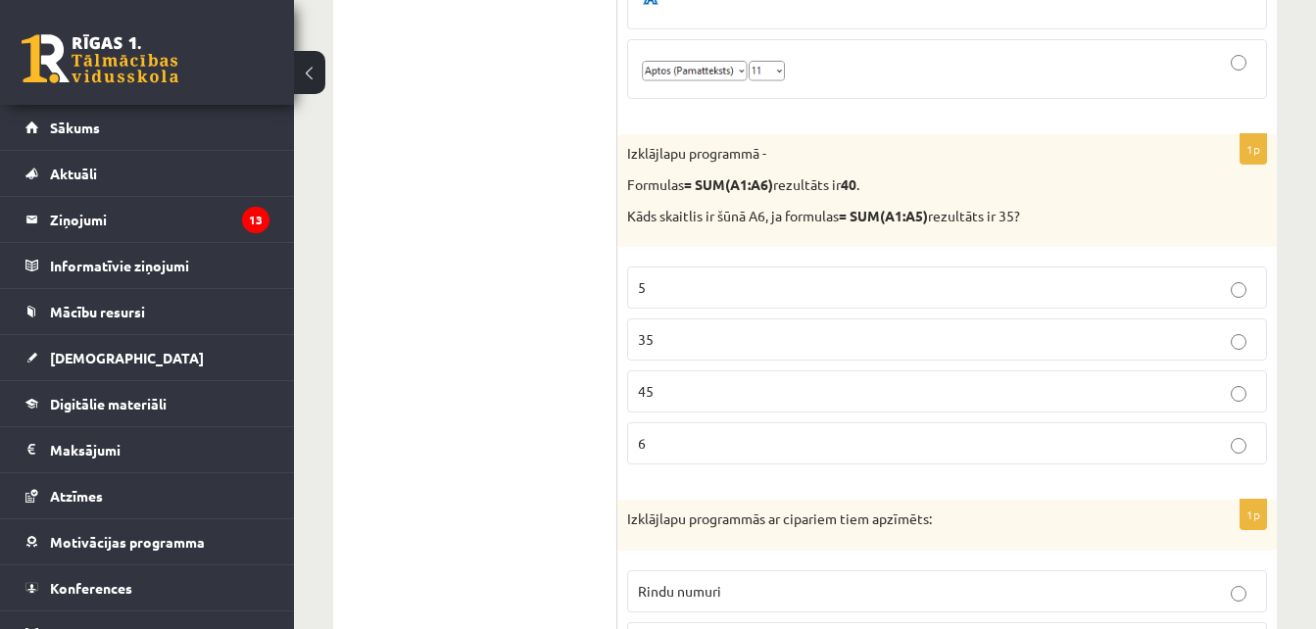
scroll to position [6633, 0]
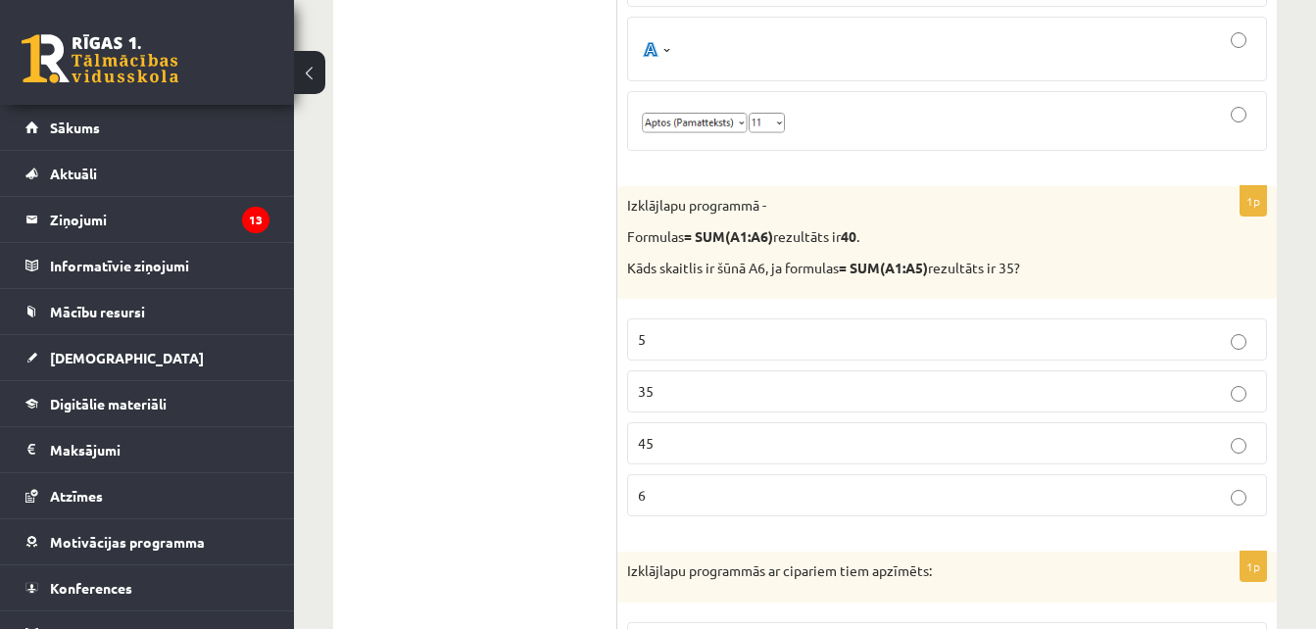
click at [687, 341] on p "5" at bounding box center [947, 339] width 618 height 21
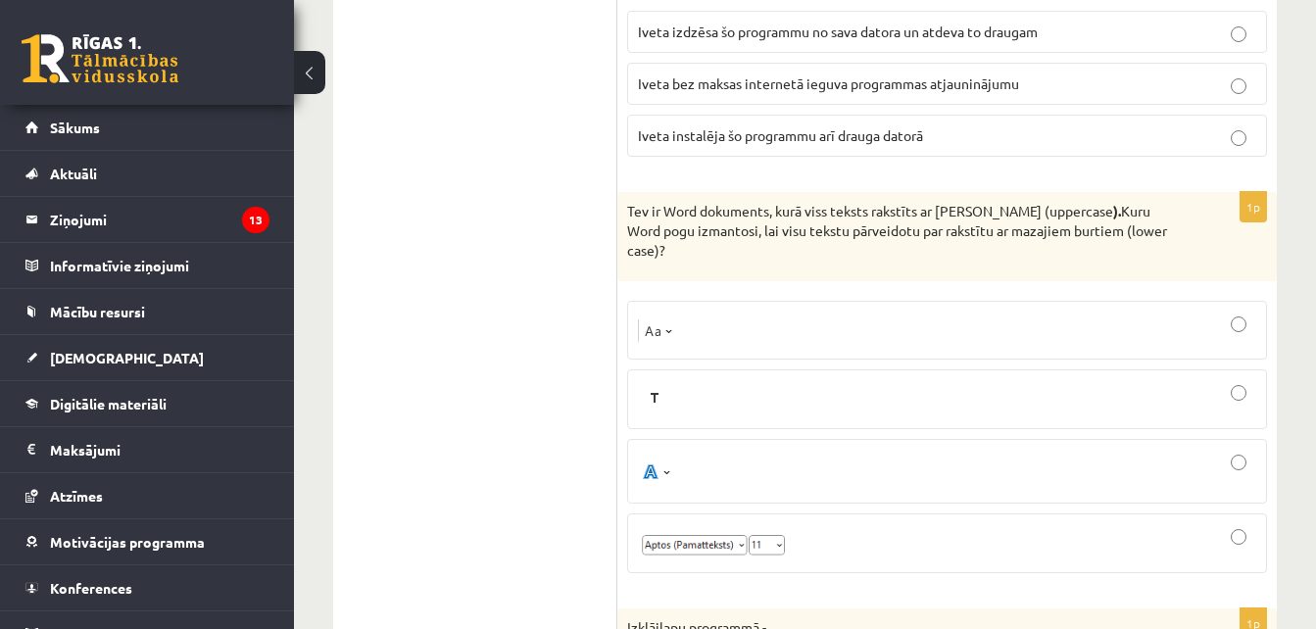
scroll to position [6229, 0]
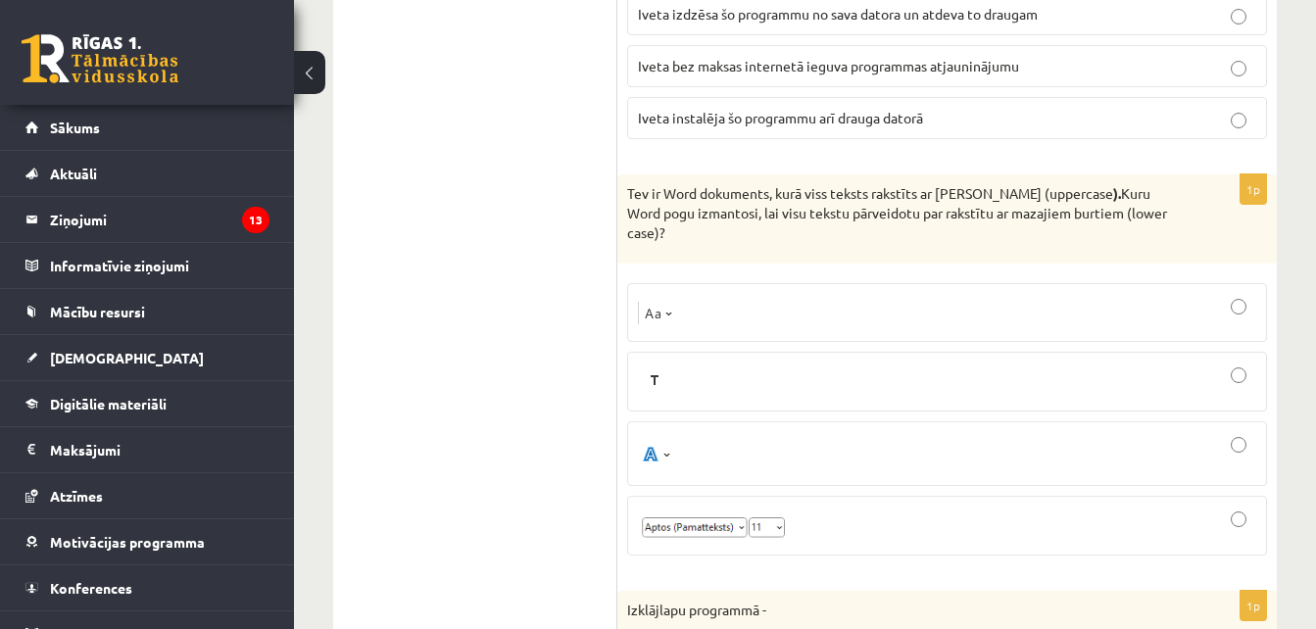
click at [719, 316] on div at bounding box center [947, 312] width 618 height 37
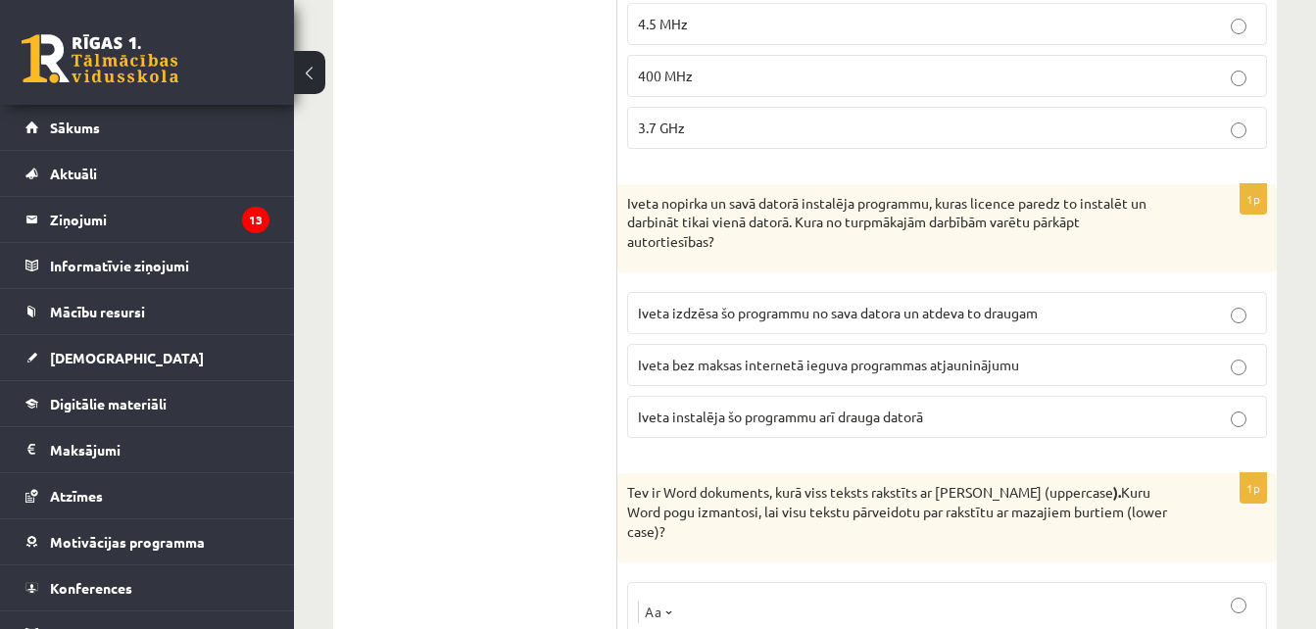
scroll to position [5877, 0]
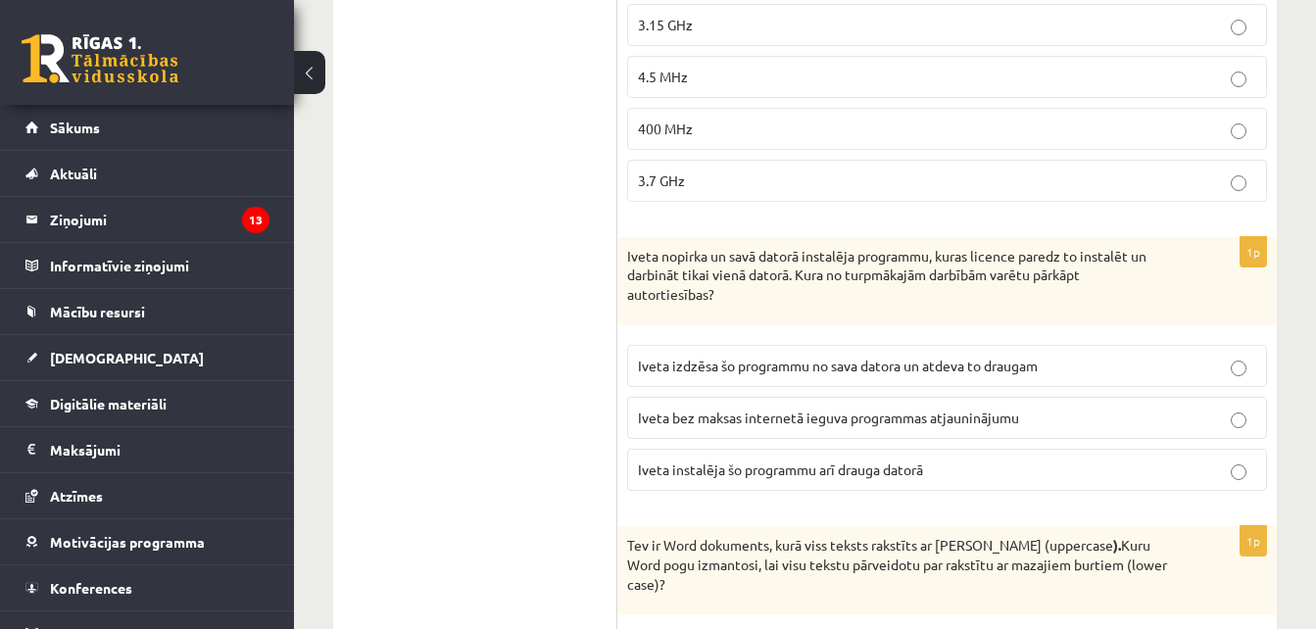
click at [945, 477] on p "Iveta instalēja šo programmu arī drauga datorā" at bounding box center [947, 470] width 618 height 21
click at [684, 23] on span "3.15 GHz" at bounding box center [665, 25] width 55 height 18
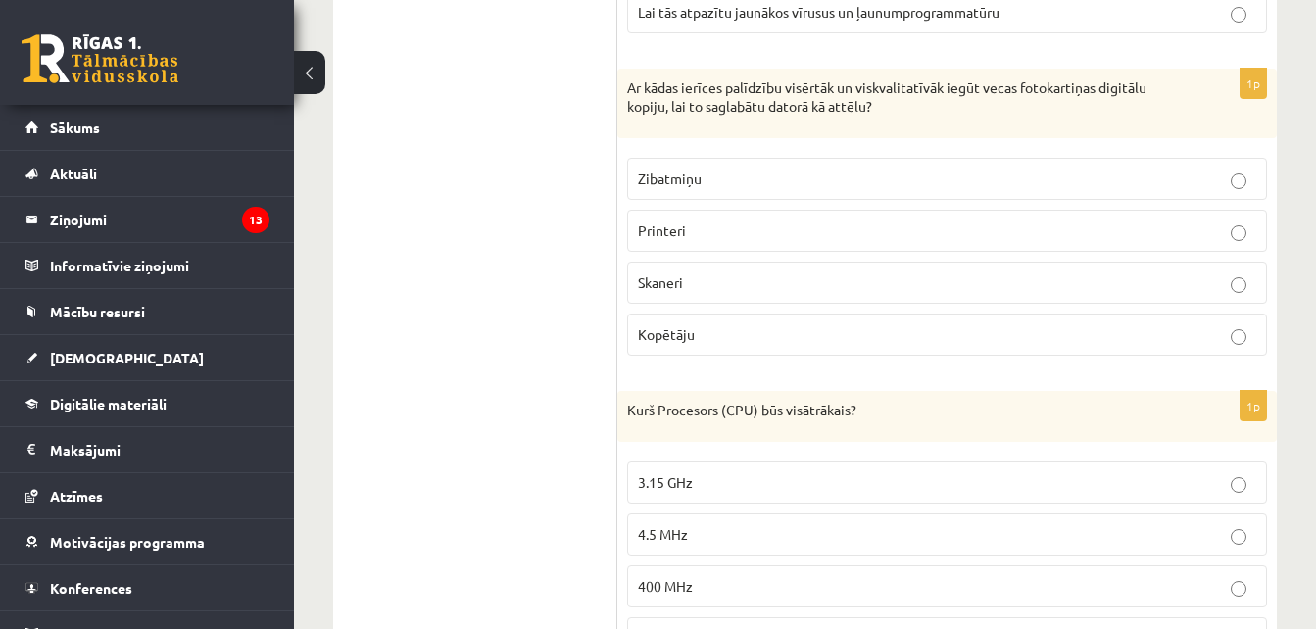
scroll to position [5402, 0]
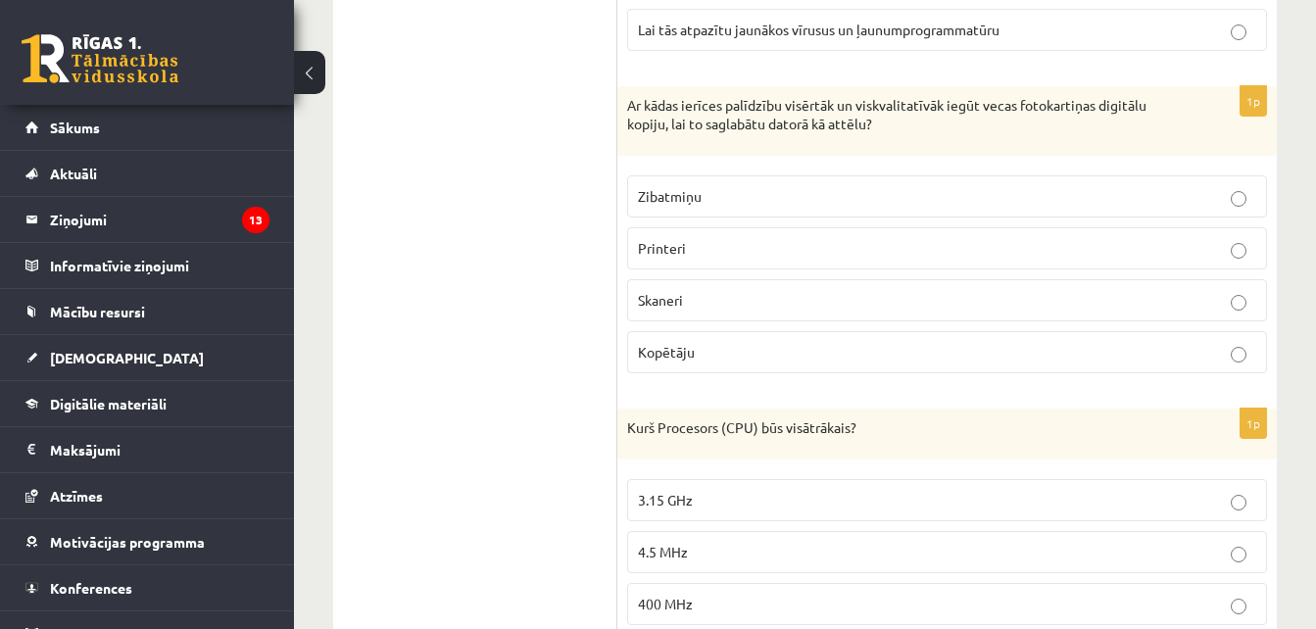
click at [824, 286] on label "Skaneri" at bounding box center [947, 300] width 640 height 42
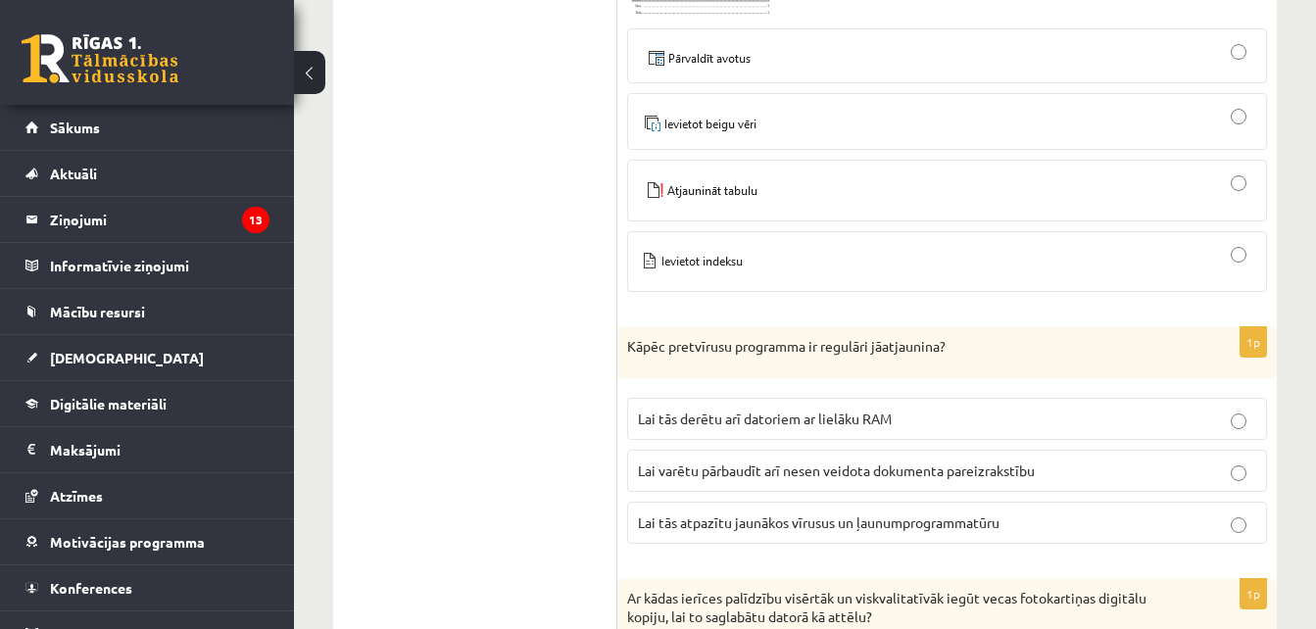
scroll to position [4927, 0]
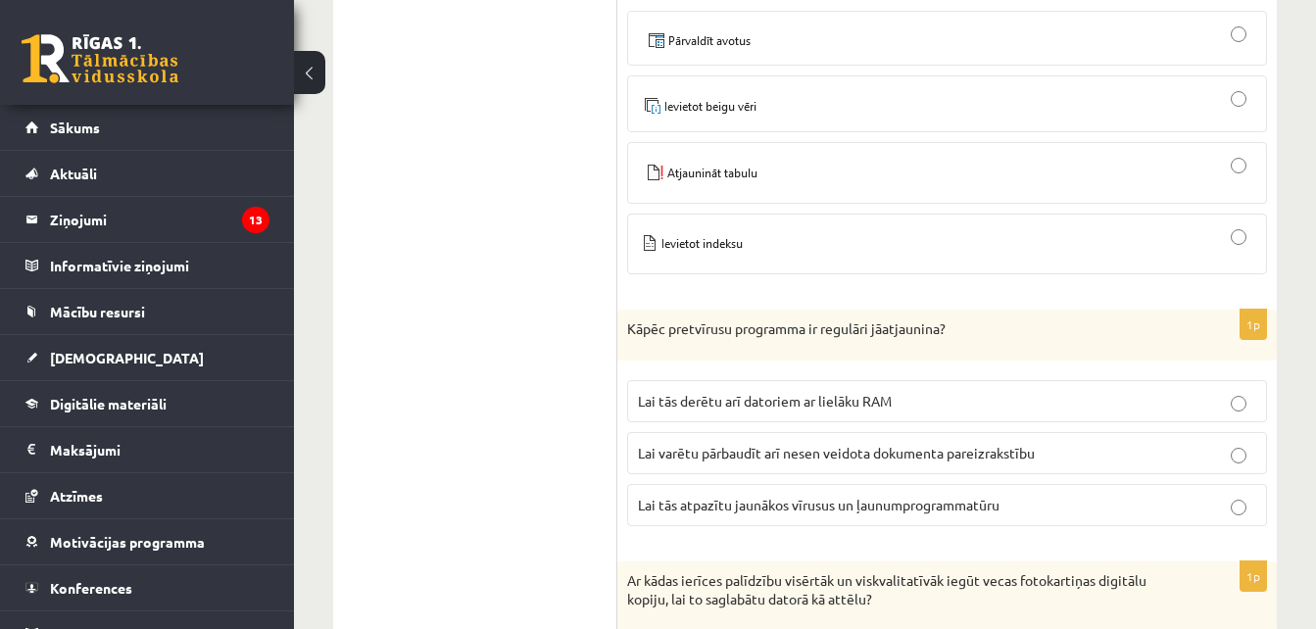
click at [902, 449] on span "Lai varētu pārbaudīt arī nesen veidota dokumenta pareizrakstību" at bounding box center [836, 453] width 397 height 18
click at [914, 504] on span "Lai tās atpazītu jaunākos vīrusus un ļaunumprogrammatūru" at bounding box center [819, 505] width 362 height 18
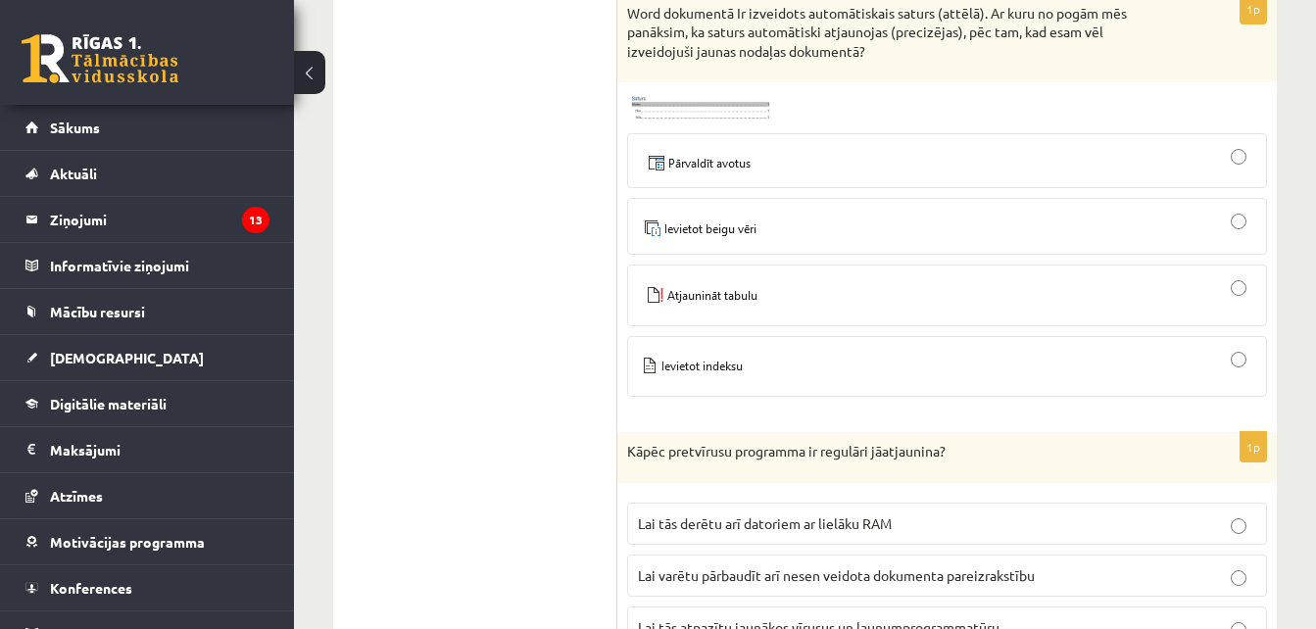
scroll to position [4575, 0]
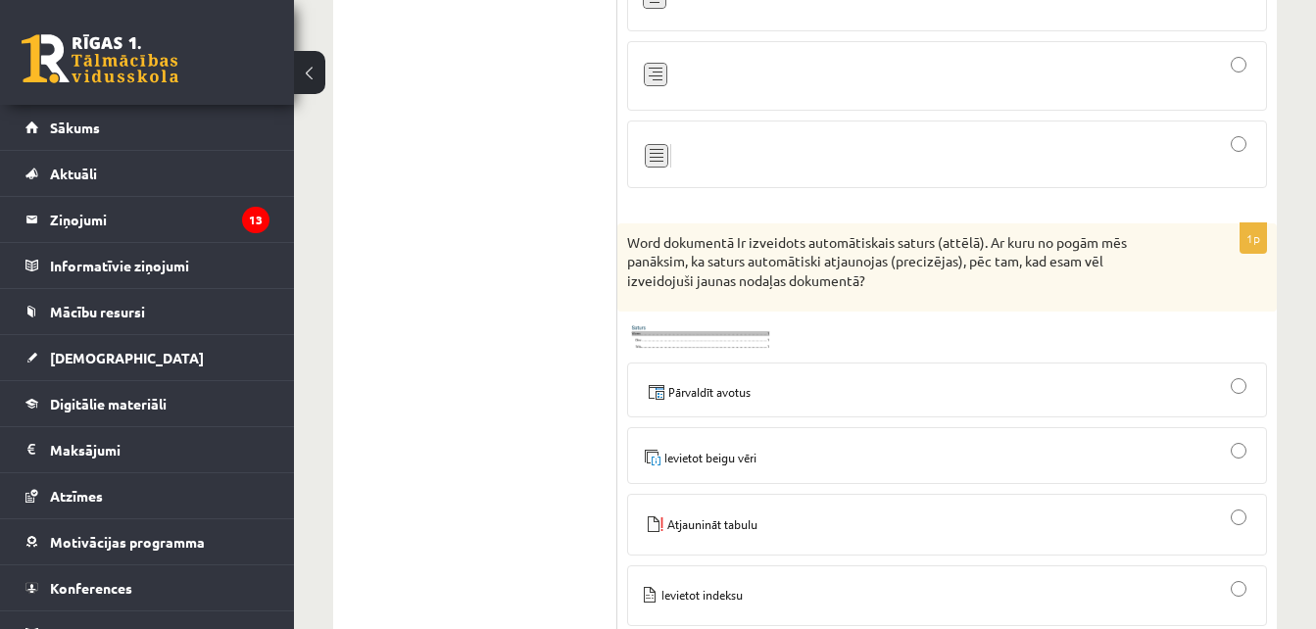
click at [749, 329] on img at bounding box center [700, 336] width 147 height 31
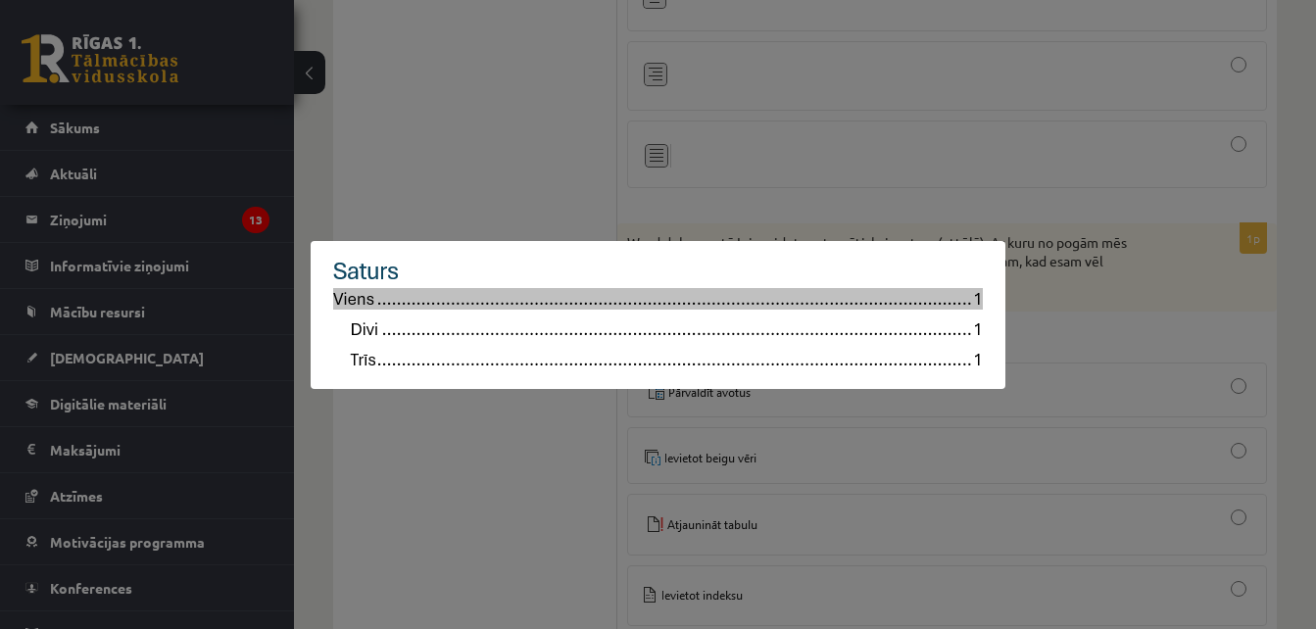
click at [469, 163] on div at bounding box center [658, 314] width 1316 height 629
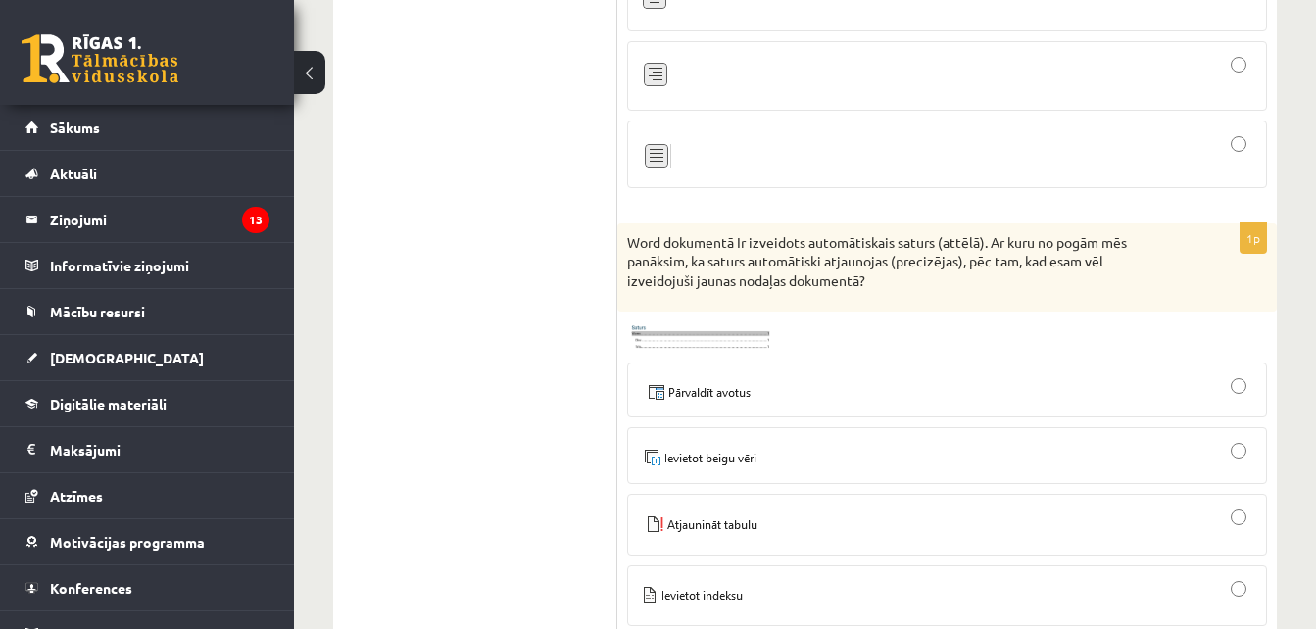
click at [714, 399] on img at bounding box center [698, 390] width 120 height 23
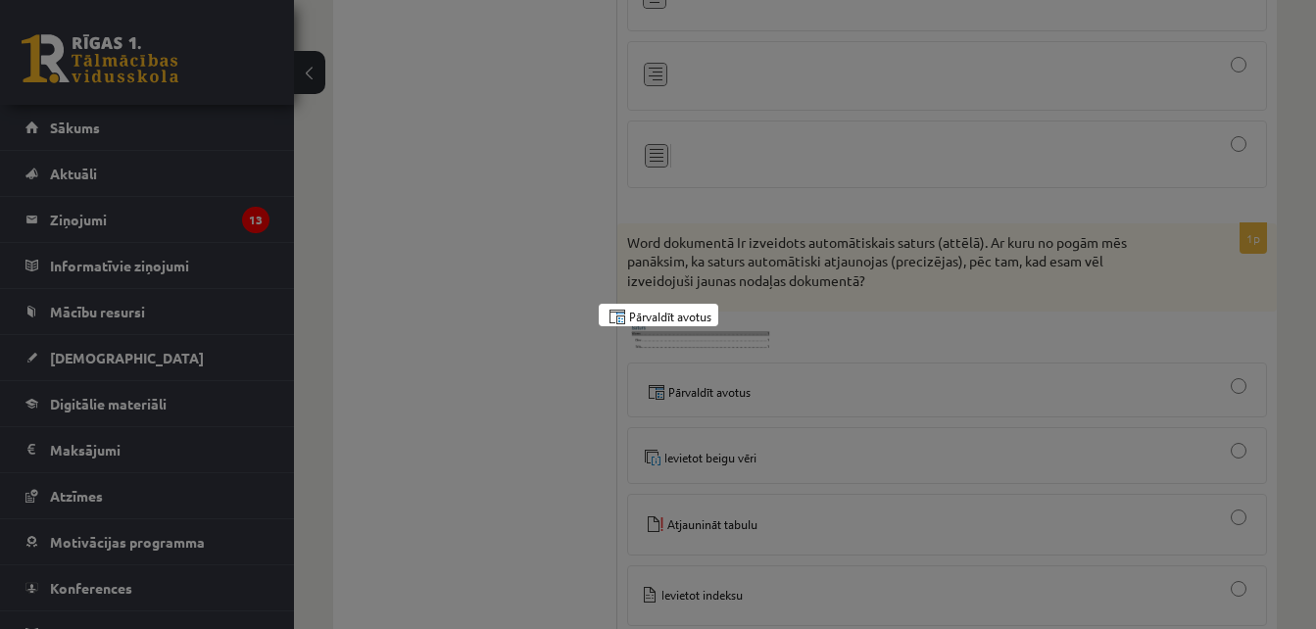
click at [525, 400] on div at bounding box center [658, 314] width 1316 height 629
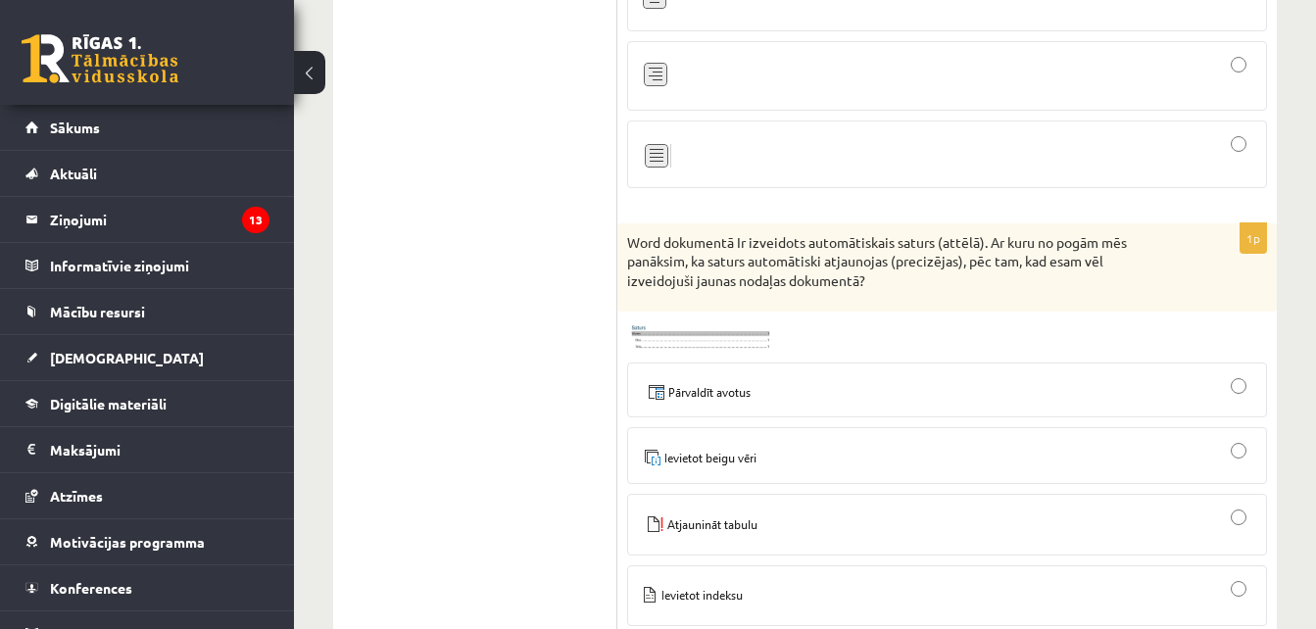
click at [800, 523] on div at bounding box center [947, 525] width 618 height 40
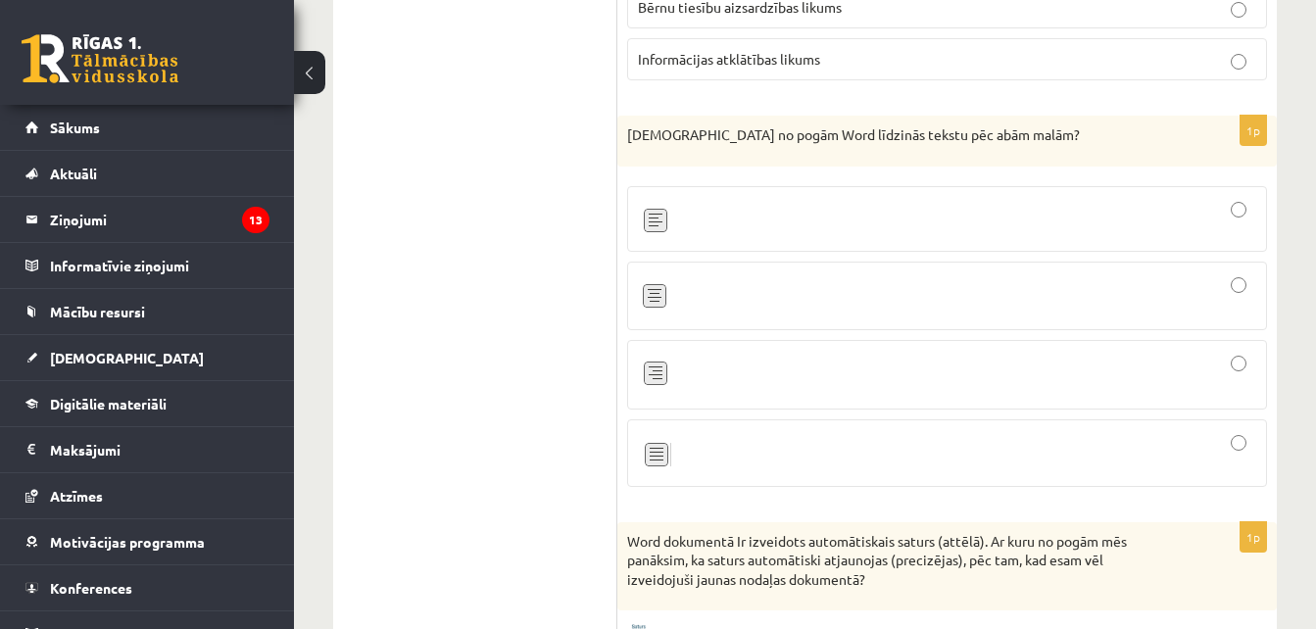
scroll to position [4241, 0]
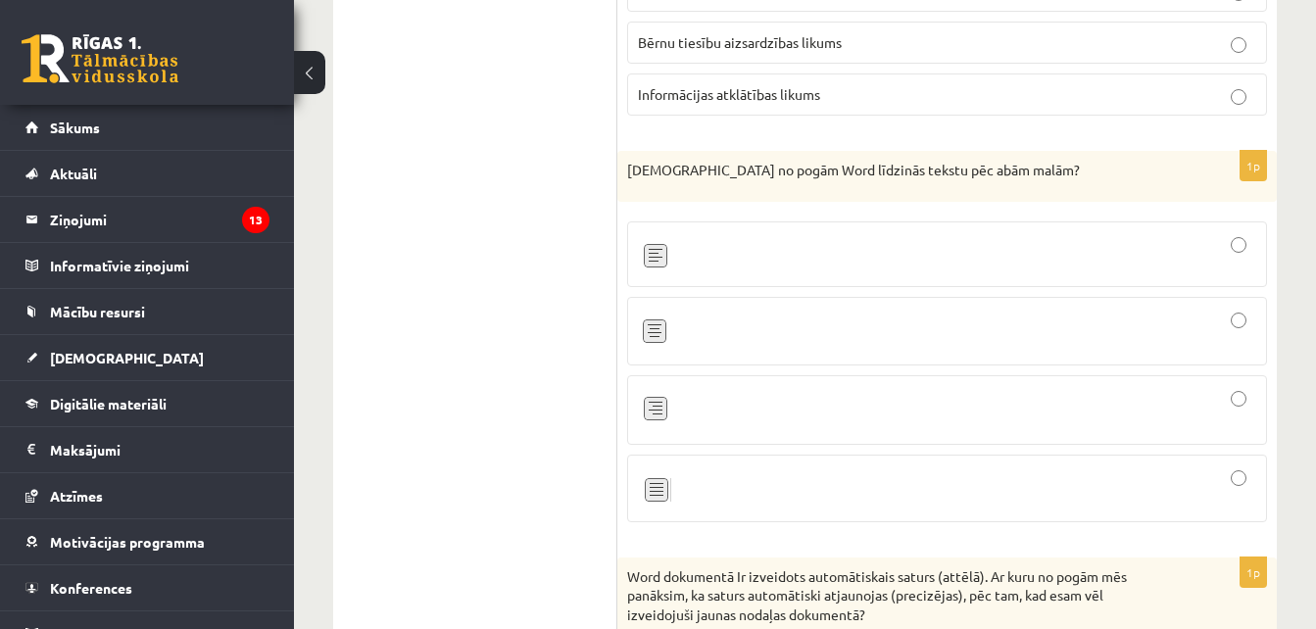
click at [787, 329] on div at bounding box center [947, 331] width 618 height 47
click at [842, 463] on label at bounding box center [947, 489] width 640 height 68
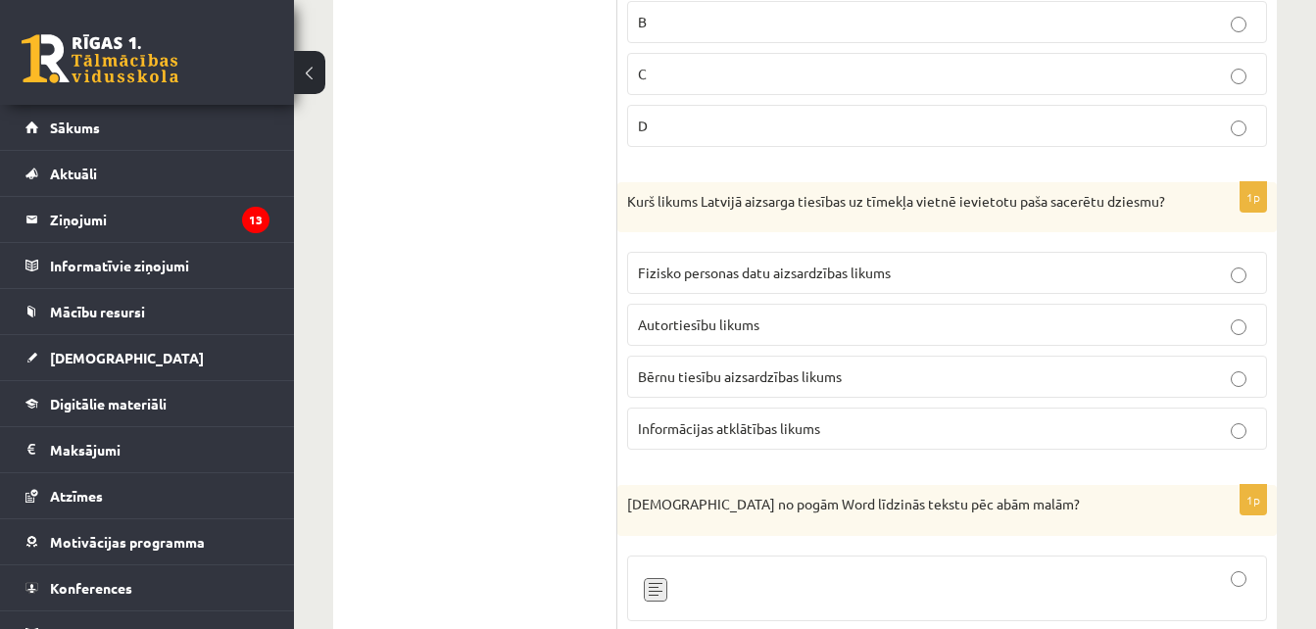
scroll to position [3871, 0]
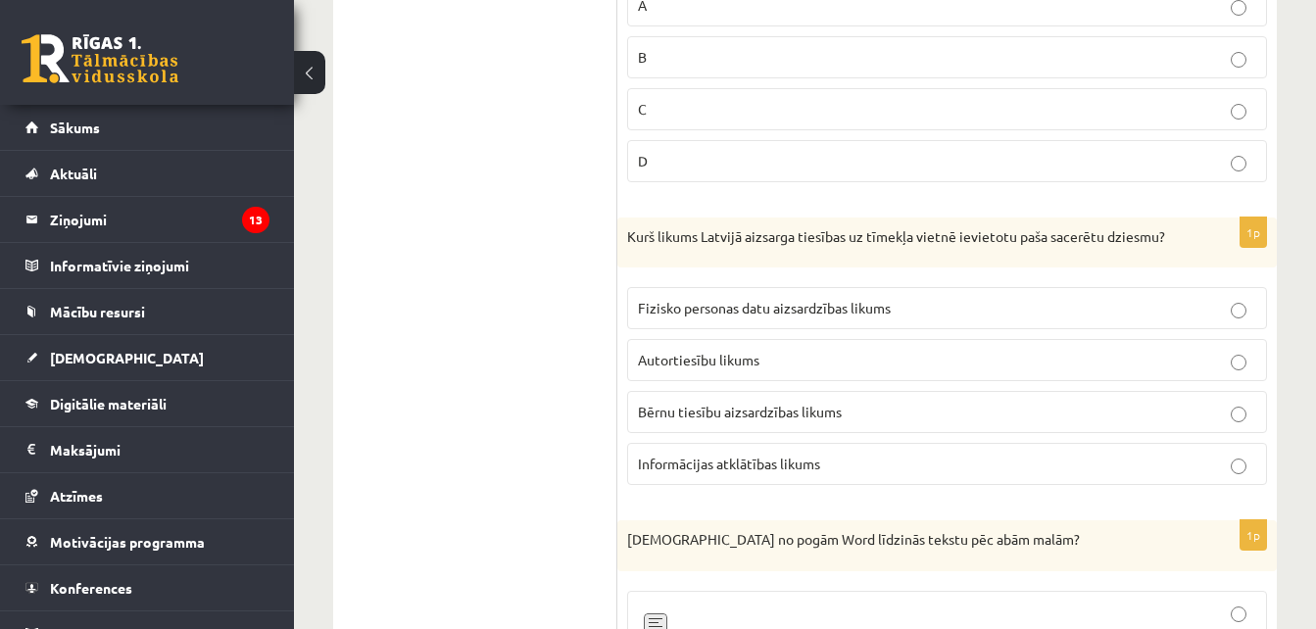
click at [707, 361] on span "Autortiesību likums" at bounding box center [698, 360] width 121 height 18
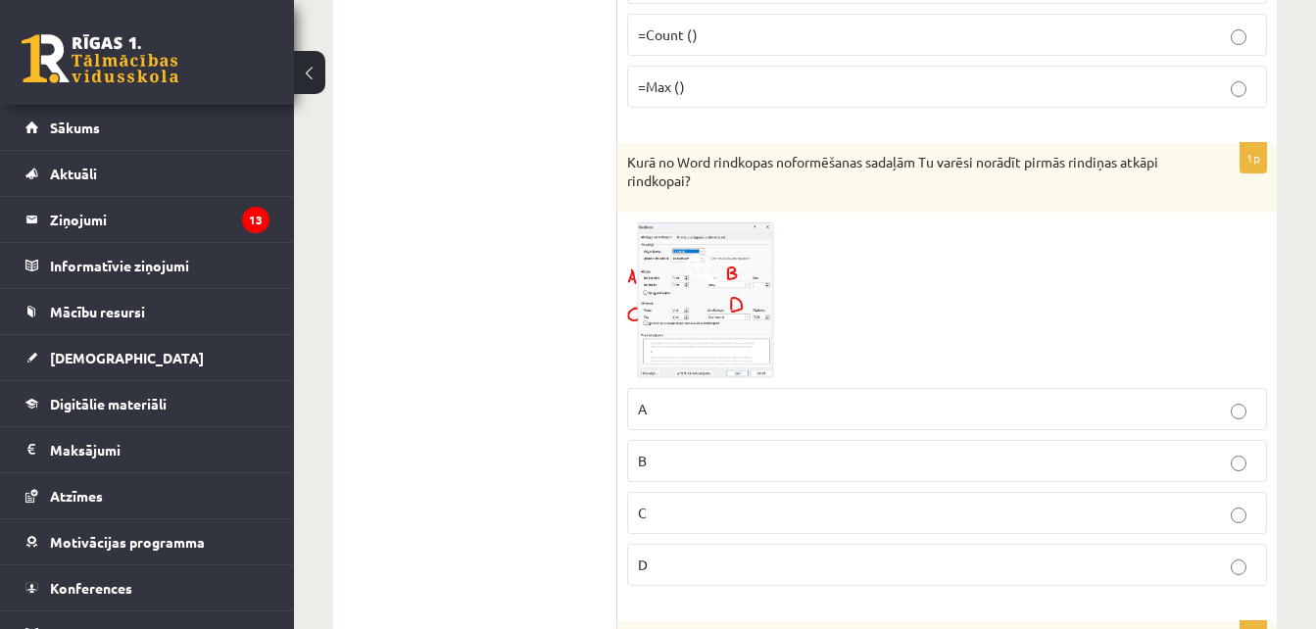
scroll to position [3432, 0]
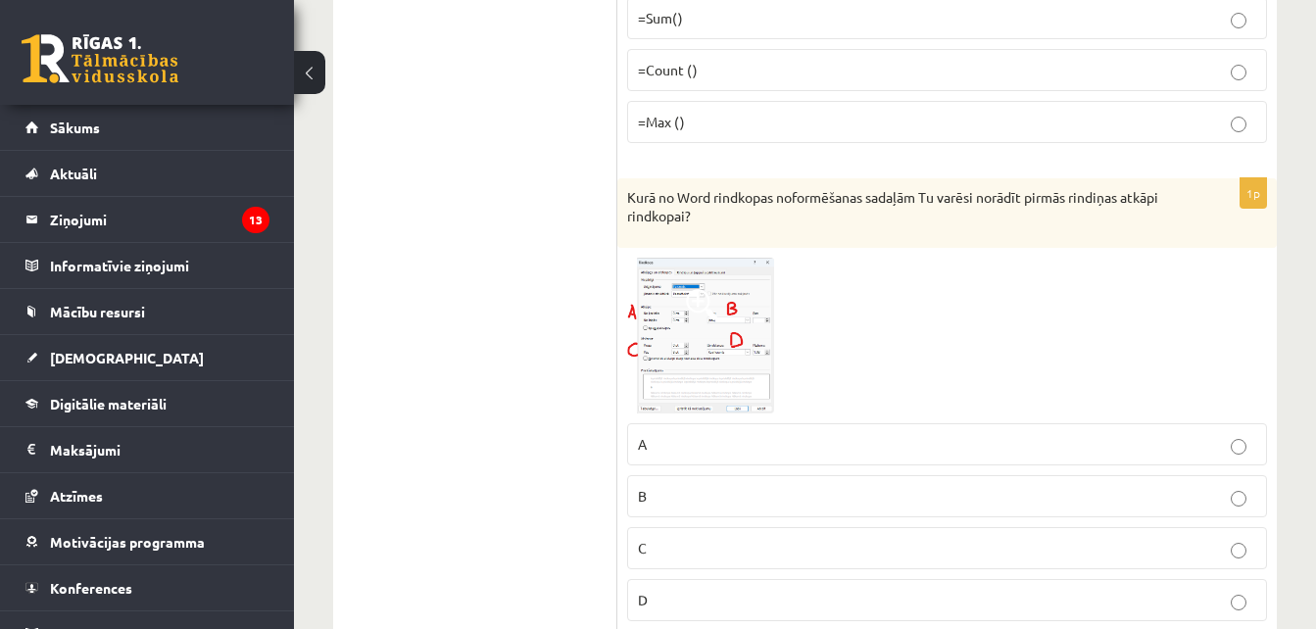
click at [726, 372] on img at bounding box center [700, 335] width 147 height 155
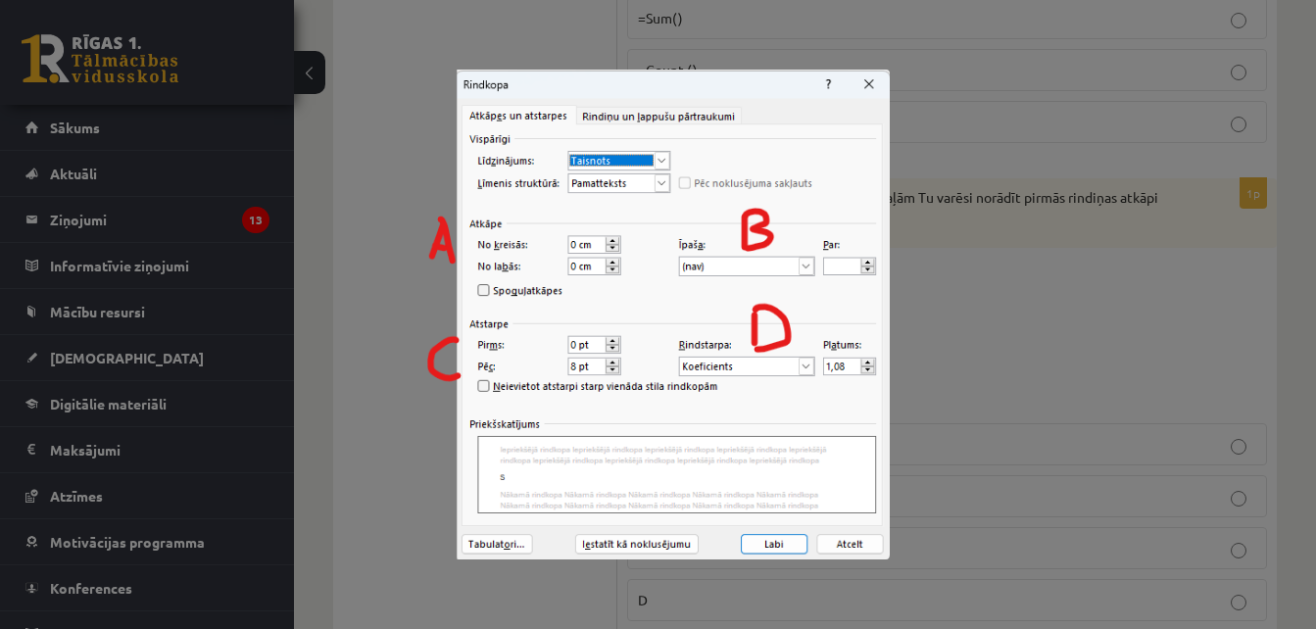
click at [1000, 308] on div at bounding box center [658, 314] width 1316 height 629
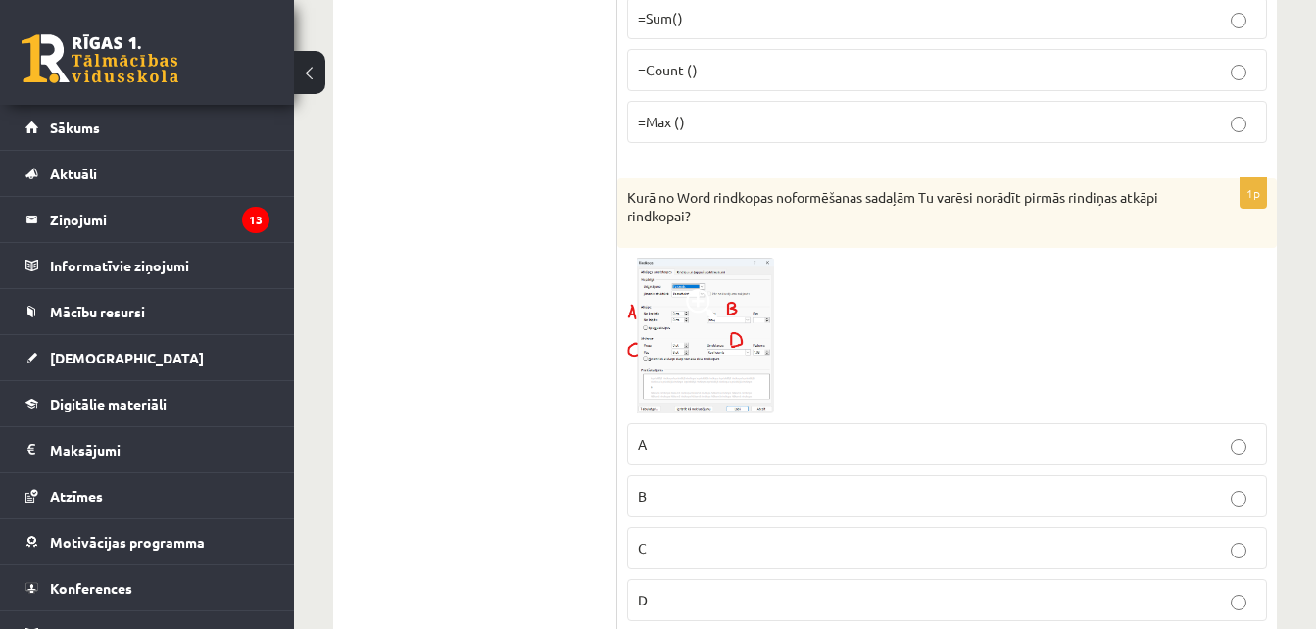
click at [785, 427] on label "A" at bounding box center [947, 444] width 640 height 42
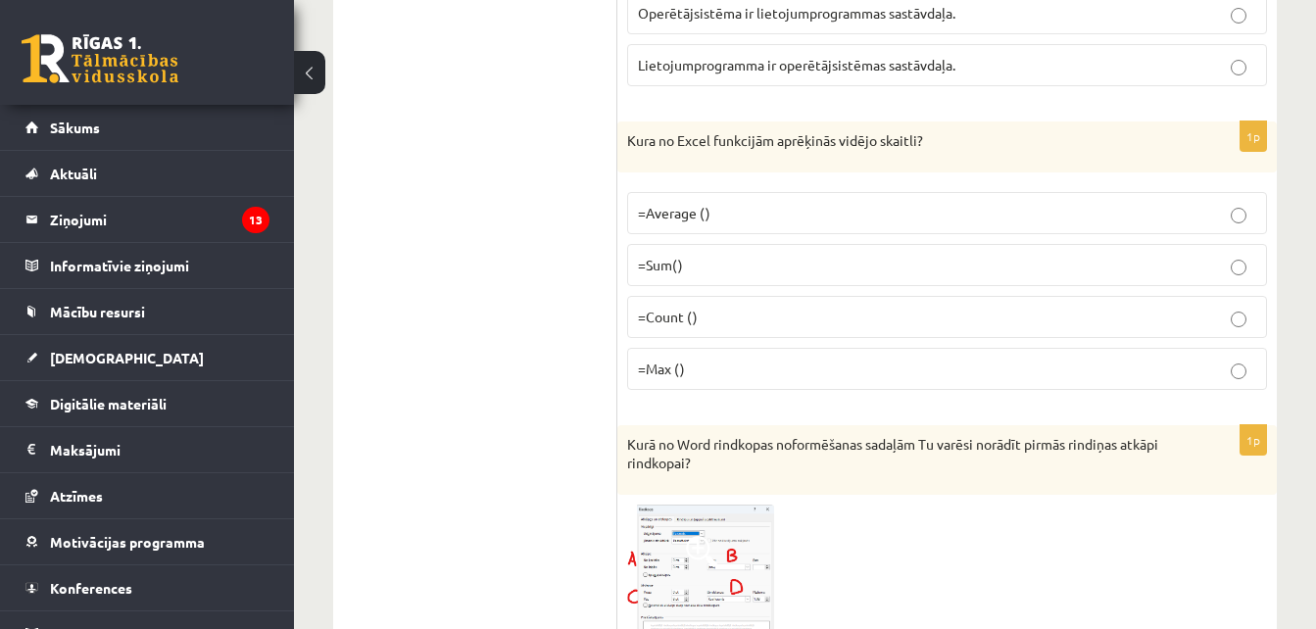
scroll to position [3150, 0]
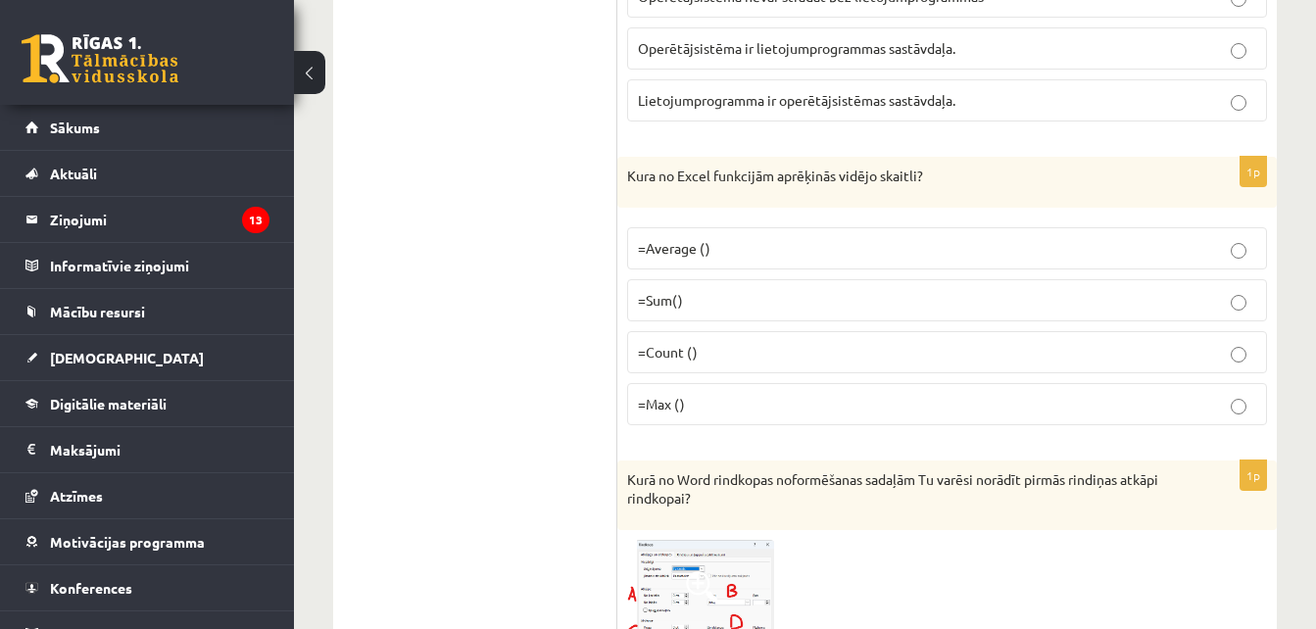
click at [700, 307] on p "=Sum()" at bounding box center [947, 300] width 618 height 21
click at [666, 223] on fieldset "=Average () =Sum() =Count () =Max ()" at bounding box center [947, 325] width 640 height 214
click at [684, 253] on span "=Average ()" at bounding box center [674, 248] width 73 height 18
click at [713, 125] on fieldset "Lietojumprogramma nevar strādāt bez operētājsistēmas. Operētājsistēma nevar str…" at bounding box center [947, 21] width 640 height 214
click at [1013, 110] on p "Lietojumprogramma ir operētājsistēmas sastāvdaļa." at bounding box center [947, 100] width 618 height 21
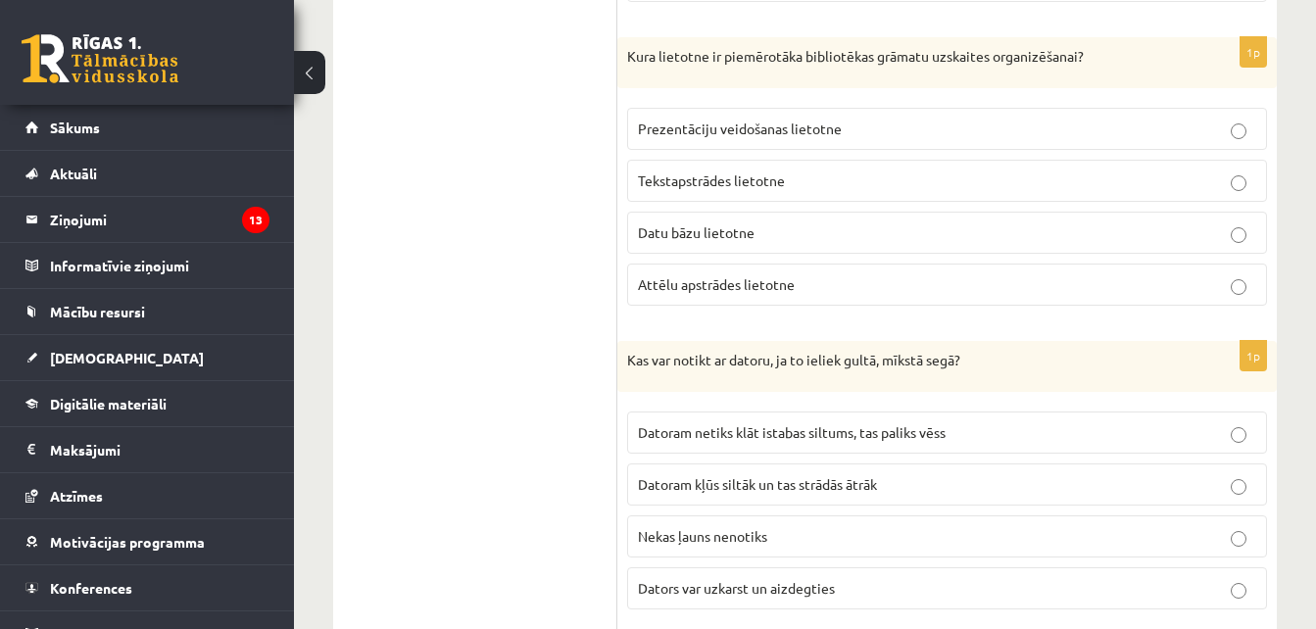
scroll to position [2395, 0]
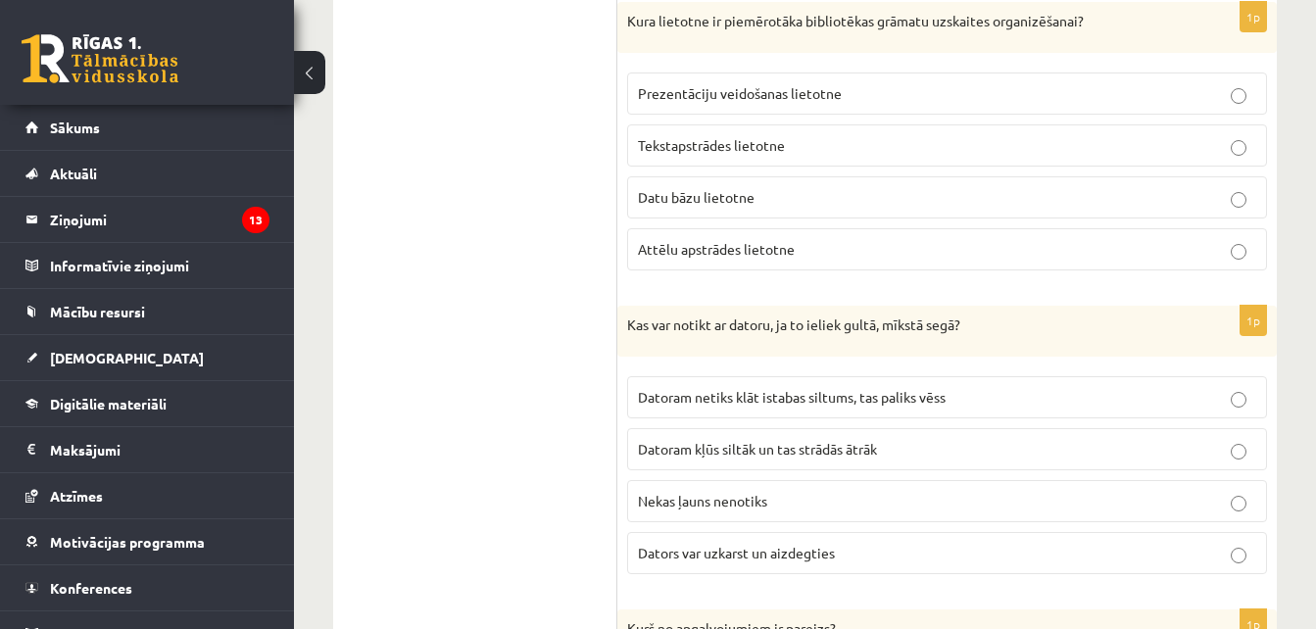
click at [760, 445] on span "Datoram kļūs siltāk un tas strādās ātrāk" at bounding box center [757, 449] width 239 height 18
click at [891, 557] on p "Dators var uzkarst un aizdegties" at bounding box center [947, 553] width 618 height 21
click at [763, 187] on p "Datu bāzu lietotne" at bounding box center [947, 197] width 618 height 21
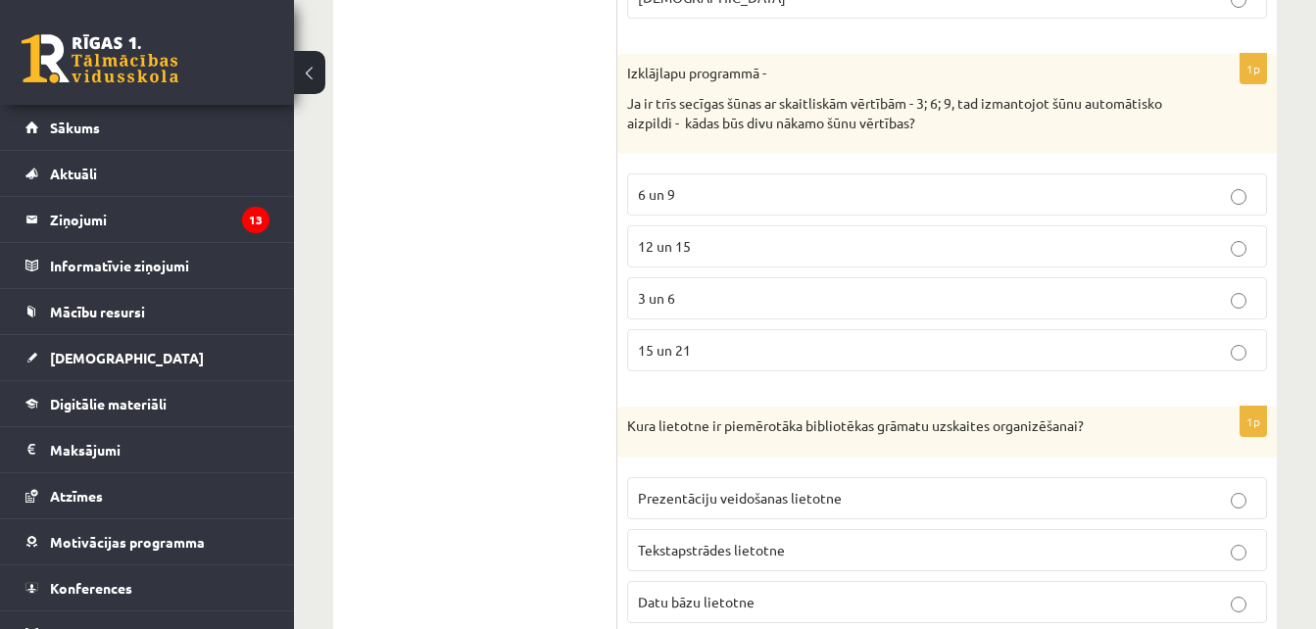
scroll to position [1972, 0]
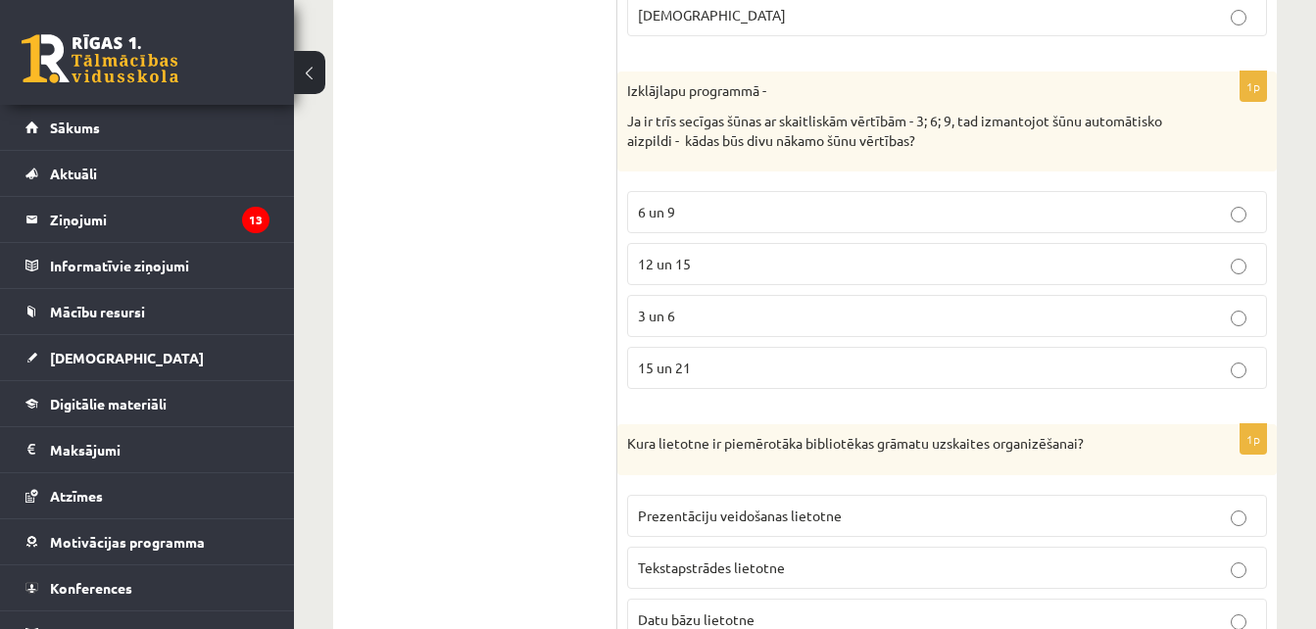
click at [827, 261] on p "12 un 15" at bounding box center [947, 264] width 618 height 21
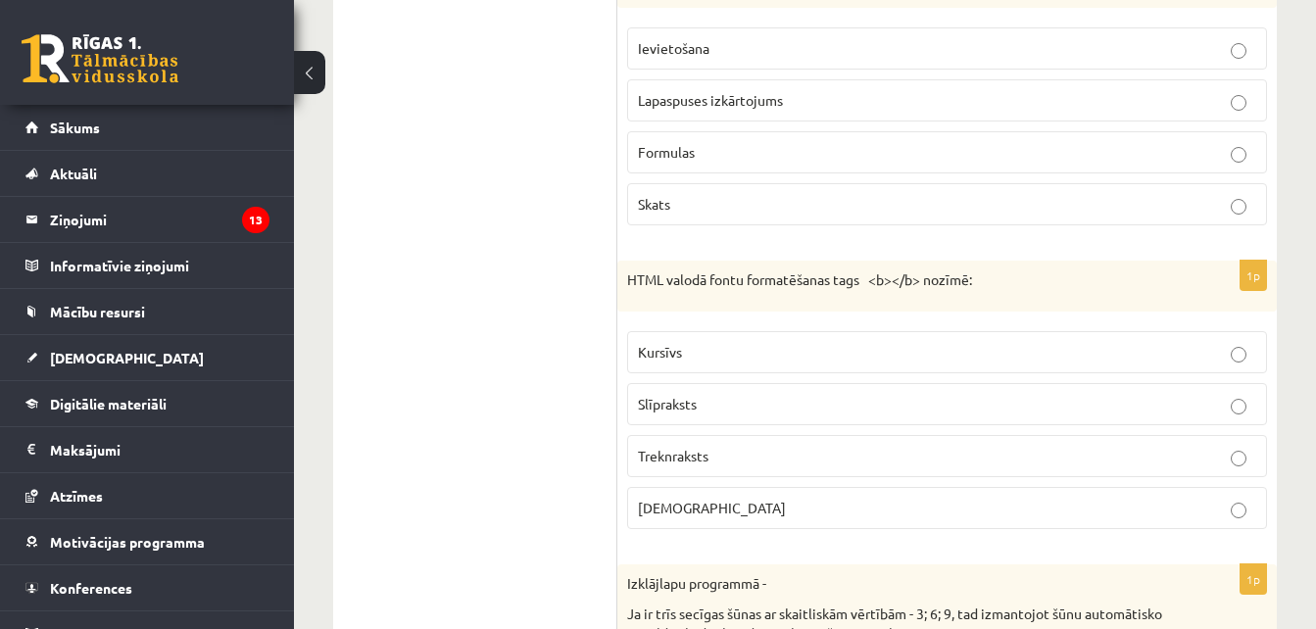
scroll to position [1462, 0]
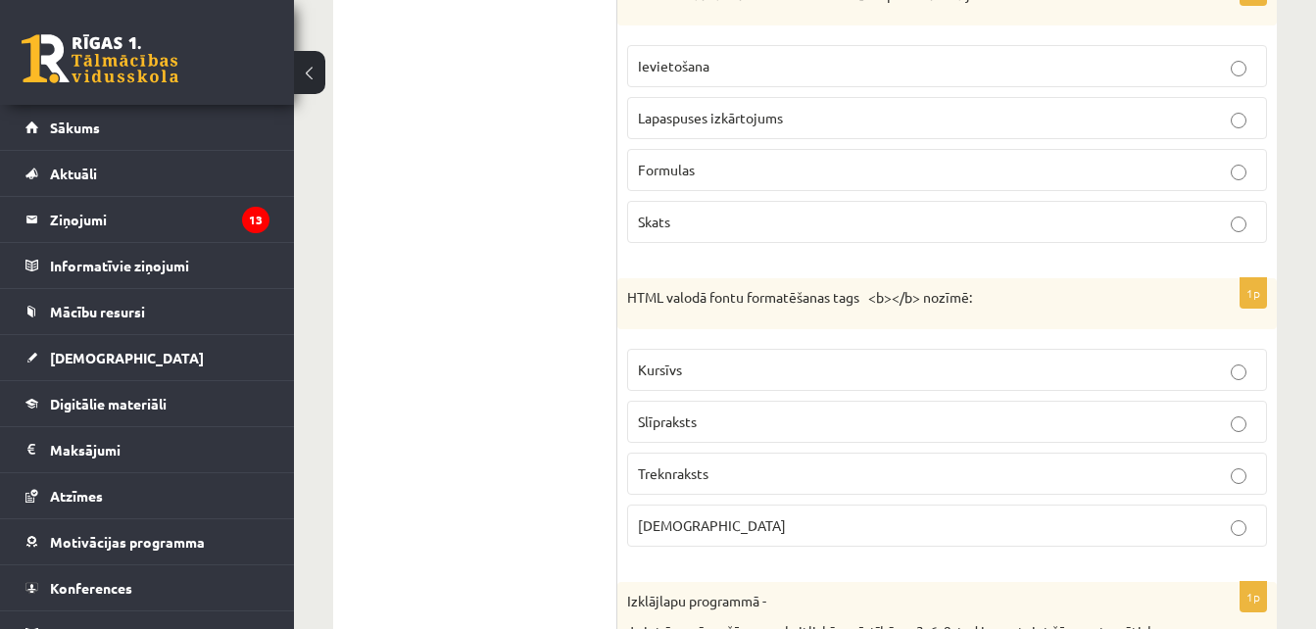
click at [670, 480] on span "Treknraksts" at bounding box center [673, 473] width 71 height 18
click at [747, 64] on p "Ievietošana" at bounding box center [947, 66] width 618 height 21
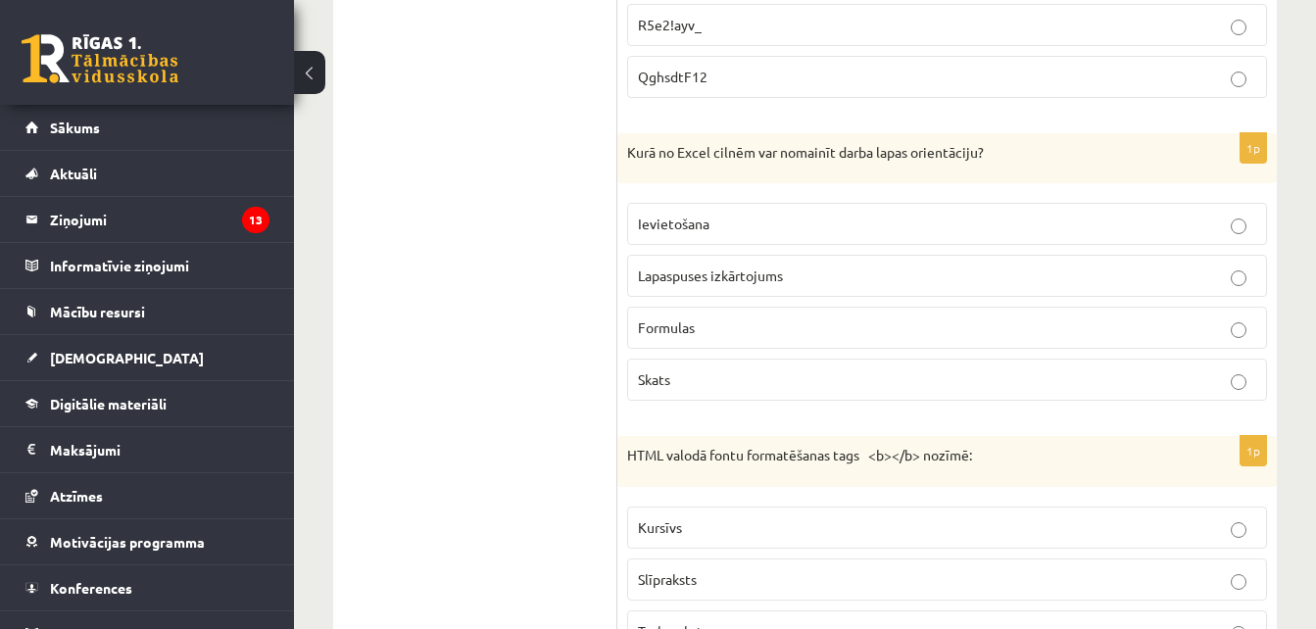
scroll to position [1269, 0]
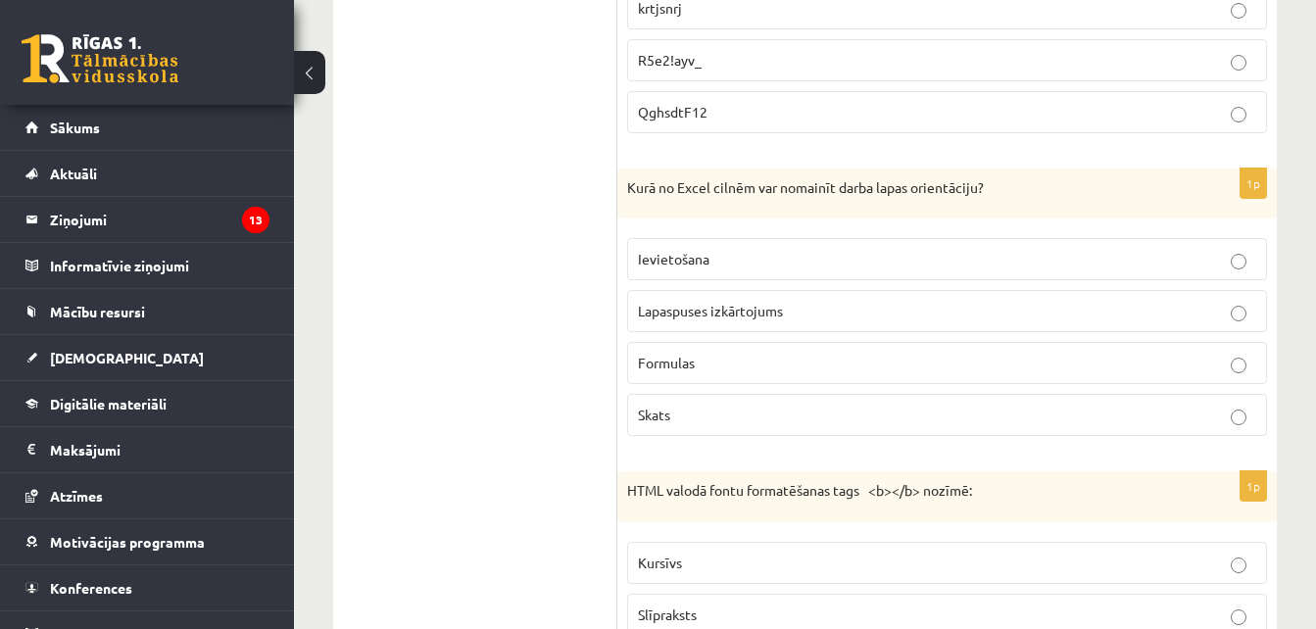
click at [799, 74] on label "R5e2!ayv_" at bounding box center [947, 60] width 640 height 42
click at [1195, 317] on p "Lapaspuses izkārtojums" at bounding box center [947, 311] width 618 height 21
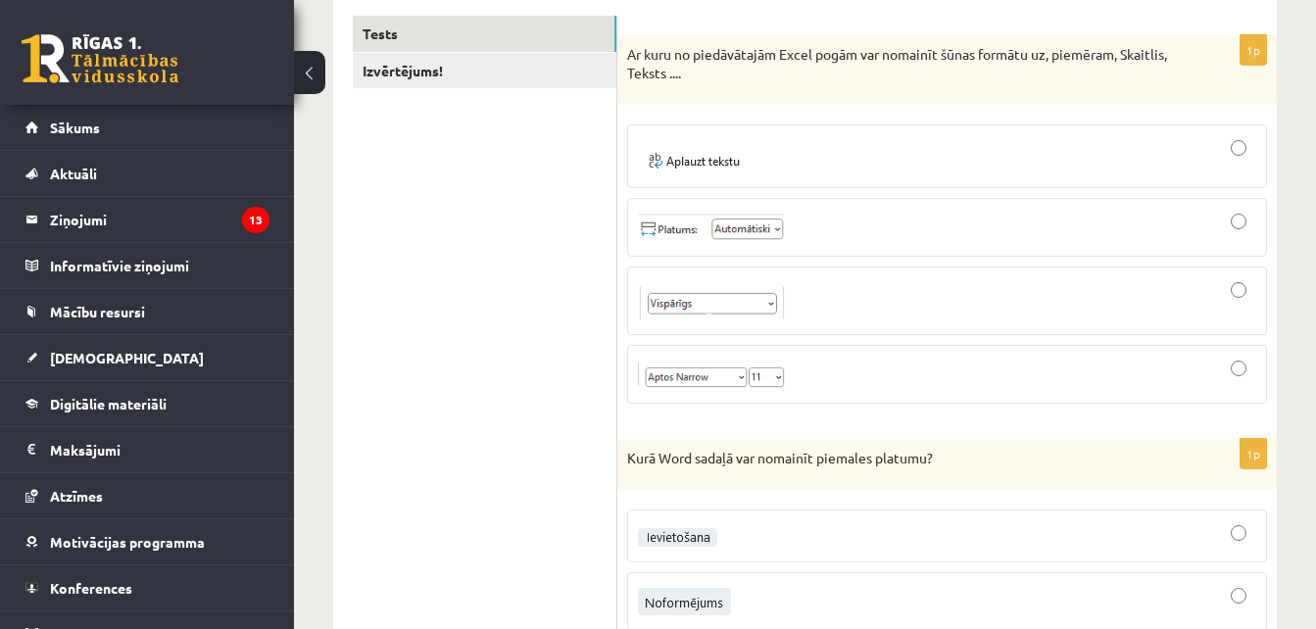
scroll to position [319, 0]
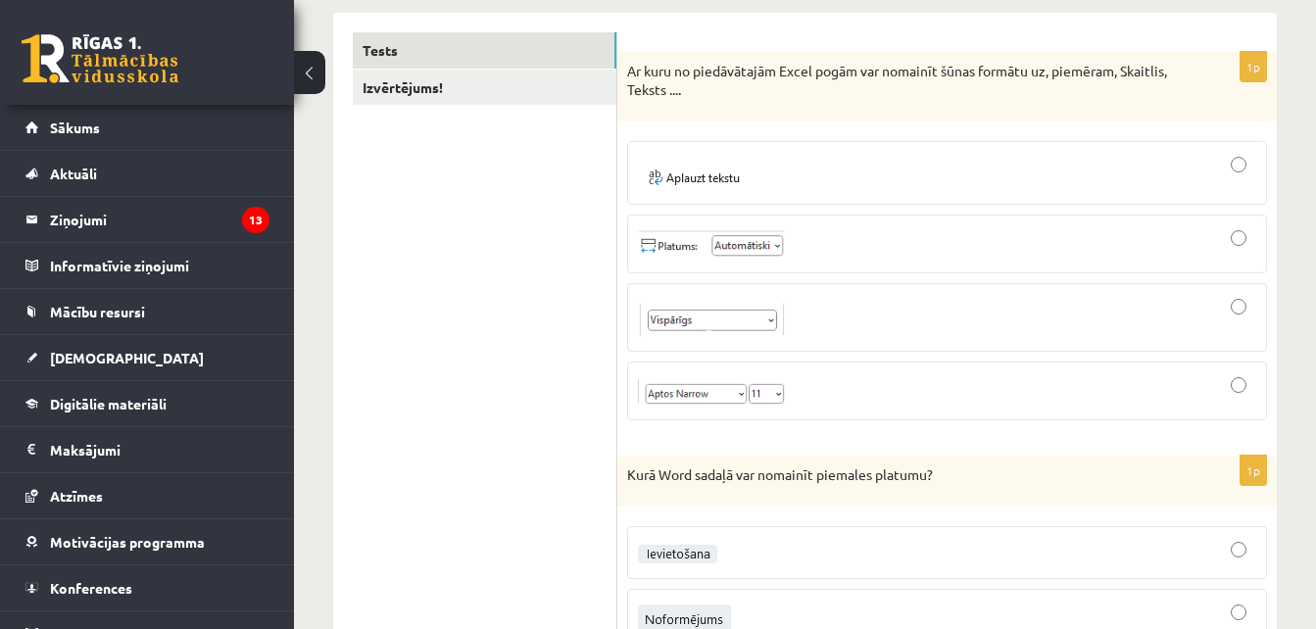
click at [850, 252] on div at bounding box center [947, 243] width 618 height 37
click at [826, 198] on label at bounding box center [947, 173] width 640 height 64
click at [1046, 384] on div at bounding box center [947, 390] width 618 height 37
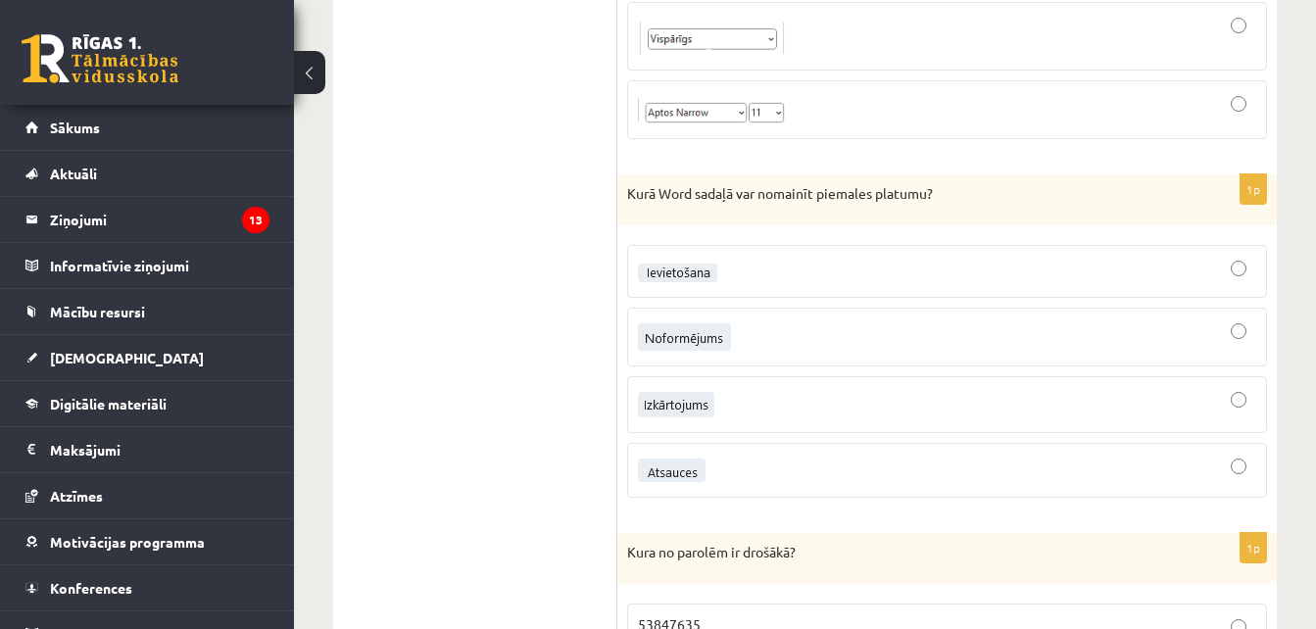
scroll to position [741, 0]
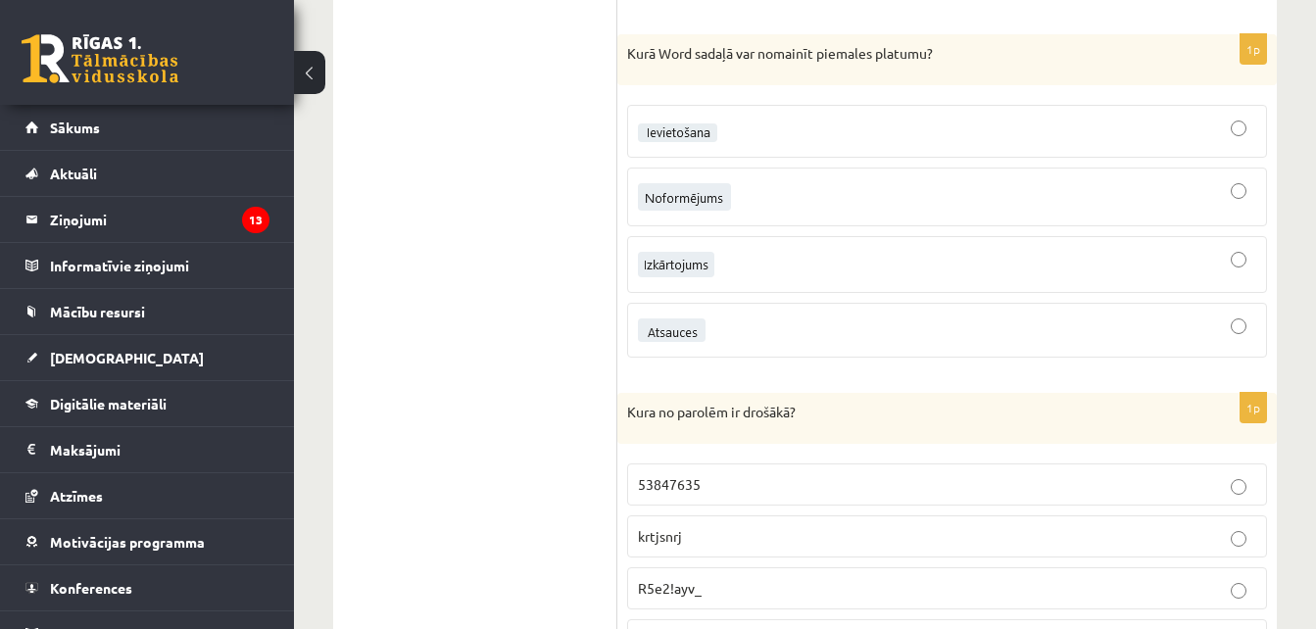
click at [677, 275] on img at bounding box center [676, 264] width 76 height 25
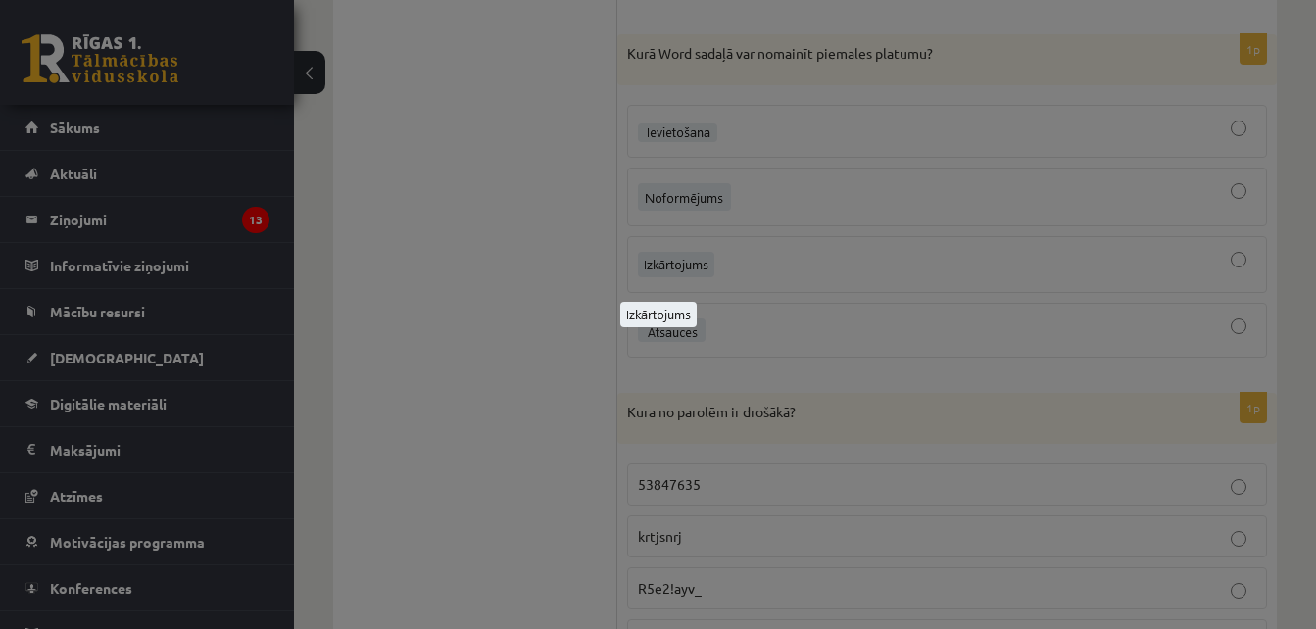
click at [549, 264] on div at bounding box center [658, 314] width 1316 height 629
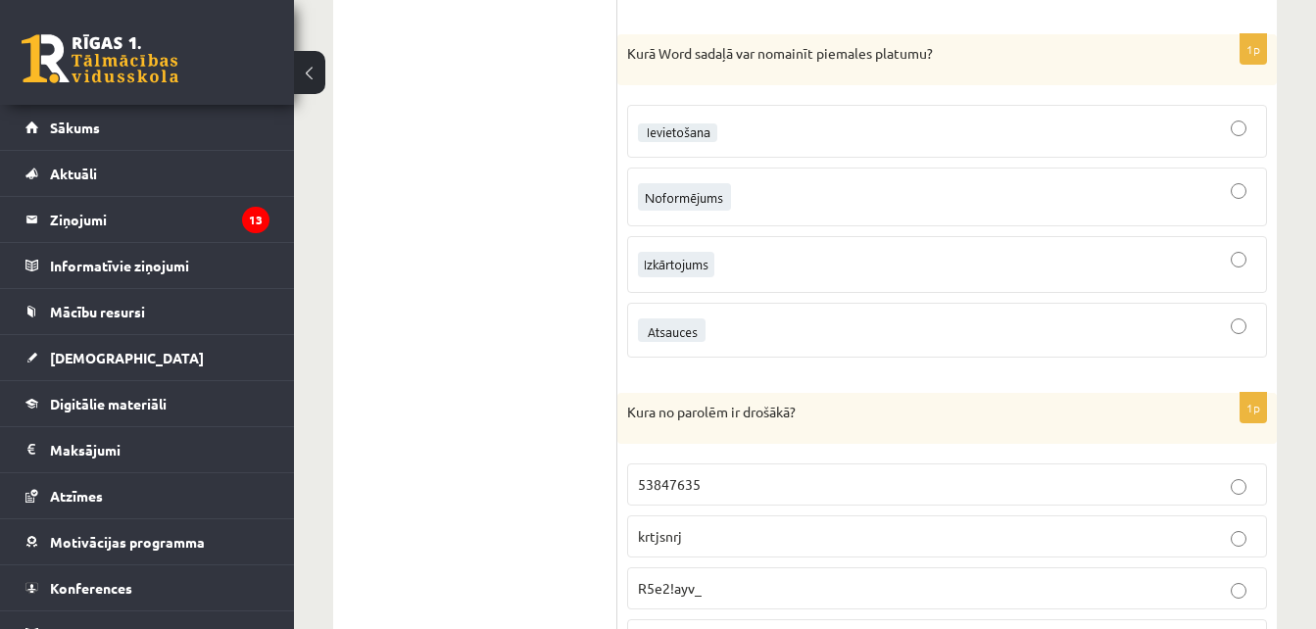
click at [1139, 261] on div at bounding box center [947, 264] width 618 height 35
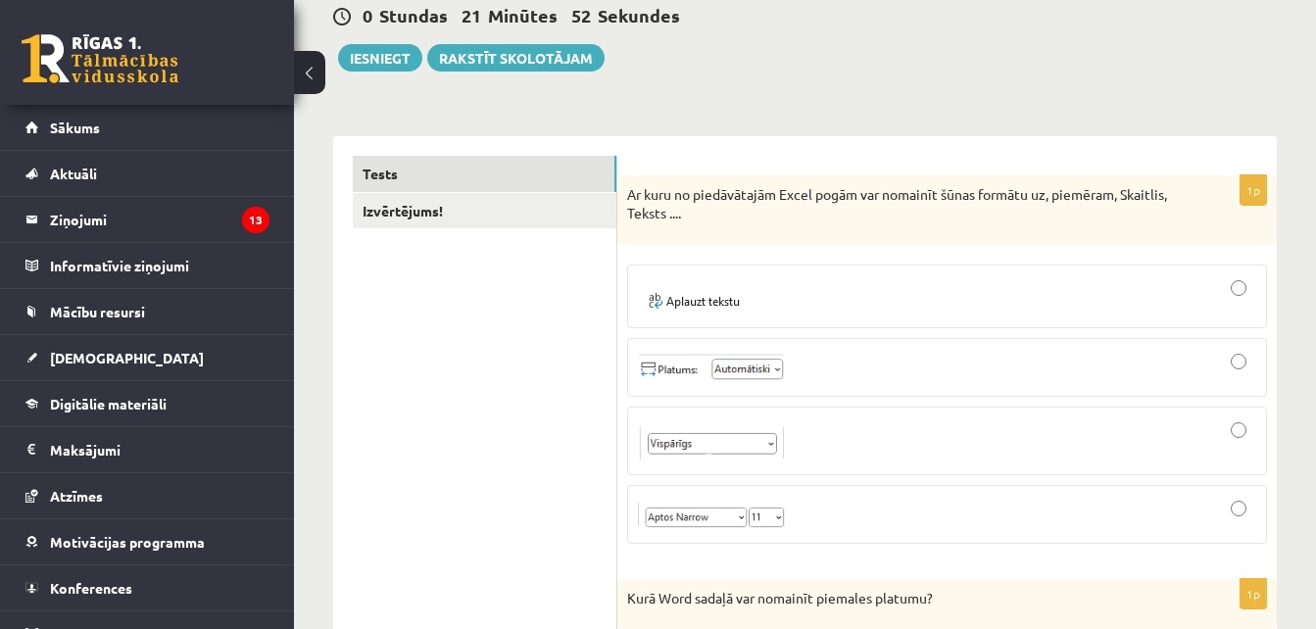
scroll to position [0, 0]
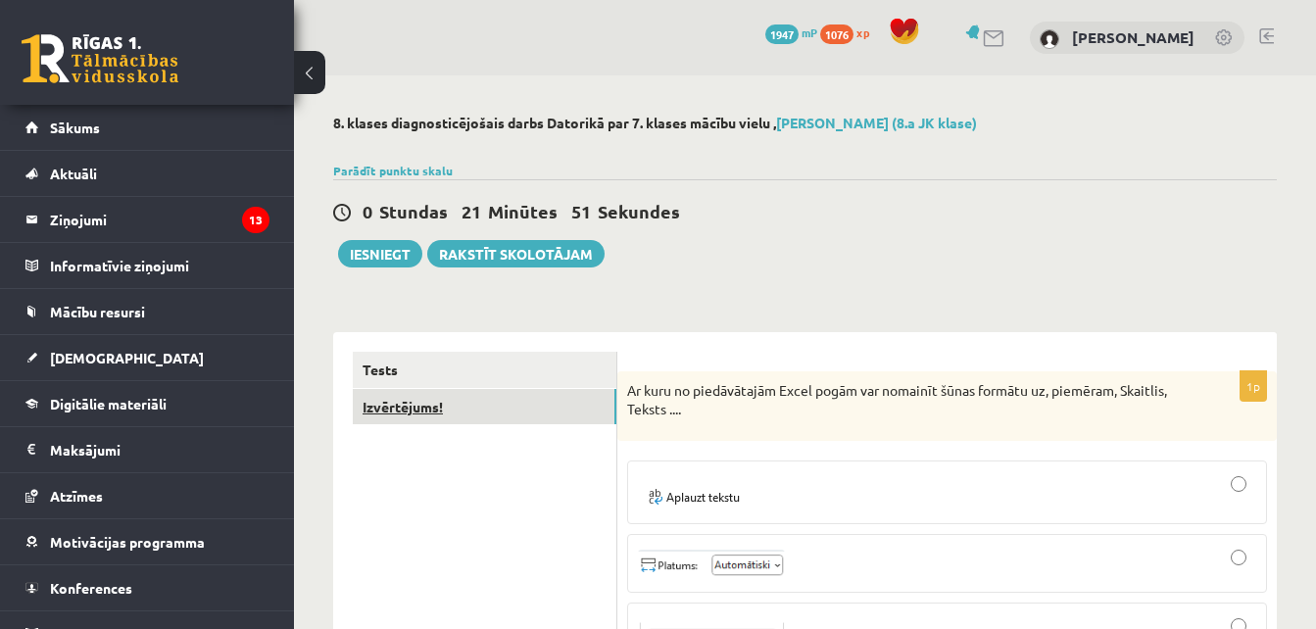
click at [515, 397] on link "Izvērtējums!" at bounding box center [485, 407] width 264 height 36
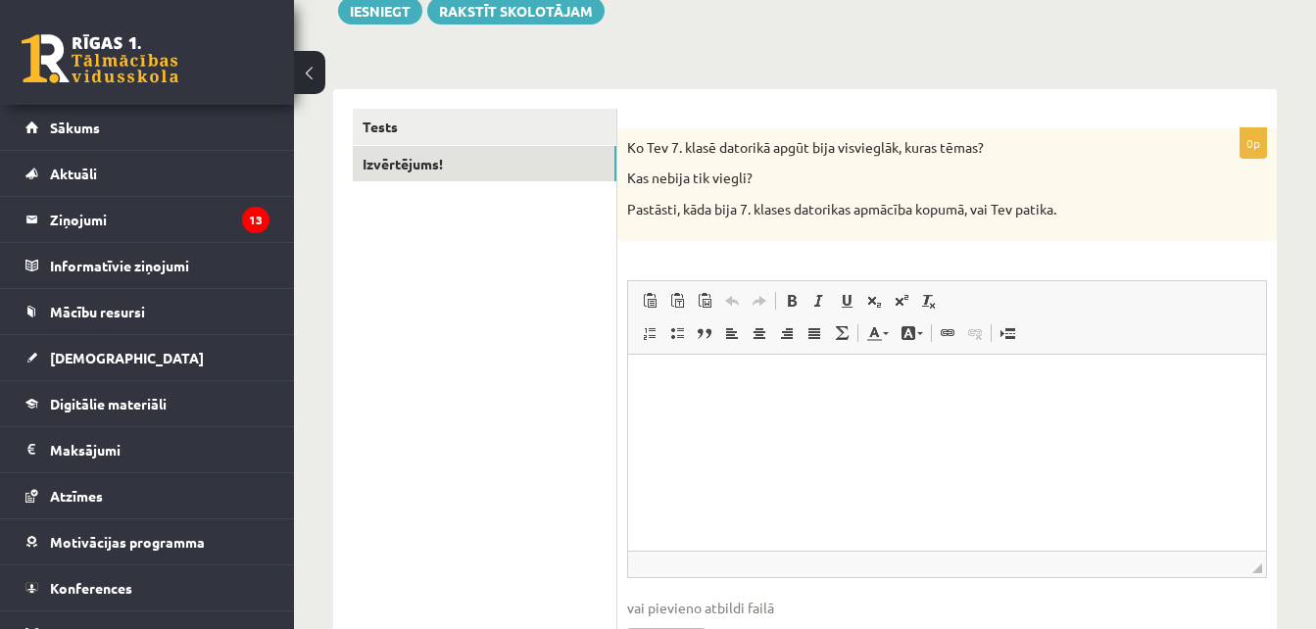
scroll to position [241, 0]
click at [989, 415] on html at bounding box center [947, 386] width 638 height 60
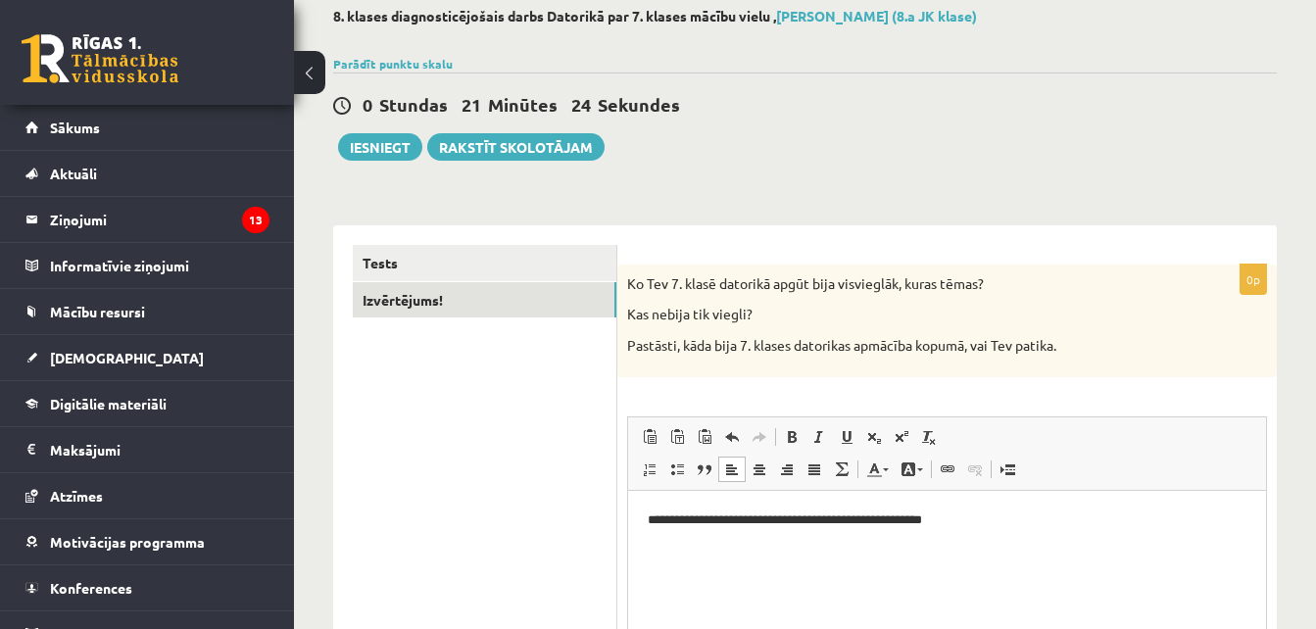
scroll to position [100, 0]
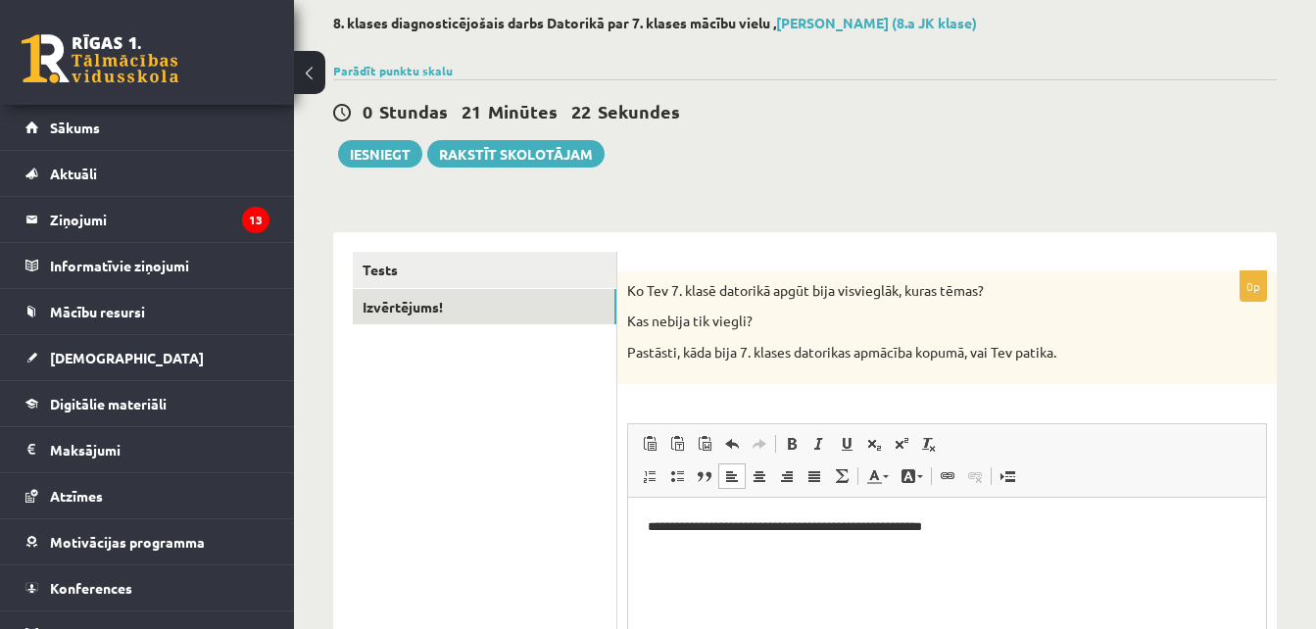
click at [376, 169] on div "**********" at bounding box center [805, 433] width 1022 height 914
click at [381, 163] on button "Iesniegt" at bounding box center [380, 153] width 84 height 27
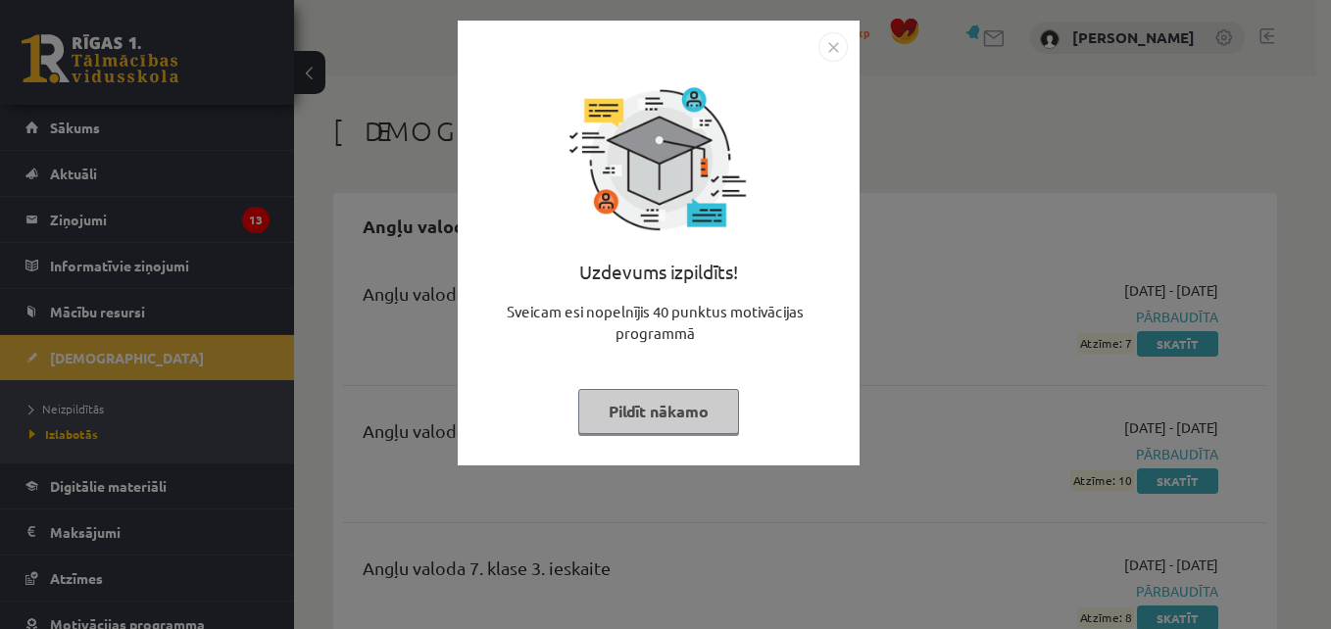
click at [679, 424] on button "Pildīt nākamo" at bounding box center [658, 411] width 161 height 45
